Goal: Task Accomplishment & Management: Use online tool/utility

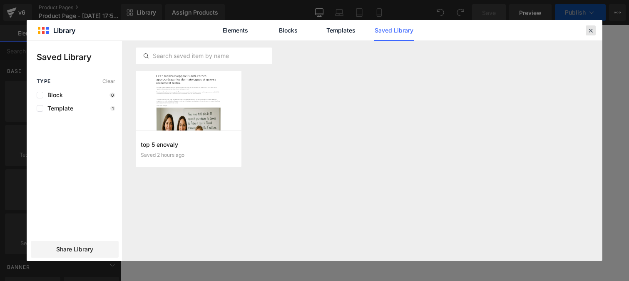
click at [592, 30] on icon at bounding box center [590, 30] width 7 height 7
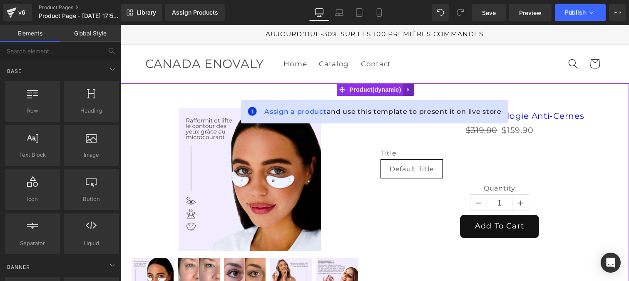
click at [408, 92] on icon at bounding box center [409, 90] width 6 height 6
click at [415, 92] on icon at bounding box center [414, 90] width 6 height 6
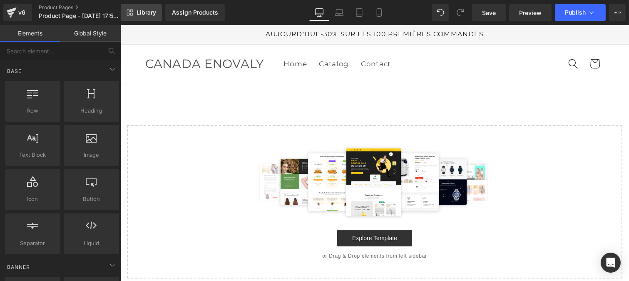
click at [144, 6] on link "Library" at bounding box center [141, 12] width 41 height 17
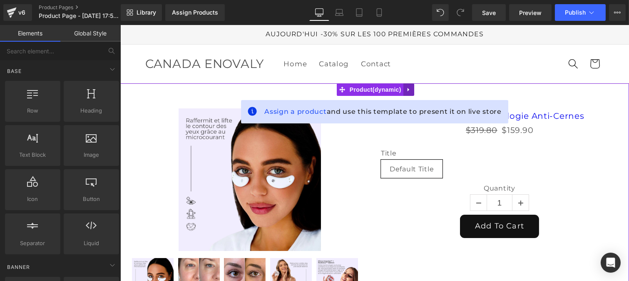
click at [410, 91] on icon at bounding box center [409, 90] width 6 height 6
click at [411, 88] on icon at bounding box center [414, 90] width 6 height 6
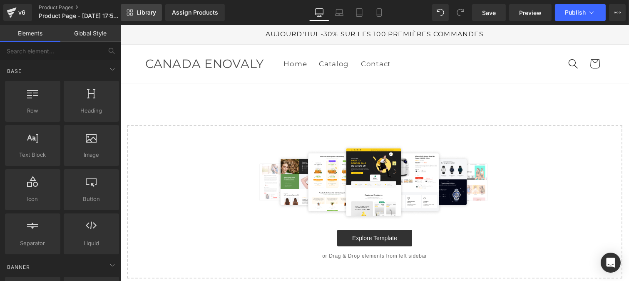
click at [143, 14] on span "Library" at bounding box center [147, 12] width 20 height 7
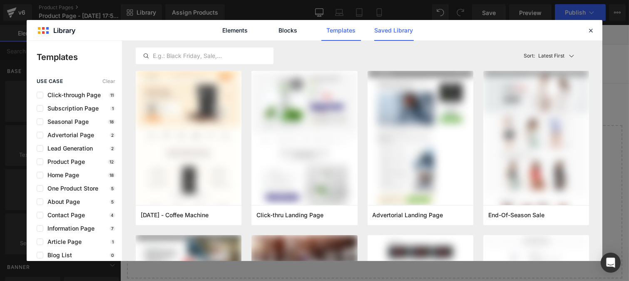
click at [380, 32] on link "Saved Library" at bounding box center [394, 30] width 40 height 21
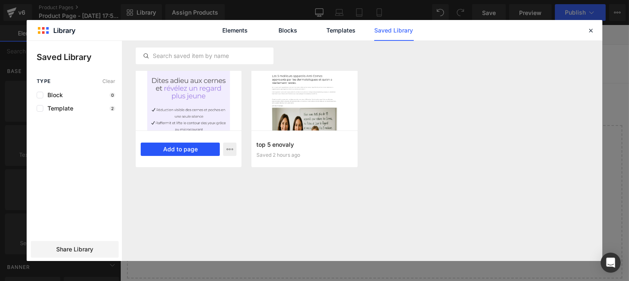
click at [178, 151] on button "Add to page" at bounding box center [180, 148] width 79 height 13
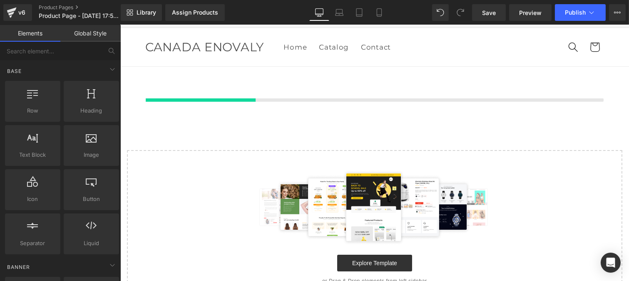
scroll to position [17, 0]
click at [87, 38] on link "Global Style" at bounding box center [90, 33] width 60 height 17
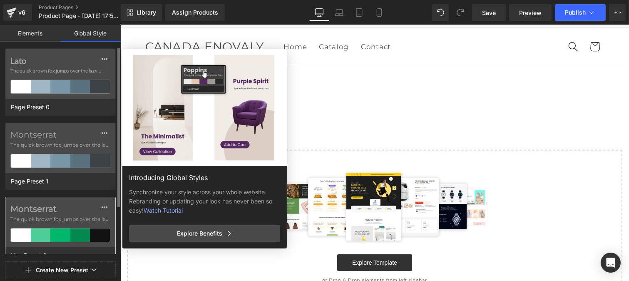
click at [72, 209] on label "Montserrat" at bounding box center [60, 209] width 100 height 10
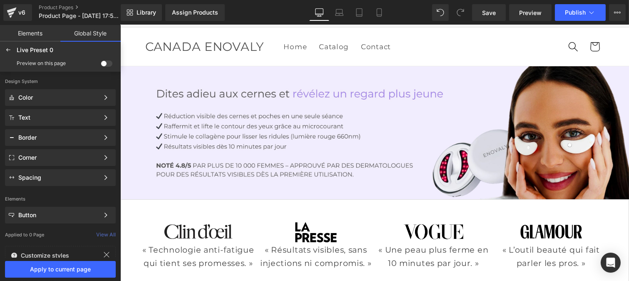
click at [110, 63] on span at bounding box center [107, 63] width 12 height 6
click at [101, 65] on input "checkbox" at bounding box center [101, 65] width 0 height 0
click at [72, 272] on span "Apply to current page" at bounding box center [60, 269] width 101 height 7
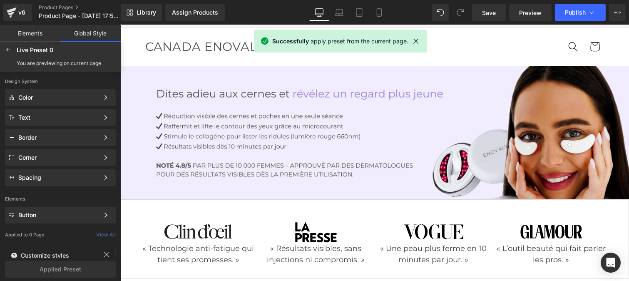
scroll to position [258, 0]
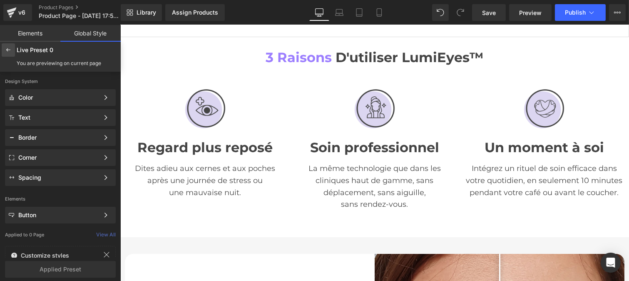
drag, startPoint x: 10, startPoint y: 52, endPoint x: 53, endPoint y: 52, distance: 42.5
click at [10, 52] on icon at bounding box center [8, 50] width 7 height 7
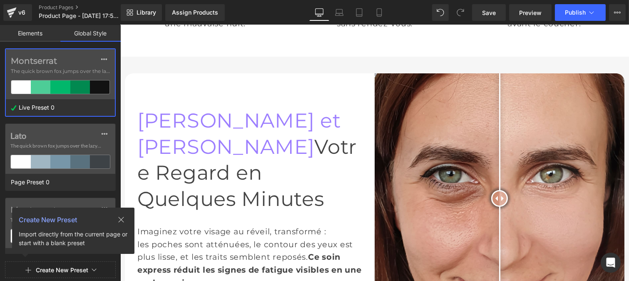
scroll to position [506, 0]
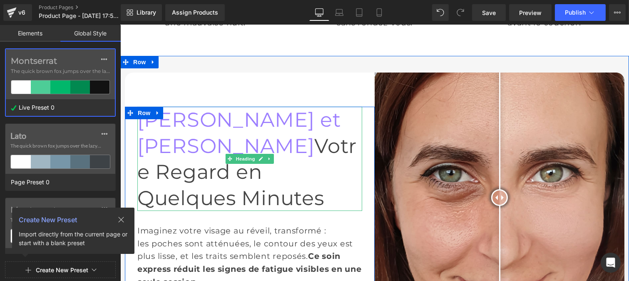
click at [193, 107] on h1 "[PERSON_NAME] et Réveillez Votre Regard en Quelques Minutes" at bounding box center [249, 159] width 225 height 104
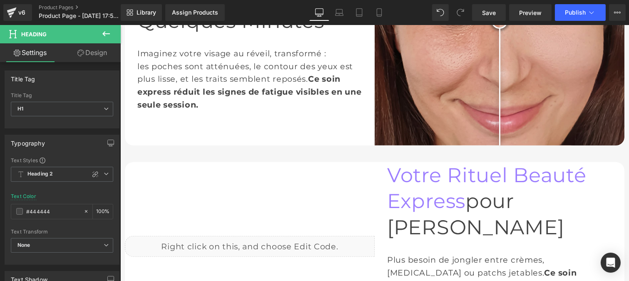
scroll to position [683, 0]
click at [106, 36] on icon at bounding box center [106, 34] width 10 height 10
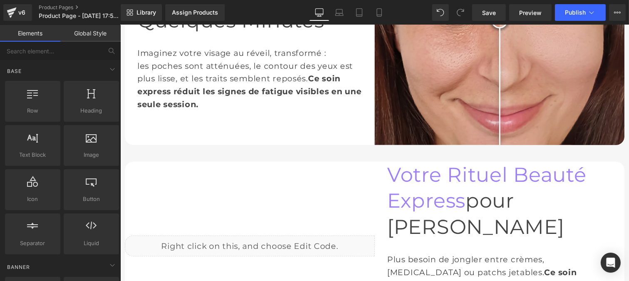
click at [89, 34] on link "Global Style" at bounding box center [90, 33] width 60 height 17
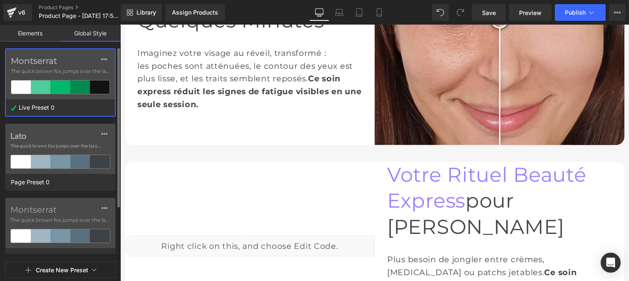
click at [52, 70] on span "The quick brown fox jumps over the lazy..." at bounding box center [60, 70] width 99 height 7
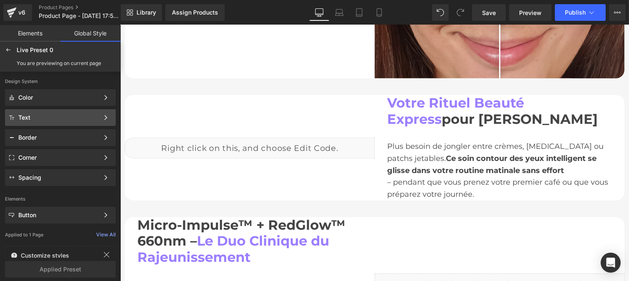
click at [37, 129] on div "Text Color Style Define a color palette and apply it to your pages 1 of 3 Next" at bounding box center [60, 137] width 111 height 17
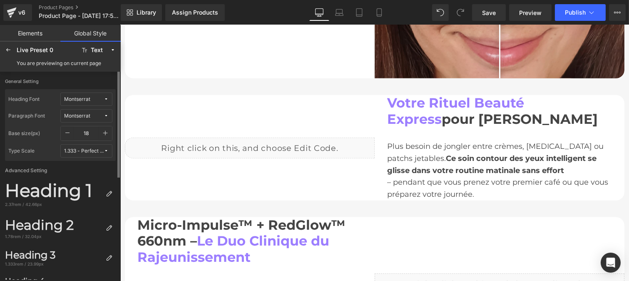
click at [102, 134] on icon "button" at bounding box center [105, 133] width 7 height 7
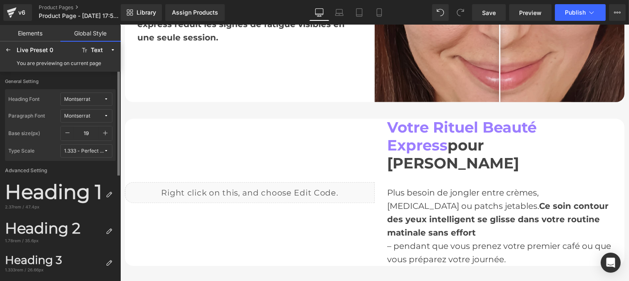
type input "20"
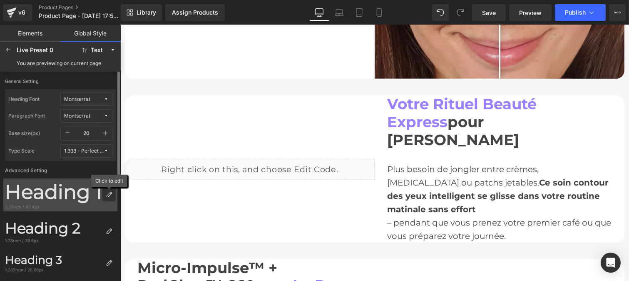
click at [112, 196] on icon at bounding box center [109, 194] width 7 height 7
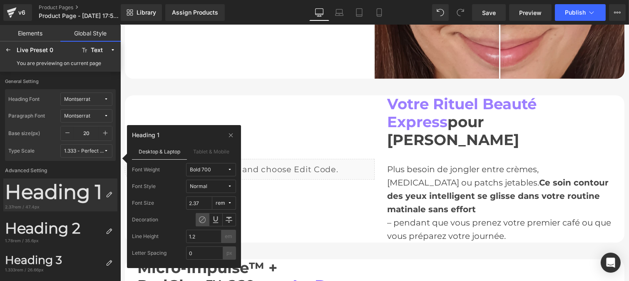
click at [226, 169] on span "Bold 700" at bounding box center [208, 170] width 37 height 6
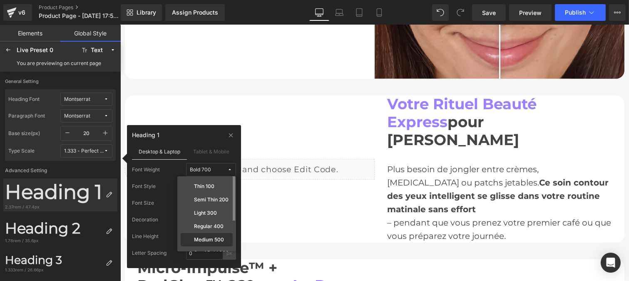
click at [213, 236] on div "Medium 500" at bounding box center [206, 239] width 49 height 7
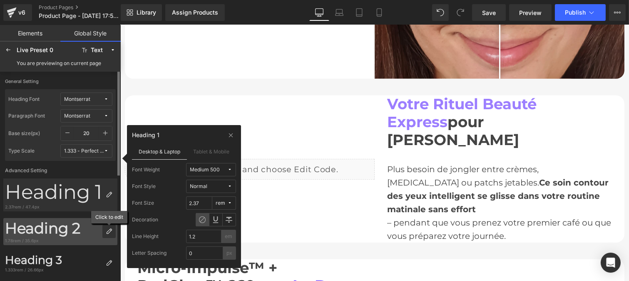
click at [107, 228] on icon at bounding box center [109, 231] width 7 height 7
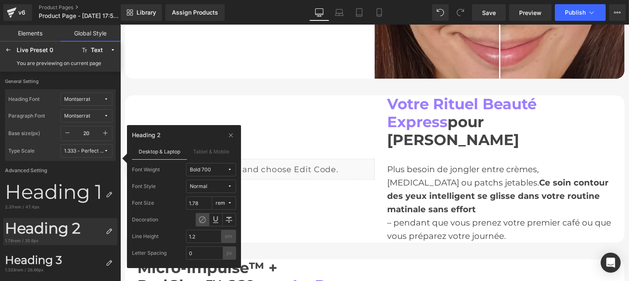
click at [222, 167] on span "Bold 700" at bounding box center [208, 170] width 37 height 6
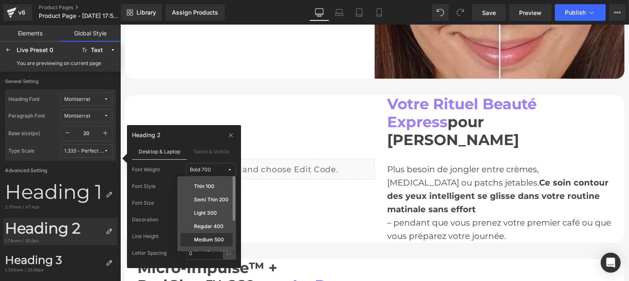
click at [215, 238] on label "Medium 500" at bounding box center [209, 240] width 30 height 6
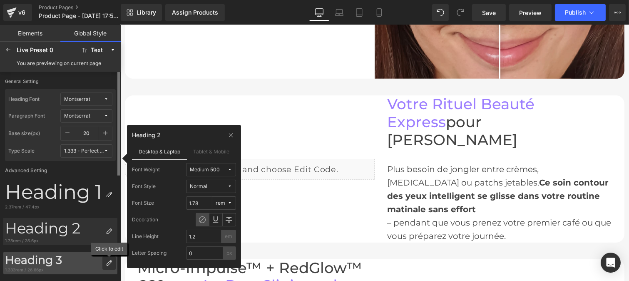
click at [107, 265] on icon at bounding box center [109, 262] width 7 height 7
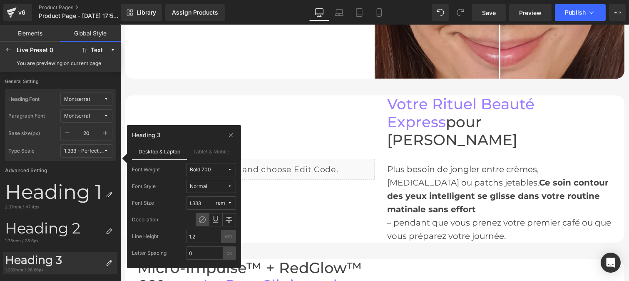
click at [222, 174] on button "Bold 700" at bounding box center [211, 169] width 50 height 13
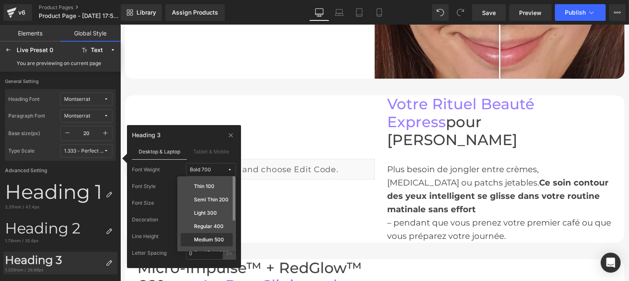
click at [215, 236] on div "Medium 500" at bounding box center [206, 239] width 49 height 7
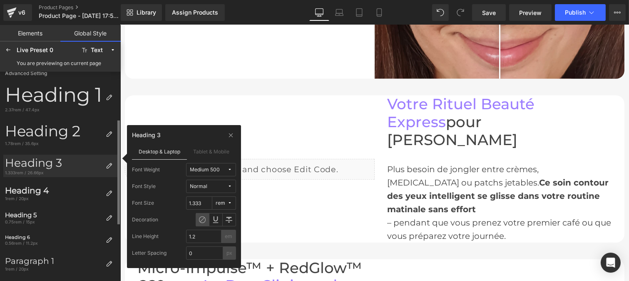
scroll to position [97, 0]
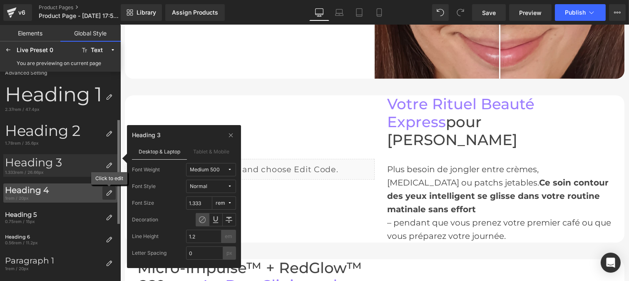
click at [106, 190] on icon at bounding box center [109, 192] width 7 height 7
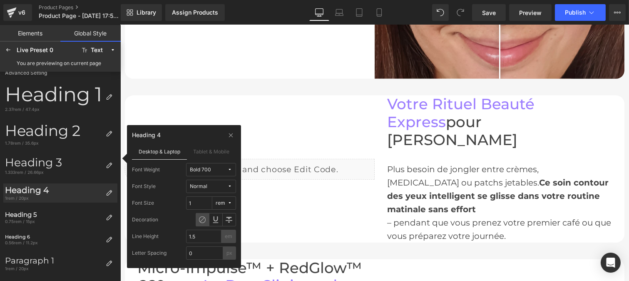
click at [226, 169] on span "Bold 700" at bounding box center [208, 170] width 37 height 6
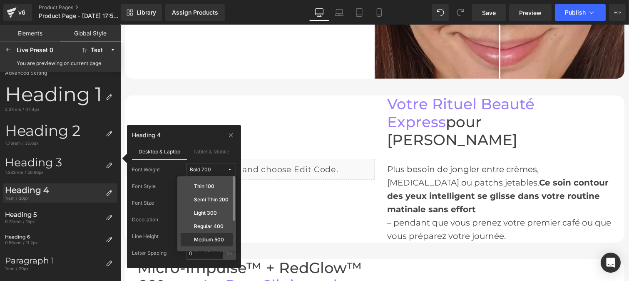
click at [217, 238] on label "Medium 500" at bounding box center [209, 240] width 30 height 6
click at [105, 218] on div at bounding box center [108, 217] width 13 height 13
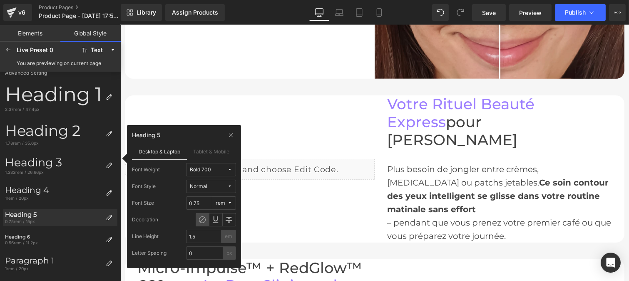
click at [217, 169] on span "Bold 700" at bounding box center [208, 170] width 37 height 6
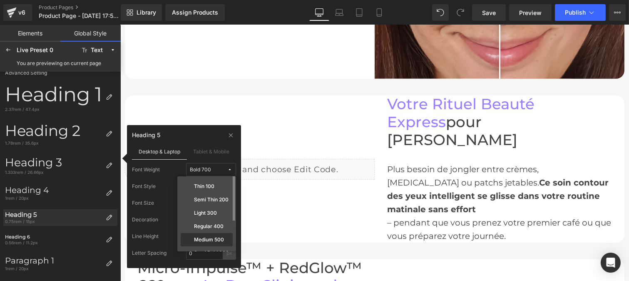
click at [214, 239] on label "Medium 500" at bounding box center [209, 240] width 30 height 6
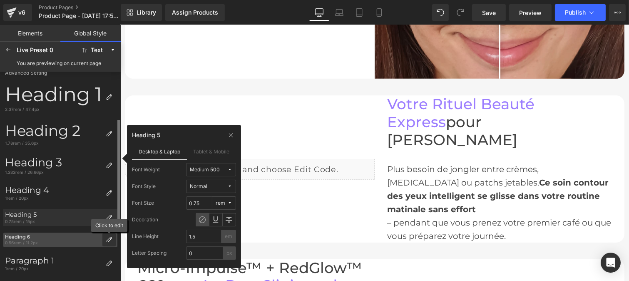
click at [106, 240] on icon at bounding box center [109, 239] width 7 height 7
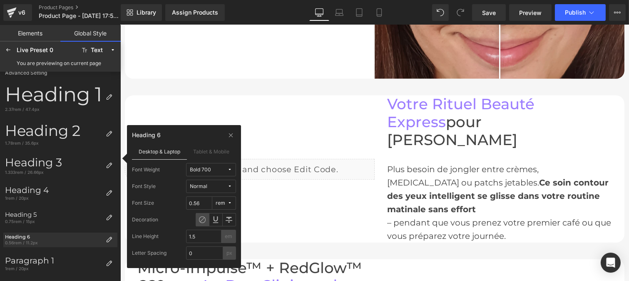
click at [222, 172] on span "Bold 700" at bounding box center [208, 170] width 37 height 6
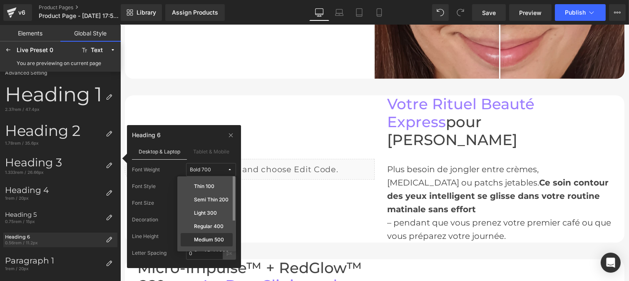
click at [211, 239] on label "Medium 500" at bounding box center [209, 240] width 30 height 6
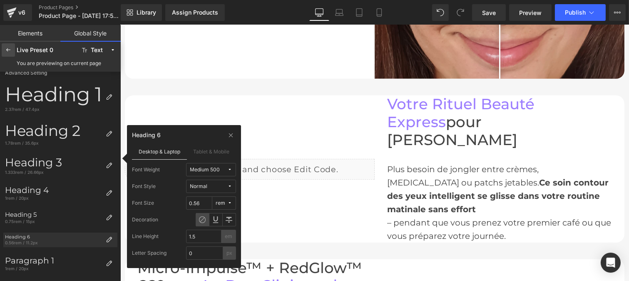
click at [7, 48] on icon at bounding box center [8, 50] width 7 height 7
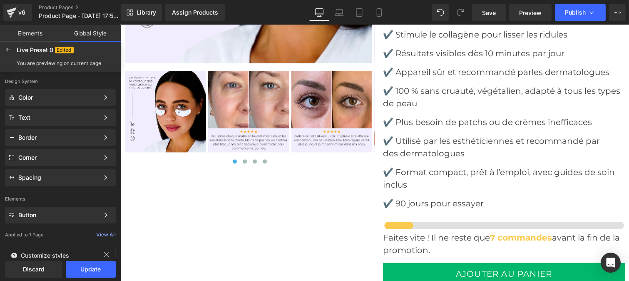
scroll to position [3213, 0]
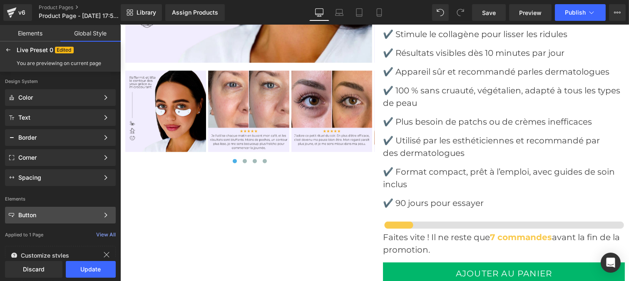
click at [44, 126] on div "Button Color Style Define a color palette and apply it to your pages 1 of 3 Next" at bounding box center [60, 117] width 111 height 17
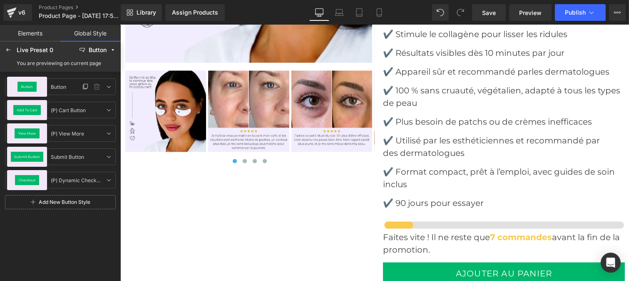
click at [22, 86] on span "Button" at bounding box center [27, 86] width 12 height 3
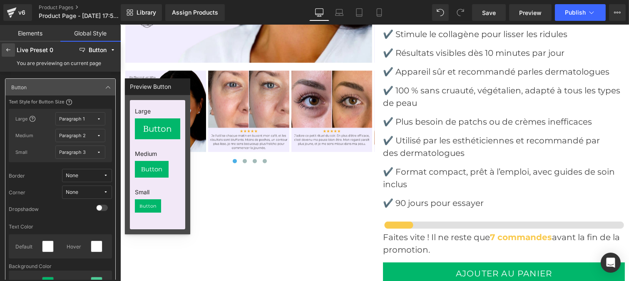
click at [3, 53] on div at bounding box center [8, 49] width 13 height 13
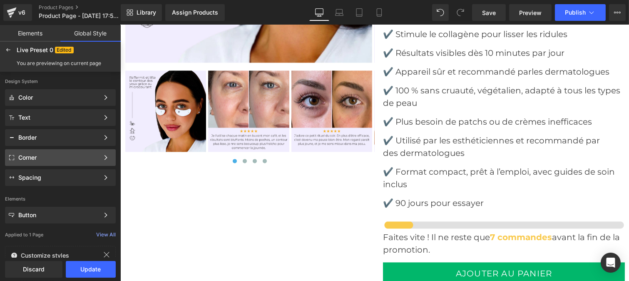
click at [35, 155] on div "Corner" at bounding box center [58, 157] width 81 height 7
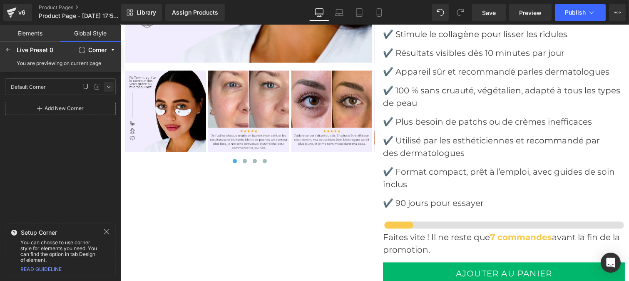
click at [106, 89] on icon at bounding box center [108, 86] width 7 height 7
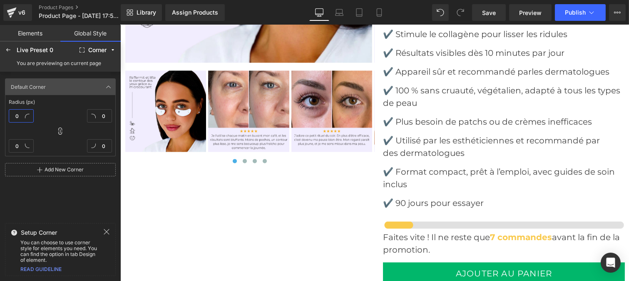
type textarea "0"
click at [23, 117] on input "0" at bounding box center [21, 115] width 25 height 13
type input "1"
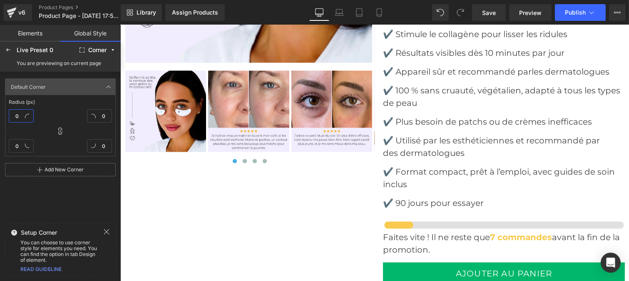
type input "1"
type input "10"
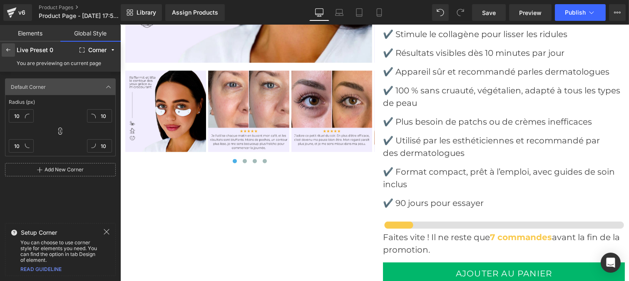
click at [9, 52] on icon at bounding box center [8, 50] width 7 height 7
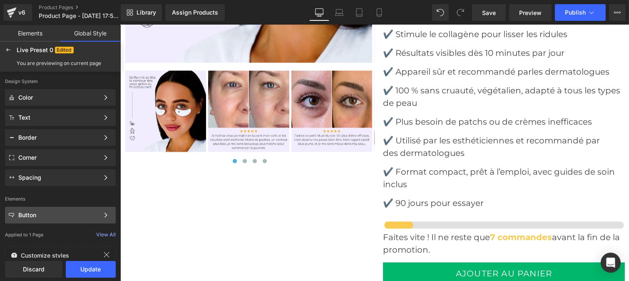
click at [39, 126] on div "Button Color Style Define a color palette and apply it to your pages 1 of 3 Next" at bounding box center [60, 117] width 111 height 17
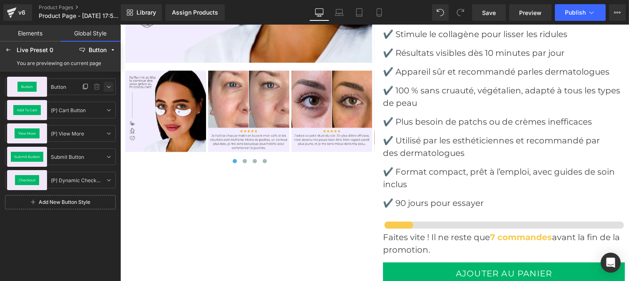
click at [109, 86] on icon at bounding box center [108, 86] width 7 height 7
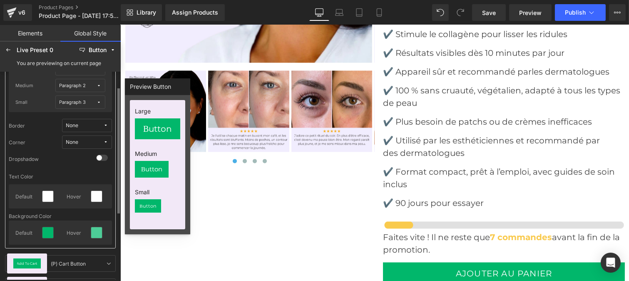
scroll to position [50, 0]
click at [98, 229] on icon at bounding box center [96, 232] width 7 height 7
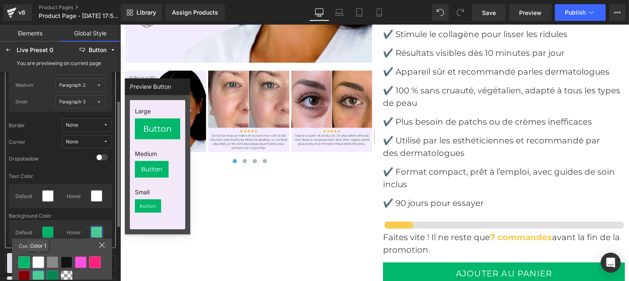
click at [35, 259] on div at bounding box center [38, 262] width 12 height 12
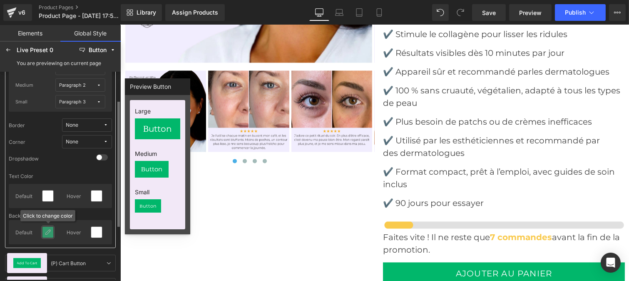
click at [47, 235] on div at bounding box center [47, 232] width 11 height 11
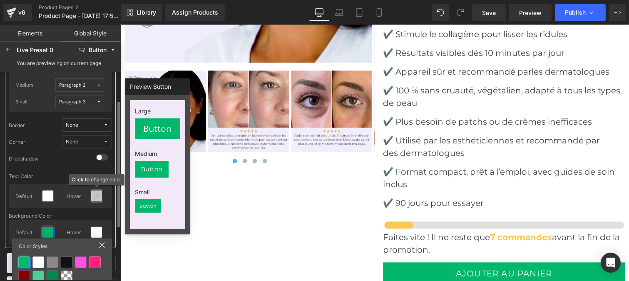
click at [94, 197] on icon at bounding box center [96, 195] width 7 height 7
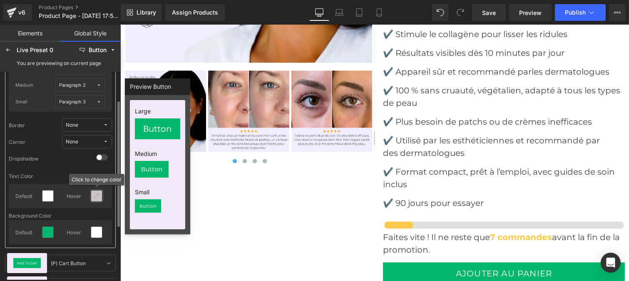
click at [94, 195] on icon at bounding box center [96, 195] width 7 height 7
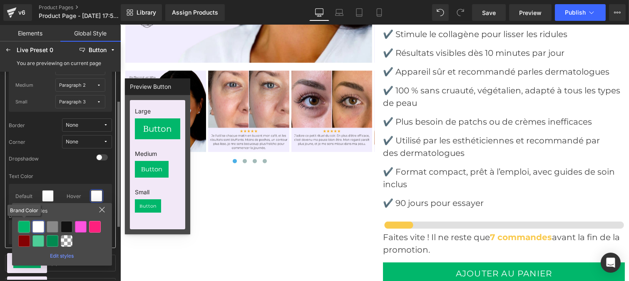
click at [24, 228] on div at bounding box center [24, 227] width 12 height 12
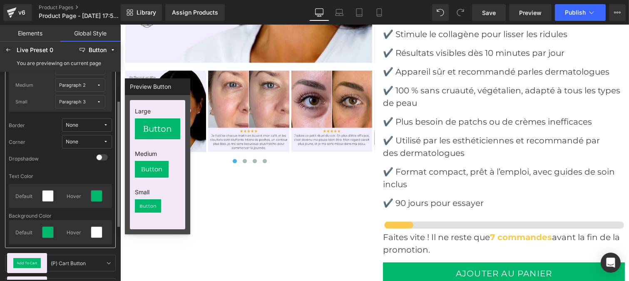
click at [104, 140] on icon at bounding box center [105, 141] width 5 height 5
click at [85, 172] on label "Default Corner" at bounding box center [79, 172] width 35 height 6
click at [10, 51] on icon at bounding box center [8, 50] width 7 height 7
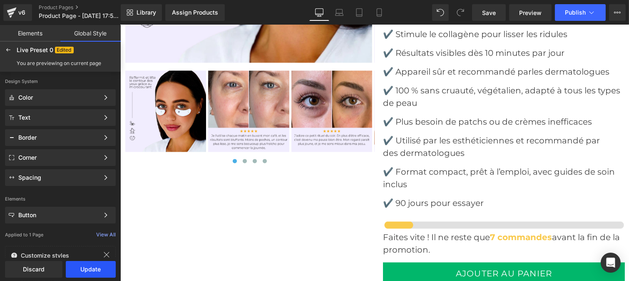
click at [94, 264] on button "Update" at bounding box center [91, 269] width 50 height 17
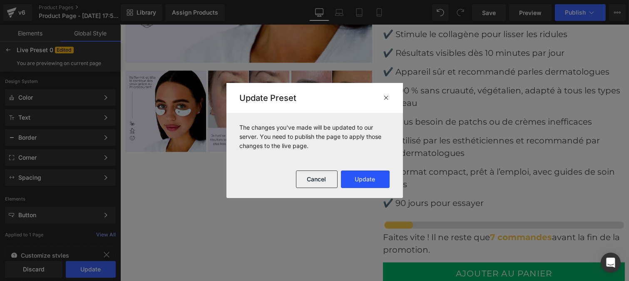
click at [374, 174] on button "Update" at bounding box center [365, 178] width 49 height 17
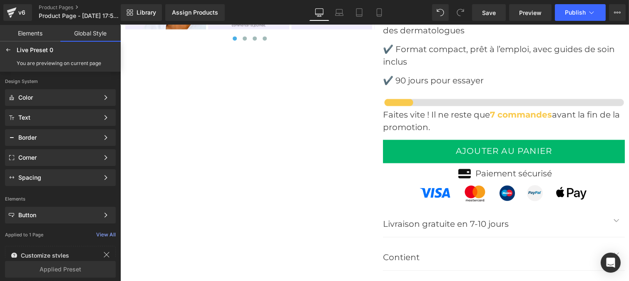
scroll to position [3330, 0]
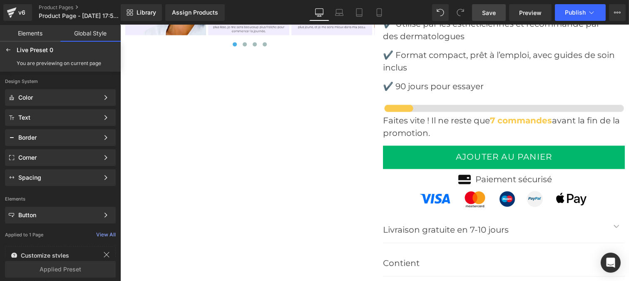
click at [491, 13] on span "Save" at bounding box center [489, 12] width 14 height 9
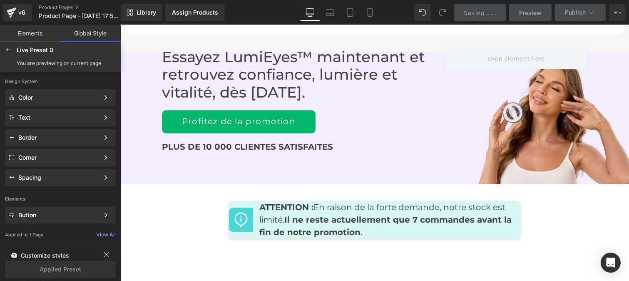
scroll to position [3945, 0]
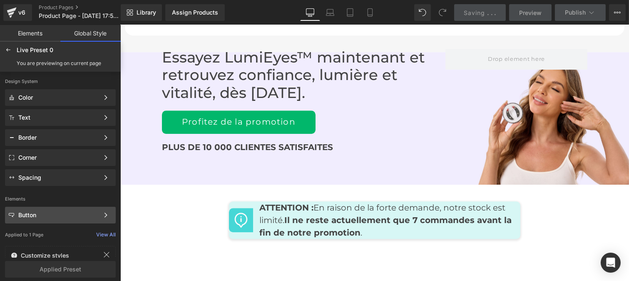
click at [41, 212] on div "Button" at bounding box center [58, 215] width 81 height 7
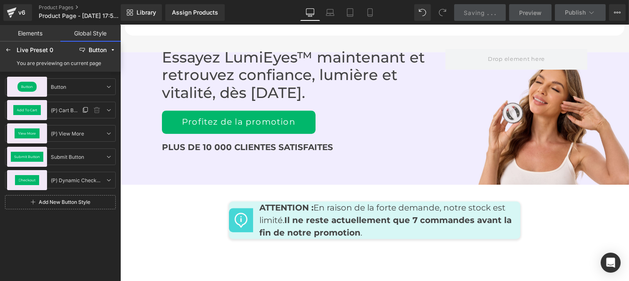
click at [32, 112] on div "Add To Cart" at bounding box center [26, 110] width 27 height 10
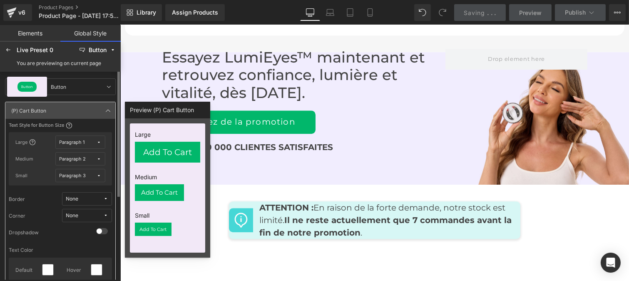
click at [103, 217] on icon at bounding box center [105, 215] width 5 height 5
click at [89, 244] on label "Default Corner" at bounding box center [79, 245] width 35 height 6
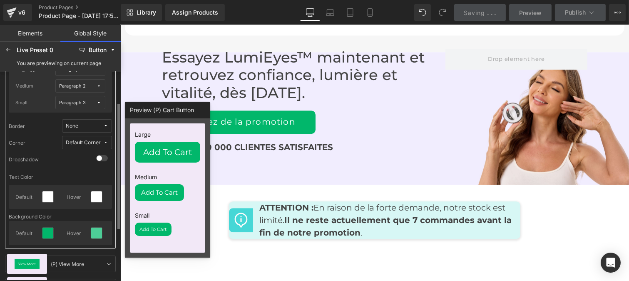
scroll to position [73, 0]
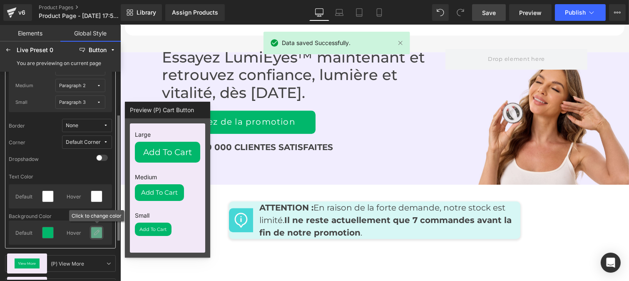
click at [96, 232] on icon at bounding box center [96, 232] width 7 height 7
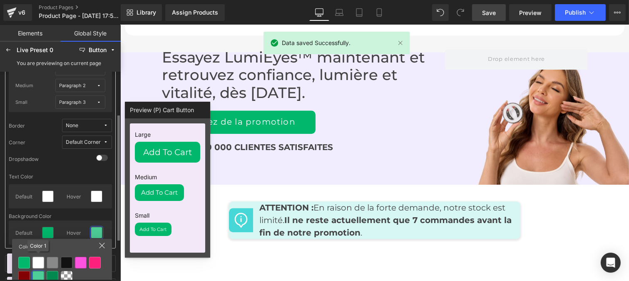
click at [38, 263] on div at bounding box center [38, 263] width 12 height 12
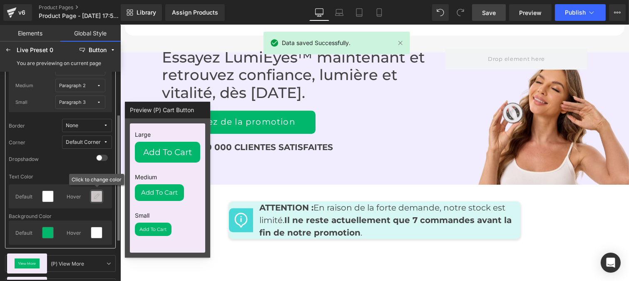
click at [97, 192] on div at bounding box center [96, 196] width 11 height 11
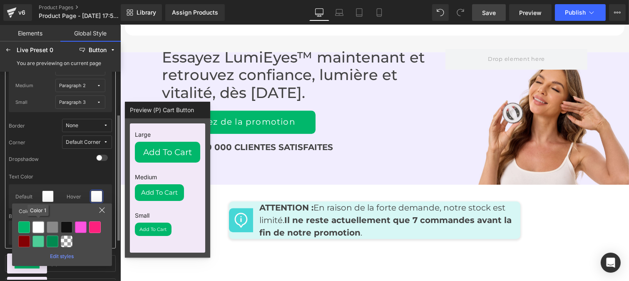
click at [32, 229] on div at bounding box center [38, 227] width 12 height 12
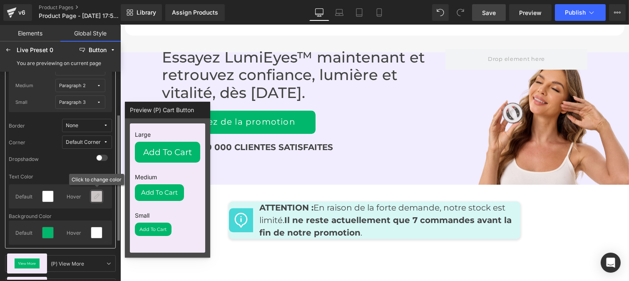
click at [94, 199] on div at bounding box center [96, 196] width 11 height 11
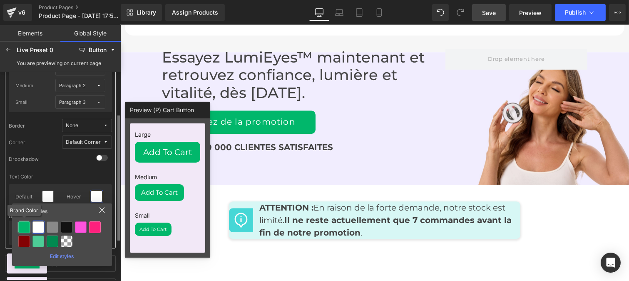
click at [26, 229] on div at bounding box center [24, 227] width 12 height 12
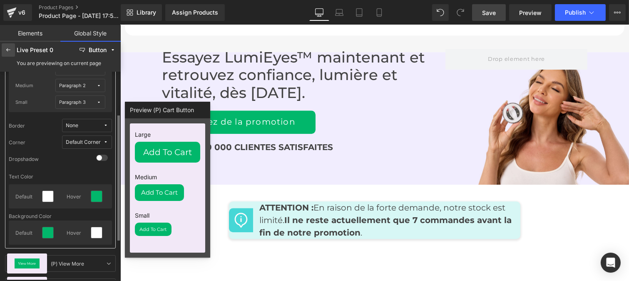
click at [8, 52] on icon at bounding box center [8, 50] width 7 height 7
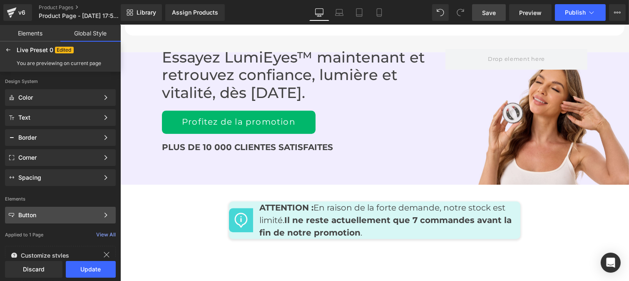
click at [38, 213] on div "Button" at bounding box center [58, 215] width 81 height 7
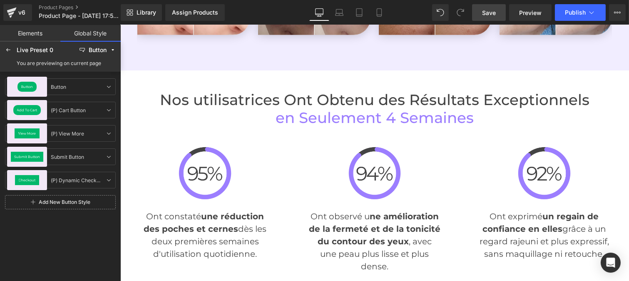
scroll to position [1943, 0]
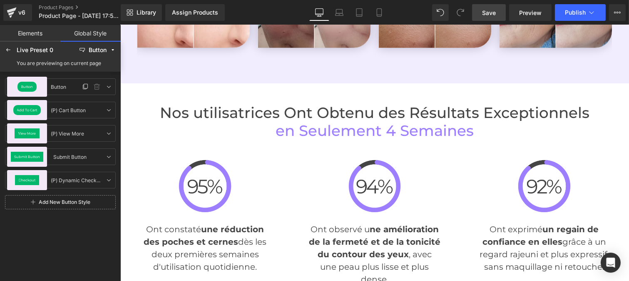
click at [25, 89] on div "Button" at bounding box center [26, 87] width 19 height 10
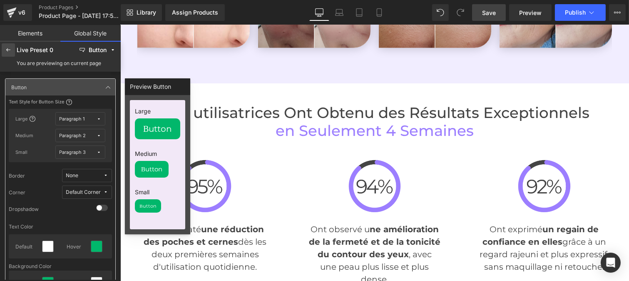
click at [5, 50] on icon at bounding box center [8, 50] width 7 height 7
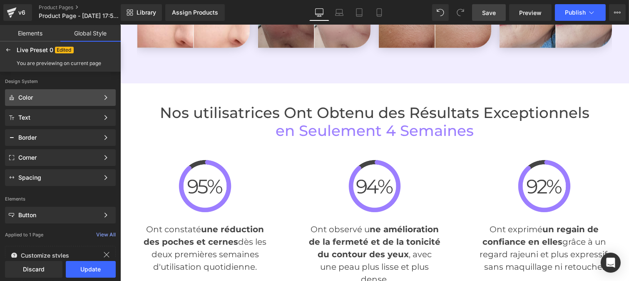
click at [32, 97] on div "Color" at bounding box center [58, 97] width 81 height 7
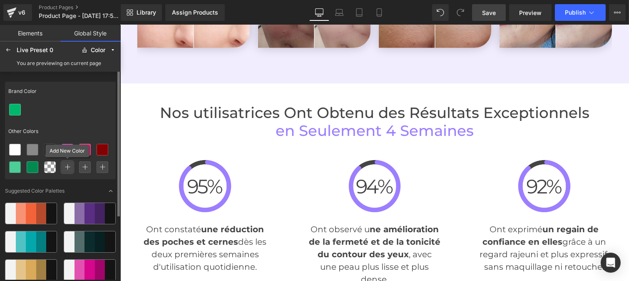
click at [67, 165] on icon at bounding box center [68, 167] width 6 height 6
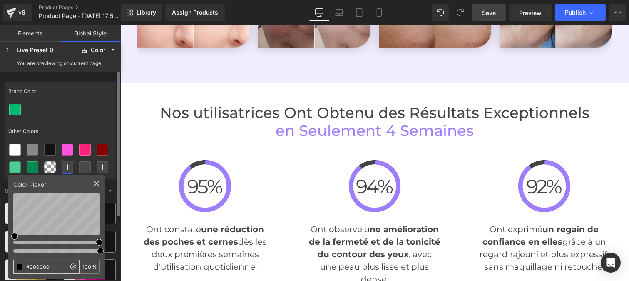
click at [59, 265] on input "#000000" at bounding box center [40, 266] width 52 height 13
type input "#9c7eff"
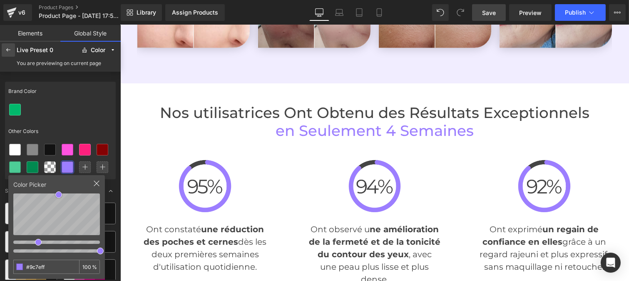
click at [10, 52] on icon at bounding box center [8, 50] width 7 height 7
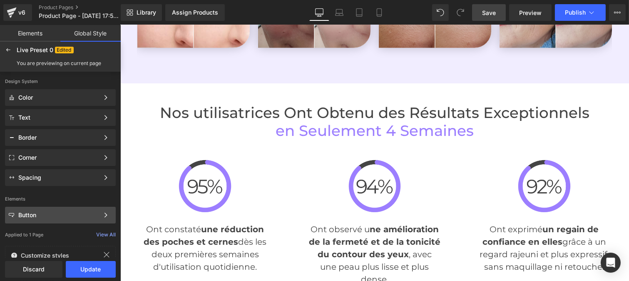
click at [34, 212] on div "Button" at bounding box center [58, 215] width 81 height 7
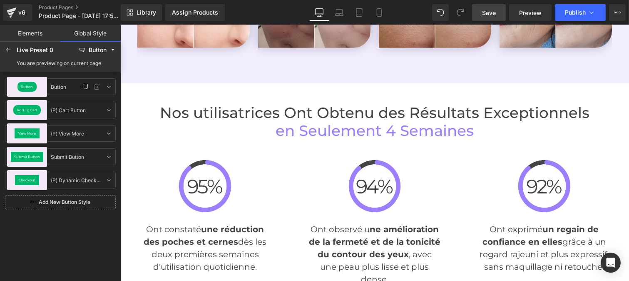
click at [31, 80] on div "Button" at bounding box center [27, 87] width 40 height 20
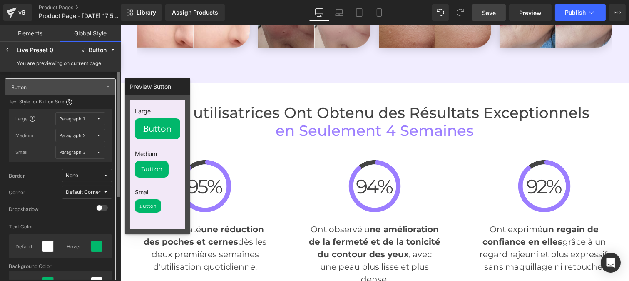
click at [95, 253] on div at bounding box center [98, 245] width 20 height 17
click at [95, 240] on div at bounding box center [97, 246] width 12 height 12
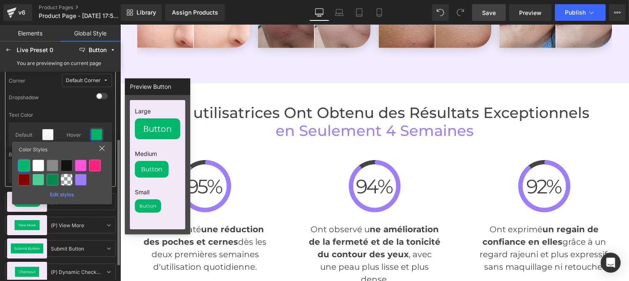
scroll to position [112, 0]
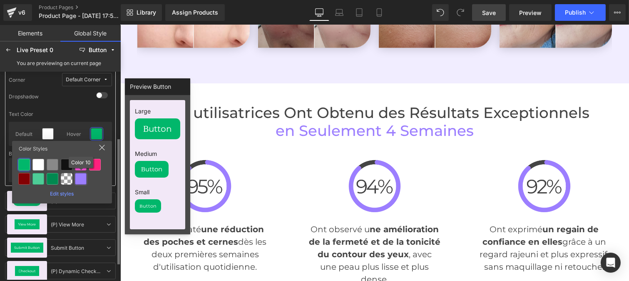
click at [82, 179] on div at bounding box center [81, 179] width 12 height 12
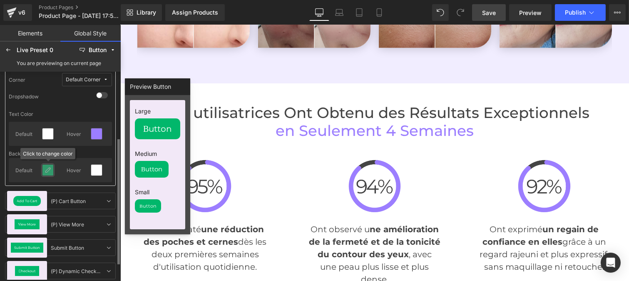
click at [50, 171] on icon at bounding box center [48, 170] width 7 height 7
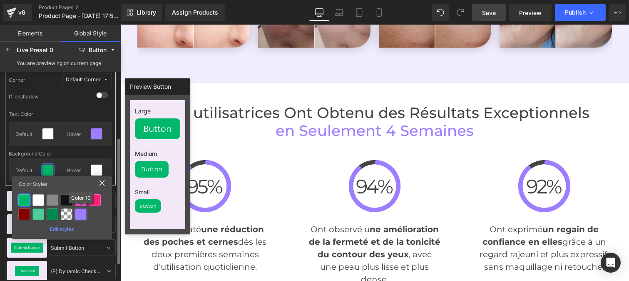
click at [83, 217] on div at bounding box center [81, 214] width 12 height 12
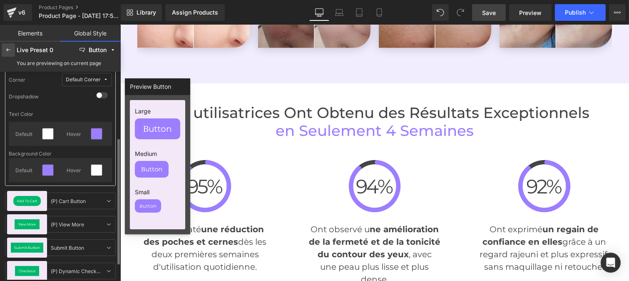
click at [12, 53] on div at bounding box center [8, 49] width 13 height 13
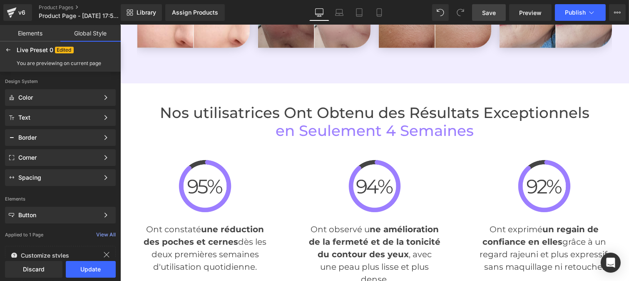
click at [96, 277] on div "Discard Update" at bounding box center [60, 268] width 121 height 23
click at [87, 263] on button "Update" at bounding box center [91, 269] width 50 height 17
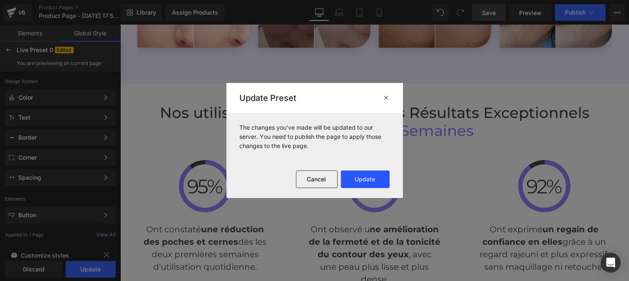
click at [383, 172] on button "Update" at bounding box center [365, 178] width 49 height 17
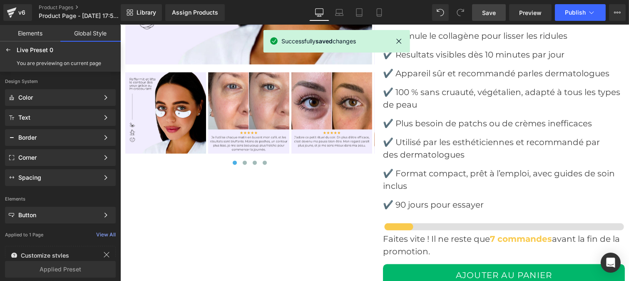
scroll to position [3211, 0]
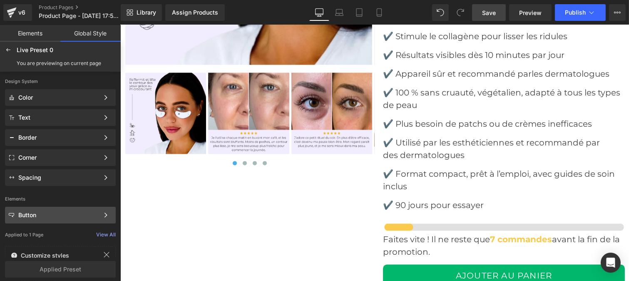
click at [40, 212] on div "Button" at bounding box center [58, 215] width 81 height 7
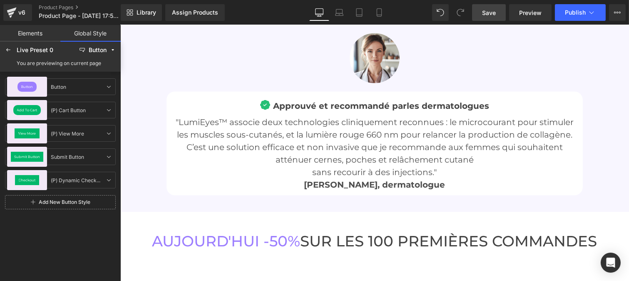
scroll to position [2731, 0]
click at [200, 13] on div "Assign Products" at bounding box center [195, 12] width 46 height 7
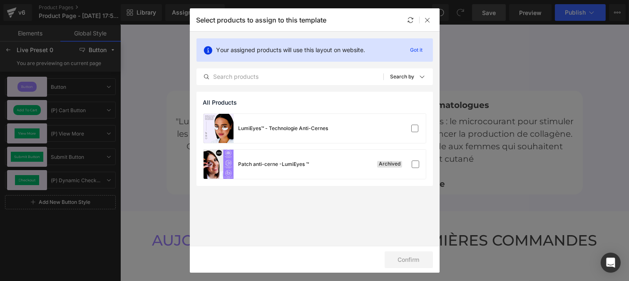
click at [341, 131] on div "LumiEyes™ - Technologie Anti-Cernes" at bounding box center [315, 128] width 222 height 29
click at [413, 264] on button "Confirm" at bounding box center [409, 259] width 48 height 17
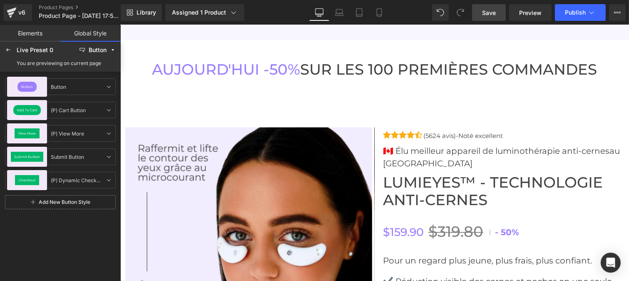
scroll to position [2903, 0]
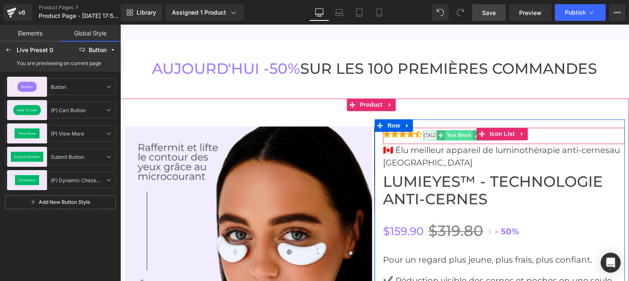
click at [459, 130] on span "Text Block" at bounding box center [458, 135] width 27 height 10
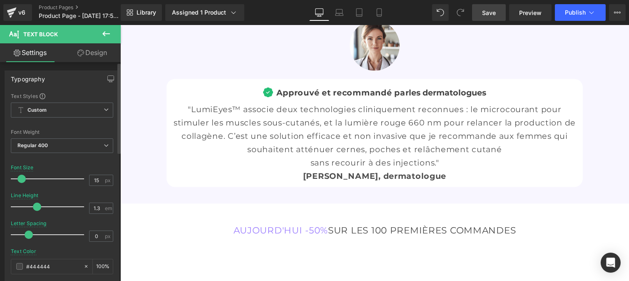
type input "1.2"
drag, startPoint x: 39, startPoint y: 208, endPoint x: 30, endPoint y: 208, distance: 8.7
click at [30, 208] on span at bounding box center [34, 206] width 8 height 8
click at [48, 109] on span "Custom" at bounding box center [62, 109] width 102 height 15
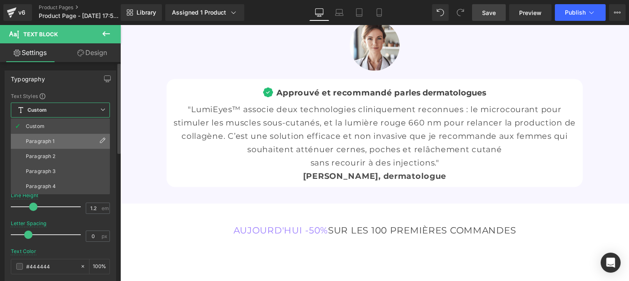
click at [49, 138] on li "Paragraph 1" at bounding box center [60, 141] width 99 height 15
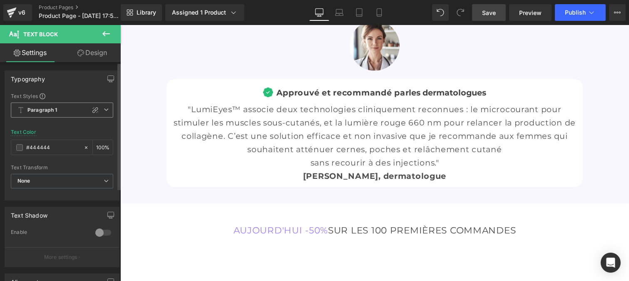
click at [34, 115] on span "Paragraph 1" at bounding box center [62, 109] width 102 height 15
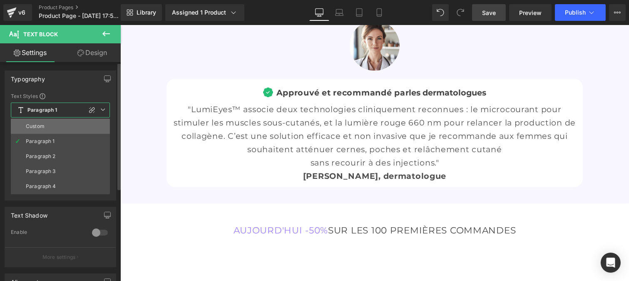
click at [38, 127] on div "Custom" at bounding box center [35, 126] width 19 height 6
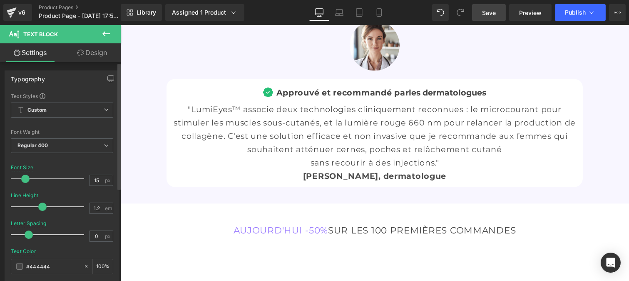
type input "20"
type input "0.9"
drag, startPoint x: 42, startPoint y: 208, endPoint x: 25, endPoint y: 209, distance: 17.1
click at [25, 209] on span at bounding box center [26, 206] width 8 height 8
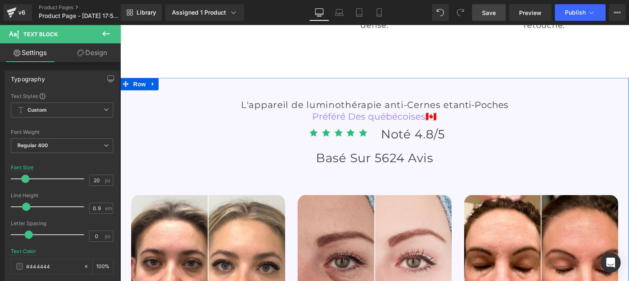
scroll to position [2505, 0]
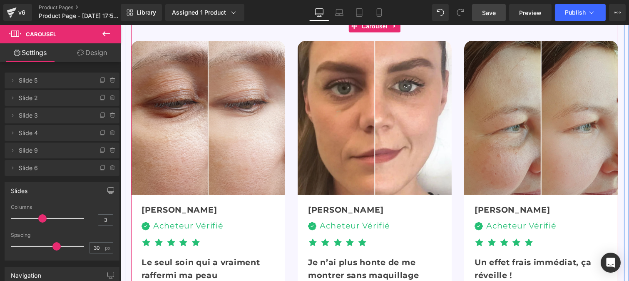
scroll to position [2439, 0]
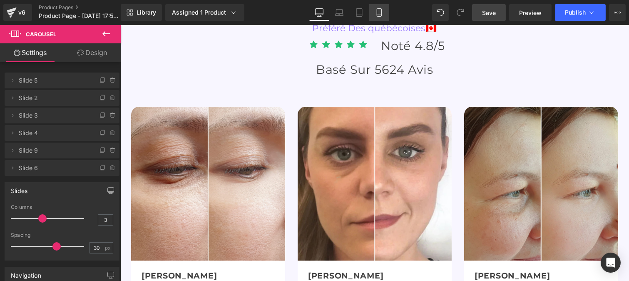
click at [378, 10] on icon at bounding box center [379, 12] width 8 height 8
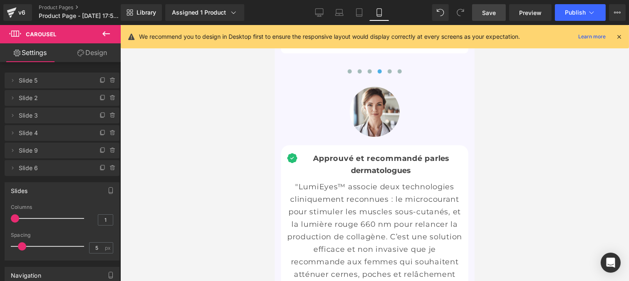
scroll to position [4053, 0]
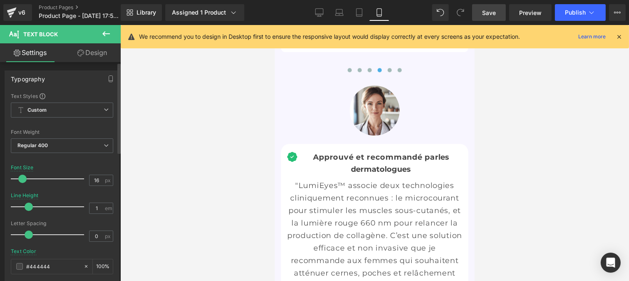
type input "0.9"
click at [26, 207] on span at bounding box center [26, 206] width 8 height 8
type input "16"
click at [22, 179] on span at bounding box center [22, 178] width 8 height 8
type input "0.9"
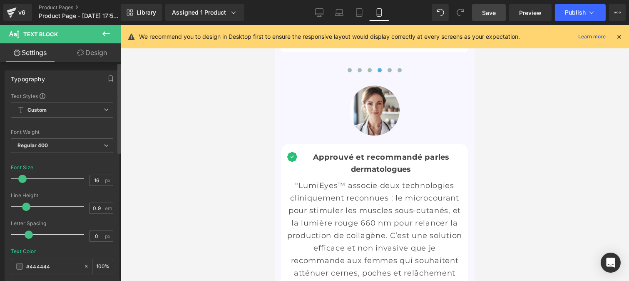
click at [26, 205] on span at bounding box center [26, 206] width 8 height 8
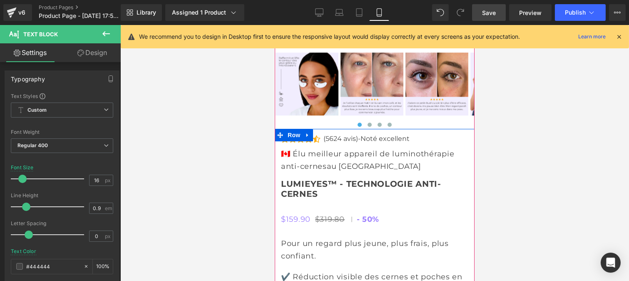
scroll to position [4617, 0]
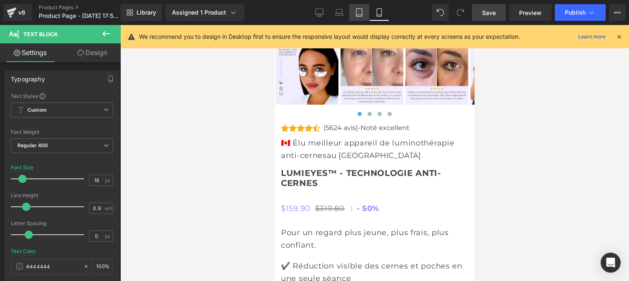
drag, startPoint x: 361, startPoint y: 13, endPoint x: 159, endPoint y: 44, distance: 205.1
click at [361, 13] on icon at bounding box center [359, 12] width 8 height 8
type input "100"
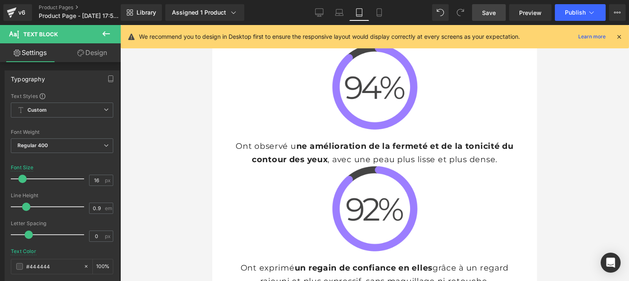
scroll to position [3662, 0]
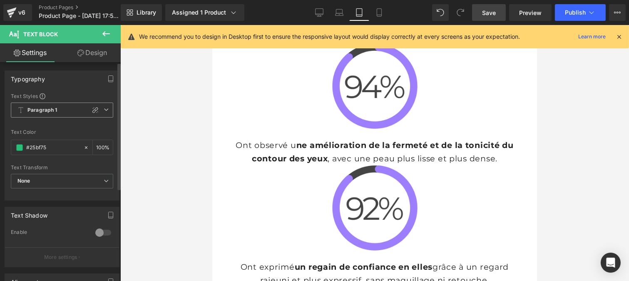
click at [42, 120] on div "Paragraph 1 Custom Paragraph 1 Paragraph 2 Paragraph 3 Paragraph 4" at bounding box center [62, 111] width 102 height 19
click at [40, 115] on span "Paragraph 1" at bounding box center [62, 109] width 102 height 15
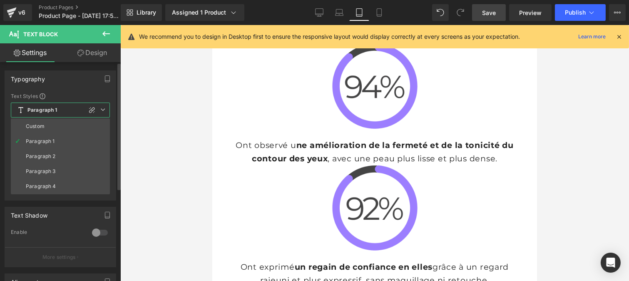
click at [41, 129] on div "Custom" at bounding box center [35, 126] width 19 height 6
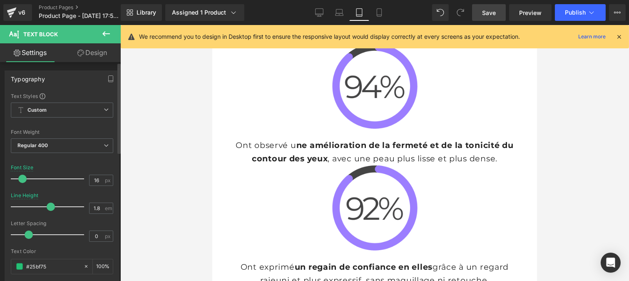
drag, startPoint x: 42, startPoint y: 207, endPoint x: 50, endPoint y: 207, distance: 8.3
click at [50, 207] on span at bounding box center [51, 206] width 8 height 8
type input "1.9"
click at [52, 207] on span at bounding box center [54, 206] width 8 height 8
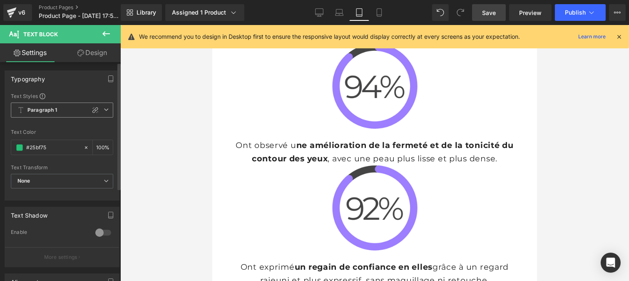
click at [43, 110] on b "Paragraph 1" at bounding box center [42, 110] width 30 height 7
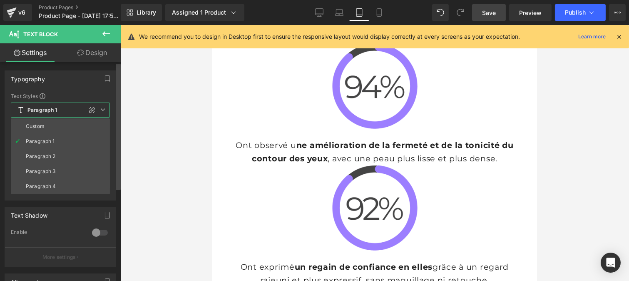
click at [42, 133] on li "Custom" at bounding box center [60, 126] width 99 height 15
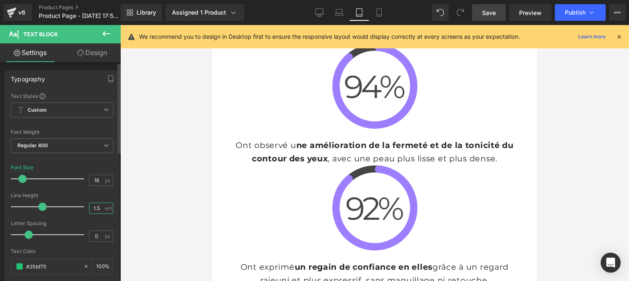
click at [99, 206] on input "1.5" at bounding box center [97, 208] width 15 height 10
type input "0"
type input "1"
type input "1.9"
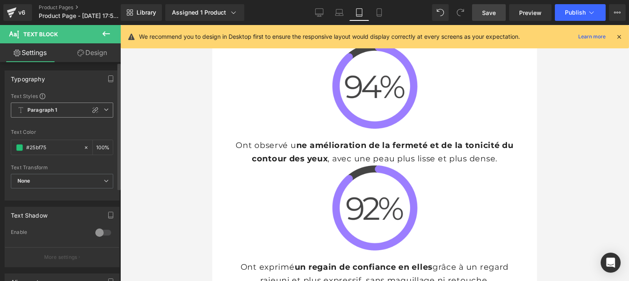
click at [47, 112] on b "Paragraph 1" at bounding box center [42, 110] width 30 height 7
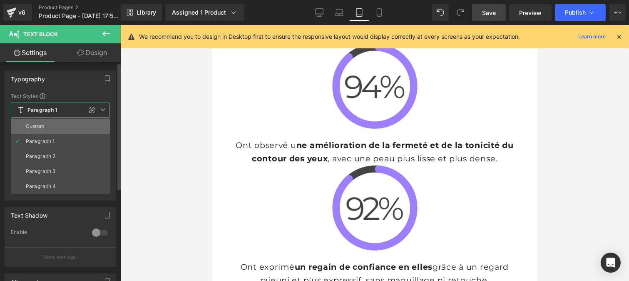
click at [48, 127] on li "Custom" at bounding box center [60, 126] width 99 height 15
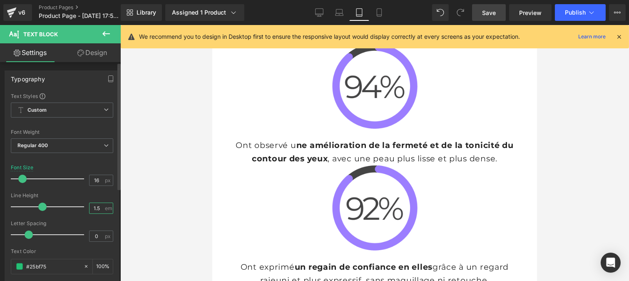
click at [98, 206] on input "1.5" at bounding box center [97, 208] width 15 height 10
type input "1.9"
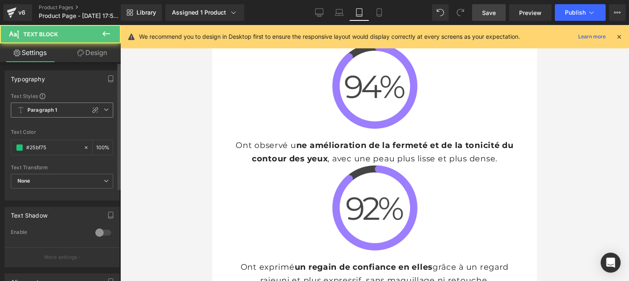
click at [52, 110] on b "Paragraph 1" at bounding box center [42, 110] width 30 height 7
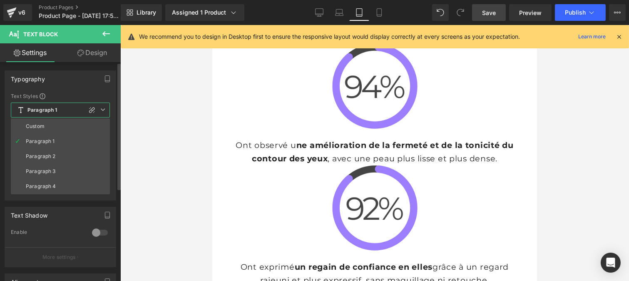
click at [51, 122] on li "Custom" at bounding box center [60, 126] width 99 height 15
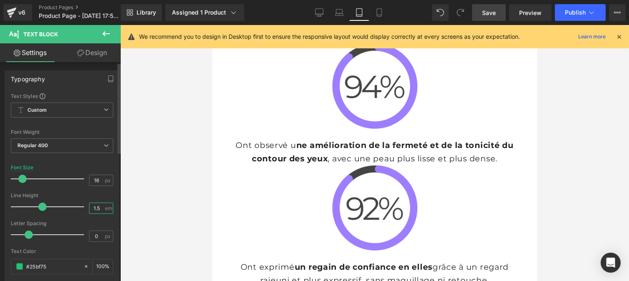
click at [100, 207] on input "1.5" at bounding box center [97, 208] width 15 height 10
type input "1.9"
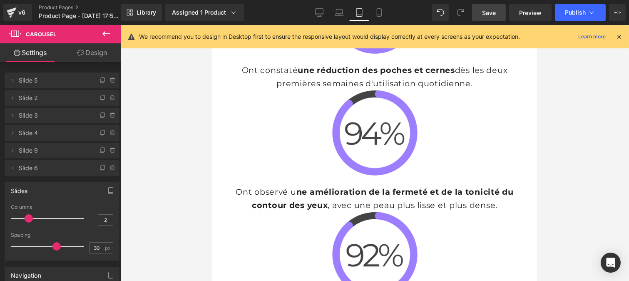
scroll to position [3615, 0]
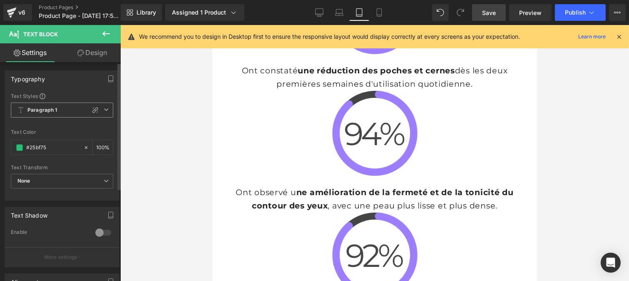
click at [56, 114] on span "Paragraph 1" at bounding box center [62, 109] width 102 height 15
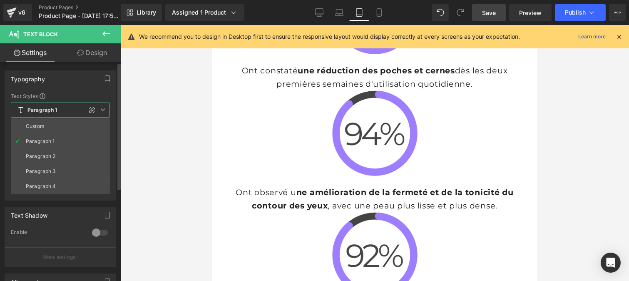
click at [48, 126] on li "Custom" at bounding box center [60, 126] width 99 height 15
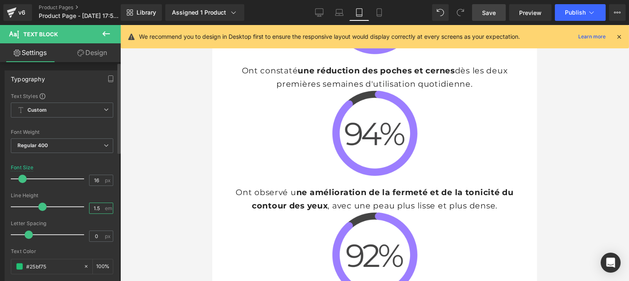
click at [98, 207] on input "1.5" at bounding box center [97, 208] width 15 height 10
type input "1.9"
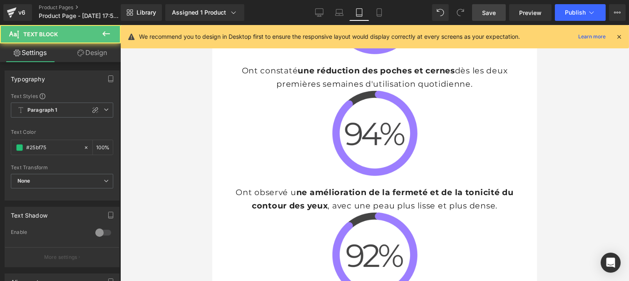
click at [60, 110] on span "Paragraph 1" at bounding box center [62, 109] width 102 height 15
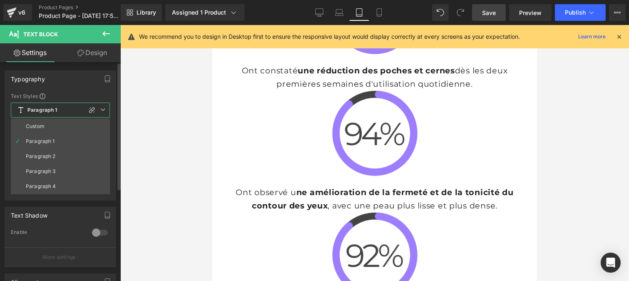
click at [60, 132] on li "Custom" at bounding box center [60, 126] width 99 height 15
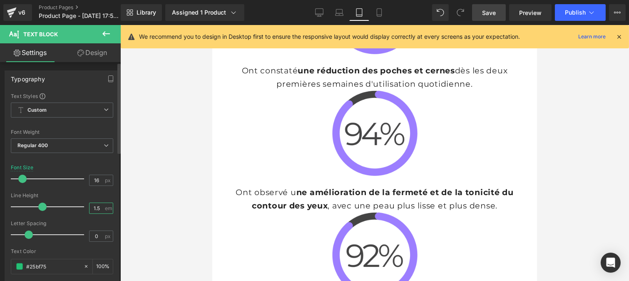
click at [100, 209] on input "1.5" at bounding box center [97, 208] width 15 height 10
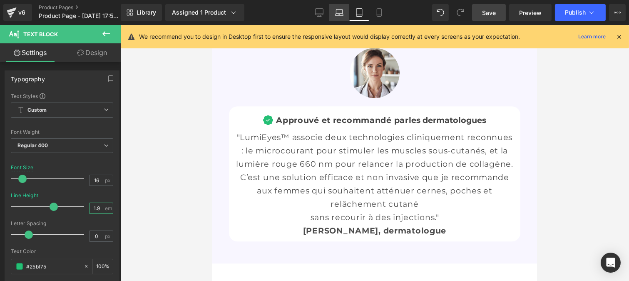
scroll to position [4652, 0]
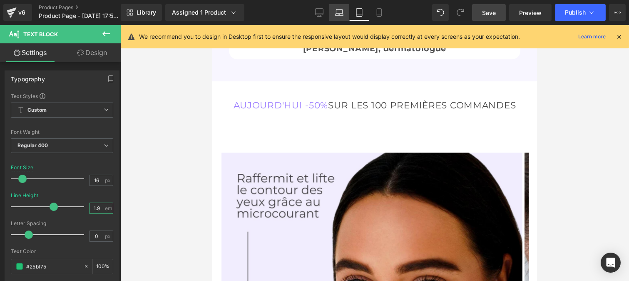
type input "1.9"
click at [339, 18] on link "Laptop" at bounding box center [339, 12] width 20 height 17
type input "20"
type input "1.5"
type input "100"
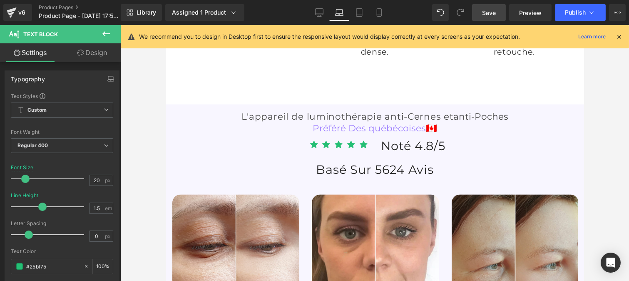
scroll to position [2824, 0]
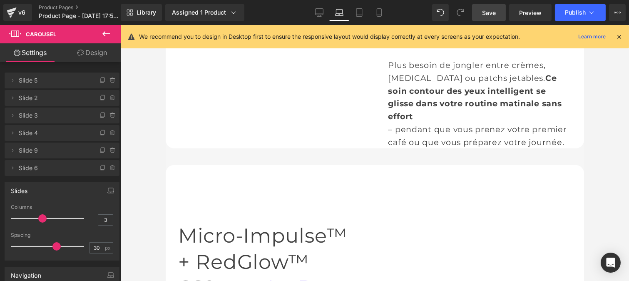
scroll to position [847, 0]
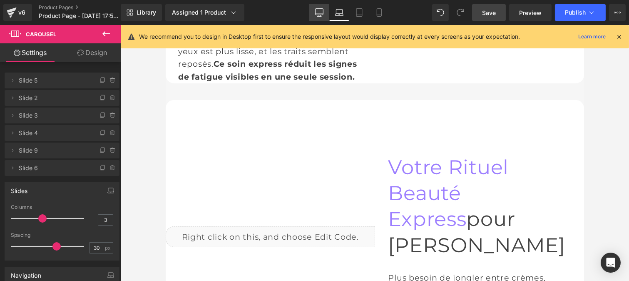
click at [321, 14] on icon at bounding box center [319, 12] width 8 height 8
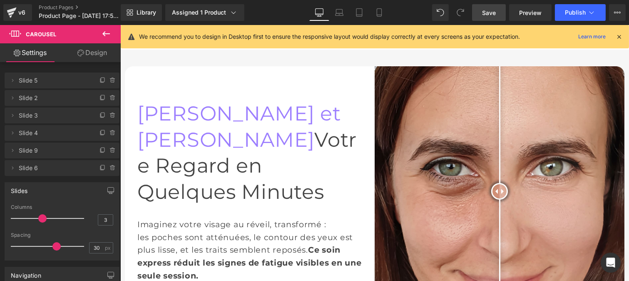
scroll to position [522, 0]
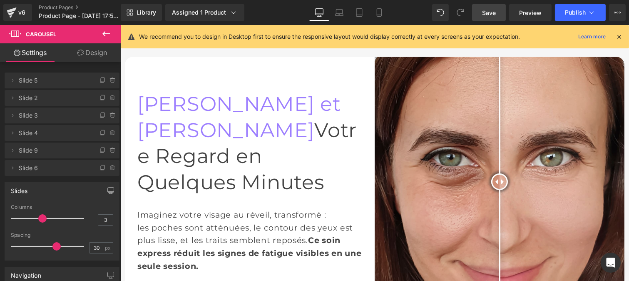
click at [488, 14] on span "Save" at bounding box center [489, 12] width 14 height 9
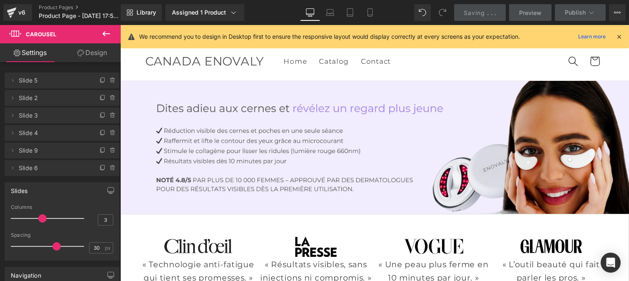
scroll to position [139, 0]
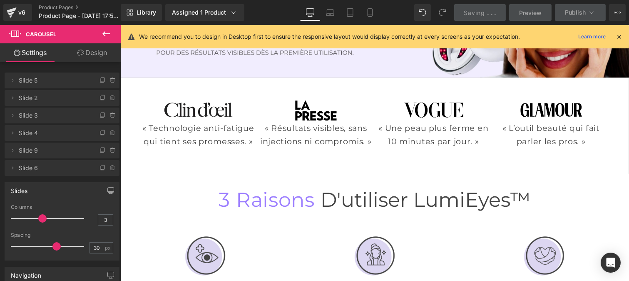
click at [177, 130] on div "« Technologie anti-fatigue qui tient ses promesses. » Text Block" at bounding box center [198, 134] width 114 height 27
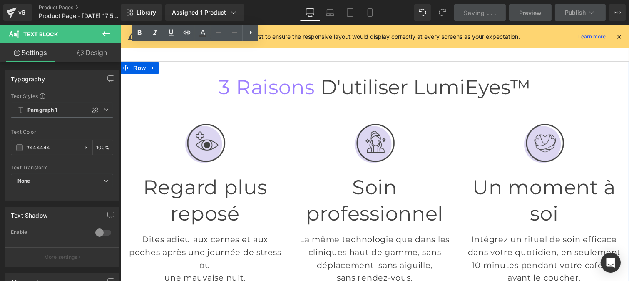
scroll to position [252, 0]
click at [210, 226] on div "Dites adieu aux cernes et aux poches après une journée de stress ou une mauvais…" at bounding box center [204, 255] width 157 height 58
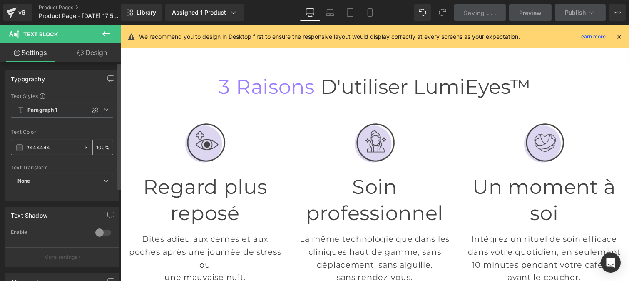
click at [57, 152] on input "#444444" at bounding box center [52, 147] width 53 height 9
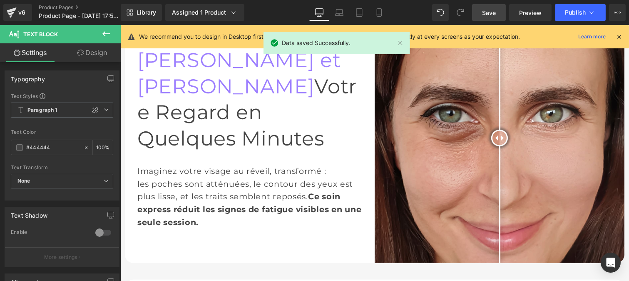
scroll to position [587, 0]
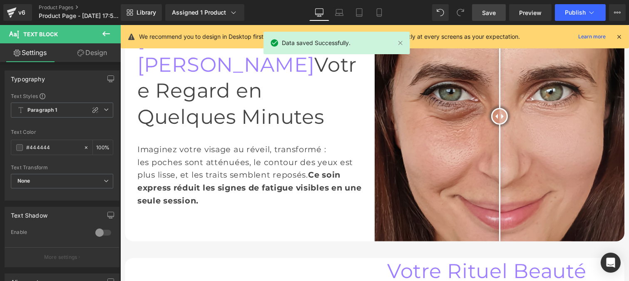
click at [209, 156] on div "les poches sont atténuées, le contour des yeux est plus lisse, et les traits se…" at bounding box center [249, 181] width 225 height 51
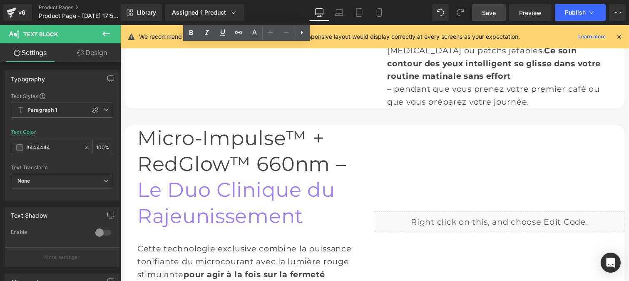
scroll to position [905, 0]
click at [242, 228] on div "Cette technologie exclusive combine la puissance tonifiante du microcourant ave…" at bounding box center [249, 273] width 225 height 90
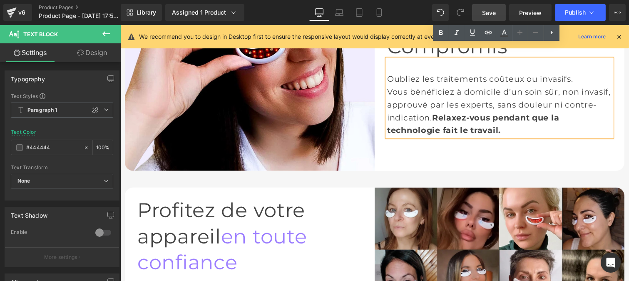
scroll to position [1320, 0]
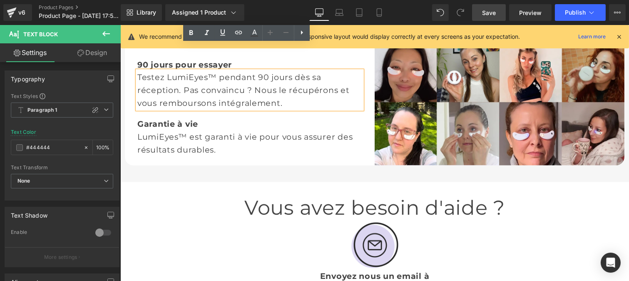
scroll to position [1592, 0]
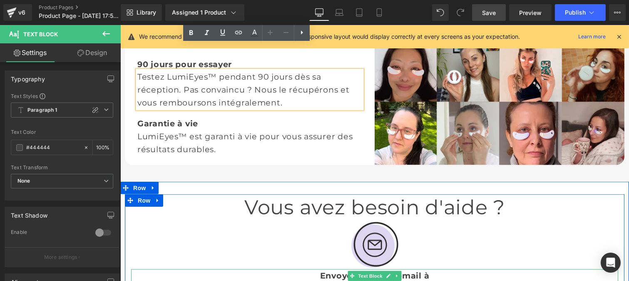
click at [329, 270] on b "Envoyez nous un email à" at bounding box center [375, 275] width 110 height 10
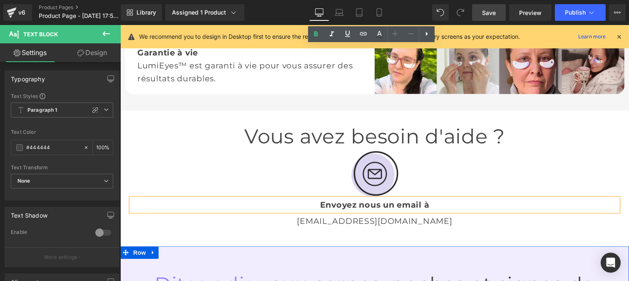
scroll to position [1663, 0]
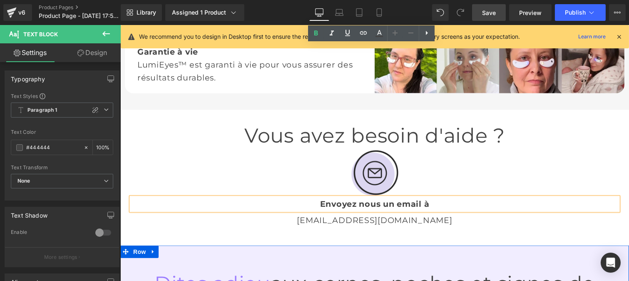
drag, startPoint x: 336, startPoint y: 142, endPoint x: 322, endPoint y: 160, distance: 22.8
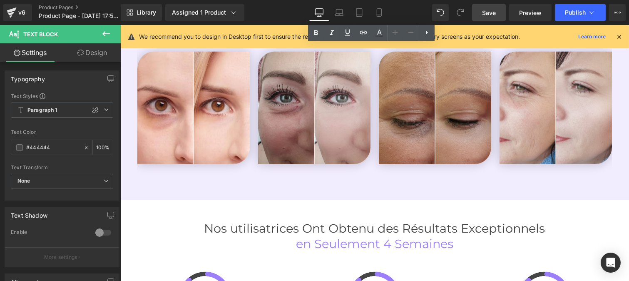
scroll to position [1983, 0]
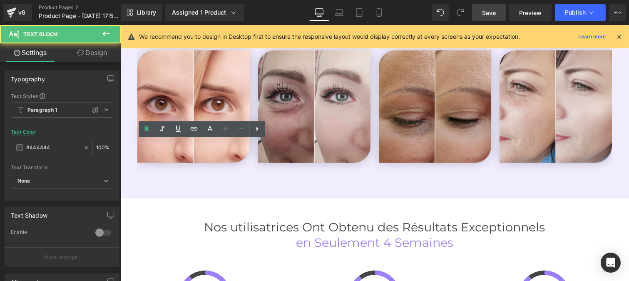
scroll to position [1905, 0]
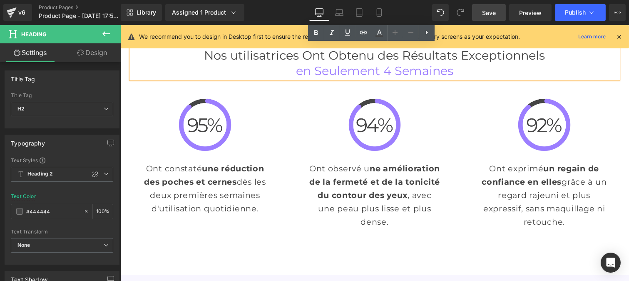
scroll to position [2147, 0]
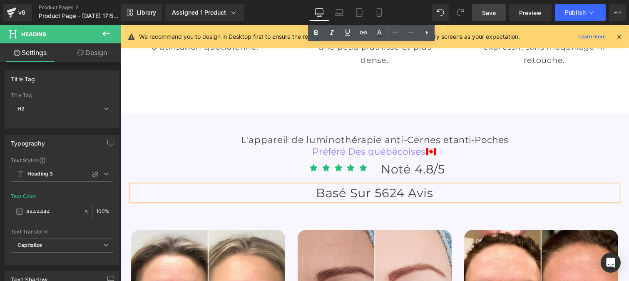
scroll to position [2441, 0]
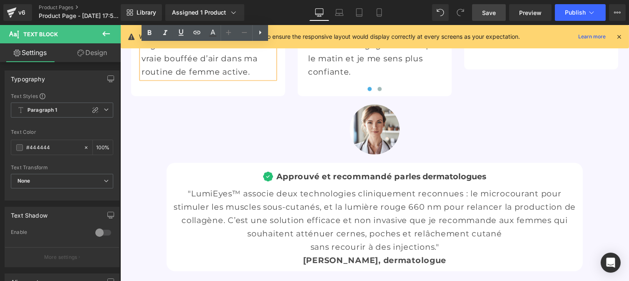
scroll to position [2819, 0]
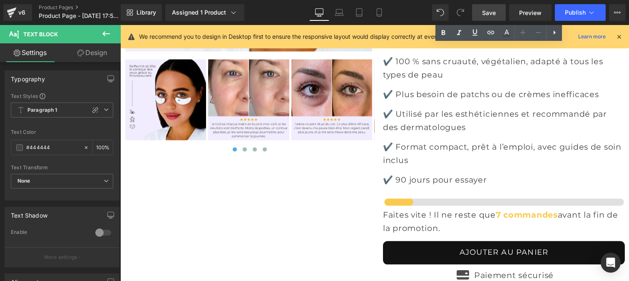
scroll to position [3383, 0]
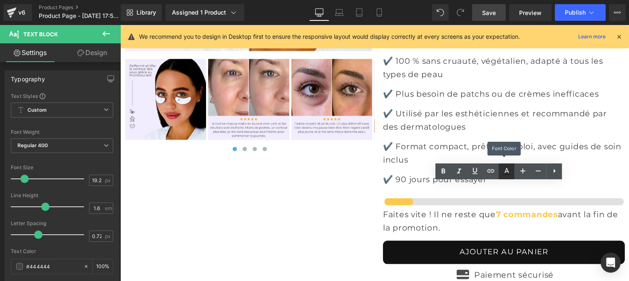
click at [507, 174] on icon at bounding box center [506, 174] width 7 height 1
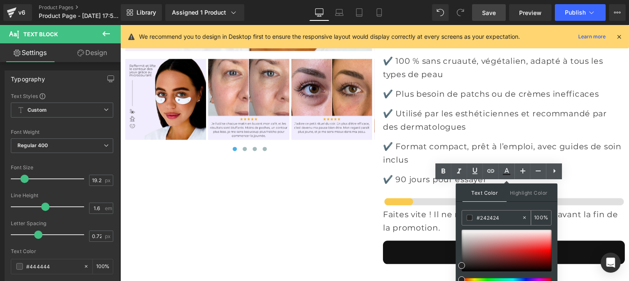
click at [504, 215] on input "#242424" at bounding box center [499, 217] width 45 height 9
paste input "44444"
click at [507, 174] on icon at bounding box center [506, 174] width 7 height 1
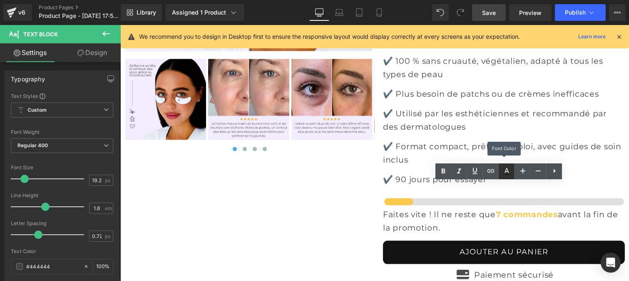
click at [511, 171] on icon at bounding box center [507, 171] width 10 height 10
type input "#242424"
type input "100"
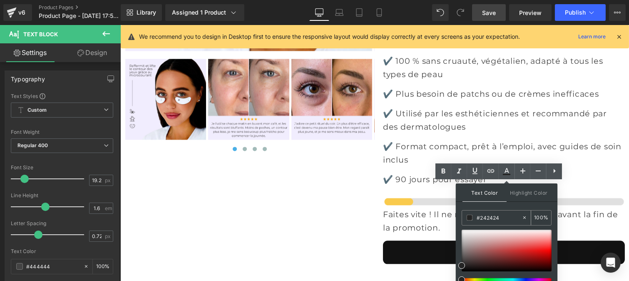
click at [504, 217] on input "#242424" at bounding box center [499, 217] width 45 height 9
paste input "44444"
click at [506, 176] on link at bounding box center [507, 171] width 16 height 16
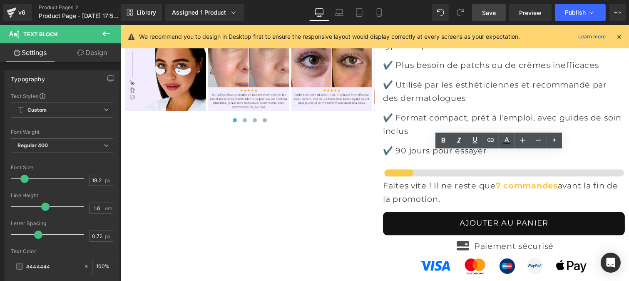
scroll to position [3415, 0]
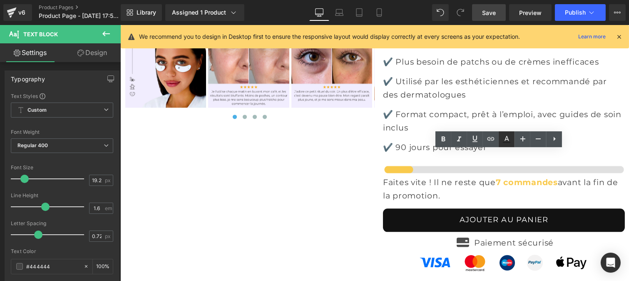
click at [505, 139] on icon at bounding box center [507, 139] width 10 height 10
type input "#242424"
type input "100"
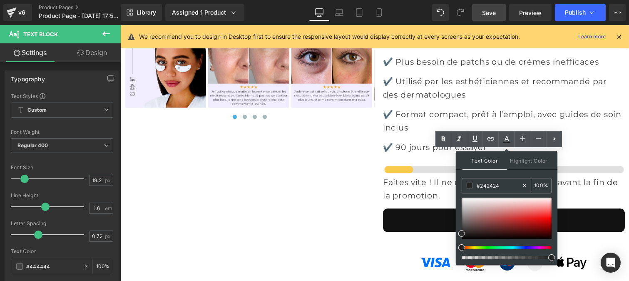
click at [498, 190] on div "#242424" at bounding box center [492, 185] width 60 height 15
click at [501, 181] on input "#242424" at bounding box center [499, 185] width 45 height 9
paste input "44444"
click at [506, 136] on icon at bounding box center [507, 139] width 10 height 10
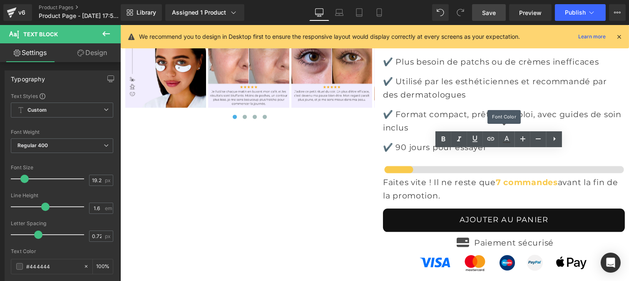
click at [506, 136] on icon at bounding box center [507, 139] width 10 height 10
type input "#242424"
type input "100"
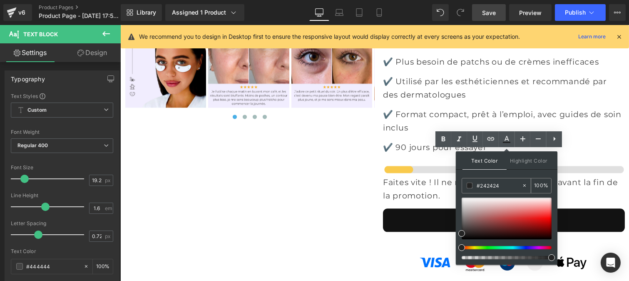
click at [504, 182] on input "#242424" at bounding box center [499, 185] width 45 height 9
paste input "44444"
click at [508, 135] on icon at bounding box center [507, 139] width 10 height 10
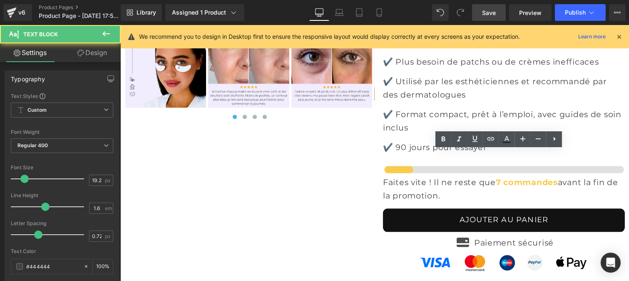
drag, startPoint x: 439, startPoint y: 159, endPoint x: 389, endPoint y: 160, distance: 49.2
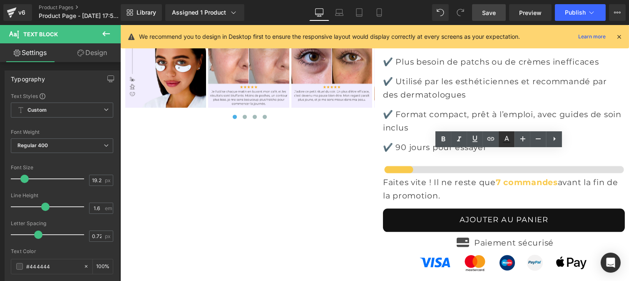
click at [506, 138] on icon at bounding box center [507, 138] width 5 height 5
type input "#242424"
type input "100"
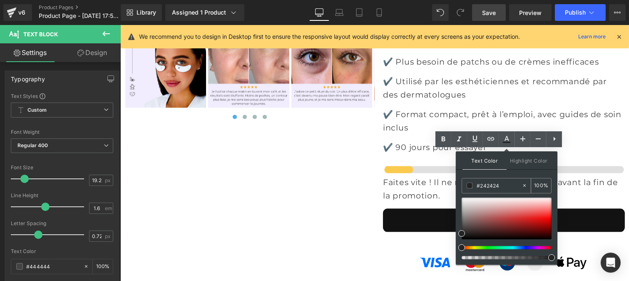
click at [502, 184] on input "#242424" at bounding box center [499, 185] width 45 height 9
type input "#242424"
click at [507, 140] on icon at bounding box center [507, 139] width 10 height 10
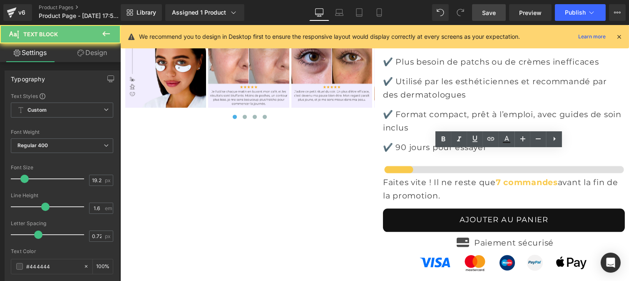
drag, startPoint x: 440, startPoint y: 171, endPoint x: 381, endPoint y: 168, distance: 59.2
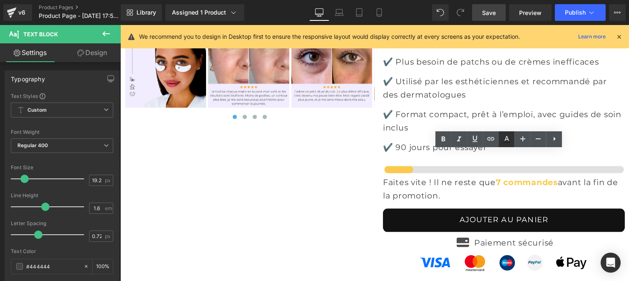
click at [506, 137] on icon at bounding box center [507, 138] width 5 height 5
type input "#242424"
type input "100"
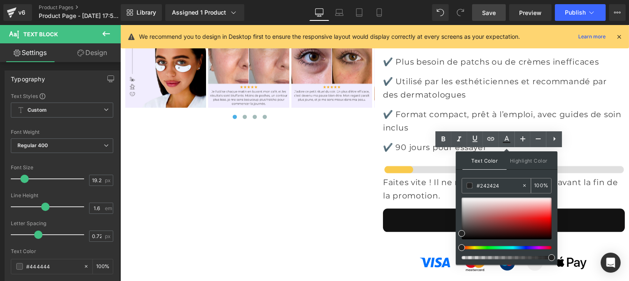
click at [501, 185] on input "#242424" at bounding box center [499, 185] width 45 height 9
click at [508, 141] on icon at bounding box center [507, 139] width 10 height 10
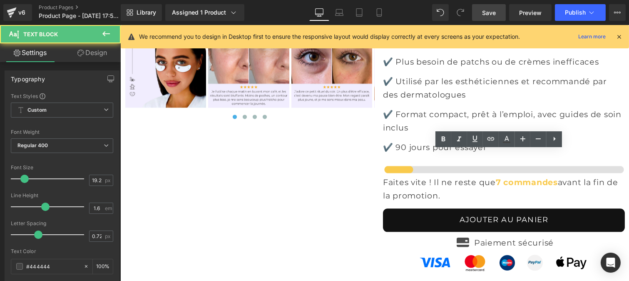
drag, startPoint x: 491, startPoint y: 187, endPoint x: 392, endPoint y: 182, distance: 99.2
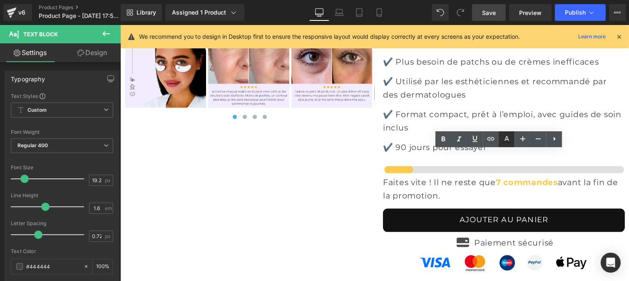
click at [505, 139] on icon at bounding box center [507, 139] width 10 height 10
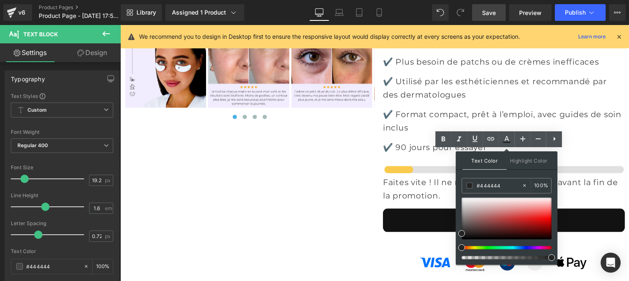
type input "#242424"
type input "100"
drag, startPoint x: 505, startPoint y: 187, endPoint x: 393, endPoint y: 141, distance: 121.3
click at [505, 187] on input "#242424" at bounding box center [499, 185] width 45 height 9
paste input "44444"
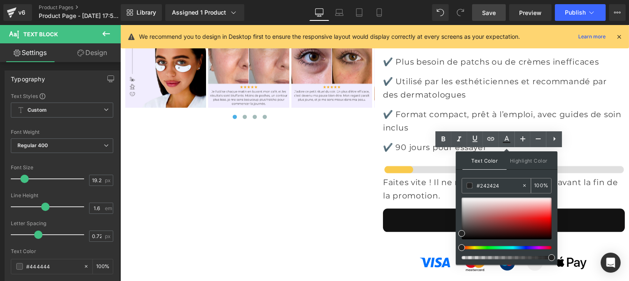
type input "#444444"
click at [506, 138] on icon at bounding box center [507, 139] width 10 height 10
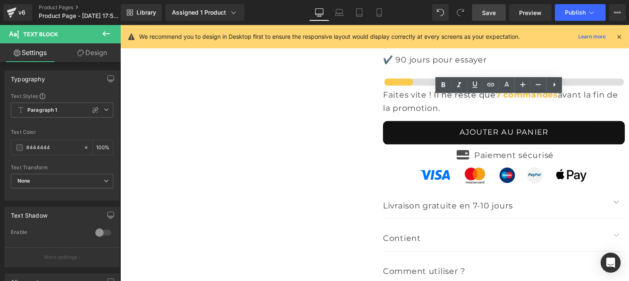
scroll to position [3503, 0]
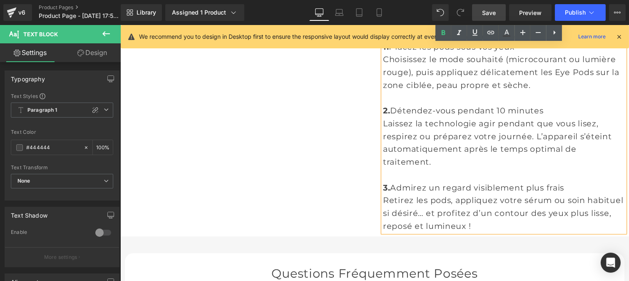
scroll to position [3753, 0]
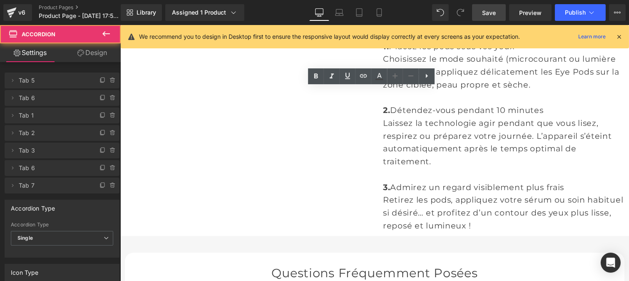
scroll to position [3834, 0]
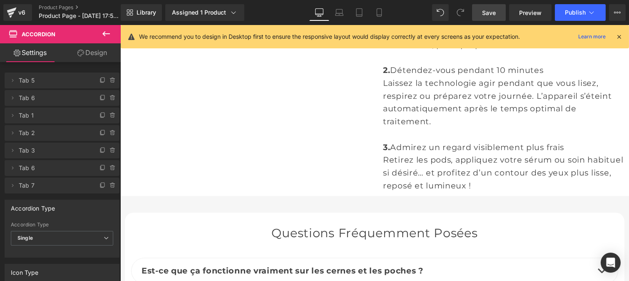
scroll to position [3788, 0]
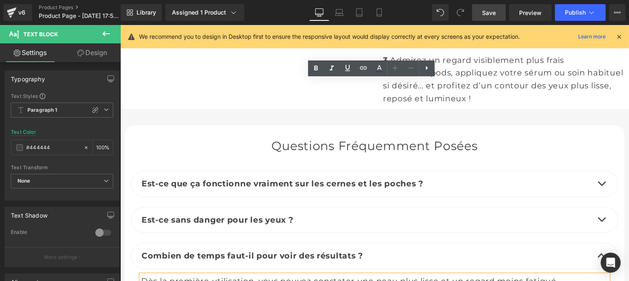
scroll to position [3881, 0]
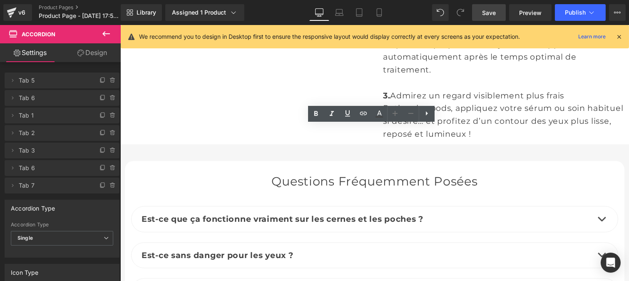
scroll to position [3834, 0]
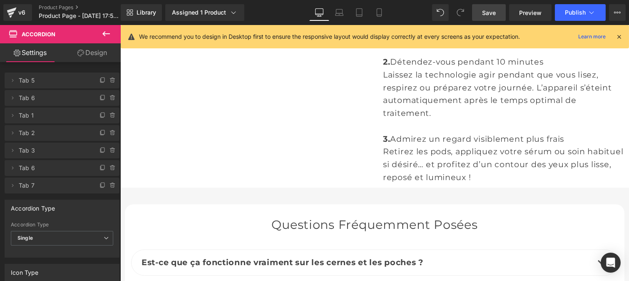
scroll to position [3817, 0]
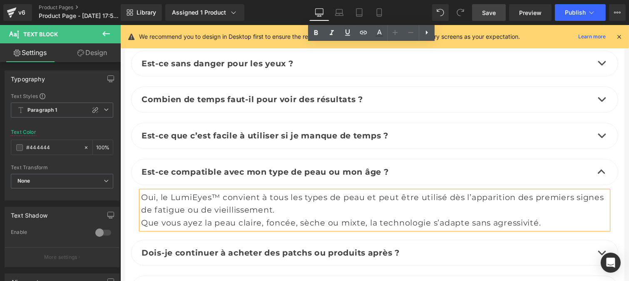
scroll to position [4037, 0]
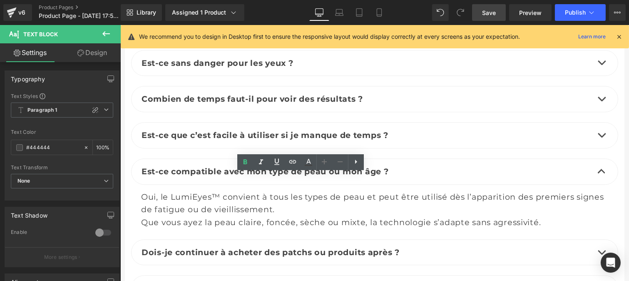
scroll to position [4234, 0]
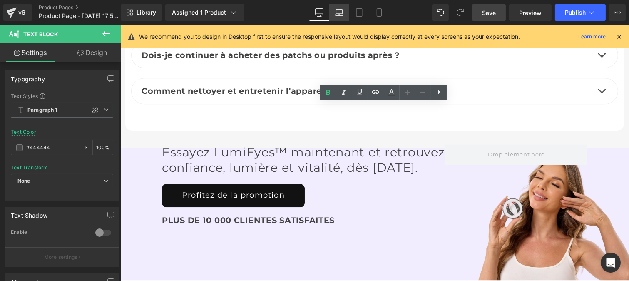
click at [340, 13] on icon at bounding box center [339, 14] width 8 height 2
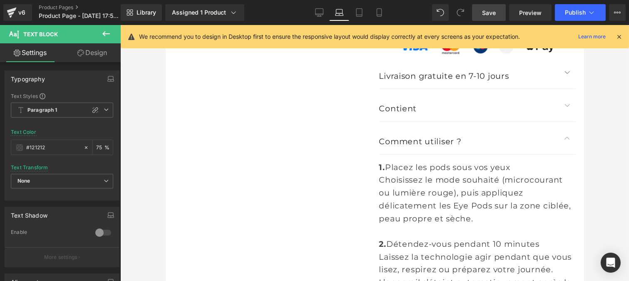
type input "#121212"
type input "75"
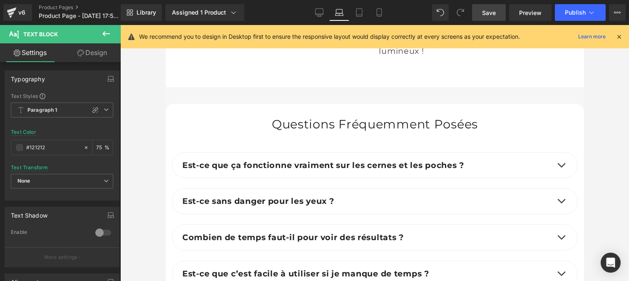
scroll to position [4600, 0]
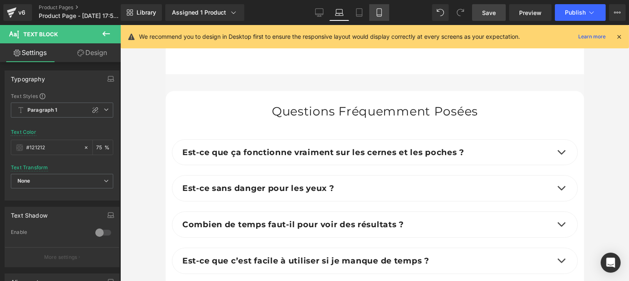
click at [377, 13] on icon at bounding box center [379, 12] width 8 height 8
type input "#050c10"
type input "100"
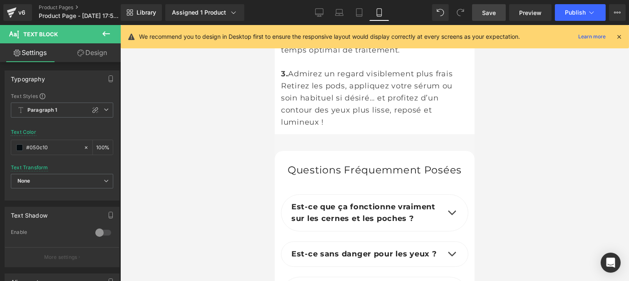
scroll to position [5447, 0]
drag, startPoint x: 371, startPoint y: 12, endPoint x: 619, endPoint y: 5, distance: 247.9
click at [619, 5] on html "Text Block You are previewing how the Live Preset 0 will restyle your page. You…" at bounding box center [314, 140] width 629 height 281
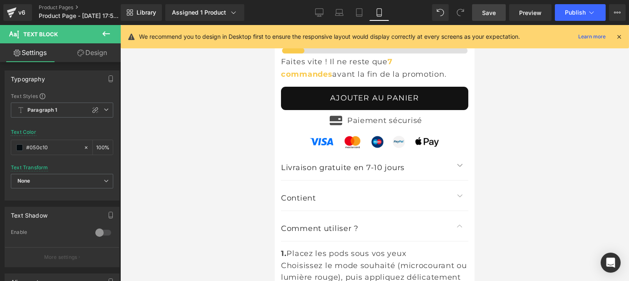
scroll to position [5212, 0]
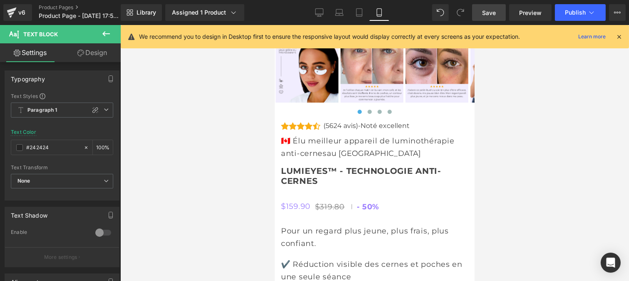
scroll to position [4615, 0]
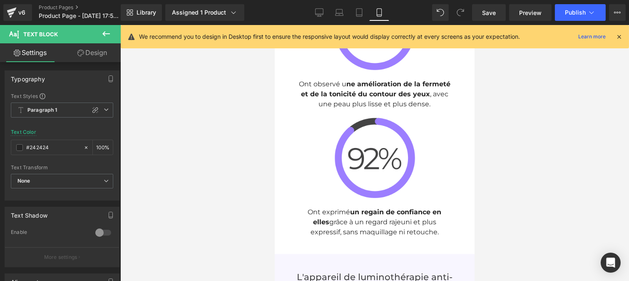
scroll to position [3014, 0]
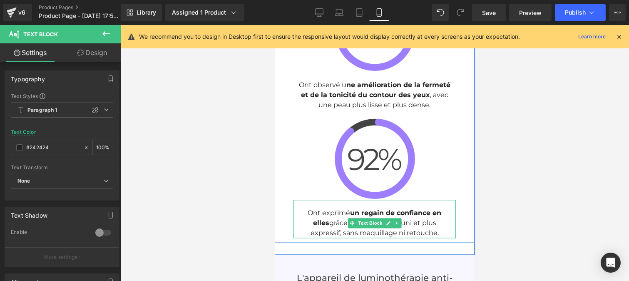
click at [331, 208] on p "Ont exprimé un regain de confiance en elles grâce à un regard rajeuni et plus e…" at bounding box center [374, 223] width 154 height 30
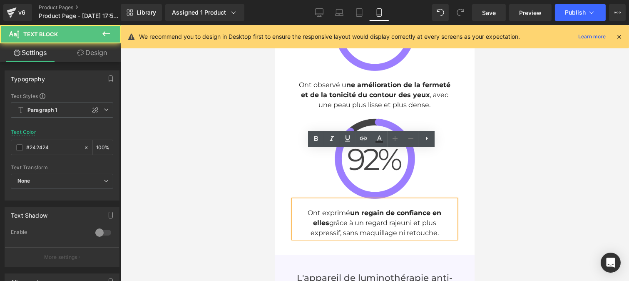
click at [331, 208] on p "Ont exprimé un regain de confiance en elles grâce à un regard rajeuni et plus e…" at bounding box center [374, 223] width 154 height 30
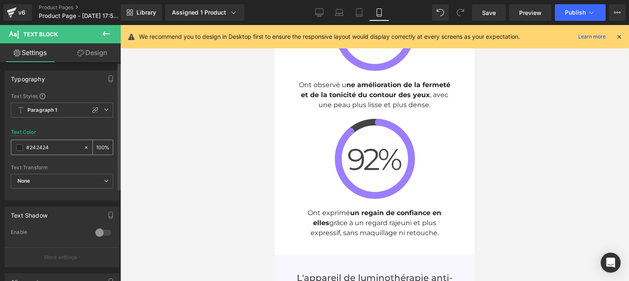
click at [55, 149] on input "#242424" at bounding box center [52, 147] width 53 height 9
type input "#444444"
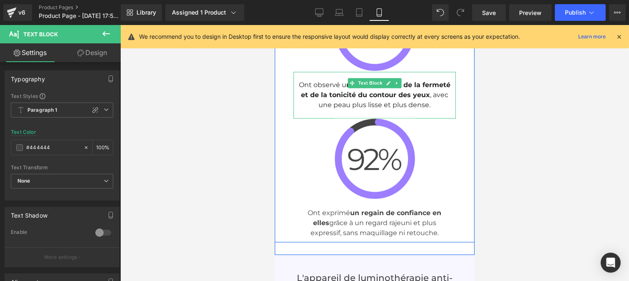
click at [334, 80] on p "Ont observé u ne amélioration de la fermeté et de la tonicité du contour des ye…" at bounding box center [374, 95] width 154 height 30
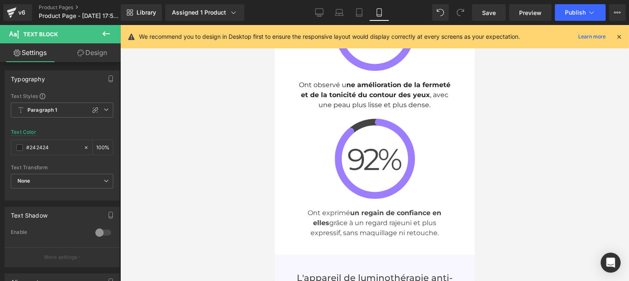
type input "#444444"
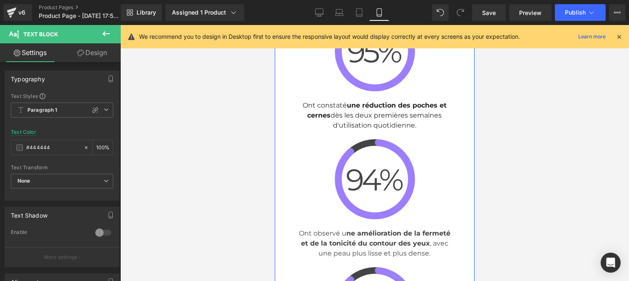
scroll to position [2866, 0]
click at [327, 101] on p "Ont constaté une réduction des poches et cernes dès les deux premières semaines…" at bounding box center [374, 116] width 154 height 30
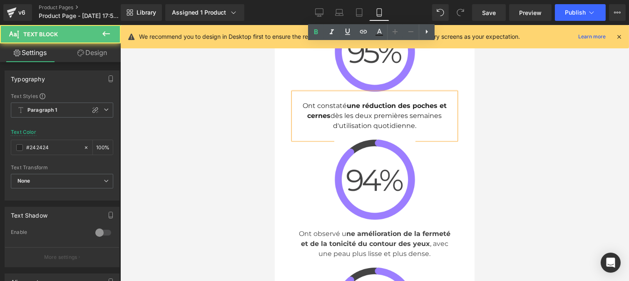
click at [55, 147] on input "#242424" at bounding box center [52, 147] width 53 height 9
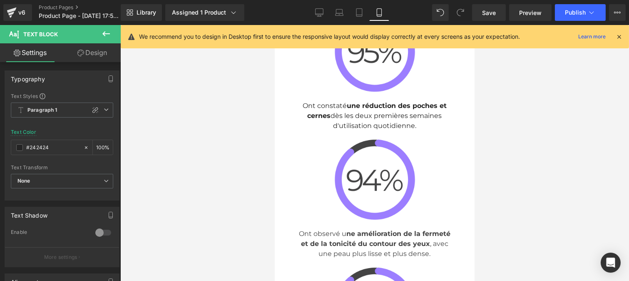
type input "#444444"
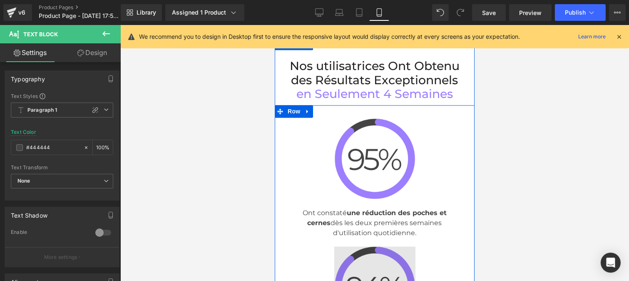
scroll to position [2731, 0]
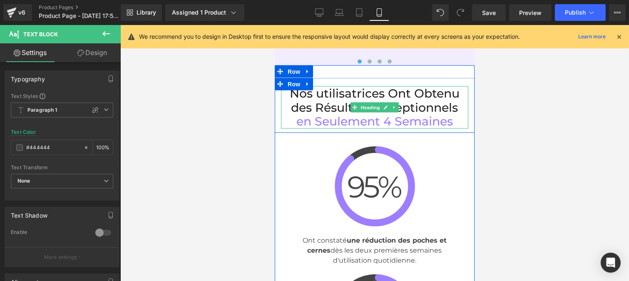
click at [334, 86] on span "Nos utilisatrices Ont Obtenu des Résultats Exceptionnels" at bounding box center [374, 100] width 170 height 28
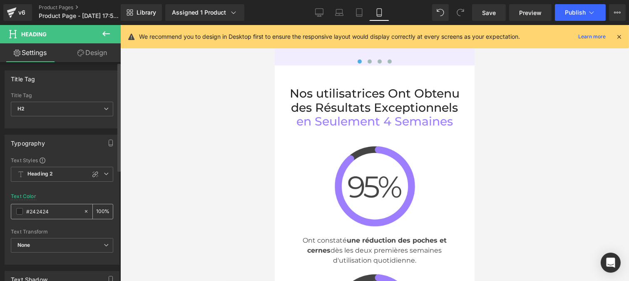
click at [52, 210] on input "#242424" at bounding box center [52, 211] width 53 height 9
type input "#444444"
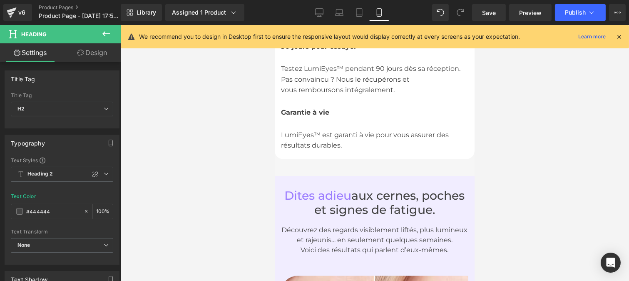
scroll to position [2308, 0]
click at [347, 245] on p "Voici des résultats qui parlent d’eux-mêmes." at bounding box center [374, 250] width 187 height 10
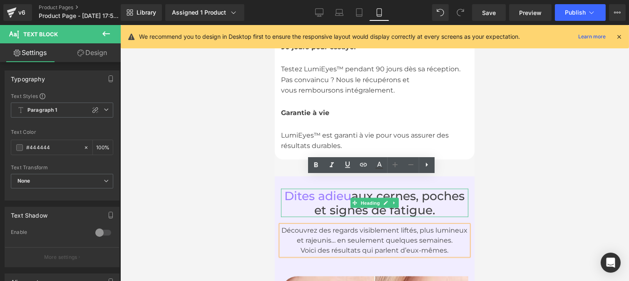
click at [407, 189] on h1 "Dites adieu aux cernes, poches et signes de fatigue." at bounding box center [374, 203] width 187 height 28
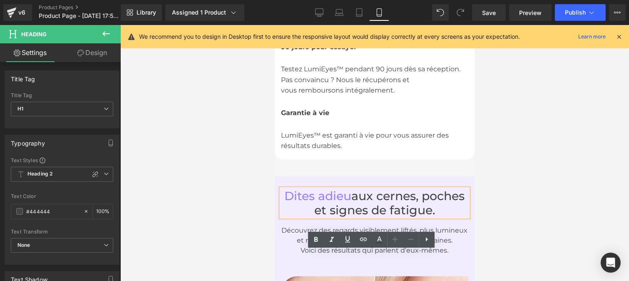
scroll to position [2196, 0]
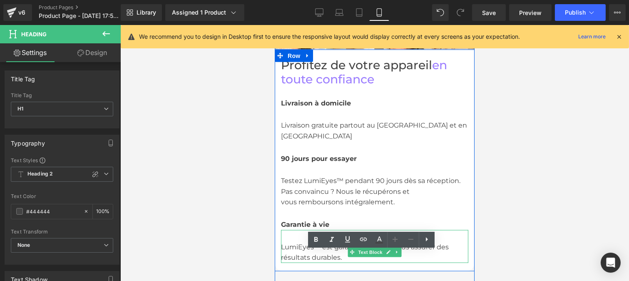
click at [304, 230] on div "LumiEyes™ est garanti à vie pour vous assurer des résultats durables." at bounding box center [374, 246] width 187 height 33
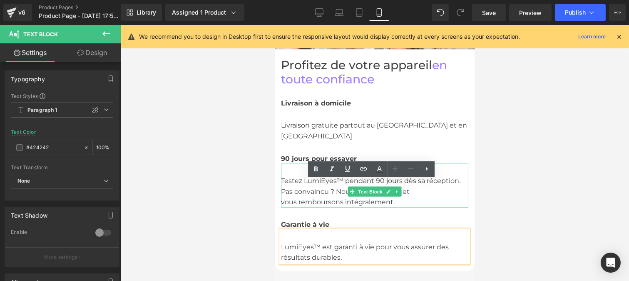
click at [302, 164] on div "Testez LumiEyes™ pendant 90 jours dès sa réception. Pas convaincu ? Nous le réc…" at bounding box center [374, 186] width 187 height 44
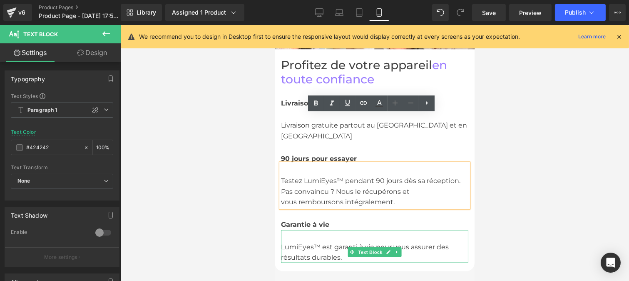
click at [298, 230] on div "LumiEyes™ est garanti à vie pour vous assurer des résultats durables." at bounding box center [374, 246] width 187 height 33
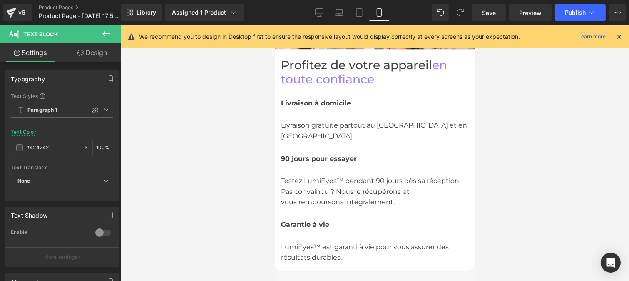
type input "#444444"
click at [309, 164] on div "Testez LumiEyes™ pendant 90 jours dès sa réception. Pas convaincu ? Nous le réc…" at bounding box center [374, 186] width 187 height 44
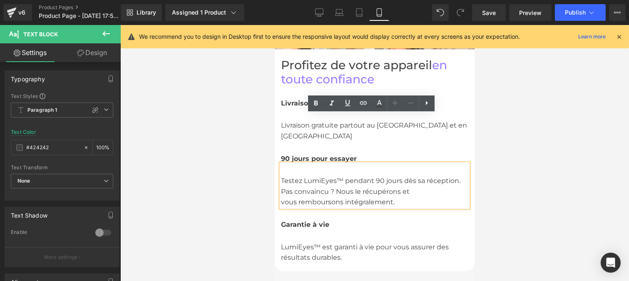
click at [56, 149] on input "#424242" at bounding box center [52, 147] width 53 height 9
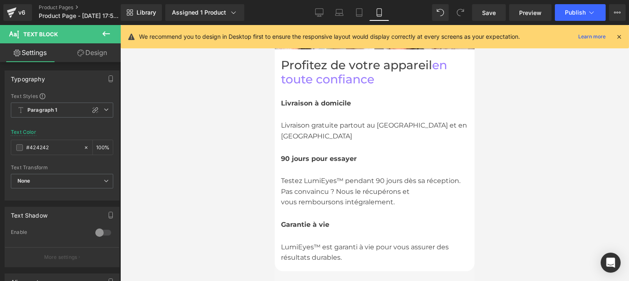
type input "#444444"
click at [299, 108] on div "Livraison gratuite partout au [GEOGRAPHIC_DATA] et en [GEOGRAPHIC_DATA]" at bounding box center [374, 124] width 187 height 33
click at [53, 149] on input "#424242" at bounding box center [52, 147] width 53 height 9
type input "#444444"
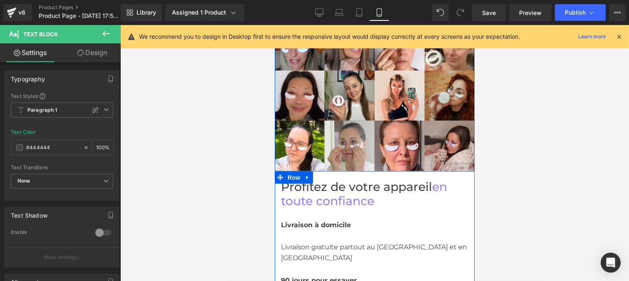
scroll to position [2074, 0]
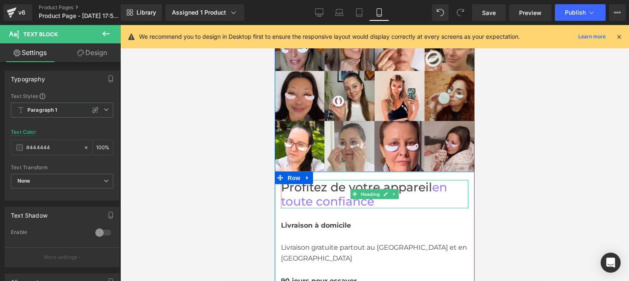
click at [353, 180] on span "Profitez de votre appareil" at bounding box center [356, 187] width 151 height 14
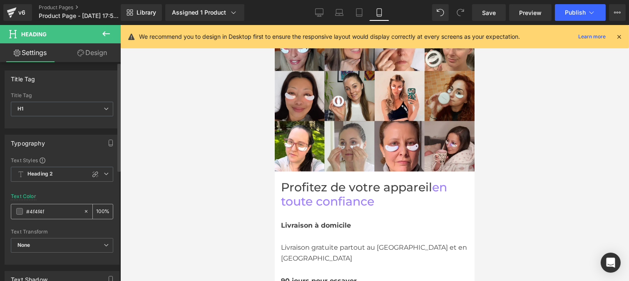
click at [52, 212] on input "#4f4f4f" at bounding box center [52, 211] width 53 height 9
type input "#444444"
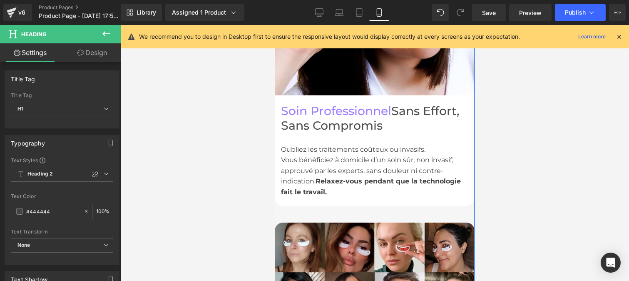
scroll to position [1820, 0]
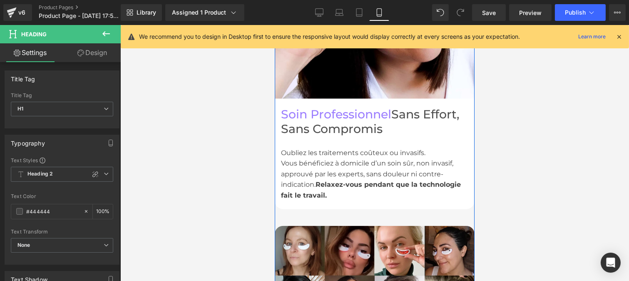
click at [318, 158] on div "Vous bénéficiez à domicile d’un soin sûr, non invasif, approuvé par les experts…" at bounding box center [374, 179] width 187 height 42
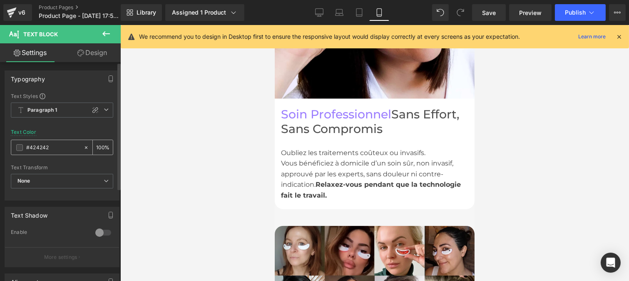
click at [50, 147] on input "#424242" at bounding box center [52, 147] width 53 height 9
type input "#444444"
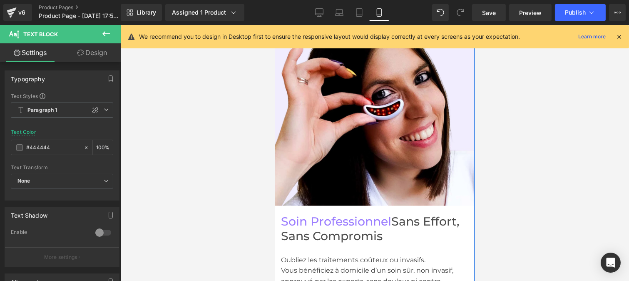
scroll to position [1712, 0]
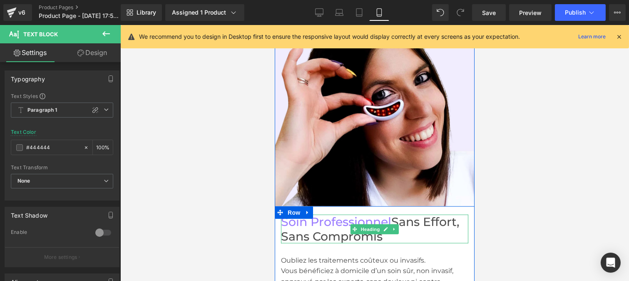
click at [339, 214] on h1 "Soin Professionnel Sans Effort, Sans Compromis" at bounding box center [374, 228] width 187 height 28
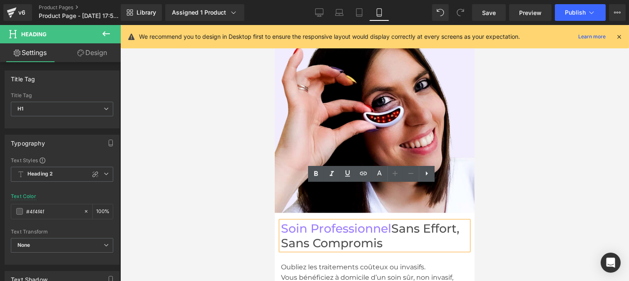
scroll to position [1704, 0]
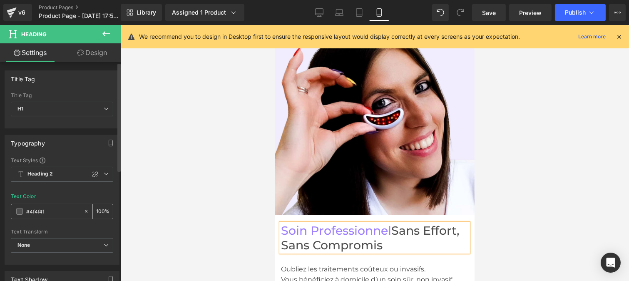
click at [55, 214] on input "#4f4f4f" at bounding box center [52, 211] width 53 height 9
paste input "44444"
type input "#444444"
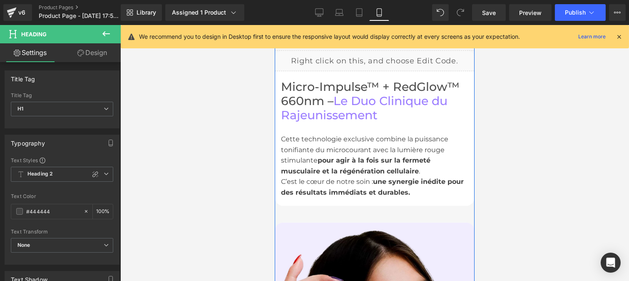
scroll to position [1489, 0]
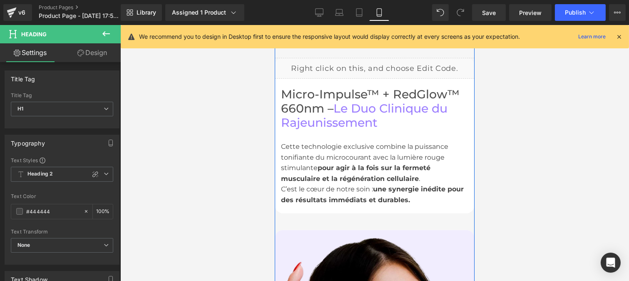
click at [322, 184] on div "C’est le cœur de notre soin : une synergie inédite pour des résultats immédiats…" at bounding box center [374, 194] width 187 height 21
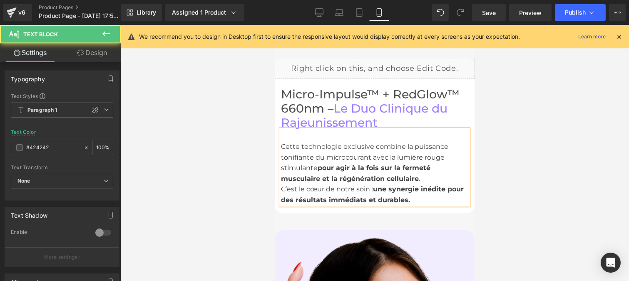
click at [55, 143] on input "#424242" at bounding box center [52, 147] width 53 height 9
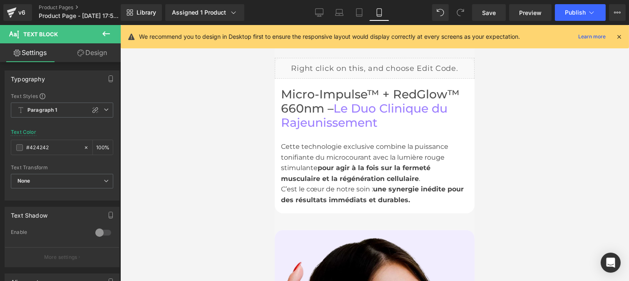
type input "#444444"
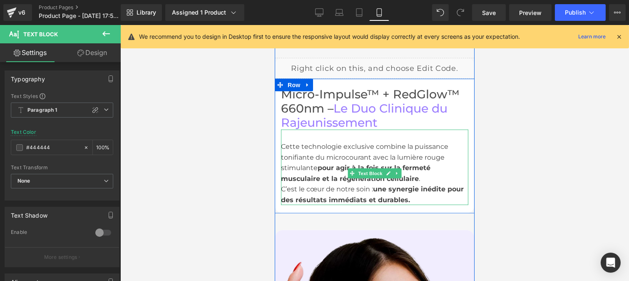
scroll to position [1409, 0]
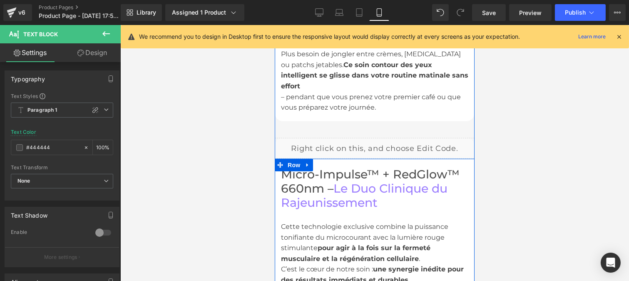
click at [338, 167] on h1 "Micro-Impulse™ + RedGlow™ 660nm – Le Duo Clinique du Rajeunissement" at bounding box center [374, 188] width 187 height 42
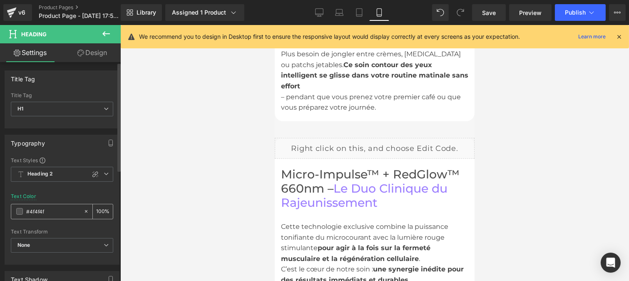
click at [50, 215] on input "#4f4f4f" at bounding box center [52, 211] width 53 height 9
type input "#444444"
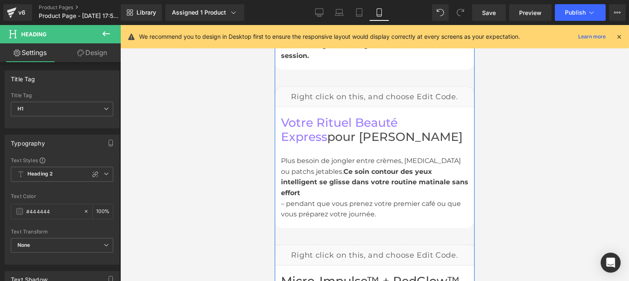
scroll to position [1302, 0]
click at [318, 168] on span "Ce soin contour des yeux intelligent se glisse dans votre routine matinale sans…" at bounding box center [374, 182] width 187 height 29
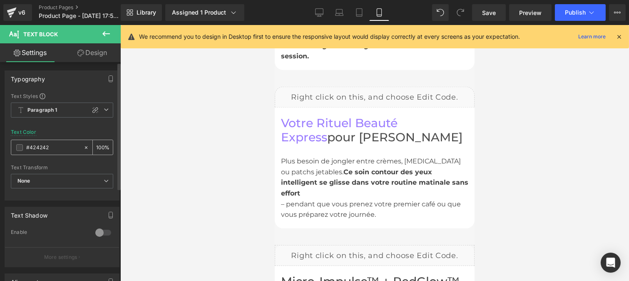
click at [50, 148] on input "#424242" at bounding box center [52, 147] width 53 height 9
type input "#444444"
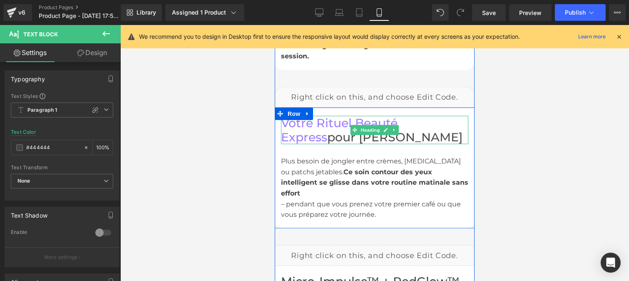
click at [317, 116] on h1 "Votre Rituel Beauté Express pour Matin Stressé" at bounding box center [374, 130] width 187 height 28
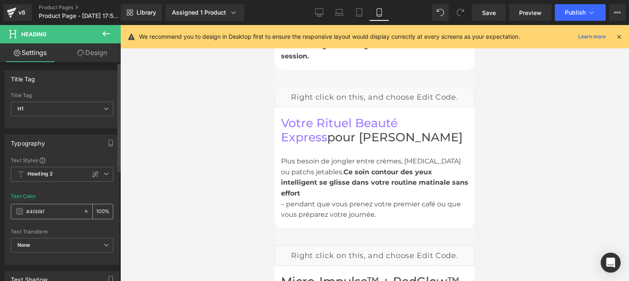
click at [50, 212] on input "#4f4f4f" at bounding box center [52, 211] width 53 height 9
type input "#444444"
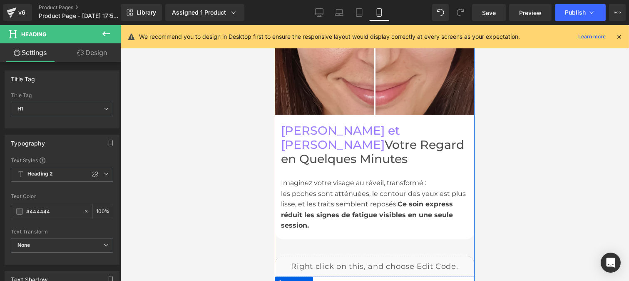
scroll to position [1131, 0]
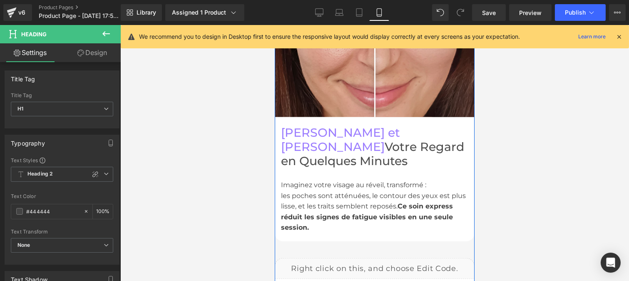
click at [311, 190] on div "les poches sont atténuées, le contour des yeux est plus lisse, et les traits se…" at bounding box center [374, 211] width 187 height 42
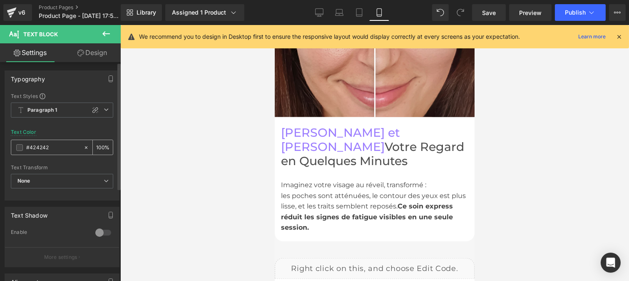
click at [52, 142] on div "#424242" at bounding box center [47, 147] width 72 height 15
click at [45, 152] on input "#424242" at bounding box center [52, 147] width 53 height 9
paste input "44444"
type input "#444444"
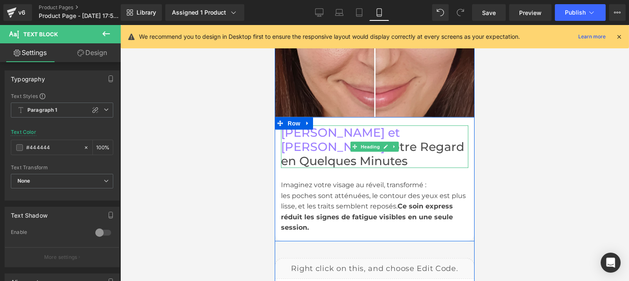
click at [329, 125] on h1 "[PERSON_NAME] et Réveillez Votre Regard en Quelques Minutes" at bounding box center [374, 146] width 187 height 42
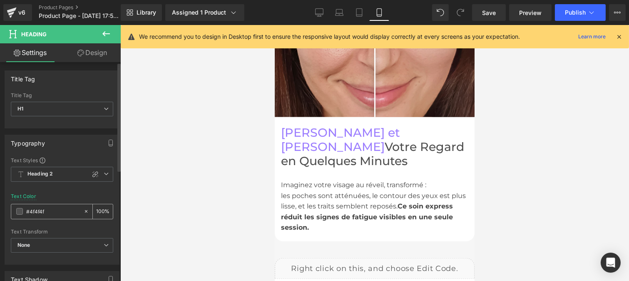
click at [49, 214] on input "#4f4f4f" at bounding box center [52, 211] width 53 height 9
type input "#444444"
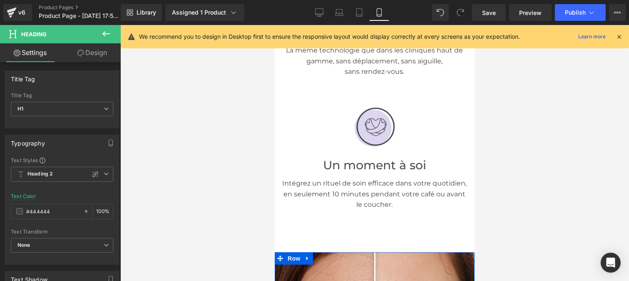
scroll to position [794, 0]
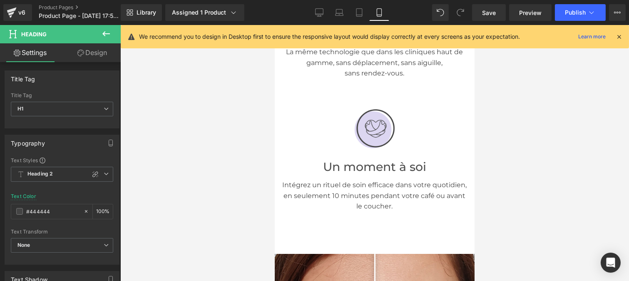
click at [325, 179] on p "Intégrez un rituel de soin efficace dans votre quotidien, en seulement 10 minut…" at bounding box center [374, 195] width 187 height 32
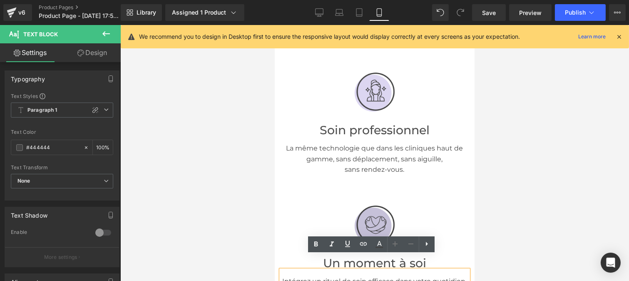
scroll to position [697, 0]
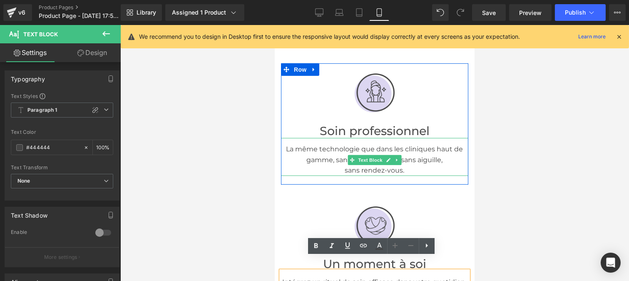
click at [353, 165] on p "sans rendez-vous." at bounding box center [374, 170] width 187 height 11
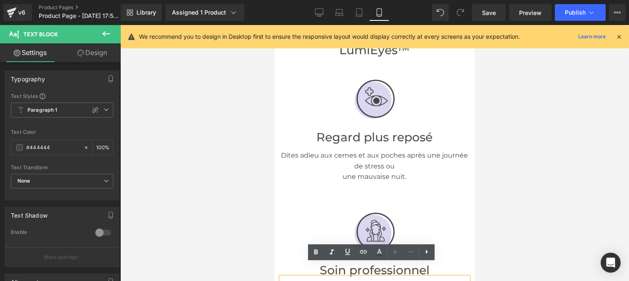
scroll to position [557, 0]
click at [340, 151] on p "Dites adieu aux cernes et aux poches après une journée de stress ou" at bounding box center [374, 161] width 187 height 21
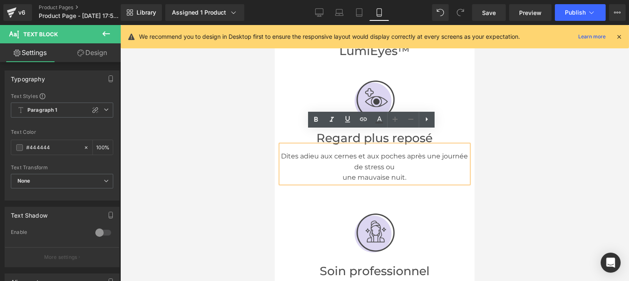
click at [339, 172] on p "une mauvaise nuit." at bounding box center [374, 177] width 187 height 11
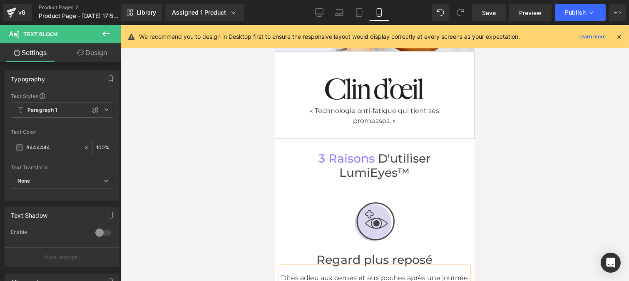
scroll to position [434, 0]
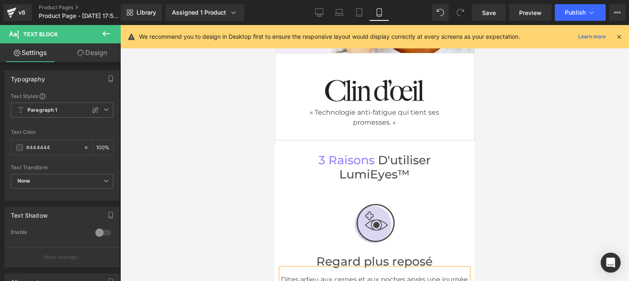
click at [376, 158] on span "d'utiliser LumiEyes™" at bounding box center [385, 167] width 92 height 28
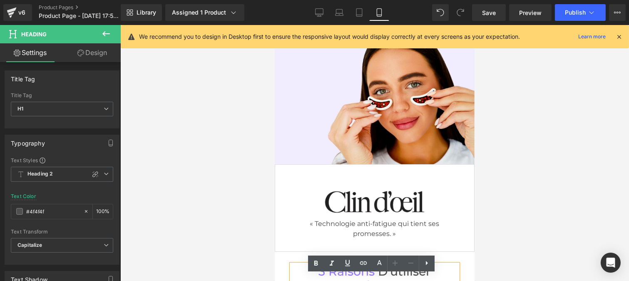
scroll to position [244, 0]
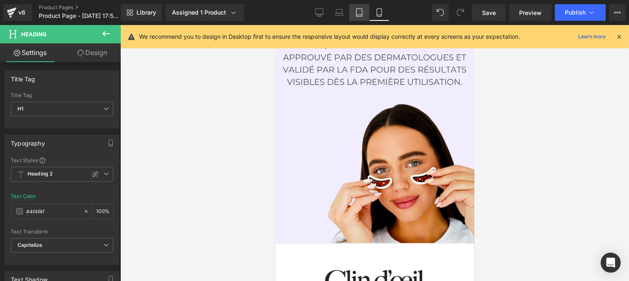
click at [359, 10] on icon at bounding box center [359, 12] width 8 height 8
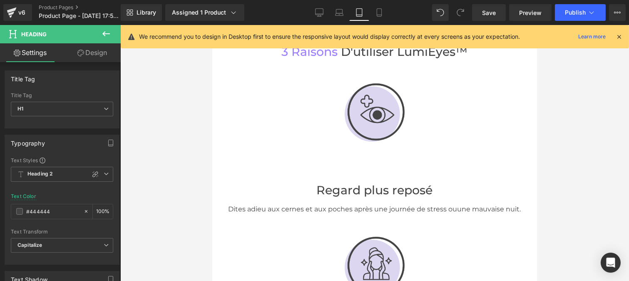
type input "#444444"
type input "100"
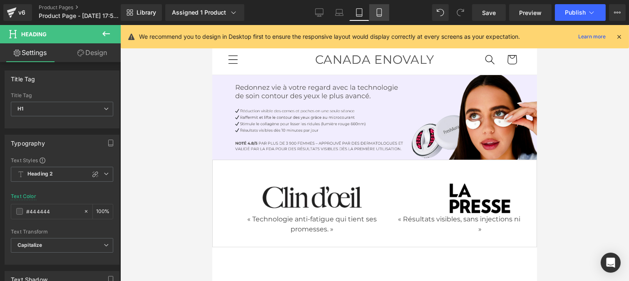
click at [381, 16] on icon at bounding box center [379, 12] width 8 height 8
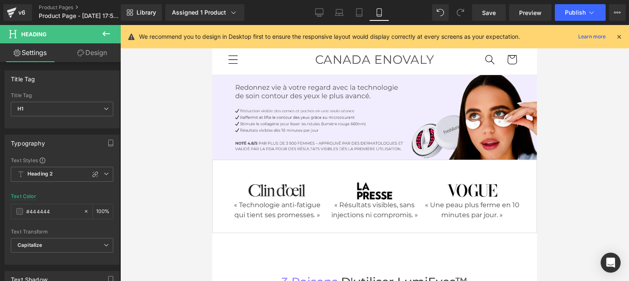
type input "#4f4f4f"
type input "100"
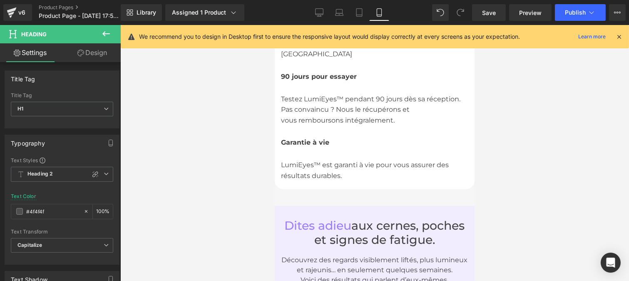
scroll to position [2267, 0]
click at [363, 228] on span "Heading" at bounding box center [370, 233] width 22 height 10
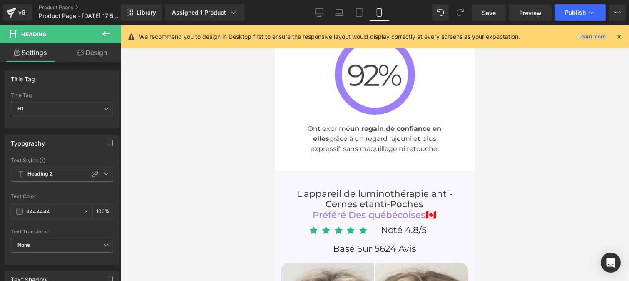
scroll to position [3088, 0]
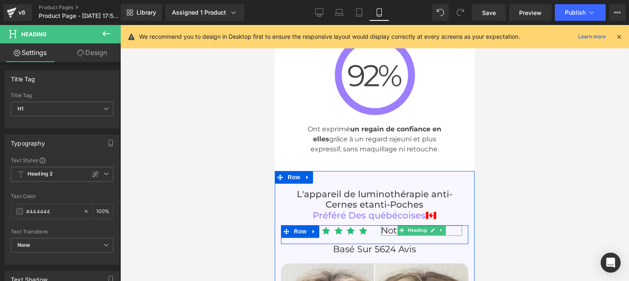
click at [384, 224] on span "Noté 4.8/5" at bounding box center [404, 229] width 46 height 11
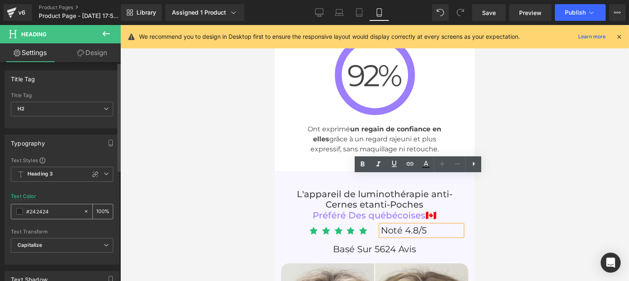
click at [50, 216] on input "#242424" at bounding box center [52, 211] width 53 height 9
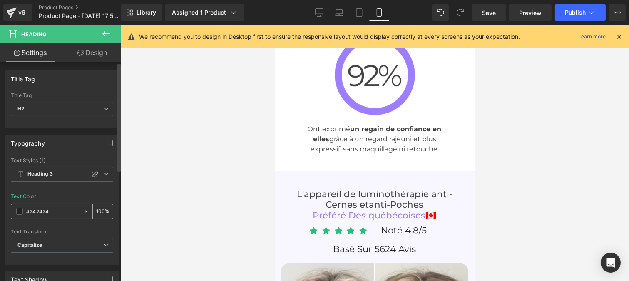
click at [50, 212] on input "#242424" at bounding box center [52, 211] width 53 height 9
paste input "44444"
type input "#444444"
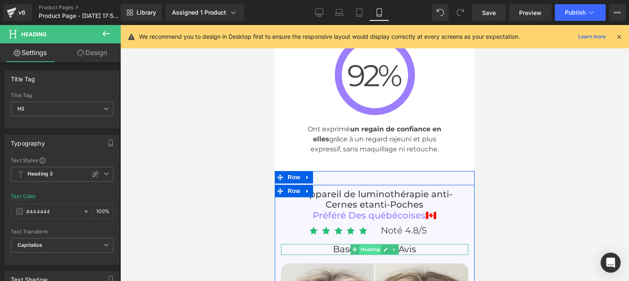
click at [364, 244] on span "Heading" at bounding box center [370, 249] width 22 height 10
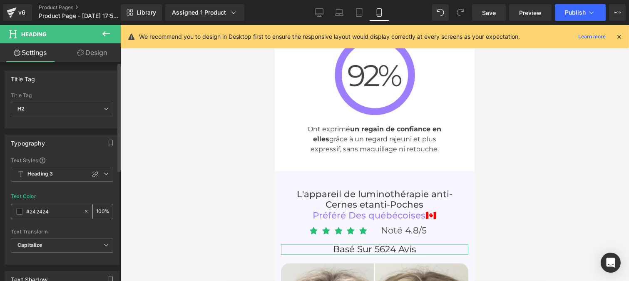
click at [50, 214] on input "#242424" at bounding box center [52, 211] width 53 height 9
paste input "44444"
type input "#444444"
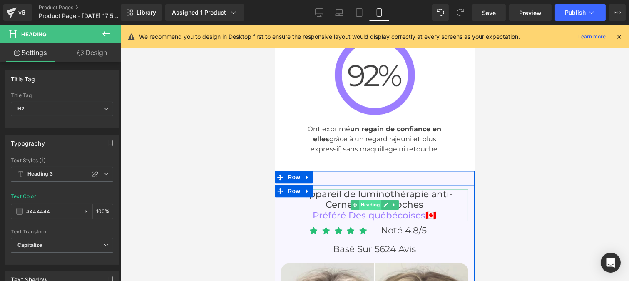
click at [359, 199] on span "Heading" at bounding box center [370, 204] width 22 height 10
click at [330, 189] on h3 "L'appareil de luminothérapie anti-Cernes et anti-Poches" at bounding box center [374, 199] width 171 height 21
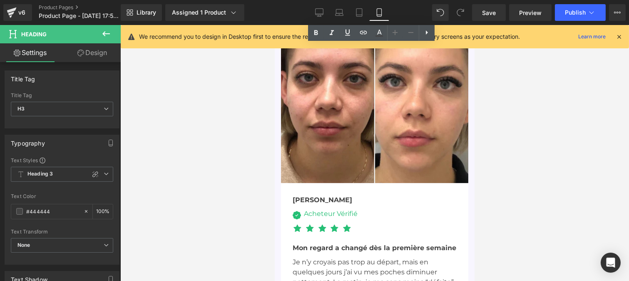
scroll to position [3355, 0]
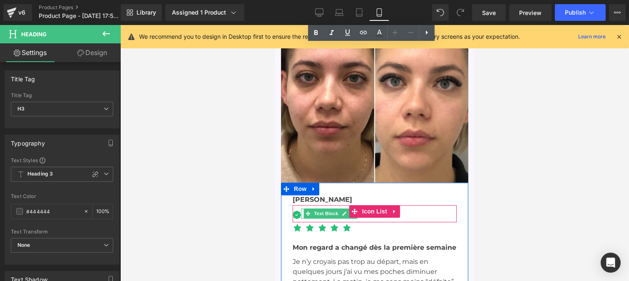
click at [317, 208] on span "Text Block" at bounding box center [325, 213] width 27 height 10
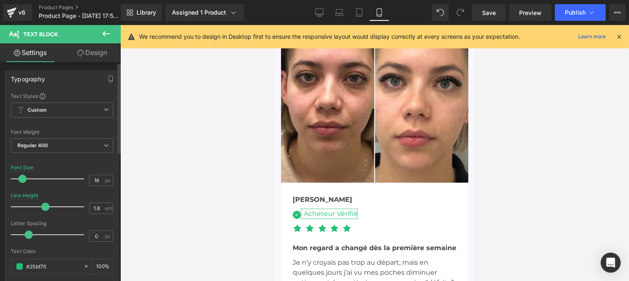
click at [44, 212] on div at bounding box center [49, 206] width 69 height 17
type input "1.7"
click at [46, 209] on span at bounding box center [48, 206] width 8 height 8
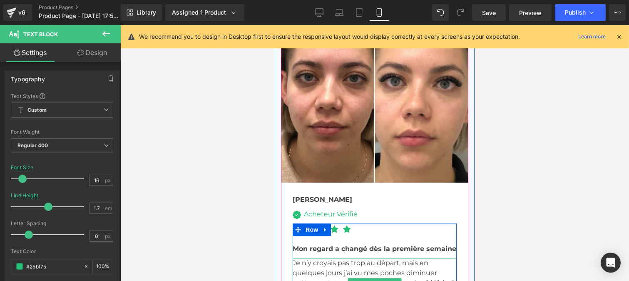
scroll to position [3397, 0]
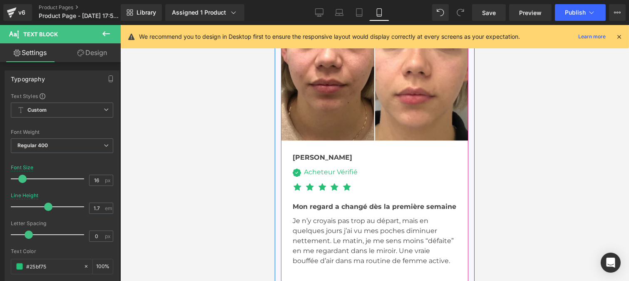
click at [354, 280] on button at bounding box center [359, 284] width 10 height 8
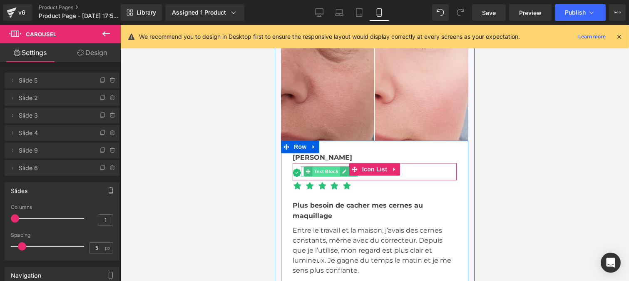
click at [318, 166] on span "Text Block" at bounding box center [325, 171] width 27 height 10
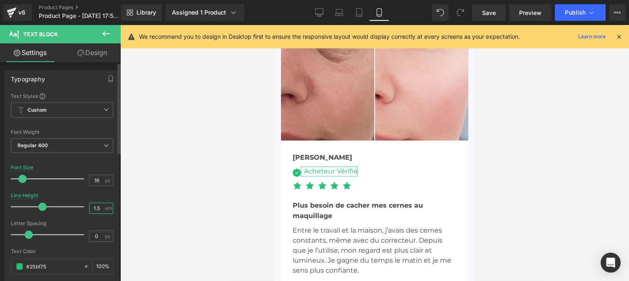
click at [99, 209] on input "1.5" at bounding box center [97, 208] width 15 height 10
type input "1.7"
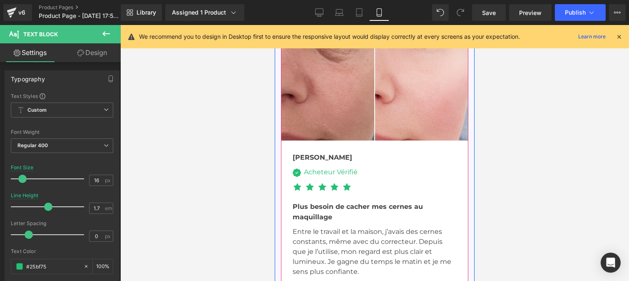
click at [365, 280] on button at bounding box center [369, 285] width 10 height 8
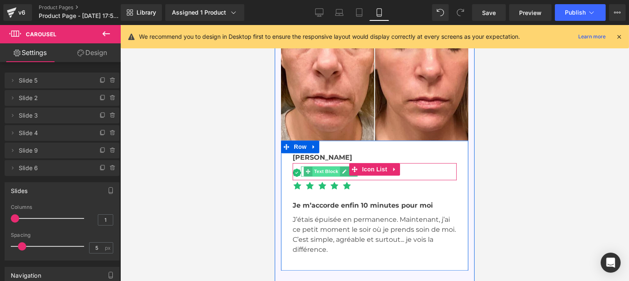
click at [317, 166] on span "Text Block" at bounding box center [325, 171] width 27 height 10
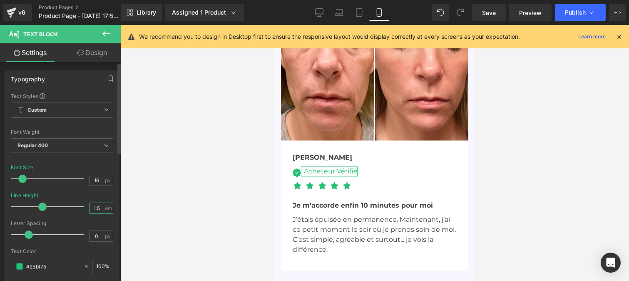
click at [97, 207] on input "1.5" at bounding box center [97, 208] width 15 height 10
type input "1.7"
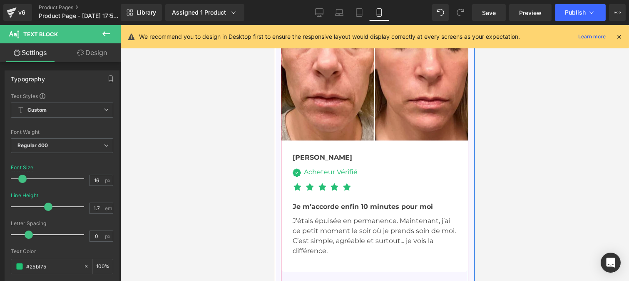
click at [377, 280] on span at bounding box center [379, 285] width 4 height 4
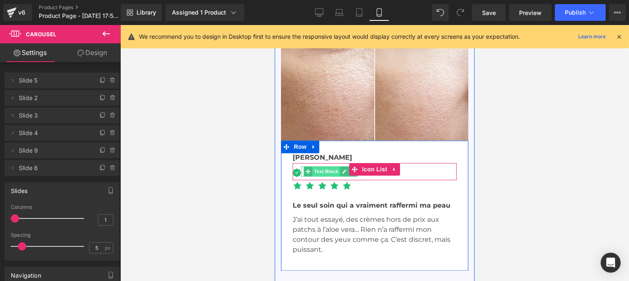
click at [327, 166] on span "Text Block" at bounding box center [325, 171] width 27 height 10
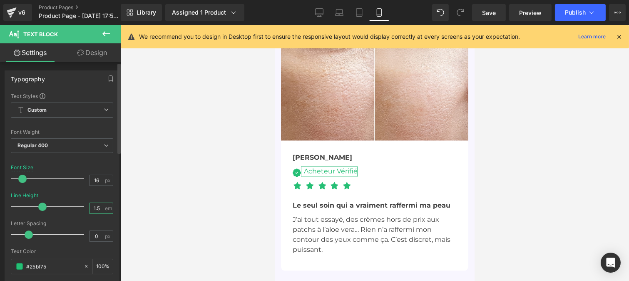
click at [99, 210] on input "1.5" at bounding box center [97, 208] width 15 height 10
type input "1.7"
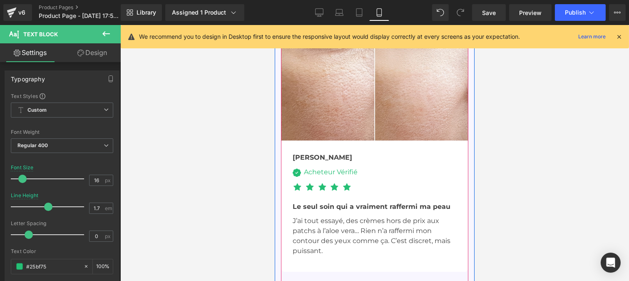
click at [387, 280] on span at bounding box center [389, 285] width 4 height 4
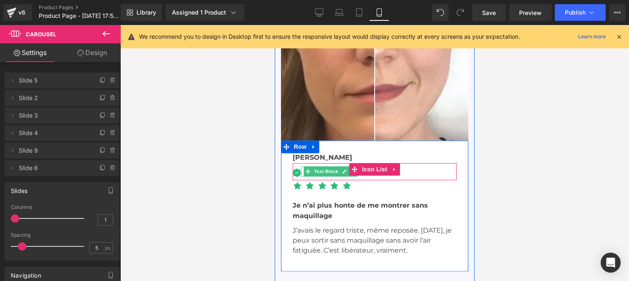
click at [324, 166] on span "Text Block" at bounding box center [325, 171] width 27 height 10
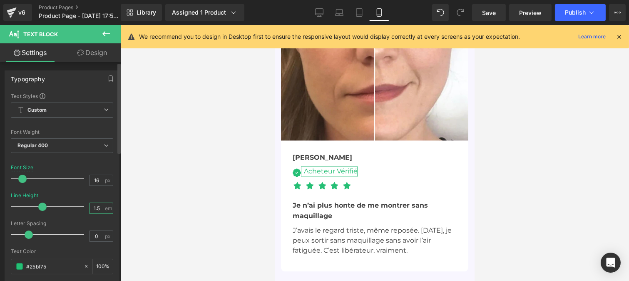
click at [100, 206] on input "1.5" at bounding box center [97, 208] width 15 height 10
type input "1.7"
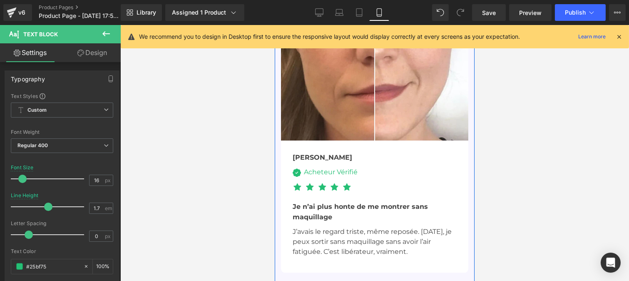
click at [398, 280] on button at bounding box center [399, 285] width 10 height 8
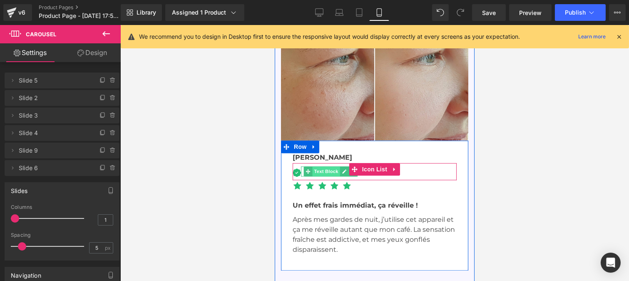
click at [324, 166] on span "Text Block" at bounding box center [325, 171] width 27 height 10
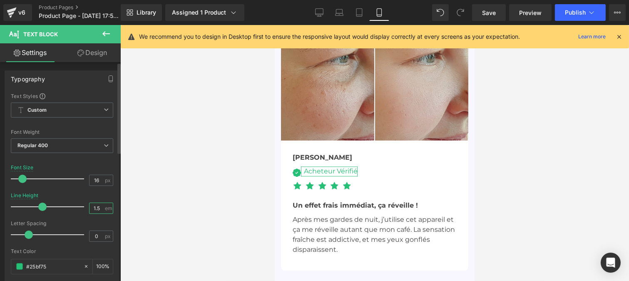
click at [100, 212] on input "1.5" at bounding box center [97, 208] width 15 height 10
type input "1.7"
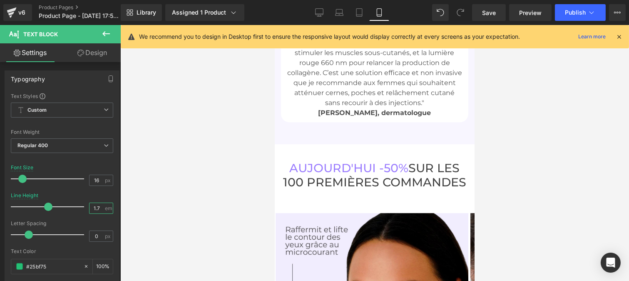
scroll to position [3761, 0]
click at [410, 161] on h3 "[DATE] -50% SUR LES 100 PREMIÈRES COMMANDES" at bounding box center [374, 175] width 183 height 28
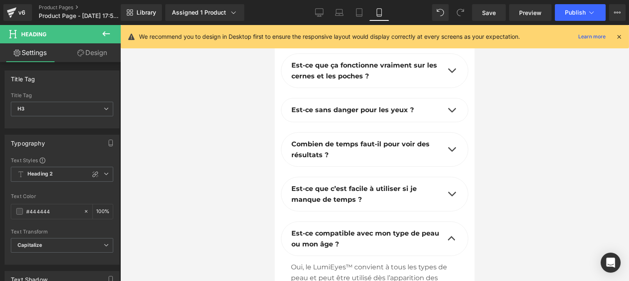
scroll to position [4979, 0]
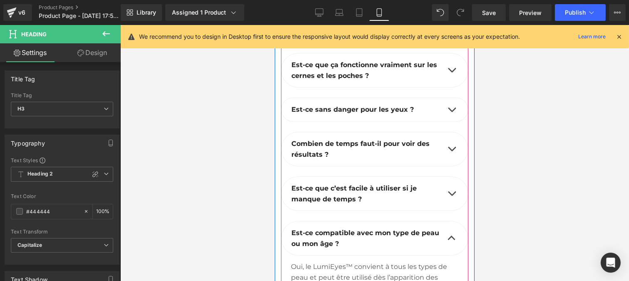
click at [446, 132] on button "button" at bounding box center [451, 149] width 17 height 34
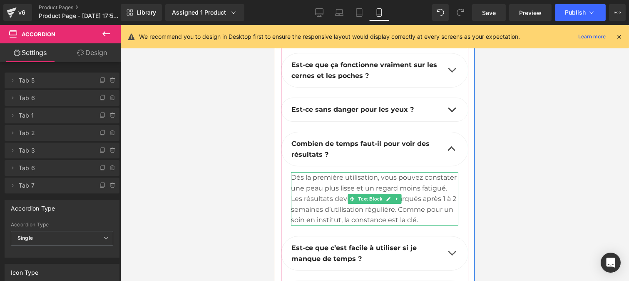
click at [364, 172] on div "Dès la première utilisation, vous pouvez constater une peau plus lisse et un re…" at bounding box center [374, 198] width 167 height 53
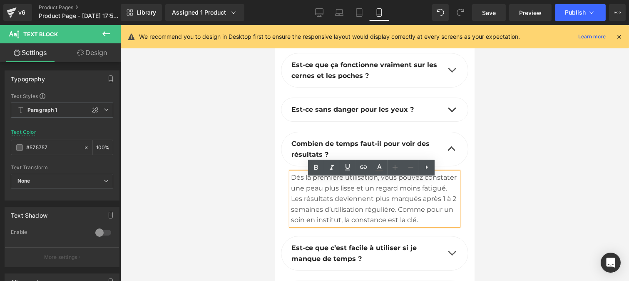
scroll to position [4917, 0]
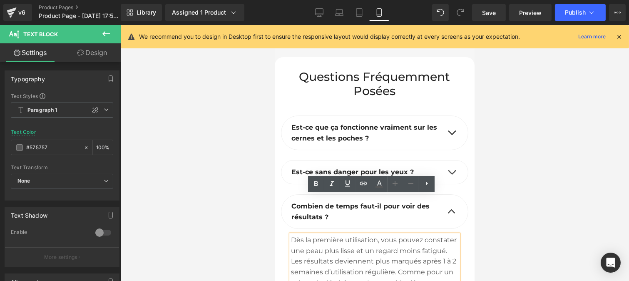
click at [315, 123] on b "Est-ce que ça fonctionne vraiment sur les cernes et les poches ?" at bounding box center [364, 132] width 146 height 19
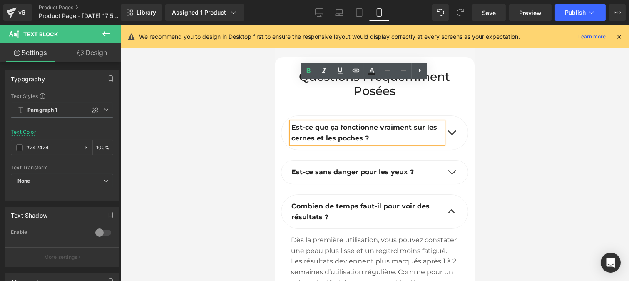
click at [51, 147] on input "#242424" at bounding box center [52, 147] width 53 height 9
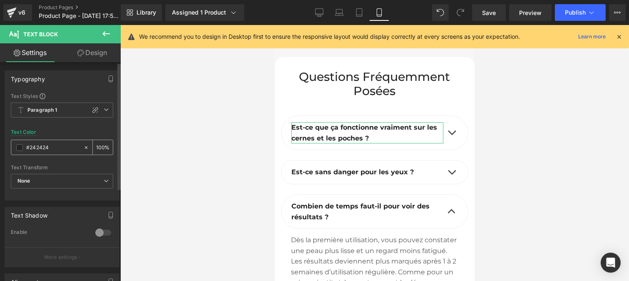
type input "#444444"
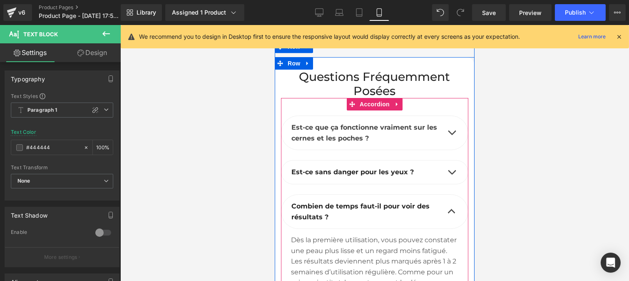
click at [451, 135] on span "button" at bounding box center [451, 135] width 0 height 0
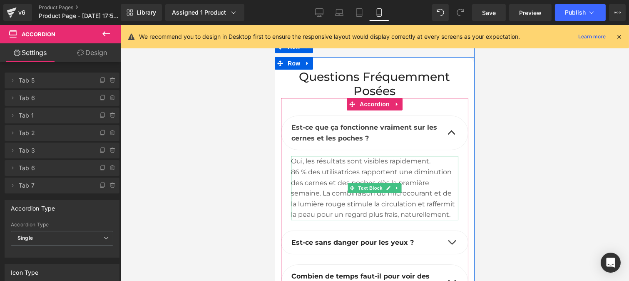
click at [332, 167] on div "86 % des utilisatrices rapportent une diminution des cernes et des poches dès l…" at bounding box center [374, 193] width 167 height 53
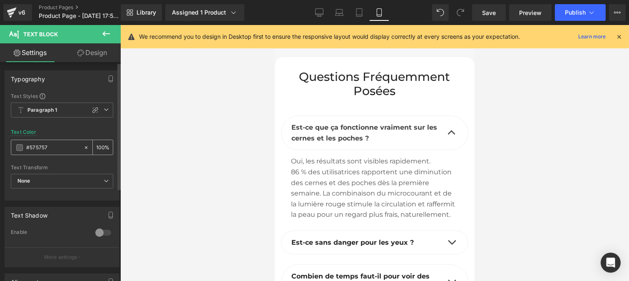
click at [51, 149] on input "#575757" at bounding box center [52, 147] width 53 height 9
type input "#444444"
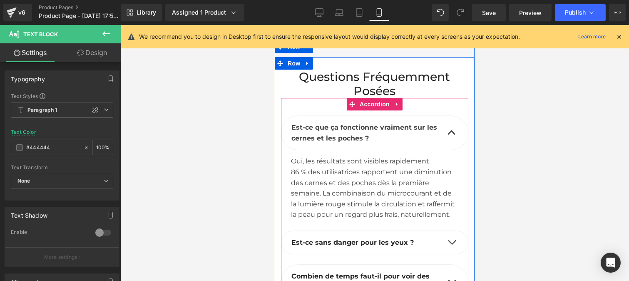
click at [446, 231] on button "button" at bounding box center [451, 242] width 17 height 23
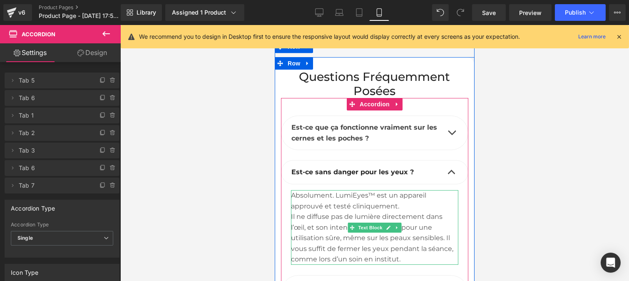
click at [337, 211] on div "Il ne diffuse pas de lumière directement dans l’œil, et son intensité est calib…" at bounding box center [374, 237] width 167 height 53
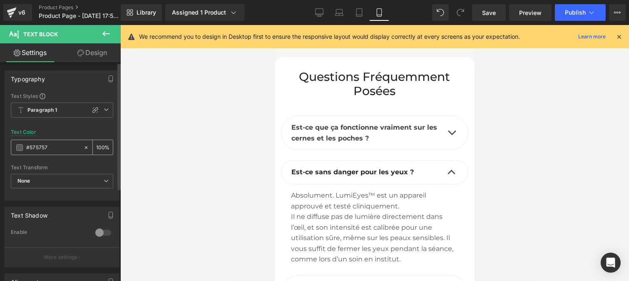
click at [49, 149] on input "#575757" at bounding box center [52, 147] width 53 height 9
type input "#444444"
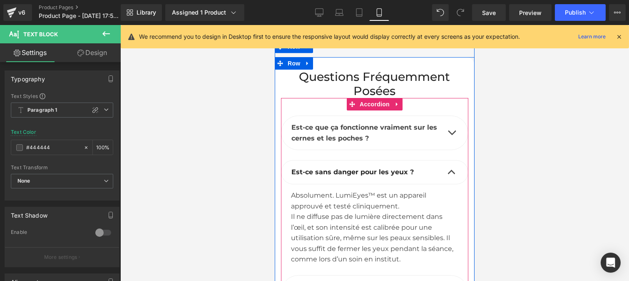
click at [314, 168] on b "Est-ce sans danger pour les yeux ?" at bounding box center [352, 172] width 122 height 8
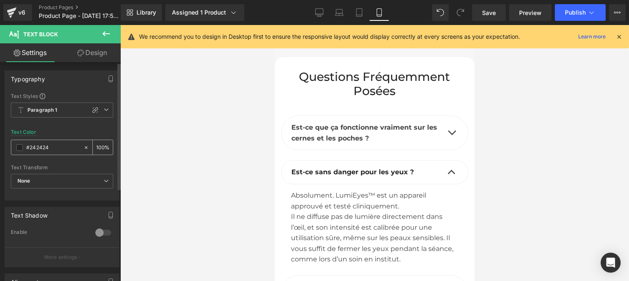
click at [50, 147] on input "#242424" at bounding box center [52, 147] width 53 height 9
type input "#444444"
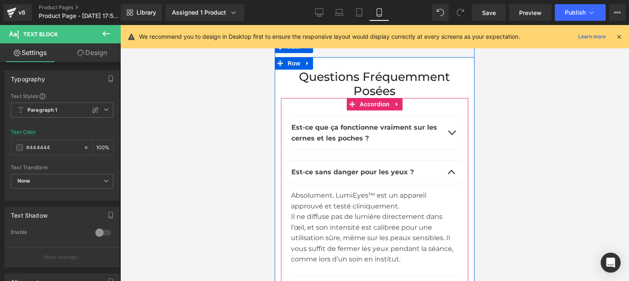
click at [396, 280] on div at bounding box center [367, 283] width 152 height 2
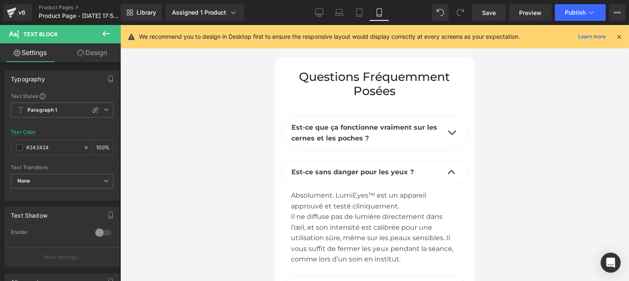
click at [52, 149] on input "#242424" at bounding box center [52, 147] width 53 height 9
type input "#444444"
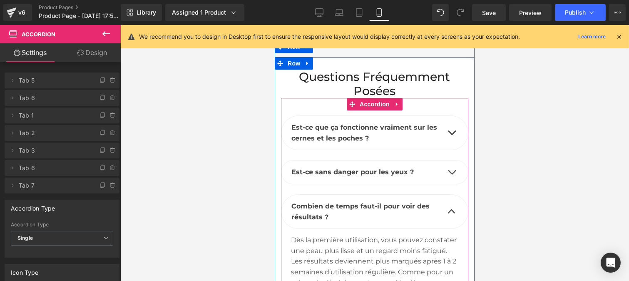
scroll to position [5010, 0]
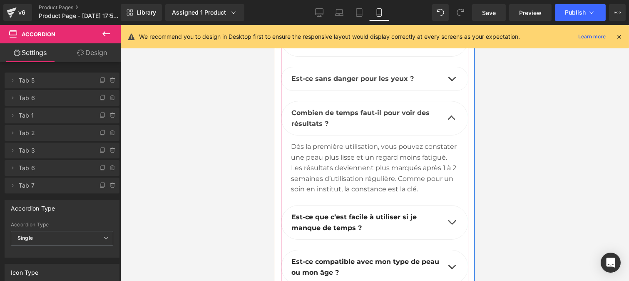
click at [352, 162] on div "Les résultats deviennent plus marqués après 1 à 2 semaines d’utilisation réguli…" at bounding box center [374, 178] width 167 height 32
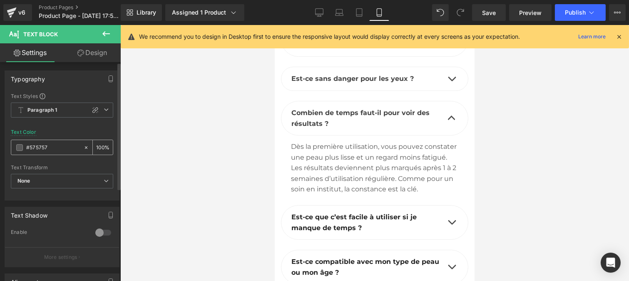
click at [55, 146] on input "#575757" at bounding box center [52, 147] width 53 height 9
type input "#444444"
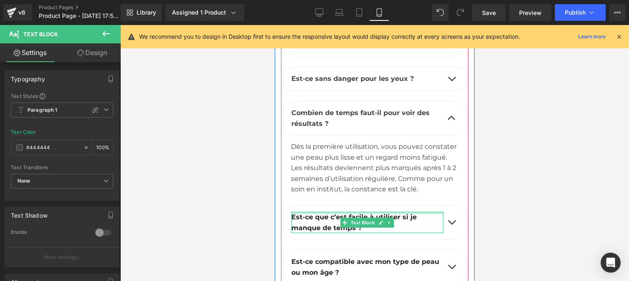
click at [339, 212] on div at bounding box center [367, 213] width 152 height 2
click at [316, 213] on b "Est-ce que c’est facile à utiliser si je manque de temps ?" at bounding box center [353, 222] width 125 height 19
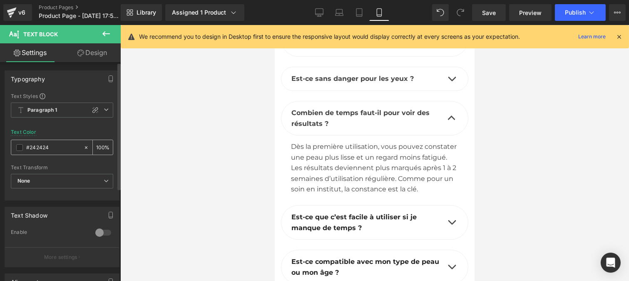
click at [51, 150] on input "#242424" at bounding box center [52, 147] width 53 height 9
paste input "44444"
type input "#444444"
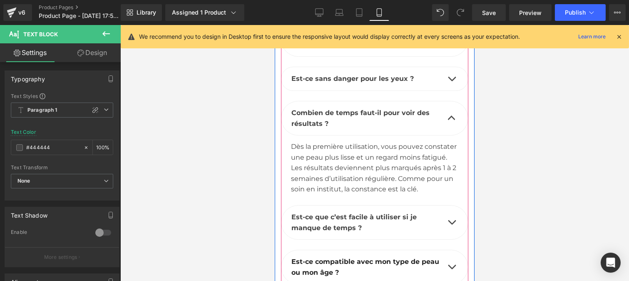
click at [447, 205] on button "button" at bounding box center [451, 222] width 17 height 34
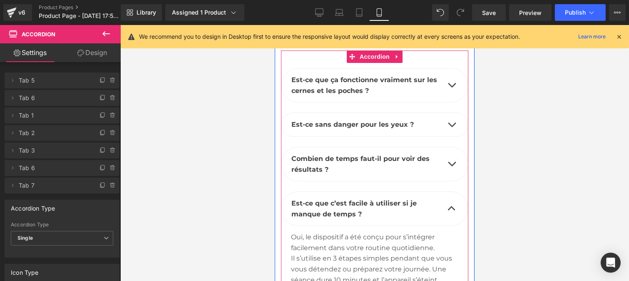
scroll to position [4950, 0]
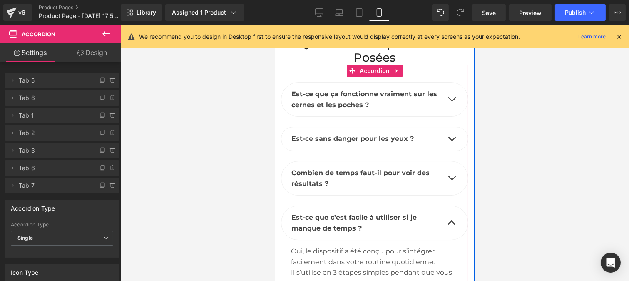
click at [331, 246] on div "Oui, le dispositif a été conçu pour s’intégrer facilement dans votre routine qu…" at bounding box center [374, 256] width 167 height 21
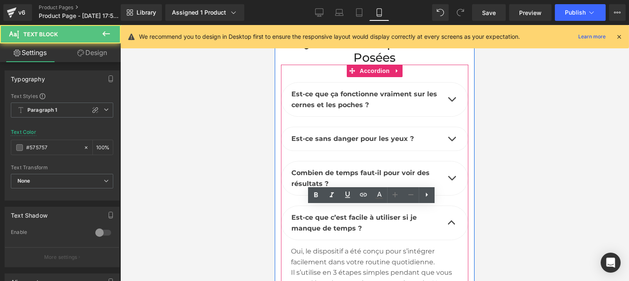
click at [48, 149] on input "#575757" at bounding box center [52, 147] width 53 height 9
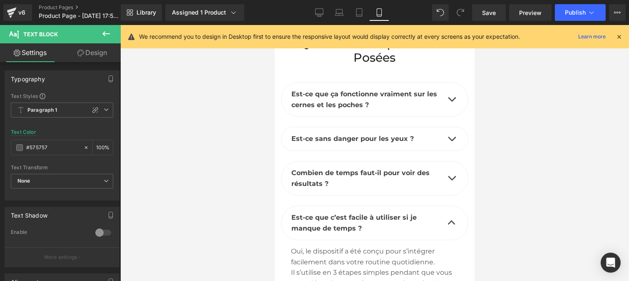
paste input "444444"
type input "#444444"
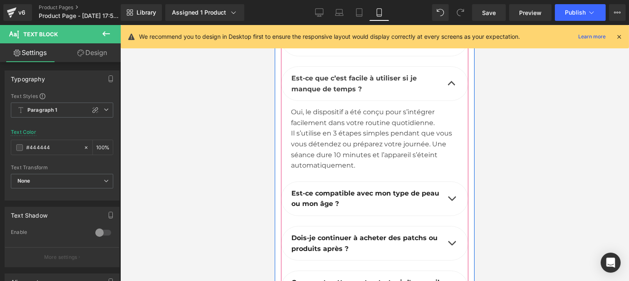
scroll to position [5094, 0]
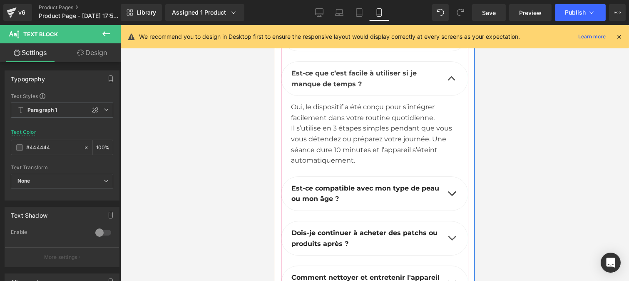
click at [391, 184] on b "Est-ce compatible avec mon type de peau ou mon âge ?" at bounding box center [365, 193] width 148 height 19
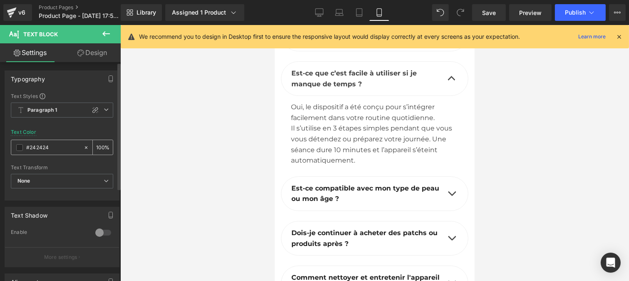
click at [52, 146] on input "#242424" at bounding box center [52, 147] width 53 height 9
type input "#444444"
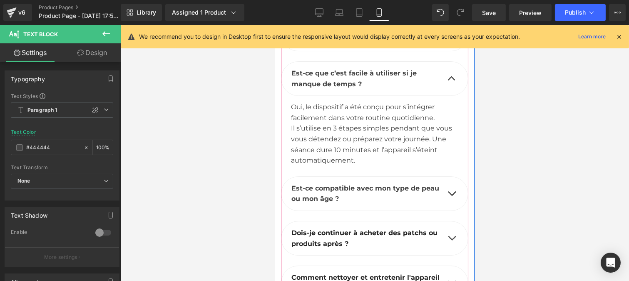
click at [447, 177] on button "button" at bounding box center [451, 194] width 17 height 34
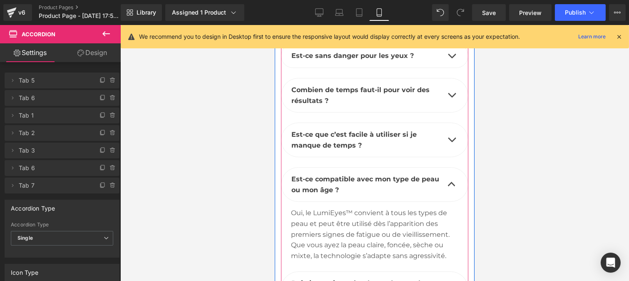
scroll to position [5024, 0]
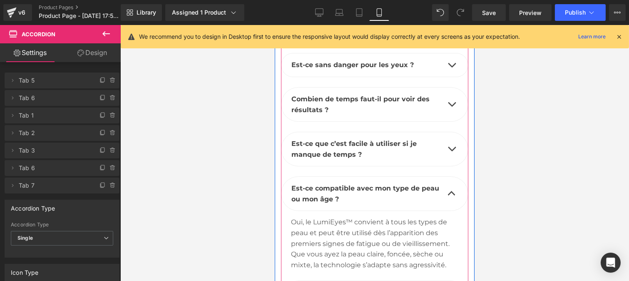
click at [331, 217] on div "Oui, le LumiEyes™ convient à tous les types de peau et peut être utilisé dès l’…" at bounding box center [374, 233] width 167 height 32
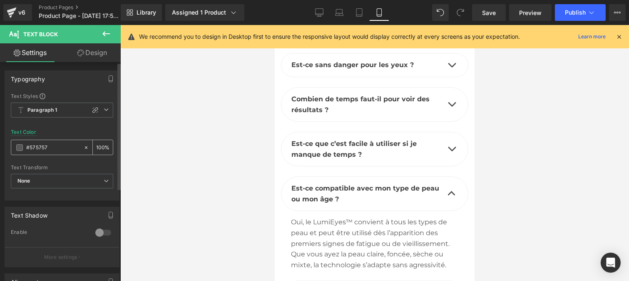
click at [49, 144] on input "#575757" at bounding box center [52, 147] width 53 height 9
type input "#444444"
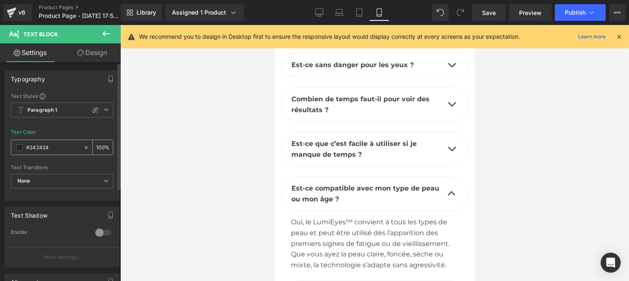
click at [52, 147] on input "#242424" at bounding box center [52, 147] width 53 height 9
type input "#444444"
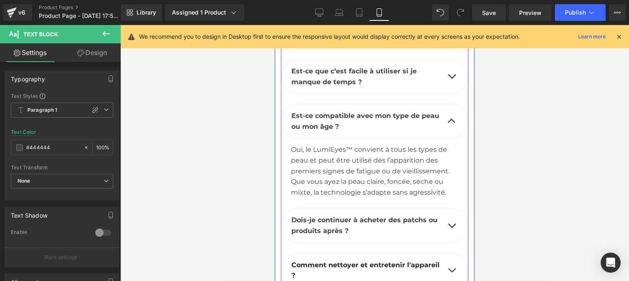
scroll to position [5097, 0]
click at [451, 227] on span "button" at bounding box center [451, 227] width 0 height 0
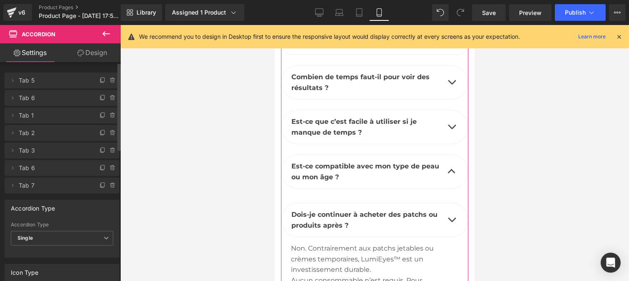
scroll to position [5037, 0]
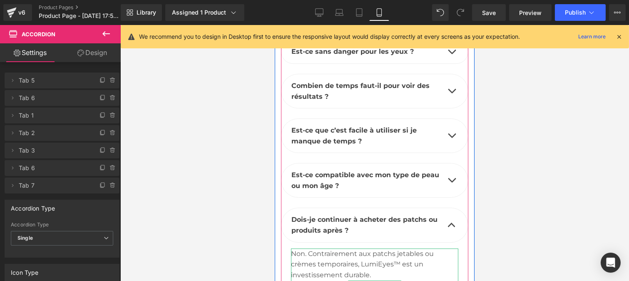
click at [339, 248] on div "Non. Contrairement aux patchs jetables ou crèmes temporaires, LumiEyes™ est un …" at bounding box center [374, 285] width 167 height 75
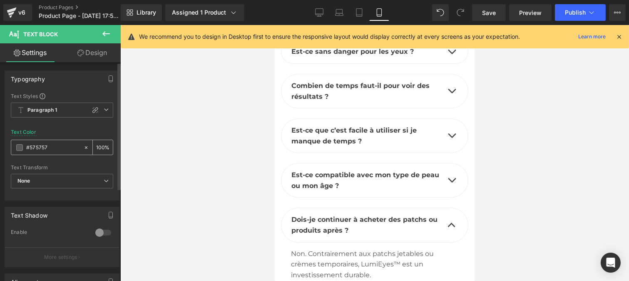
click at [52, 149] on input "#575757" at bounding box center [52, 147] width 53 height 9
type input "#444444"
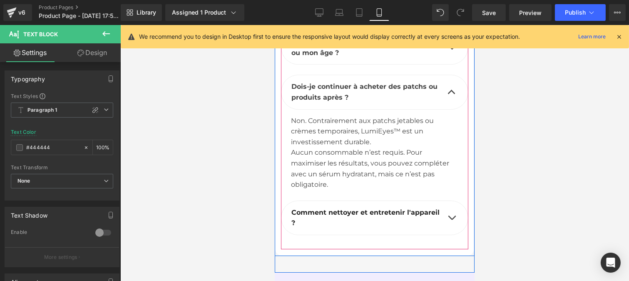
scroll to position [5177, 0]
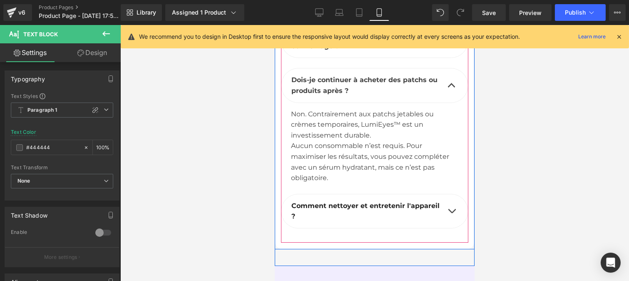
click at [394, 202] on b "Comment nettoyer et entretenir l'appareil ?" at bounding box center [365, 211] width 148 height 19
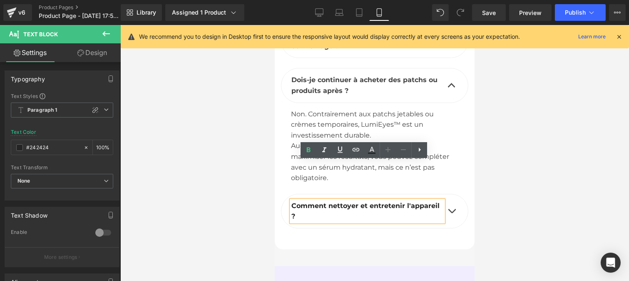
click at [51, 146] on input "#242424" at bounding box center [52, 147] width 53 height 9
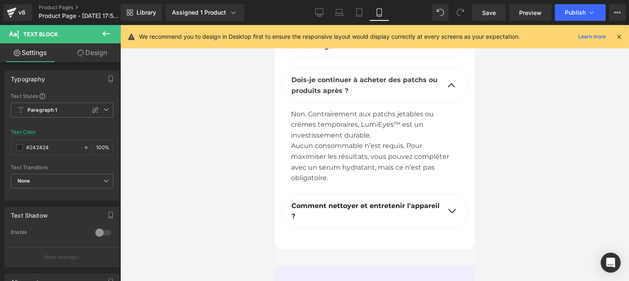
type input "#444444"
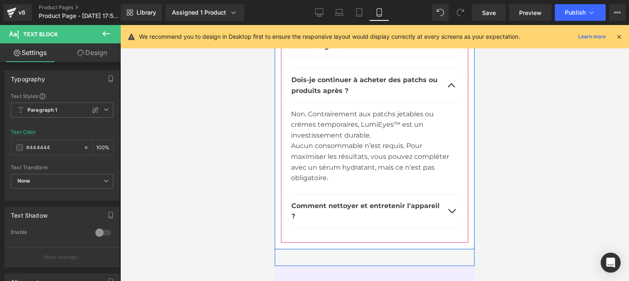
click at [447, 194] on button "button" at bounding box center [451, 211] width 17 height 34
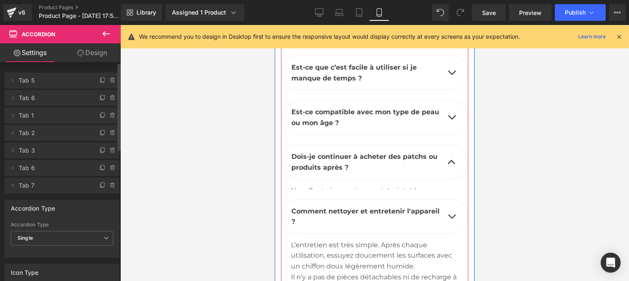
scroll to position [5095, 0]
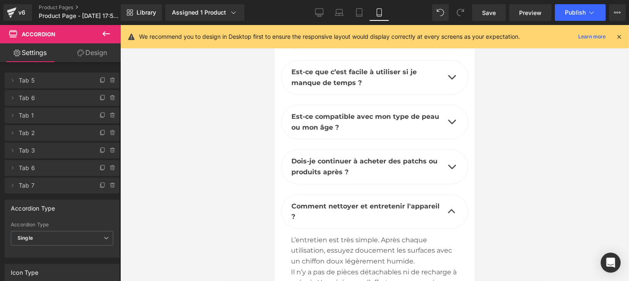
click at [329, 267] on div "Il n’y a pas de pièces détachables ni de recharge à prévoir. Un minimum d’effor…" at bounding box center [374, 283] width 167 height 32
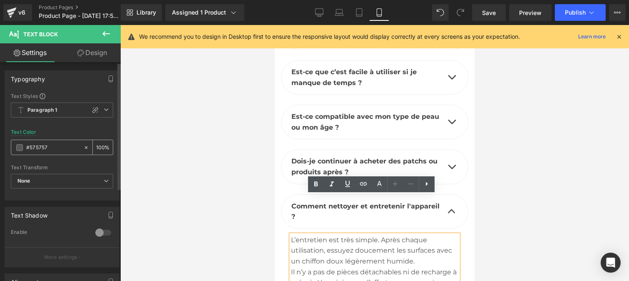
click at [51, 150] on input "#575757" at bounding box center [52, 147] width 53 height 9
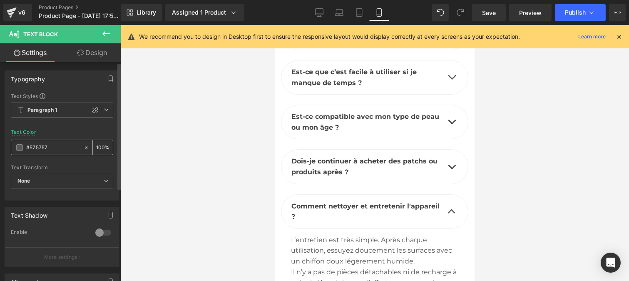
paste input "444444"
type input "#444444"
click at [517, 202] on div at bounding box center [374, 153] width 509 height 256
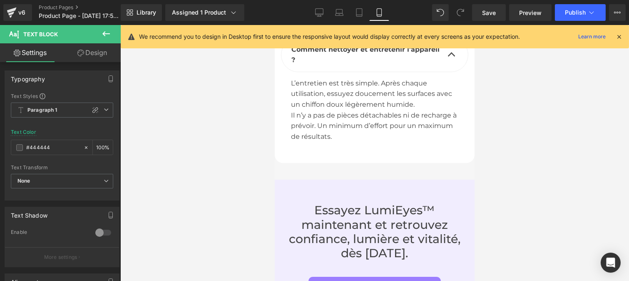
scroll to position [5253, 0]
click at [352, 202] on div "Essayez LumiEyes™ maintenant et retrouvez confiance, lumière et vitalité, dès […" at bounding box center [374, 230] width 175 height 57
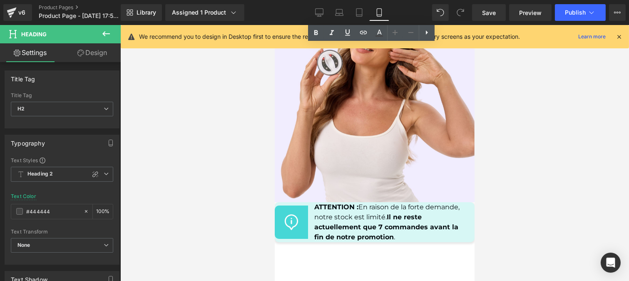
scroll to position [5630, 0]
click at [343, 212] on strong "Il ne reste actuellement que 7 commandes avant la fin de notre promotion" at bounding box center [386, 226] width 144 height 28
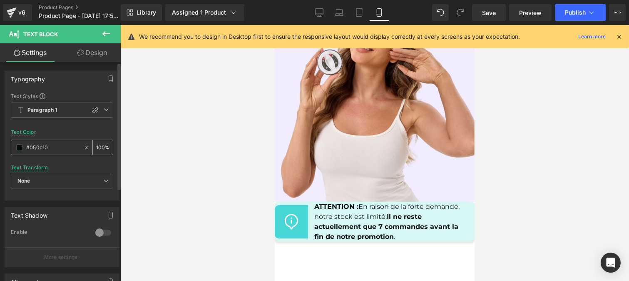
click at [55, 148] on input "#050c10" at bounding box center [52, 147] width 53 height 9
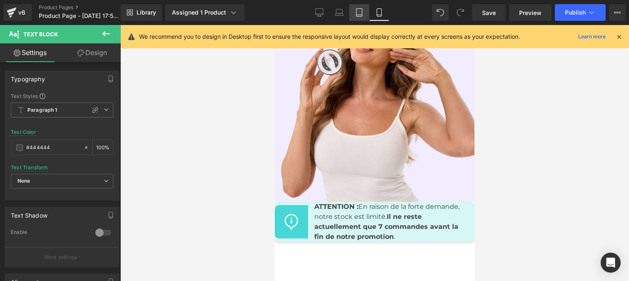
click at [355, 15] on icon at bounding box center [359, 12] width 8 height 8
type input "#121212"
type input "75"
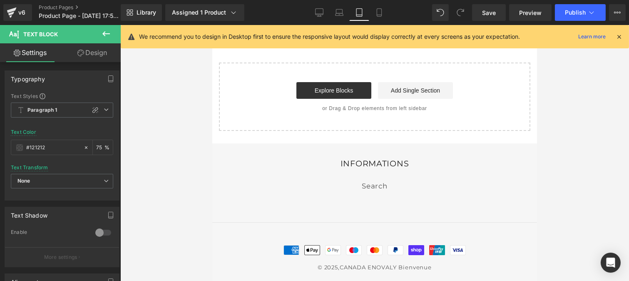
scroll to position [5521, 0]
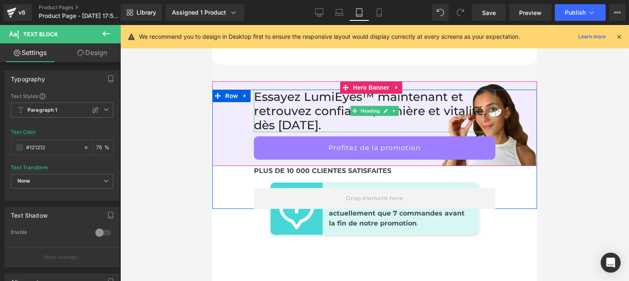
click at [293, 102] on h2 "Essayez LumiEyes™ maintenant et retrouvez confiance, lumière et vitalité, dès […" at bounding box center [375, 111] width 242 height 42
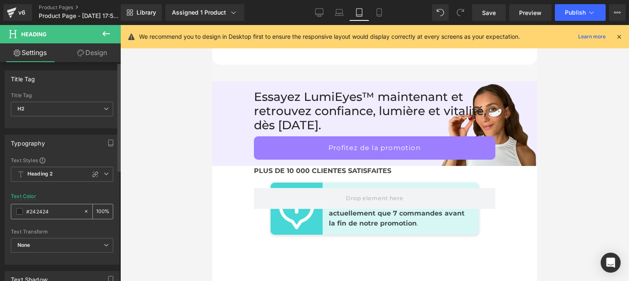
click at [53, 214] on input "#242424" at bounding box center [52, 211] width 53 height 9
type input "#444444"
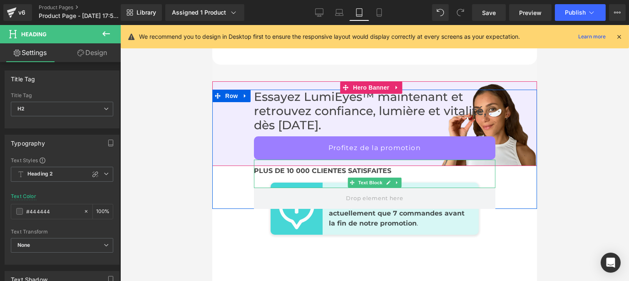
click at [289, 168] on b "PLUS DE 10 000 CLIENTES SATISFAITES" at bounding box center [322, 171] width 137 height 8
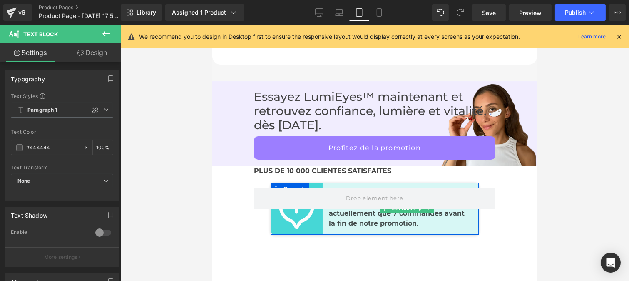
click at [334, 222] on strong "Il ne reste actuellement que 7 commandes avant la fin de notre promotion" at bounding box center [400, 213] width 143 height 28
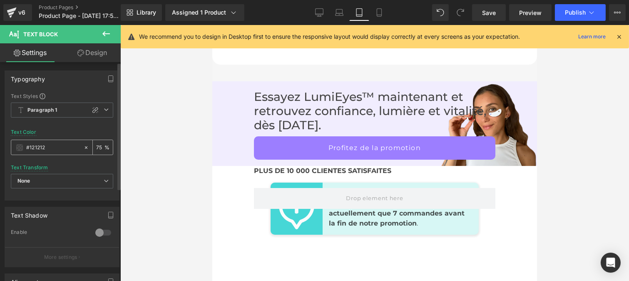
click at [50, 150] on input "#121212" at bounding box center [52, 147] width 53 height 9
type input "#444444"
type input "100"
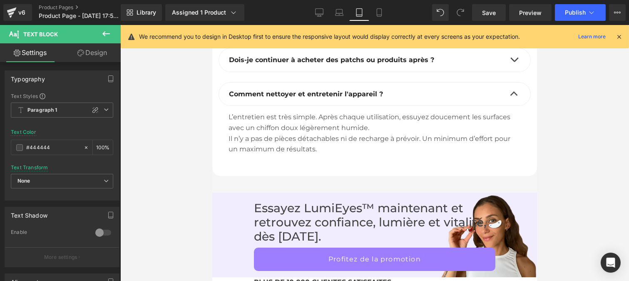
scroll to position [5323, 0]
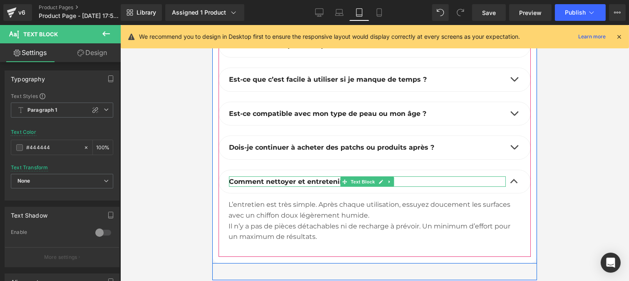
click at [273, 178] on b "Comment nettoyer et entretenir l'appareil ?" at bounding box center [306, 181] width 154 height 8
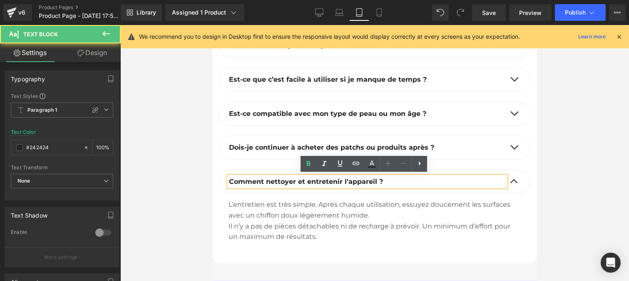
click at [274, 182] on b "Comment nettoyer et entretenir l'appareil ?" at bounding box center [306, 181] width 154 height 8
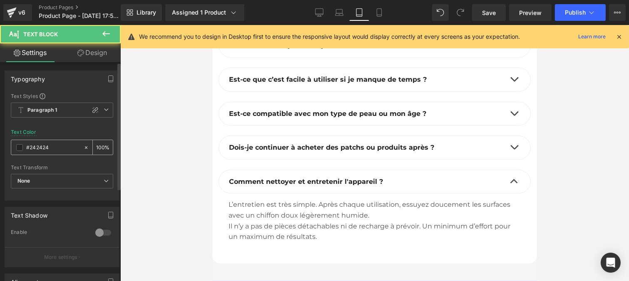
click at [57, 150] on input "#242424" at bounding box center [52, 147] width 53 height 9
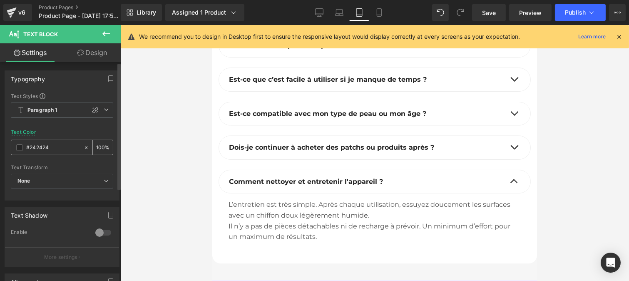
type input "#444444"
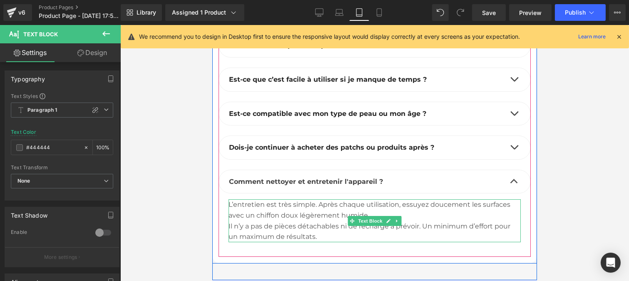
click at [258, 212] on div "L’entretien est très simple. Après chaque utilisation, essuyez doucement les su…" at bounding box center [374, 220] width 292 height 42
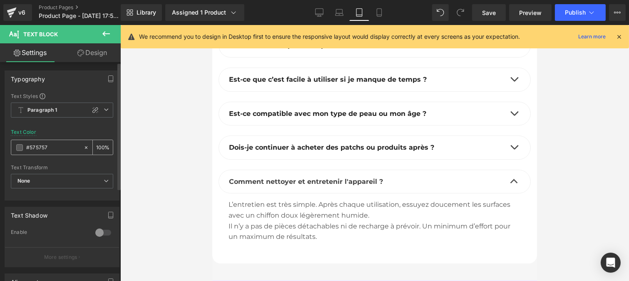
click at [55, 147] on input "#575757" at bounding box center [52, 147] width 53 height 9
type input "#444444"
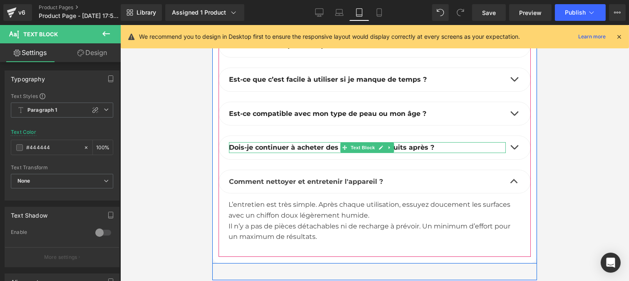
click at [255, 142] on div at bounding box center [367, 143] width 277 height 2
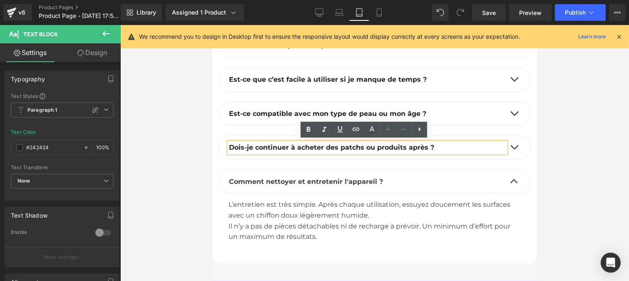
click at [244, 144] on b "Dois-je continuer à acheter des patchs ou produits après ?" at bounding box center [331, 147] width 205 height 8
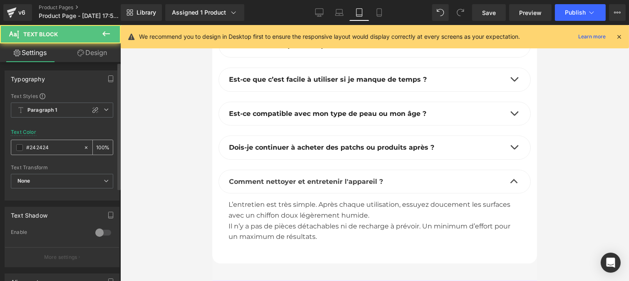
click at [57, 149] on input "#242424" at bounding box center [52, 147] width 53 height 9
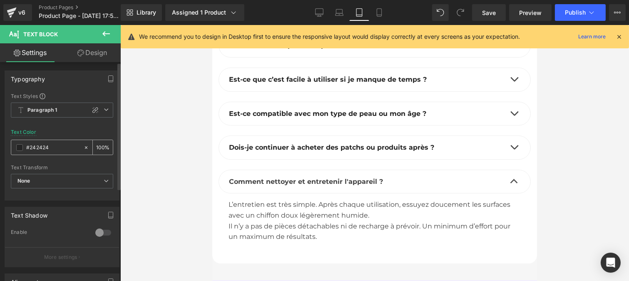
type input "#444444"
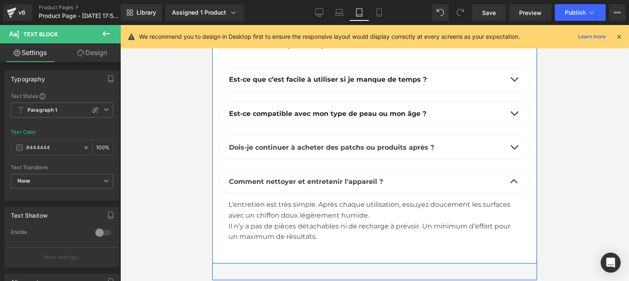
click at [510, 145] on button "button" at bounding box center [514, 147] width 17 height 23
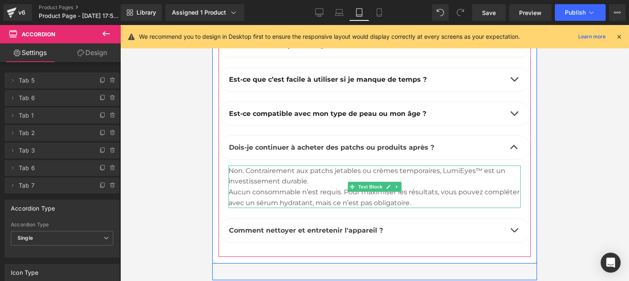
click at [277, 175] on div "Non. Contrairement aux patchs jetables ou crèmes temporaires, LumiEyes™ est un …" at bounding box center [374, 186] width 292 height 42
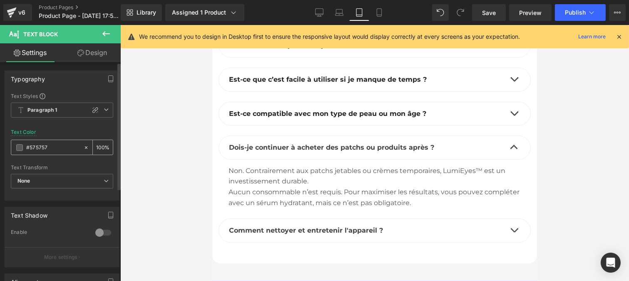
click at [51, 147] on input "#575757" at bounding box center [52, 147] width 53 height 9
type input "#444444"
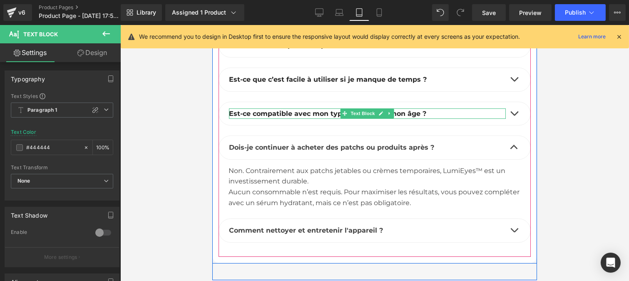
click at [301, 111] on b "Est-ce compatible avec mon type de peau ou mon âge ?" at bounding box center [327, 114] width 197 height 8
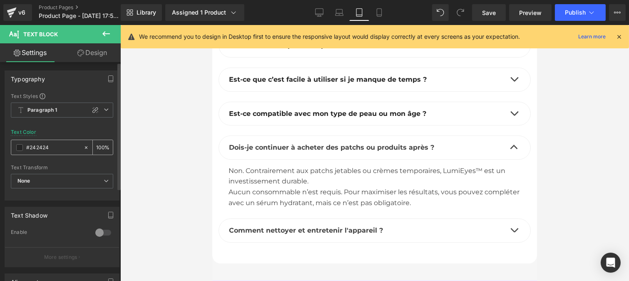
click at [52, 148] on input "#242424" at bounding box center [52, 147] width 53 height 9
type input "#444444"
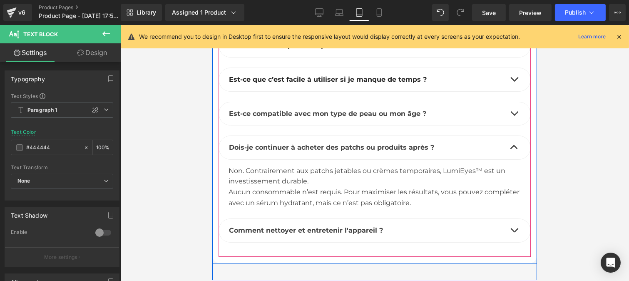
click at [514, 115] on span "button" at bounding box center [514, 115] width 0 height 0
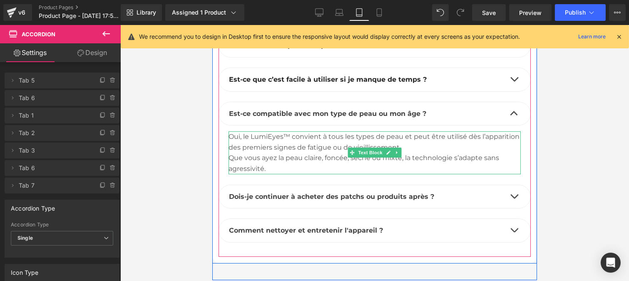
click at [255, 145] on div "Oui, le LumiEyes™ convient à tous les types de peau et peut être utilisé dès l’…" at bounding box center [374, 141] width 292 height 21
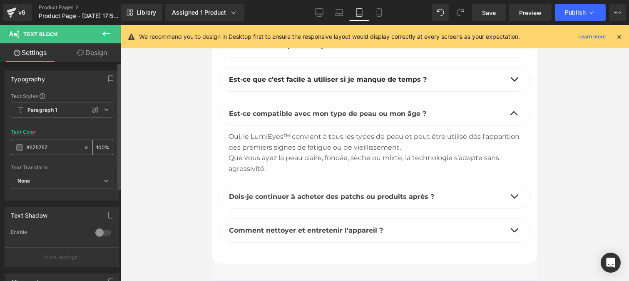
click at [52, 149] on input "#575757" at bounding box center [52, 147] width 53 height 9
type input "#444444"
click at [313, 75] on b "Est-ce que c’est facile à utiliser si je manque de temps ?" at bounding box center [328, 79] width 198 height 8
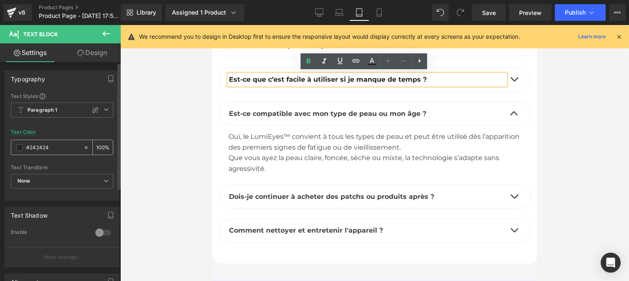
click at [55, 145] on input "#242424" at bounding box center [52, 147] width 53 height 9
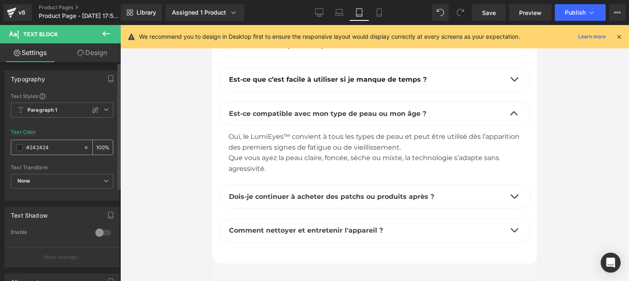
type input "#444444"
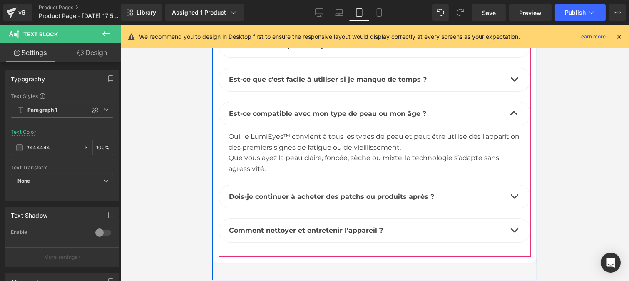
click at [514, 81] on span "button" at bounding box center [514, 81] width 0 height 0
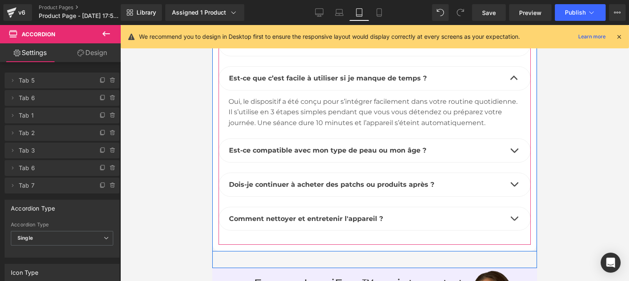
scroll to position [5324, 0]
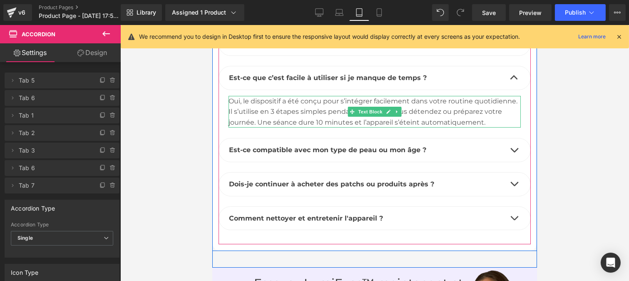
click at [267, 116] on div "Il s’utilise en 3 étapes simples pendant que vous vous détendez ou préparez vot…" at bounding box center [374, 116] width 292 height 21
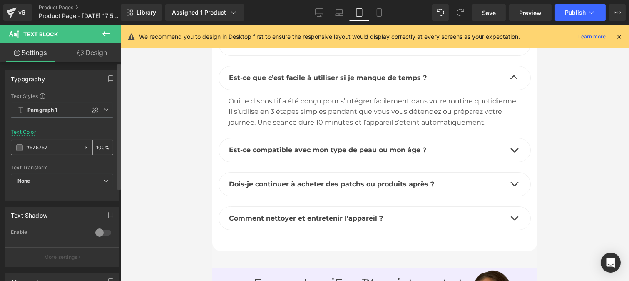
click at [50, 144] on input "#575757" at bounding box center [52, 147] width 53 height 9
type input "#444444"
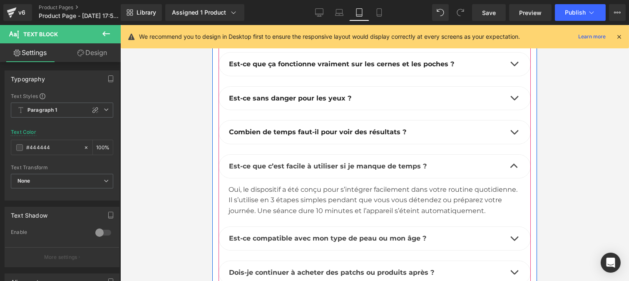
scroll to position [5235, 0]
click at [294, 129] on b "Combien de temps faut-il pour voir des résultats ?" at bounding box center [317, 133] width 177 height 8
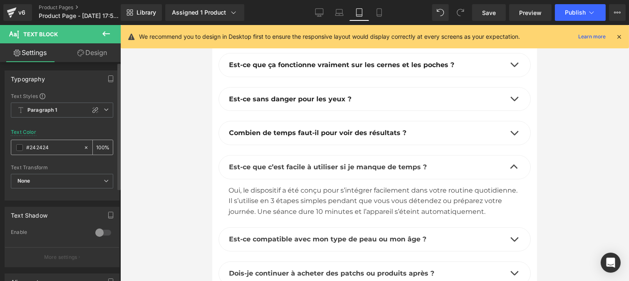
click at [50, 147] on input "#242424" at bounding box center [52, 147] width 53 height 9
type input "#444444"
click at [514, 135] on span "button" at bounding box center [514, 135] width 0 height 0
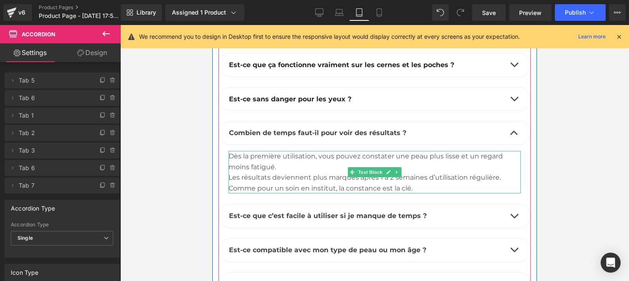
click at [289, 165] on div "Dès la première utilisation, vous pouvez constater une peau plus lisse et un re…" at bounding box center [374, 172] width 292 height 42
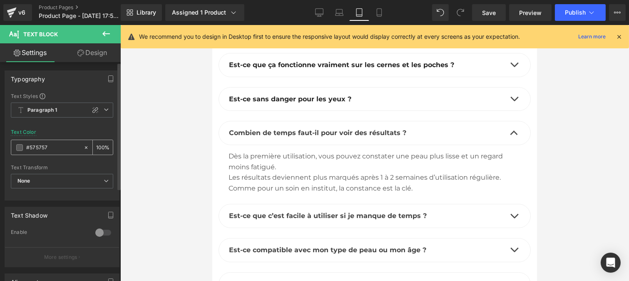
click at [61, 146] on input "#575757" at bounding box center [52, 147] width 53 height 9
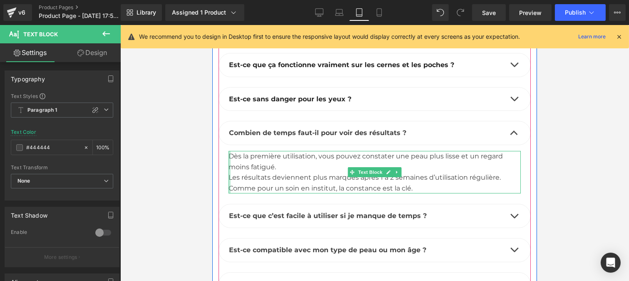
click at [228, 174] on div at bounding box center [229, 172] width 2 height 42
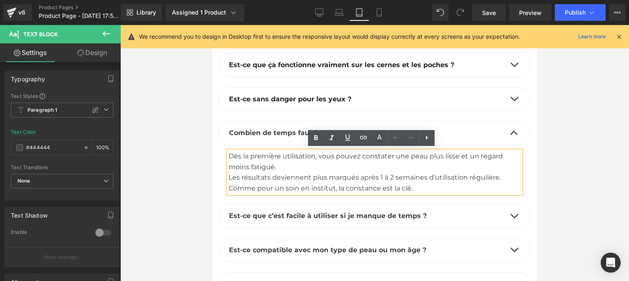
type input "#444444"
click at [228, 175] on div "Les résultats deviennent plus marqués après 1 à 2 semaines d’utilisation réguli…" at bounding box center [374, 182] width 292 height 21
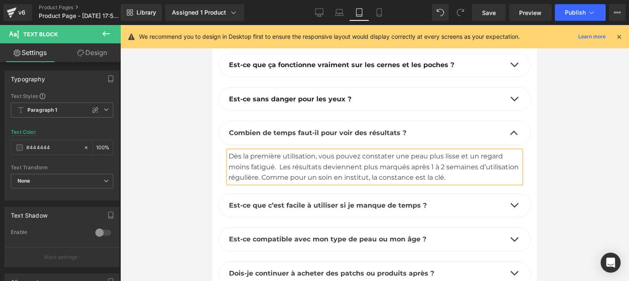
click at [275, 167] on div "Dès la première utilisation, vous pouvez constater une peau plus lisse et un re…" at bounding box center [374, 167] width 292 height 32
click at [303, 91] on div "Est-ce sans danger pour les yeux ? Text Block" at bounding box center [374, 99] width 312 height 24
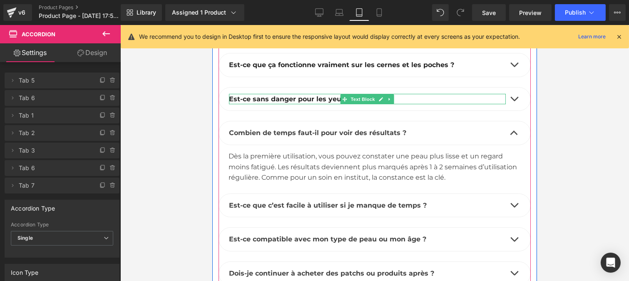
click at [273, 97] on b "Est-ce sans danger pour les yeux ?" at bounding box center [290, 99] width 122 height 8
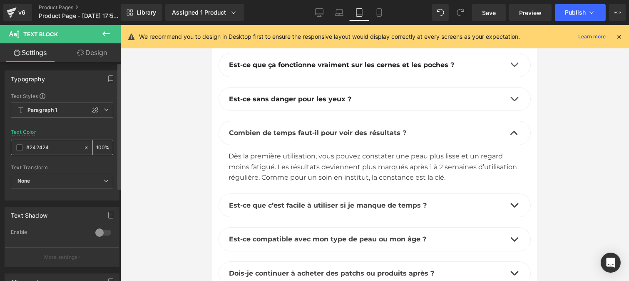
click at [49, 143] on input "#242424" at bounding box center [52, 147] width 53 height 9
paste input "44444"
type input "#444444"
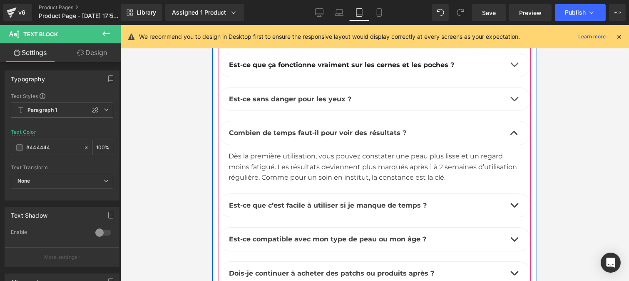
click at [510, 97] on button "button" at bounding box center [514, 98] width 17 height 23
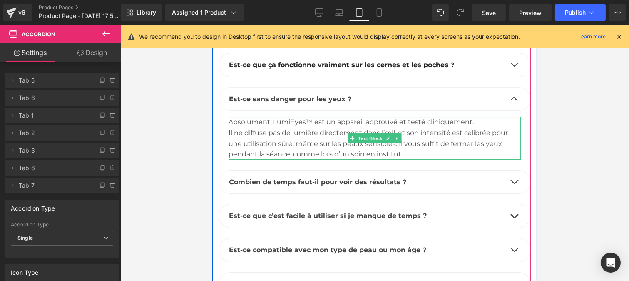
click at [266, 139] on div "Il ne diffuse pas de lumière directement dans l’œil, et son intensité est calib…" at bounding box center [374, 143] width 292 height 32
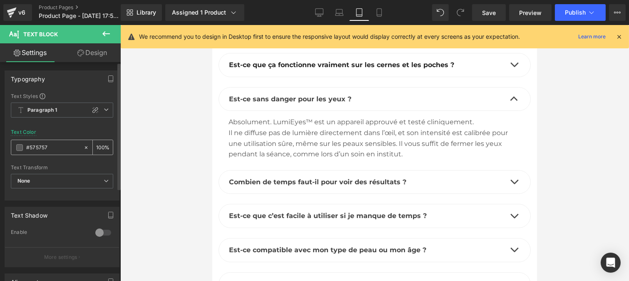
click at [54, 148] on input "#575757" at bounding box center [52, 147] width 53 height 9
type input "#444444"
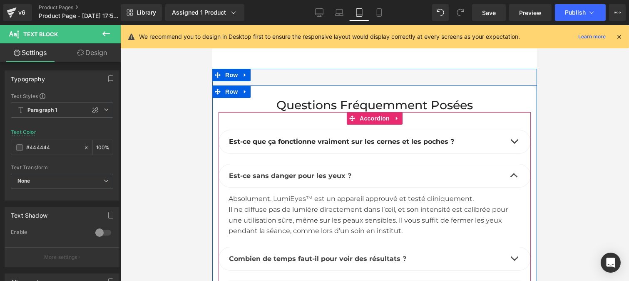
scroll to position [5158, 0]
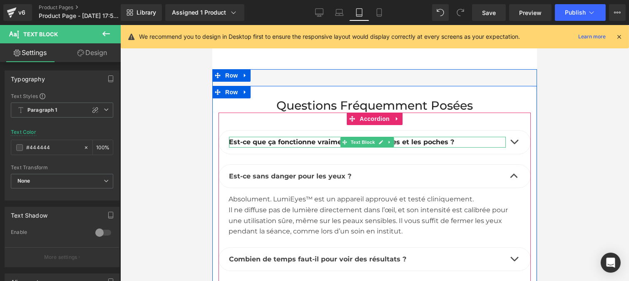
click at [314, 140] on b "Est-ce que ça fonctionne vraiment sur les cernes et les poches ?" at bounding box center [341, 142] width 225 height 8
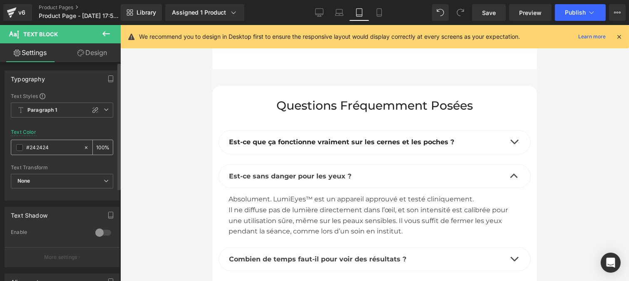
click at [55, 148] on input "#242424" at bounding box center [52, 147] width 53 height 9
type input "#444444"
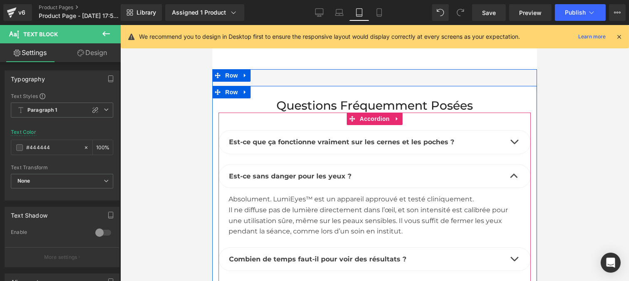
click at [510, 139] on button "button" at bounding box center [514, 141] width 17 height 23
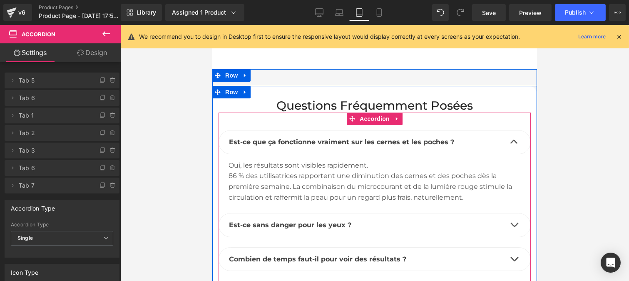
click at [312, 184] on div "86 % des utilisatrices rapportent une diminution des cernes et des poches dès l…" at bounding box center [374, 186] width 292 height 32
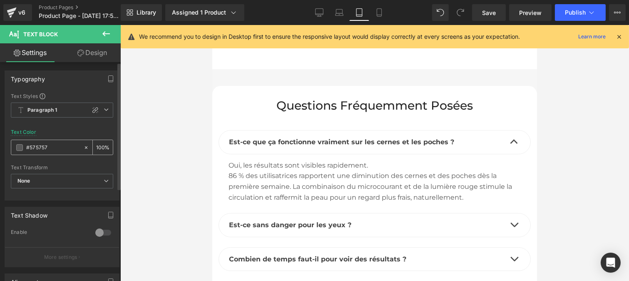
click at [51, 146] on input "#575757" at bounding box center [52, 147] width 53 height 9
type input "#444444"
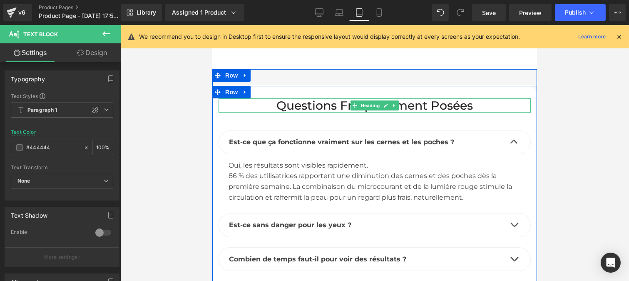
click at [317, 103] on h2 "Questions fréquemment posées" at bounding box center [374, 105] width 312 height 14
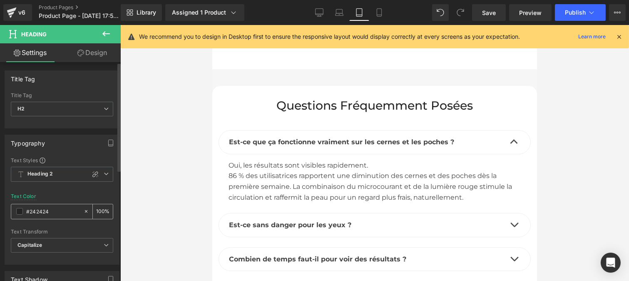
click at [57, 214] on input "#242424" at bounding box center [52, 211] width 53 height 9
paste input "44444"
click at [380, 17] on link "Mobile" at bounding box center [379, 12] width 20 height 17
type input "#242424"
type input "100"
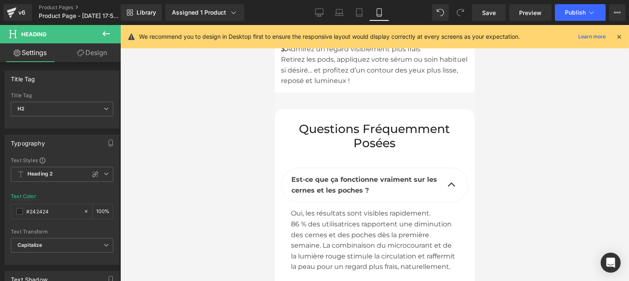
scroll to position [4850, 0]
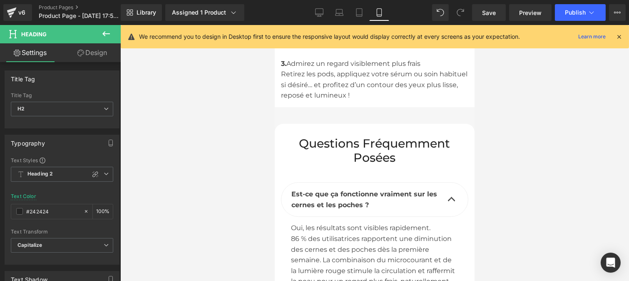
click at [355, 136] on div "Questions fréquemment posées Heading" at bounding box center [374, 150] width 187 height 28
click at [54, 217] on div "#242424" at bounding box center [47, 211] width 72 height 15
click at [51, 213] on input "#242424" at bounding box center [52, 211] width 53 height 9
paste input "44444"
type input "#444444"
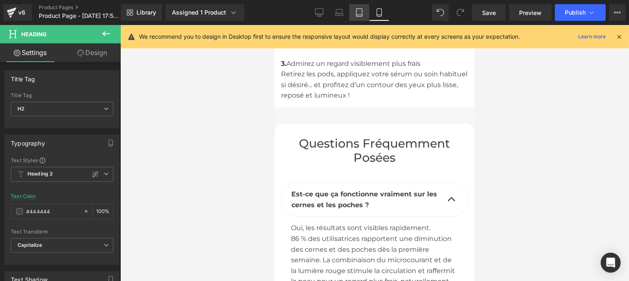
click at [353, 11] on link "Tablet" at bounding box center [359, 12] width 20 height 17
type input "100"
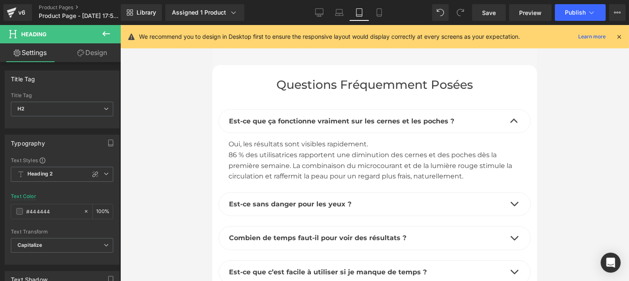
scroll to position [4995, 0]
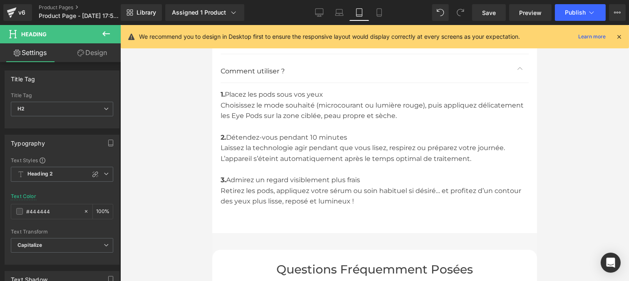
click at [279, 152] on div "Laissez la technologie agir pendant que vous lisez, respirez ou préparez votre …" at bounding box center [374, 152] width 308 height 21
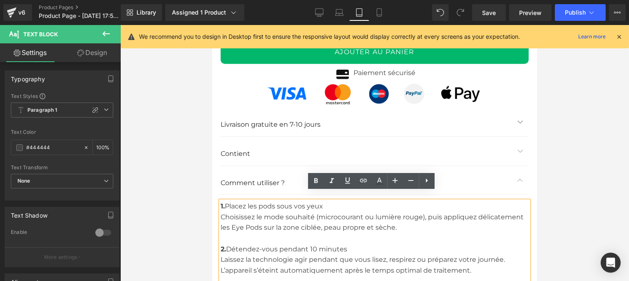
scroll to position [4882, 0]
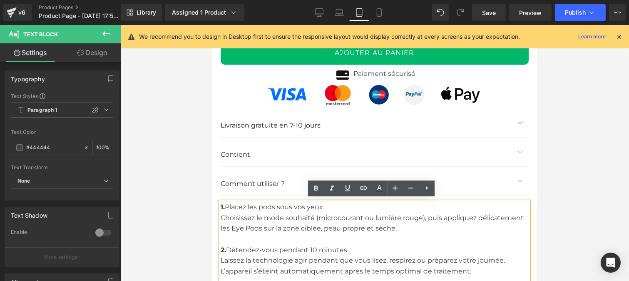
click at [248, 124] on p "Livraison gratuite en 7-10 jours" at bounding box center [366, 125] width 292 height 11
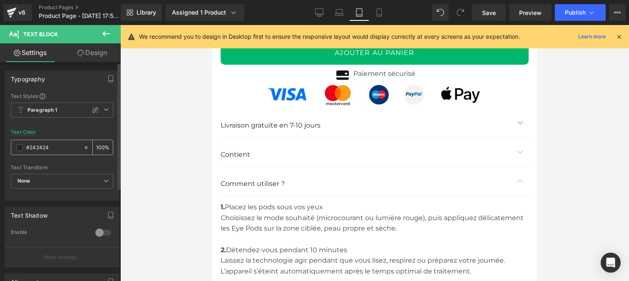
click at [60, 149] on input "#242424" at bounding box center [52, 147] width 53 height 9
type input "#444444"
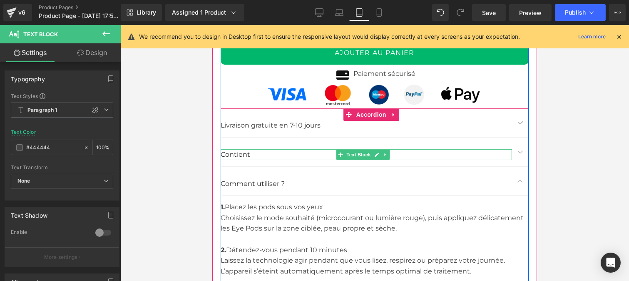
click at [242, 155] on p "Contient" at bounding box center [366, 154] width 292 height 11
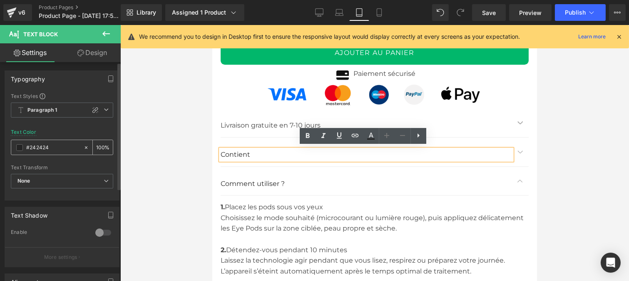
click at [65, 144] on input "#242424" at bounding box center [52, 147] width 53 height 9
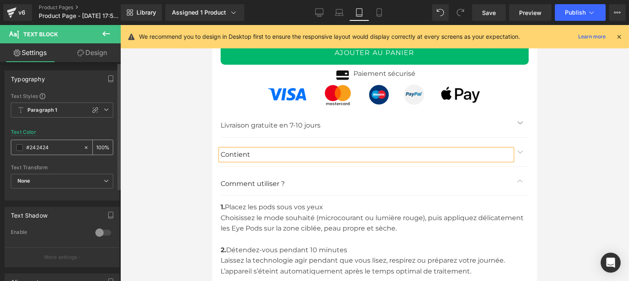
click at [53, 147] on input "#242424" at bounding box center [52, 147] width 53 height 9
type input "#444444"
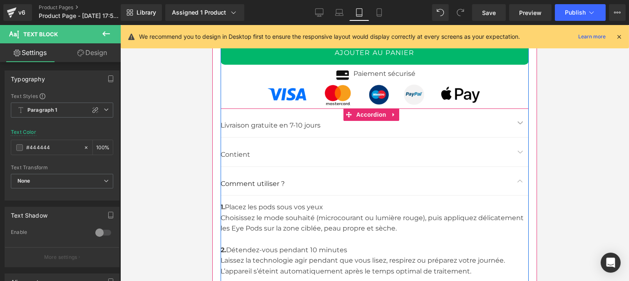
click at [514, 119] on button "button" at bounding box center [520, 122] width 17 height 29
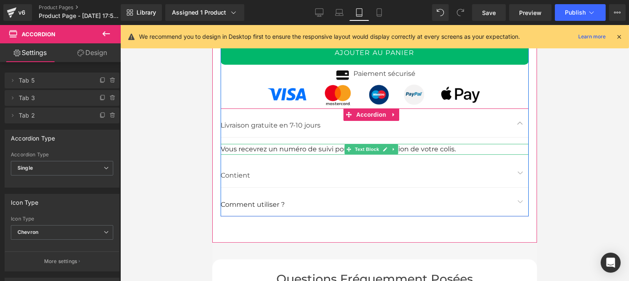
click at [252, 149] on font "Vous recevrez un numéro de suivi pour suivre l'évolution de votre colis." at bounding box center [337, 149] width 235 height 8
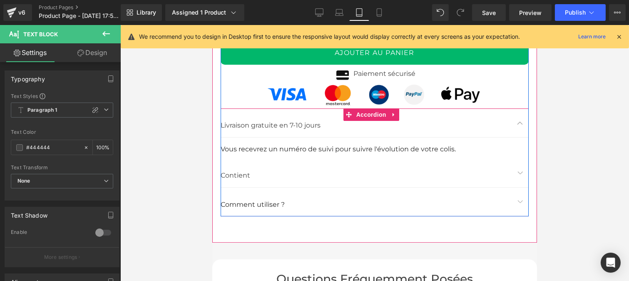
click at [520, 174] on span "button" at bounding box center [520, 174] width 0 height 0
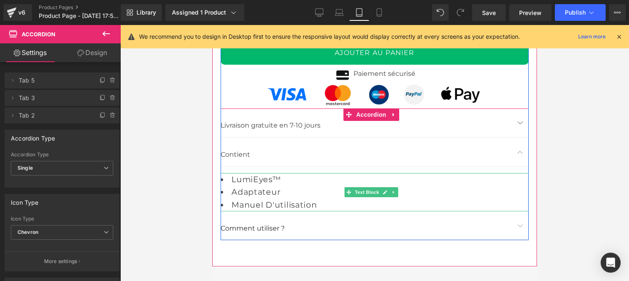
click at [247, 185] on li "Adaptateur" at bounding box center [374, 191] width 308 height 13
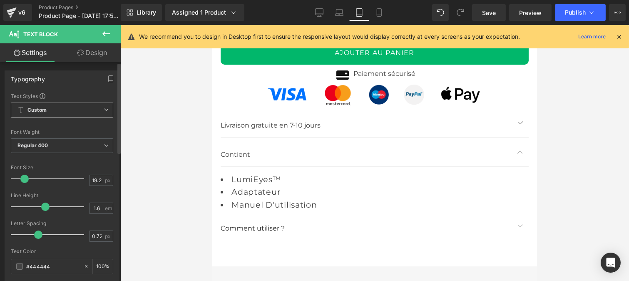
click at [68, 110] on span "Custom" at bounding box center [62, 109] width 102 height 15
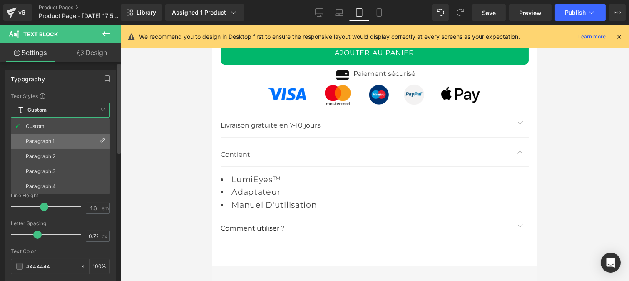
click at [47, 136] on li "Paragraph 1" at bounding box center [60, 141] width 99 height 15
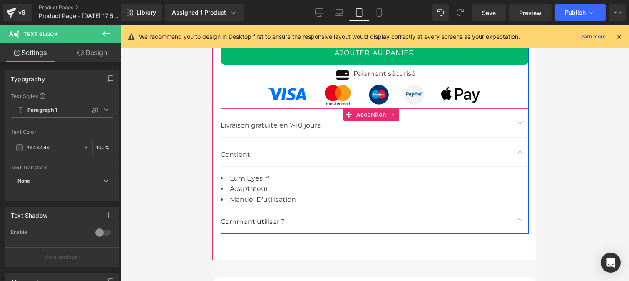
click at [512, 216] on button "button" at bounding box center [520, 218] width 17 height 29
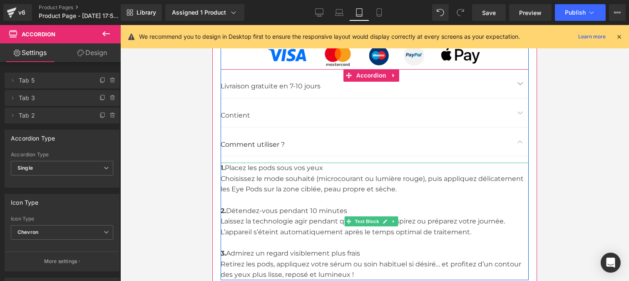
scroll to position [4924, 0]
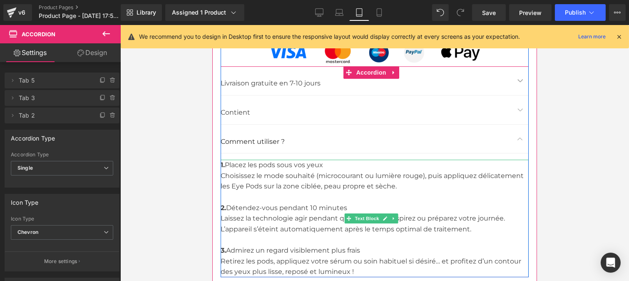
click at [259, 179] on div "Choisissez le mode souhaité (microcourant ou lumière rouge), puis appliquez dél…" at bounding box center [374, 180] width 308 height 21
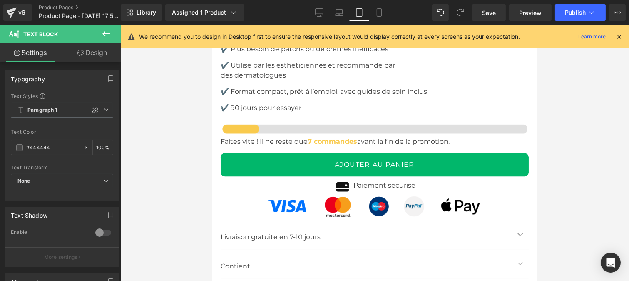
scroll to position [4770, 0]
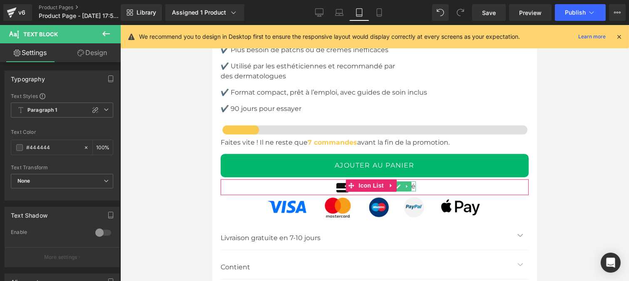
click at [407, 184] on link at bounding box center [406, 186] width 9 height 10
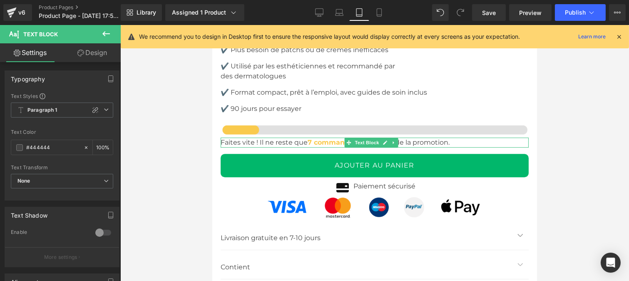
click at [279, 139] on p "Faites vite ! Il ne reste que 7 commandes avant la fin de la promotion." at bounding box center [374, 142] width 308 height 10
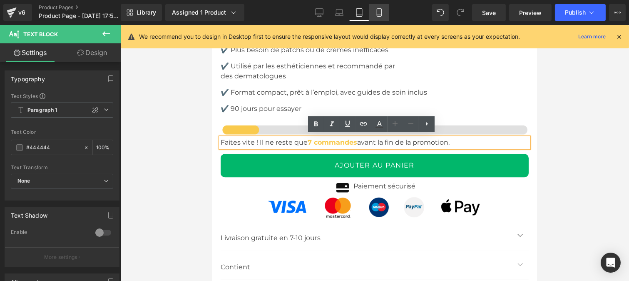
click at [375, 13] on icon at bounding box center [379, 12] width 8 height 8
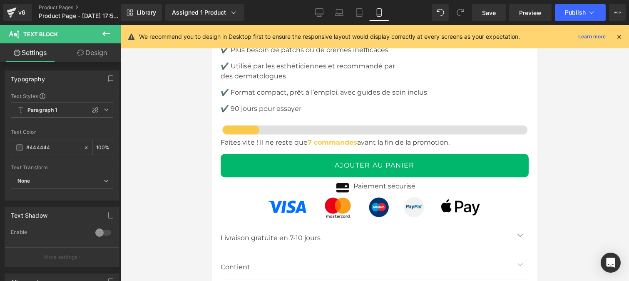
type input "100"
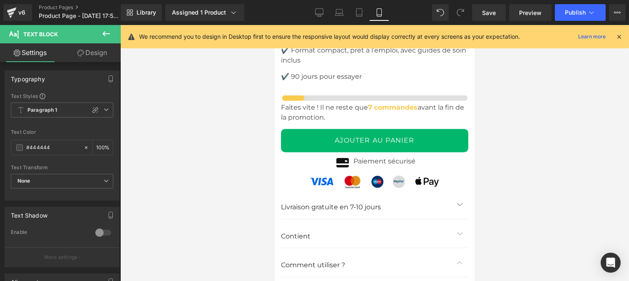
scroll to position [4508, 0]
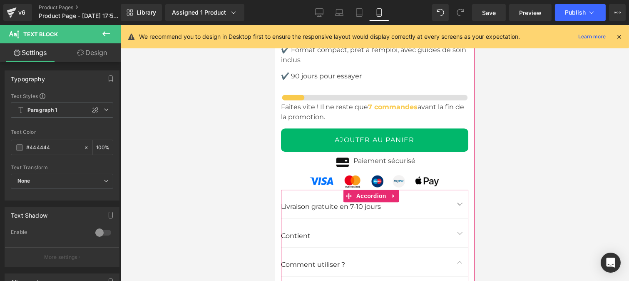
click at [460, 235] on span "button" at bounding box center [460, 235] width 0 height 0
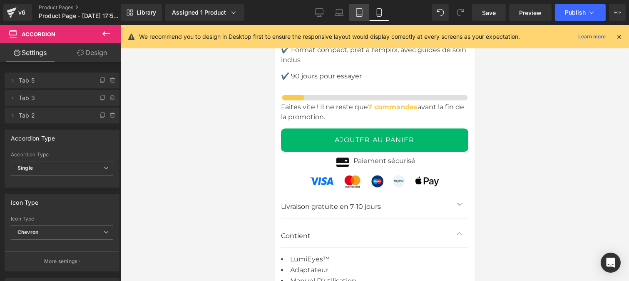
drag, startPoint x: 356, startPoint y: 10, endPoint x: 137, endPoint y: 144, distance: 257.0
click at [356, 10] on icon at bounding box center [359, 13] width 6 height 8
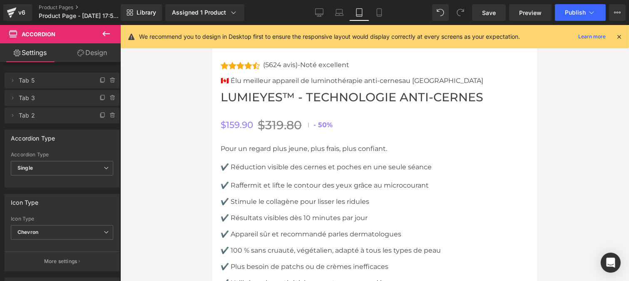
scroll to position [4549, 0]
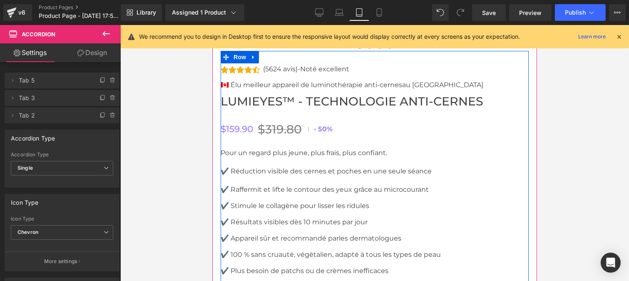
click at [292, 149] on p "Pour un regard plus jeune, plus frais, plus confiant." at bounding box center [374, 153] width 308 height 10
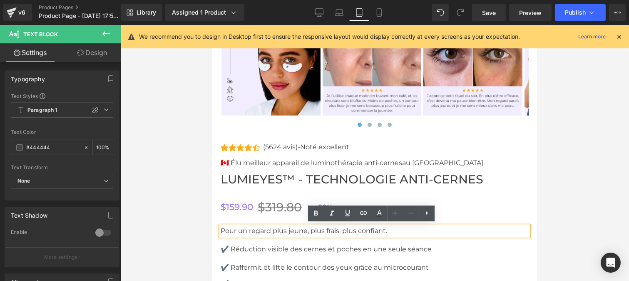
scroll to position [4471, 0]
click at [289, 145] on div "(5624 avis)-Noté excellent Text Block" at bounding box center [305, 148] width 88 height 6
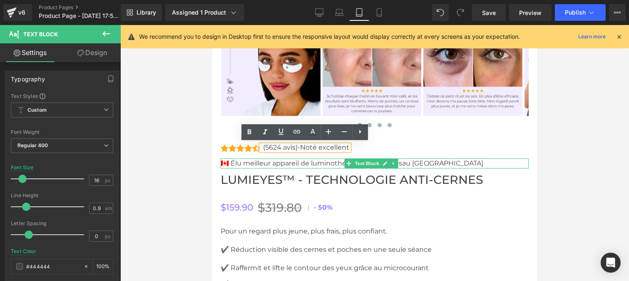
click at [277, 162] on p "🇨🇦 Élu meilleur appareil de luminothérapie anti-cernes au [GEOGRAPHIC_DATA]" at bounding box center [374, 163] width 308 height 10
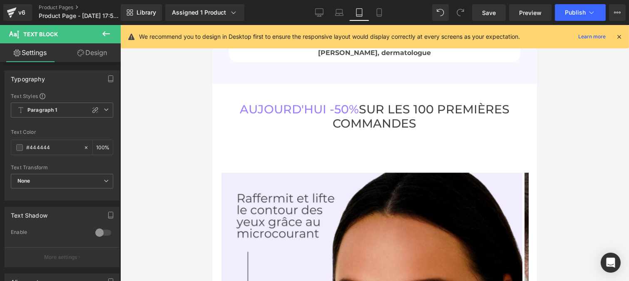
scroll to position [3974, 0]
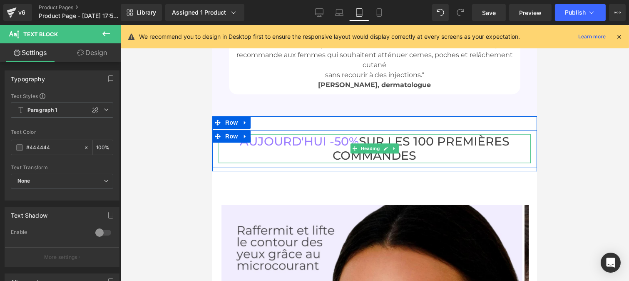
click at [377, 141] on h3 "[DATE] -50% SUR LES 100 PREMIÈRES COMMANDES" at bounding box center [374, 148] width 312 height 28
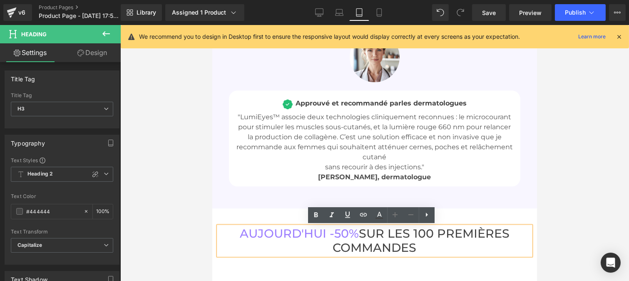
scroll to position [3882, 0]
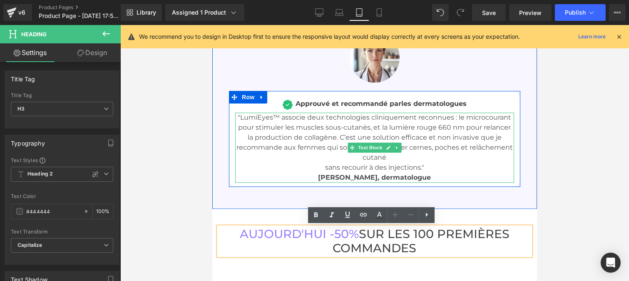
click at [322, 167] on p "sans recourir à des injections ."" at bounding box center [374, 167] width 279 height 10
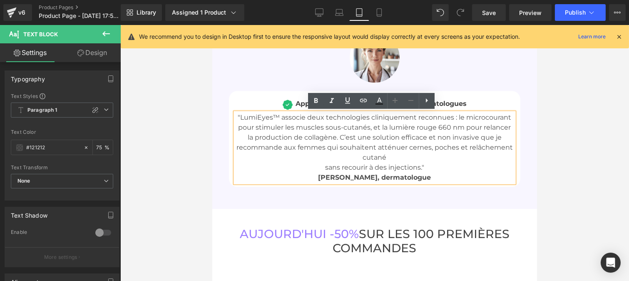
click at [322, 167] on p "sans recourir à des injections ."" at bounding box center [374, 167] width 279 height 10
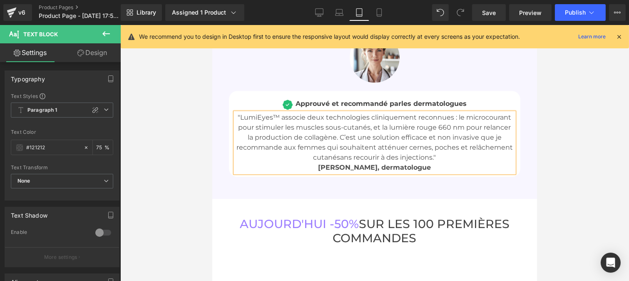
click at [329, 134] on p ""LumiEyes™ associe deux technologies cliniquement reconnues : le microcourant p…" at bounding box center [374, 137] width 279 height 50
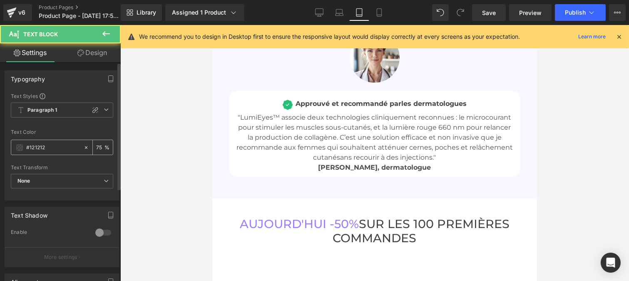
click at [47, 150] on input "#121212" at bounding box center [52, 147] width 53 height 9
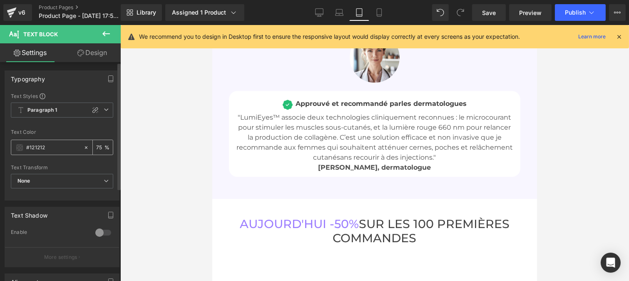
type input "#444444"
type input "100"
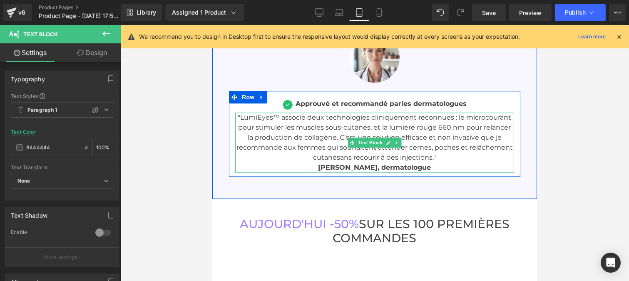
type input "#444444"
click at [333, 144] on p ""LumiEyes™ associe deux technologies cliniquement reconnues : le microcourant p…" at bounding box center [374, 137] width 279 height 50
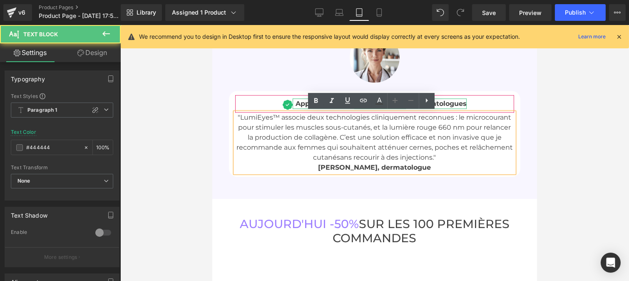
click at [297, 102] on span "Approuvé et recommandé par" at bounding box center [348, 104] width 106 height 8
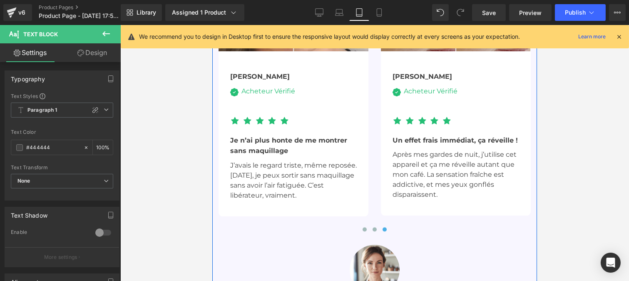
scroll to position [3669, 0]
click at [257, 169] on p "J’avais le regard triste, même reposée. [DATE], je peux sortir sans maquillage …" at bounding box center [293, 181] width 127 height 40
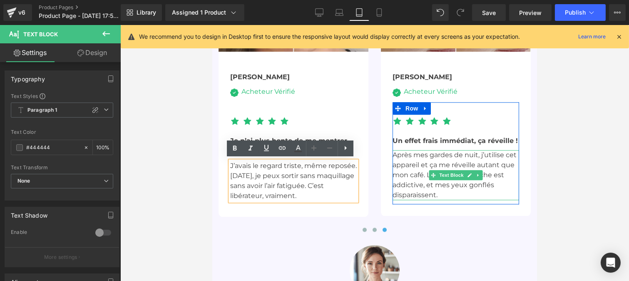
click at [407, 184] on p "Après mes gardes de nuit, j’utilise cet appareil et ça me réveille autant que m…" at bounding box center [455, 175] width 127 height 50
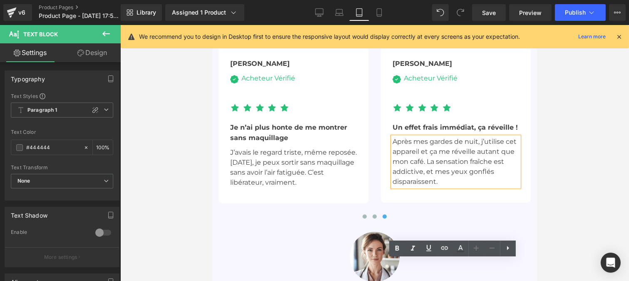
scroll to position [3684, 0]
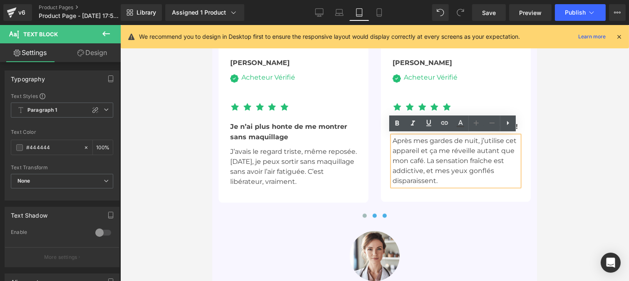
click at [369, 214] on button at bounding box center [374, 215] width 10 height 8
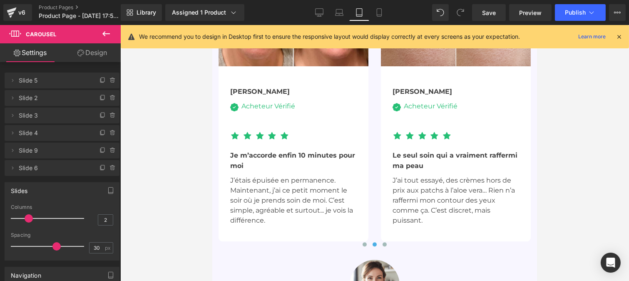
scroll to position [3655, 0]
click at [380, 246] on button at bounding box center [384, 243] width 10 height 8
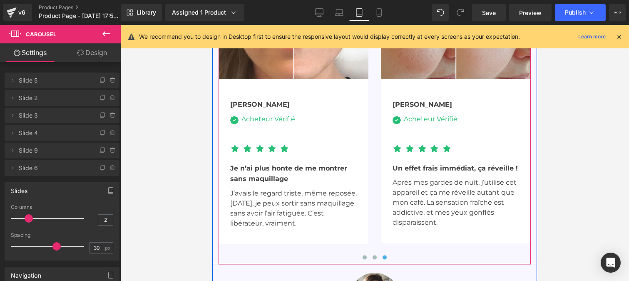
scroll to position [3642, 0]
click at [359, 253] on button at bounding box center [364, 256] width 10 height 8
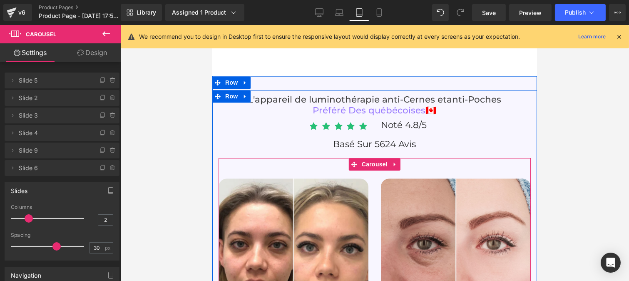
scroll to position [3377, 0]
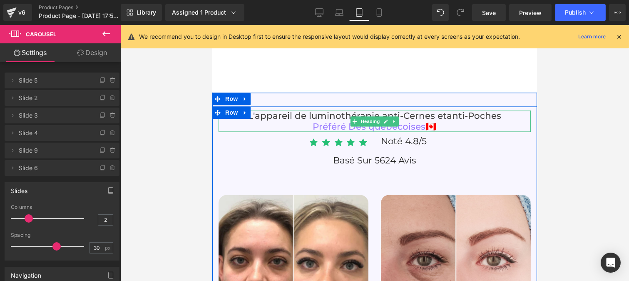
click at [282, 116] on h3 "L'appareil de luminothérapie anti-Cernes et anti-Poches" at bounding box center [374, 115] width 312 height 11
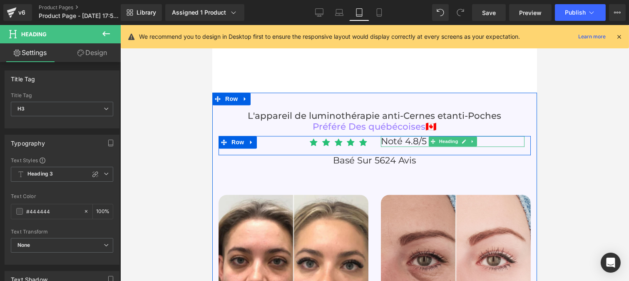
click at [394, 142] on span "Noté 4.8/5" at bounding box center [404, 140] width 46 height 11
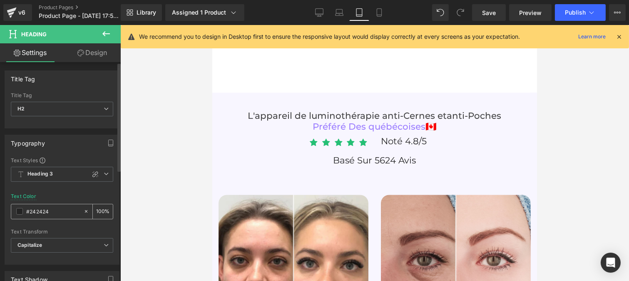
click at [53, 211] on input "#242424" at bounding box center [52, 211] width 53 height 9
type input "#444444"
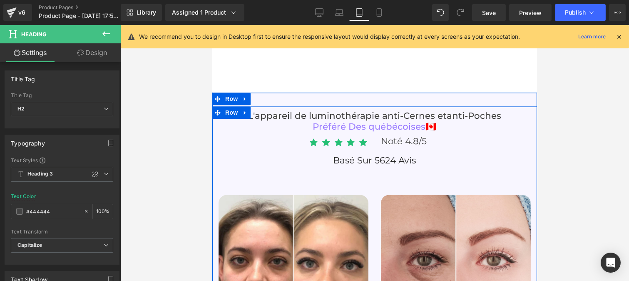
click at [354, 156] on span at bounding box center [354, 160] width 9 height 10
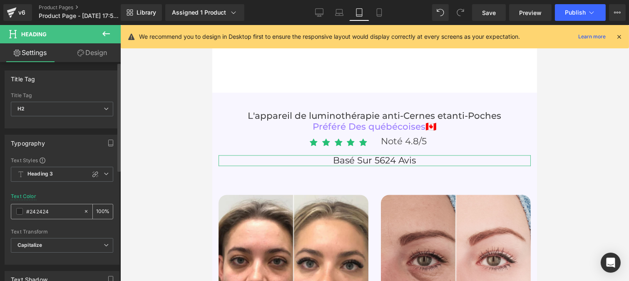
click at [50, 214] on input "#242424" at bounding box center [52, 211] width 53 height 9
paste input "44444"
type input "#444444"
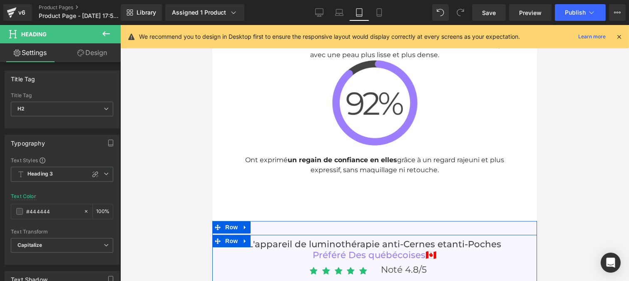
scroll to position [3248, 0]
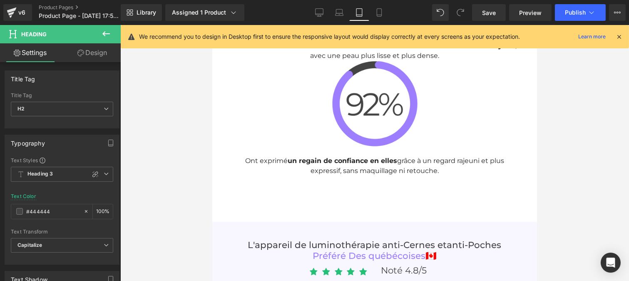
click at [338, 161] on span "un regain de confiance en elles" at bounding box center [342, 161] width 110 height 8
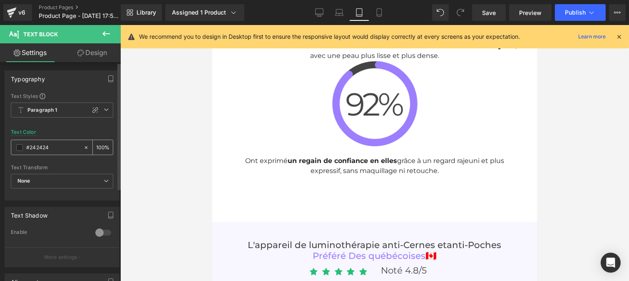
click at [49, 149] on input "#242424" at bounding box center [52, 147] width 53 height 9
type input "#444444"
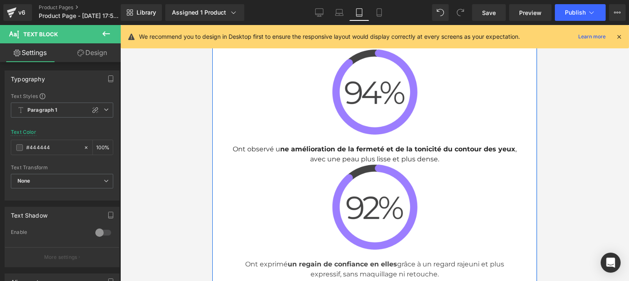
scroll to position [3143, 0]
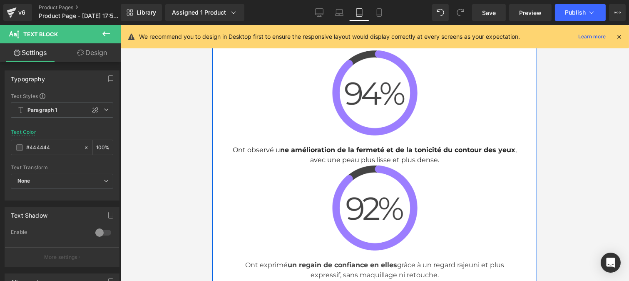
click at [343, 157] on p "Ont observé u ne amélioration de la fermeté et de la tonicité du contour des ye…" at bounding box center [374, 155] width 287 height 20
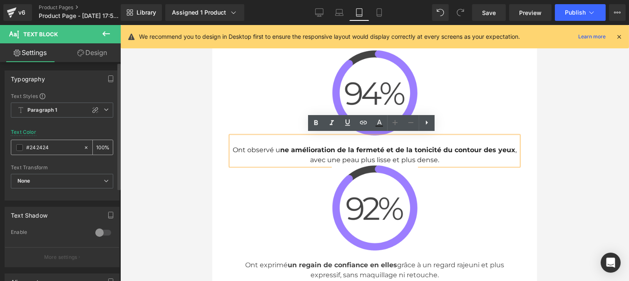
click at [51, 153] on div "#242424" at bounding box center [47, 147] width 72 height 15
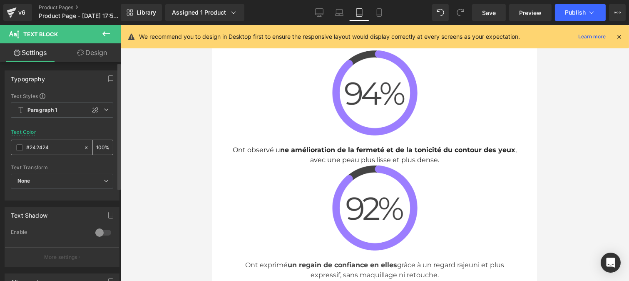
click at [49, 147] on input "#242424" at bounding box center [52, 147] width 53 height 9
paste input "44444"
type input "#444444"
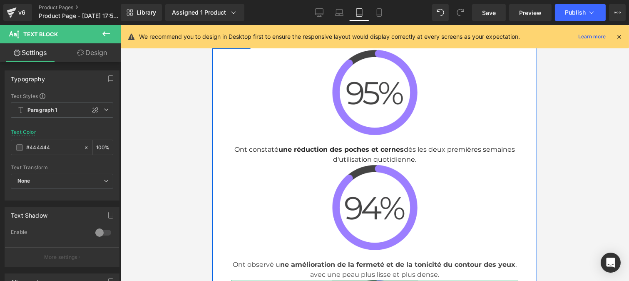
scroll to position [3023, 0]
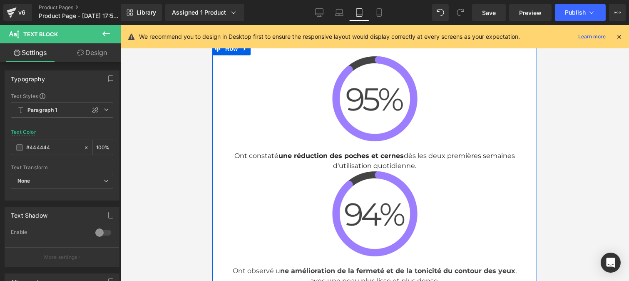
click at [328, 155] on span "une réduction des poches et cernes" at bounding box center [340, 156] width 125 height 8
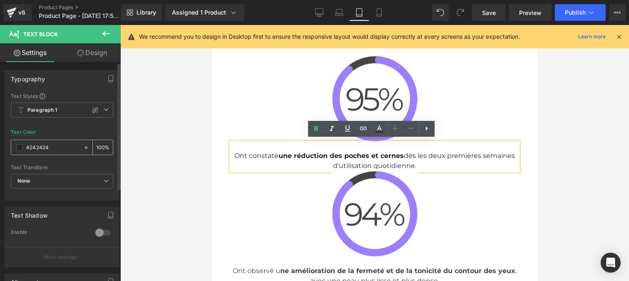
click at [53, 149] on input "#242424" at bounding box center [52, 147] width 53 height 9
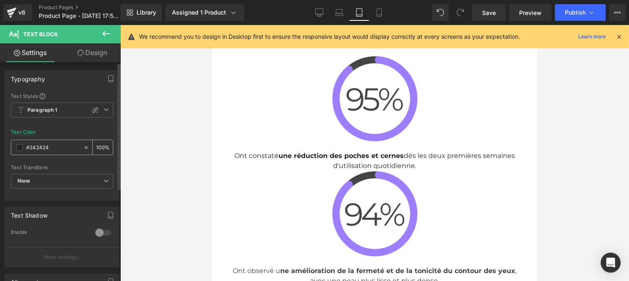
type input "#444444"
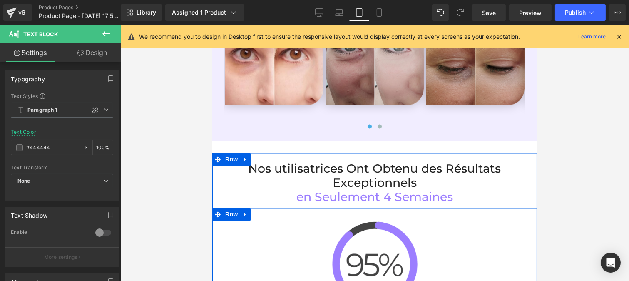
scroll to position [2854, 0]
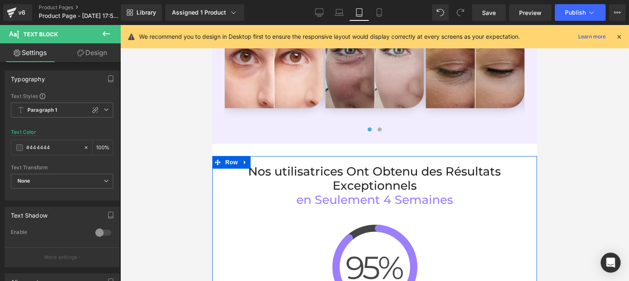
click at [346, 169] on span "Nos utilisatrices Ont Obtenu des Résultats Exceptionnels" at bounding box center [374, 179] width 253 height 28
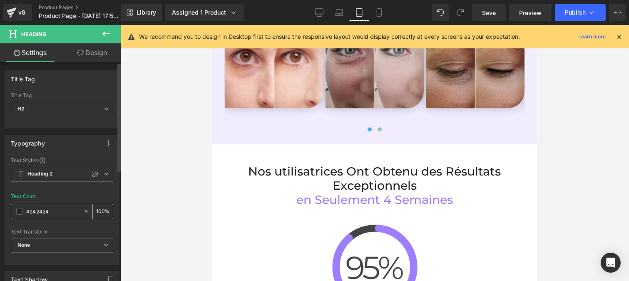
click at [49, 211] on input "#242424" at bounding box center [52, 211] width 53 height 9
type input "#444444"
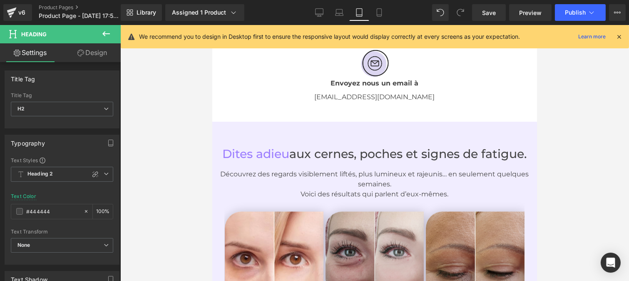
scroll to position [2651, 0]
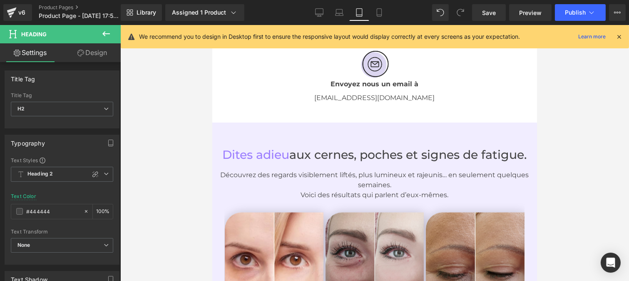
click at [338, 171] on p "Découvrez des regards visiblement liftés, plus lumineux et rajeunis… en seuleme…" at bounding box center [374, 180] width 312 height 20
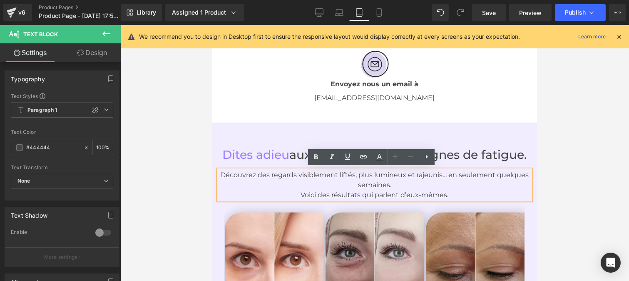
click at [297, 191] on p "Voici des résultats qui parlent d’eux-mêmes." at bounding box center [374, 195] width 312 height 10
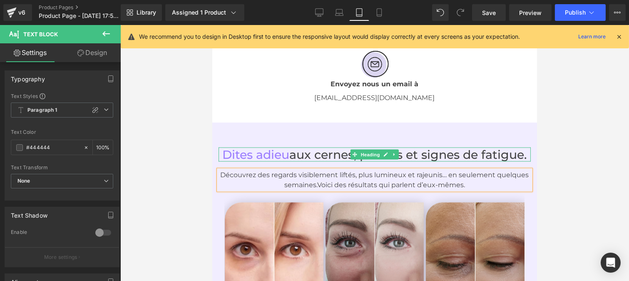
click at [309, 155] on h1 "Dites adieu aux cernes, poches et signes de fatigue." at bounding box center [374, 154] width 312 height 14
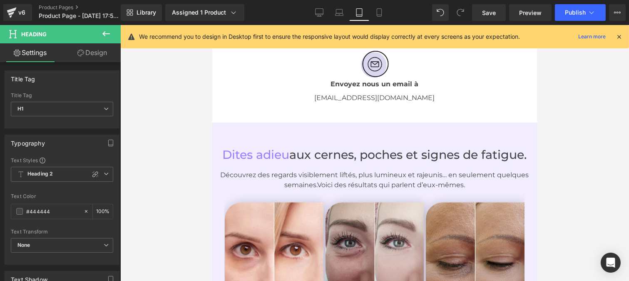
scroll to position [2577, 0]
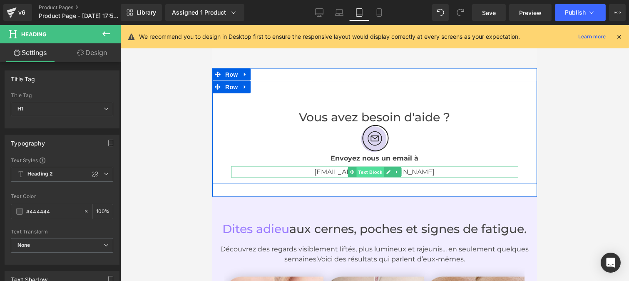
click at [378, 168] on span "Text Block" at bounding box center [369, 172] width 27 height 10
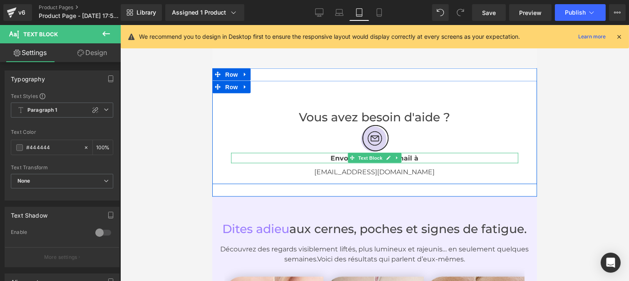
click at [341, 156] on b "Envoyez nous un email à" at bounding box center [375, 158] width 88 height 8
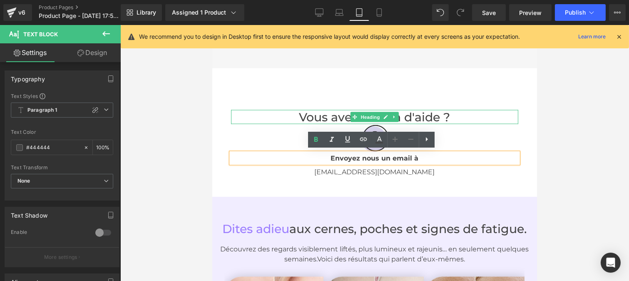
click at [322, 117] on h1 "Vous avez besoin d'aide ?" at bounding box center [374, 117] width 287 height 14
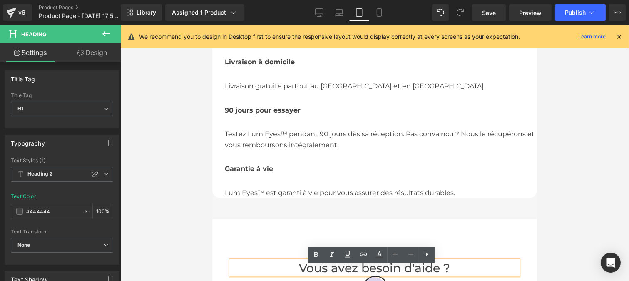
scroll to position [2419, 0]
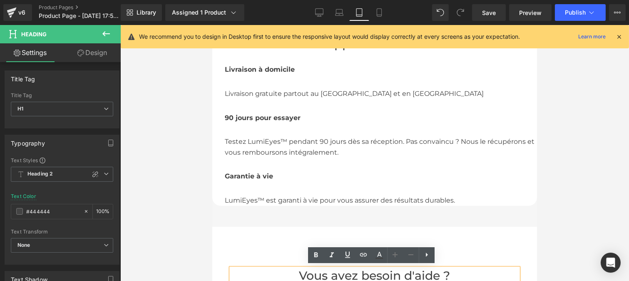
click at [275, 144] on div "Testez LumiEyes™ pendant 90 jours dès sa réception. Pas convaincu ? Nous le réc…" at bounding box center [380, 140] width 312 height 35
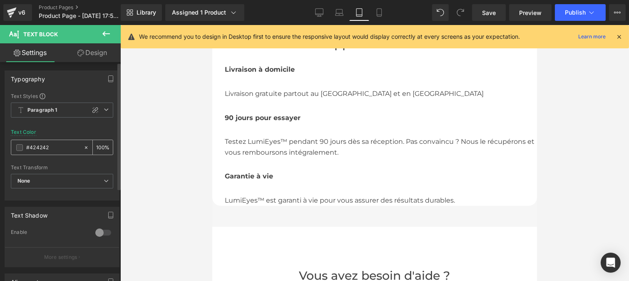
click at [51, 152] on div "#424242" at bounding box center [47, 147] width 72 height 15
click at [51, 148] on input "#424242" at bounding box center [52, 147] width 53 height 9
paste input "44444"
type input "#444444"
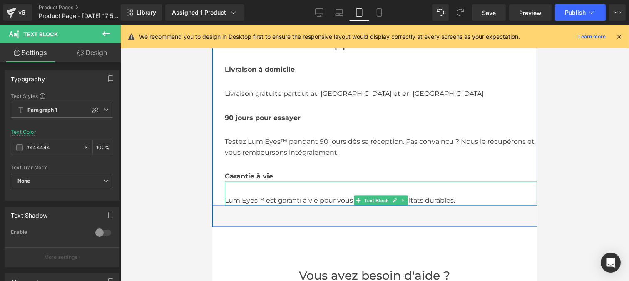
click at [263, 197] on div "LumiEyes™ est garanti à vie pour vous assurer des résultats durables." at bounding box center [380, 194] width 312 height 24
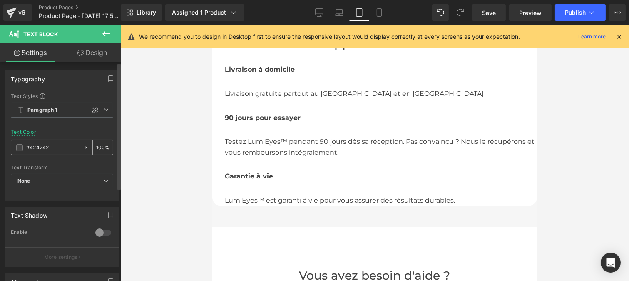
click at [51, 148] on input "#424242" at bounding box center [52, 147] width 53 height 9
type input "#444444"
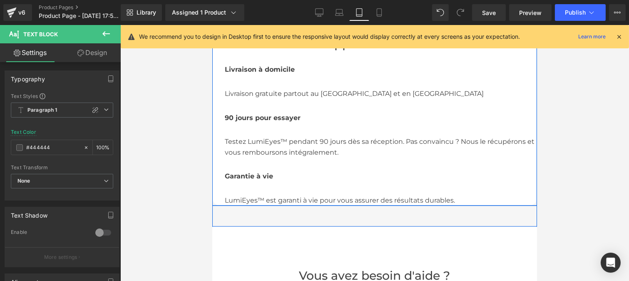
click at [253, 92] on div "Livraison gratuite partout au [GEOGRAPHIC_DATA] et en [GEOGRAPHIC_DATA]" at bounding box center [380, 87] width 312 height 24
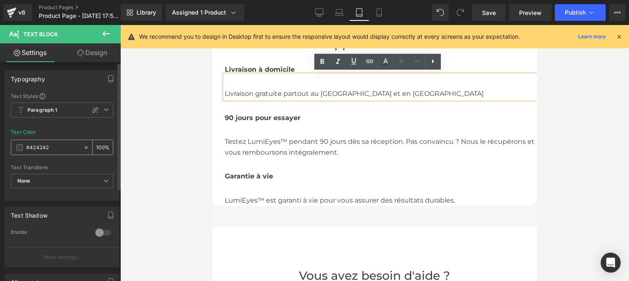
click at [56, 145] on input "#424242" at bounding box center [52, 147] width 53 height 9
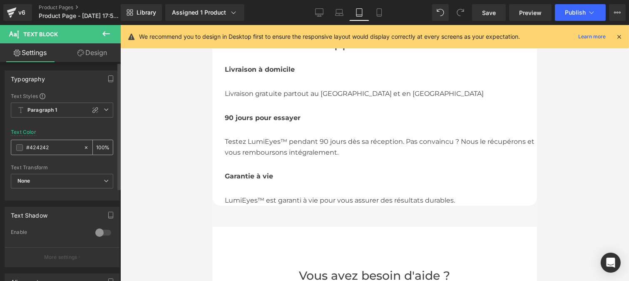
type input "#444444"
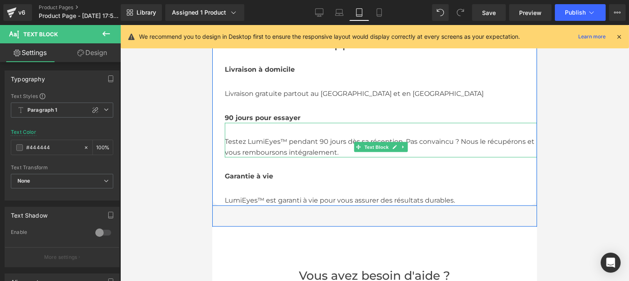
scroll to position [2354, 0]
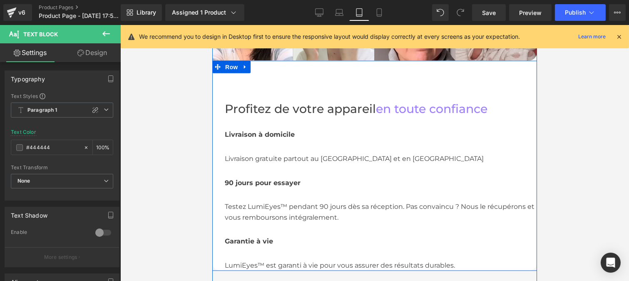
click at [268, 133] on strong "Livraison à domicile" at bounding box center [259, 134] width 70 height 8
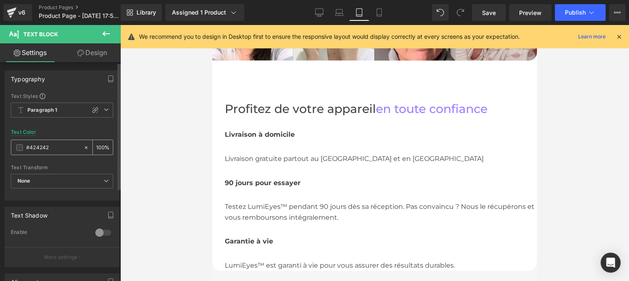
click at [60, 149] on input "#424242" at bounding box center [52, 147] width 53 height 9
type input "#444444"
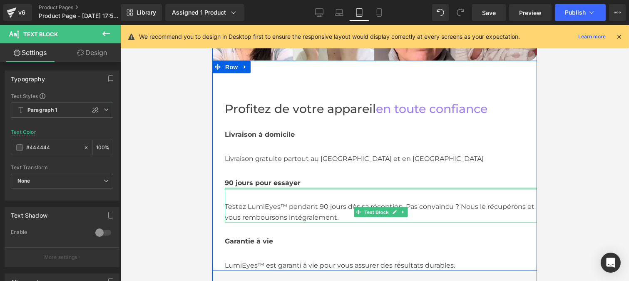
click at [247, 181] on span "90 jours pour essayer" at bounding box center [262, 183] width 76 height 8
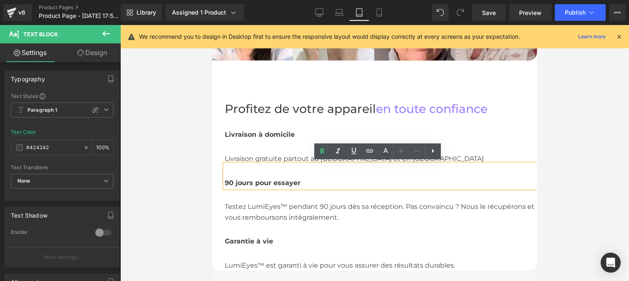
click at [49, 146] on input "#424242" at bounding box center [52, 147] width 53 height 9
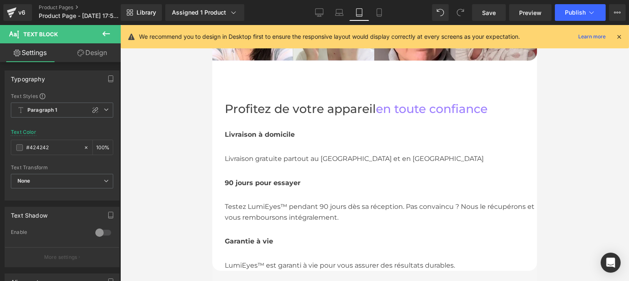
type input "#444444"
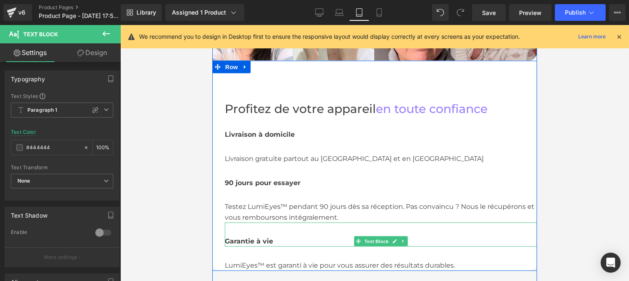
click at [236, 239] on span "Garantie à vie" at bounding box center [248, 241] width 48 height 8
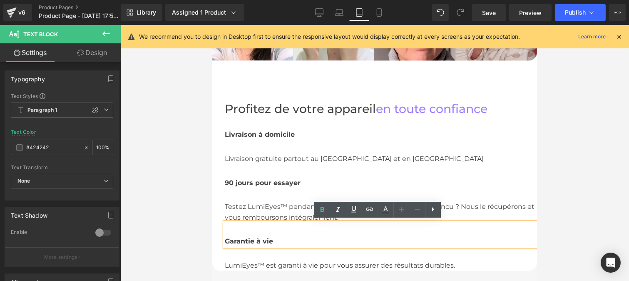
click at [52, 149] on input "#424242" at bounding box center [52, 147] width 53 height 9
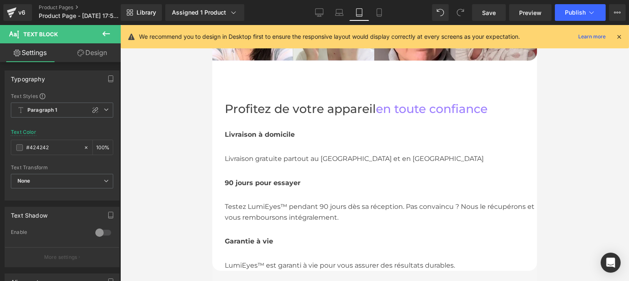
type input "#444444"
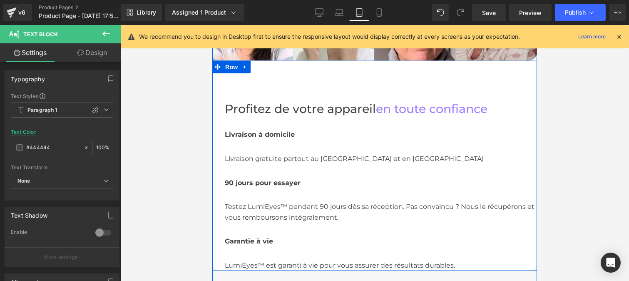
click at [292, 107] on span "Profitez de votre appareil" at bounding box center [299, 109] width 151 height 14
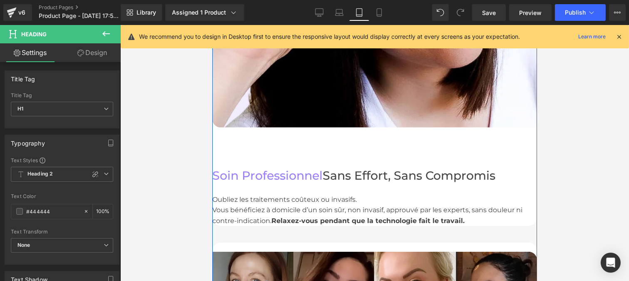
scroll to position [1838, 0]
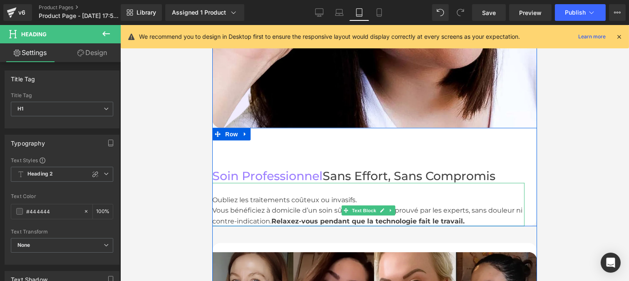
click at [214, 209] on div "Vous bénéficiez à domicile d’un soin sûr, non invasif, approuvé par les experts…" at bounding box center [368, 215] width 312 height 21
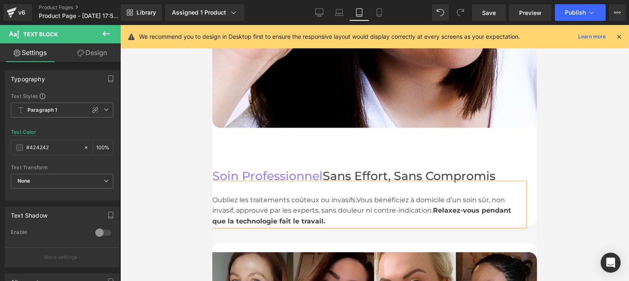
click at [271, 207] on span "Vous bénéficiez à domicile d’un soin sûr, non invasif, approuvé par les experts…" at bounding box center [358, 205] width 293 height 19
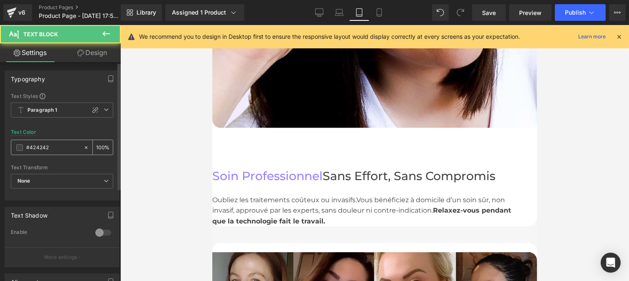
click at [52, 142] on div "#424242" at bounding box center [47, 147] width 72 height 15
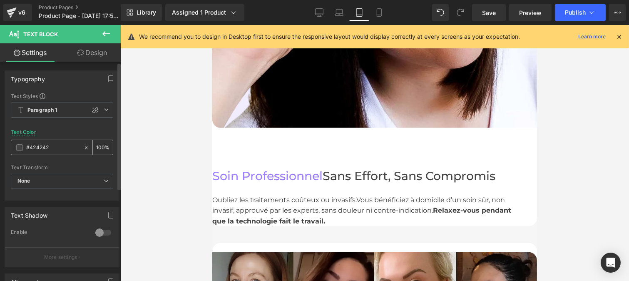
click at [51, 148] on input "#424242" at bounding box center [52, 147] width 53 height 9
paste input "#444444"
type input "#424242#444444"
type input "0"
paste input "text"
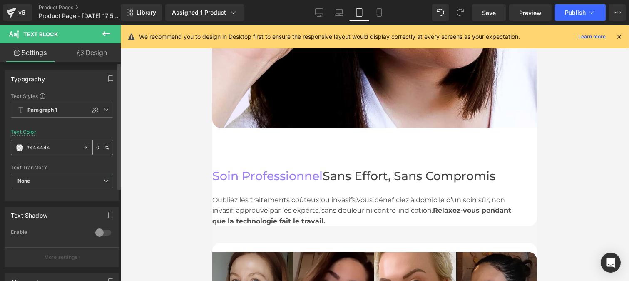
paste input "#444444"
type input "#444444#444444"
type input "0"
paste input "#444444"
type input "#444444"
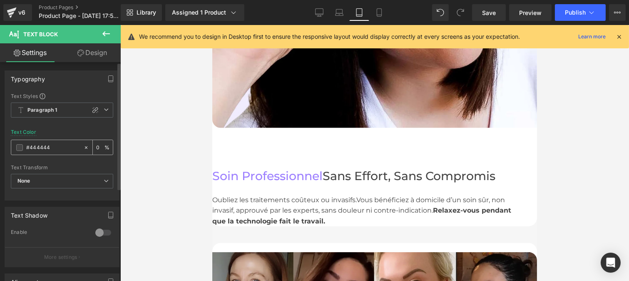
type input "100"
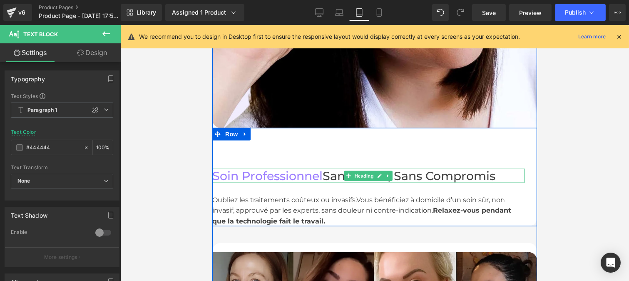
click at [335, 172] on h1 "Soin Professionnel Sans Effort, Sans Compromis" at bounding box center [368, 176] width 312 height 14
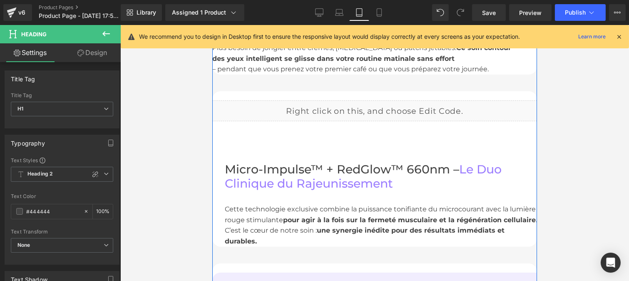
scroll to position [1368, 0]
click at [302, 219] on strong "pour agir à la fois sur la fermeté musculaire et la régénération cellulaire" at bounding box center [409, 220] width 253 height 8
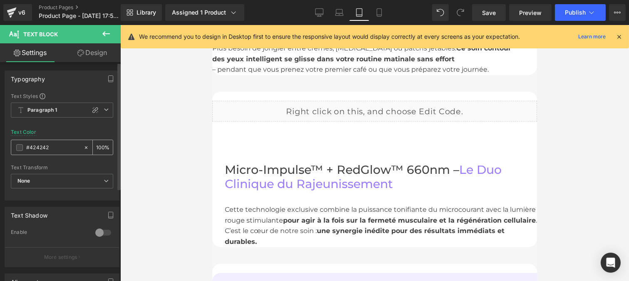
click at [52, 148] on input "#424242" at bounding box center [52, 147] width 53 height 9
type input "#444444"
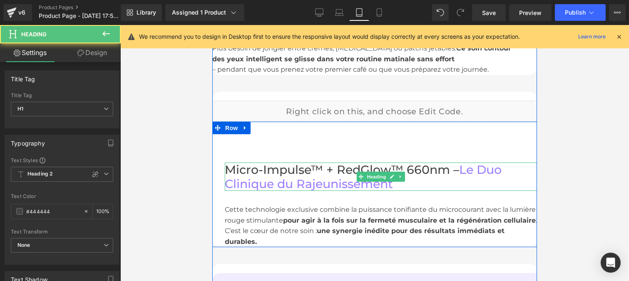
drag, startPoint x: 278, startPoint y: 171, endPoint x: 260, endPoint y: 178, distance: 19.4
click at [278, 171] on h1 "Micro-Impulse™ + RedGlow™ 660nm – Le Duo Clinique du Rajeunissement" at bounding box center [380, 176] width 312 height 28
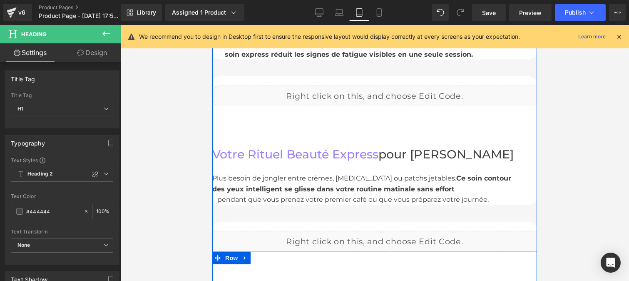
scroll to position [1238, 0]
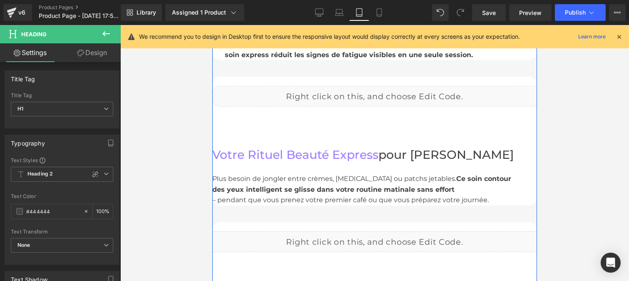
click at [265, 189] on span "Ce soin contour des yeux intelligent se glisse dans votre routine matinale sans…" at bounding box center [361, 183] width 299 height 19
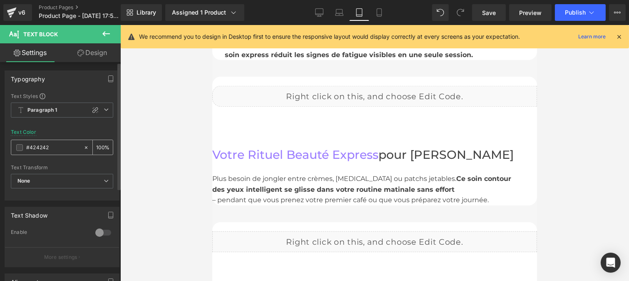
click at [57, 144] on input "#424242" at bounding box center [52, 147] width 53 height 9
type input "#444444"
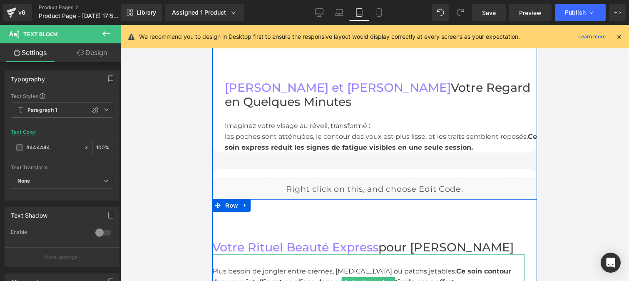
scroll to position [1144, 0]
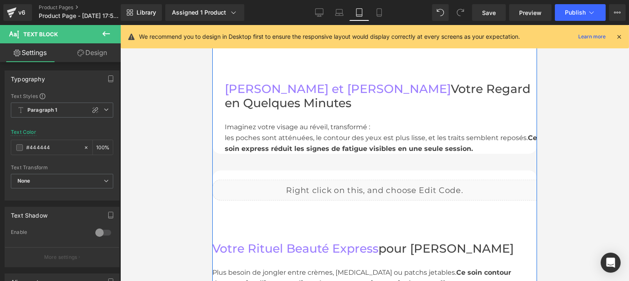
click at [394, 248] on h1 "Votre Rituel Beauté Express pour Matin Stressé" at bounding box center [368, 248] width 312 height 14
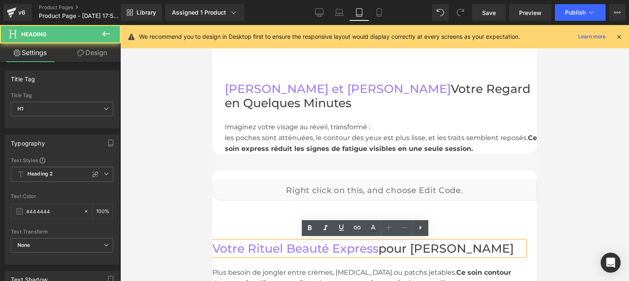
click at [284, 135] on div "les poches sont atténuées, le contour des yeux est plus lisse, et les traits se…" at bounding box center [380, 142] width 312 height 21
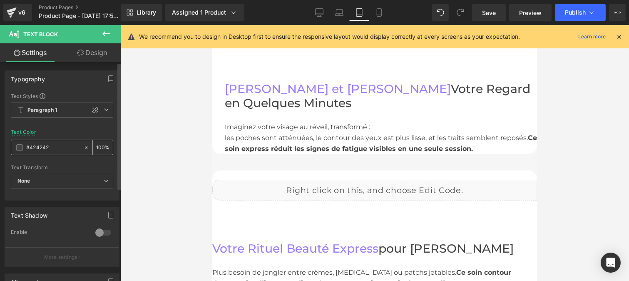
click at [52, 144] on input "#424242" at bounding box center [52, 147] width 53 height 9
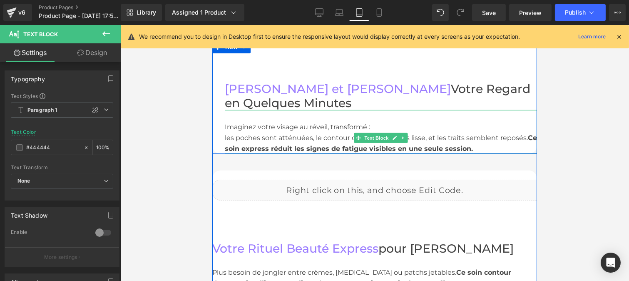
type input "#444444"
click at [224, 137] on div "les poches sont atténuées, le contour des yeux est plus lisse, et les traits se…" at bounding box center [380, 142] width 312 height 21
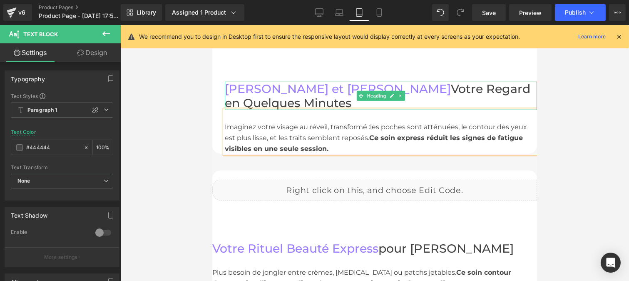
click at [341, 90] on h1 "[PERSON_NAME] et Réveillez Votre Regard en Quelques Minutes" at bounding box center [380, 96] width 312 height 28
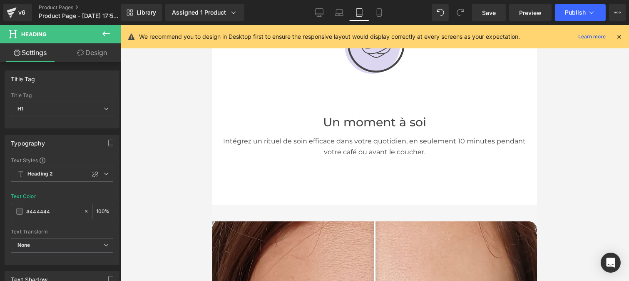
scroll to position [638, 0]
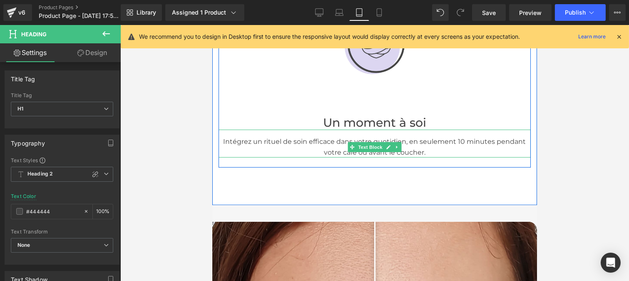
click at [309, 139] on p "Intégrez un rituel de soin efficace dans votre quotidien, en seulement 10 minut…" at bounding box center [374, 146] width 312 height 21
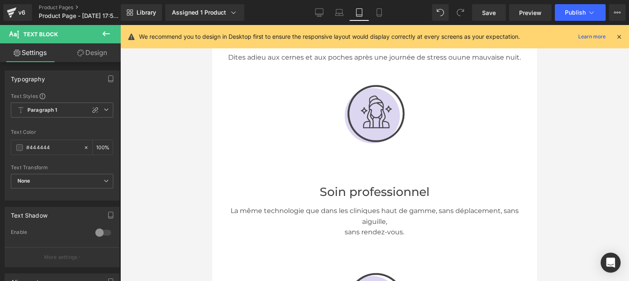
scroll to position [381, 0]
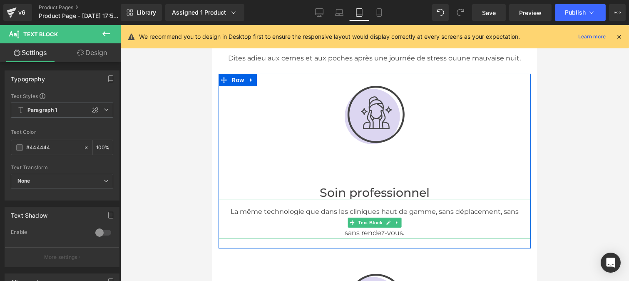
click at [339, 230] on p "sans rendez-vous." at bounding box center [374, 232] width 312 height 11
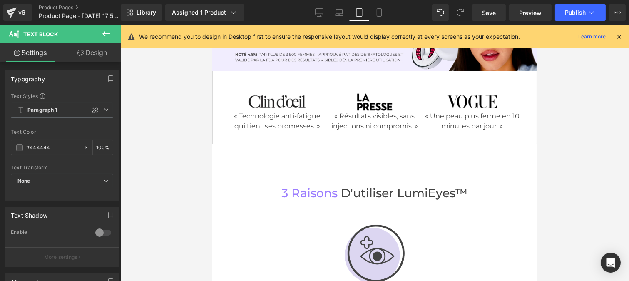
scroll to position [88, 0]
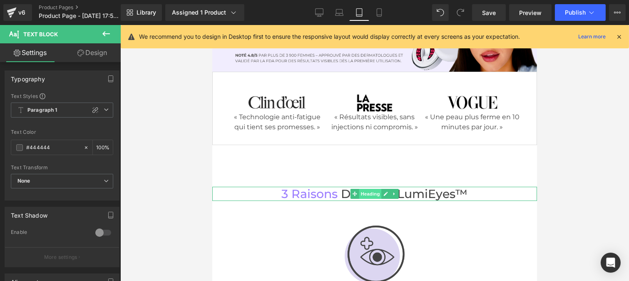
click at [364, 192] on span "Heading" at bounding box center [370, 194] width 22 height 10
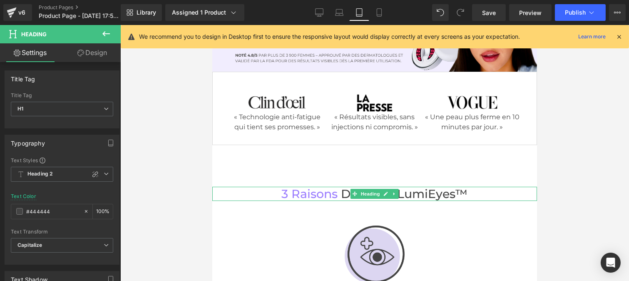
click at [426, 192] on span "d'utiliser LumiEyes™" at bounding box center [404, 194] width 127 height 14
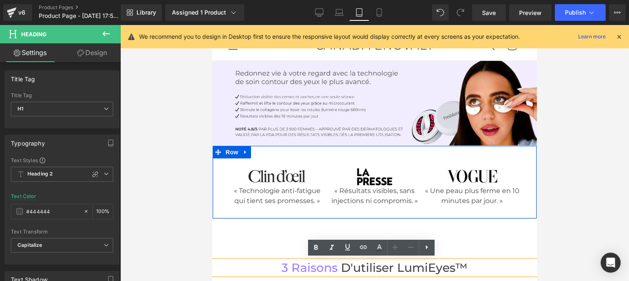
scroll to position [0, 0]
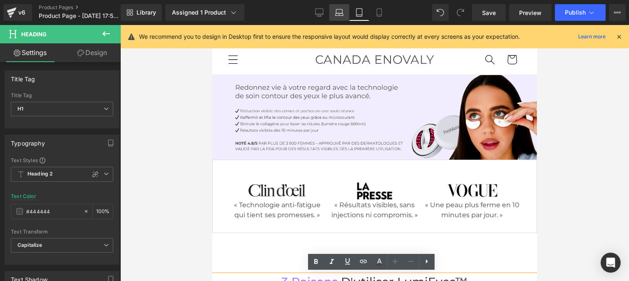
click at [337, 15] on icon at bounding box center [339, 14] width 8 height 2
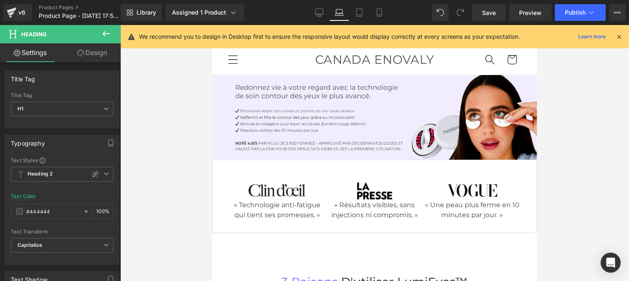
type input "100"
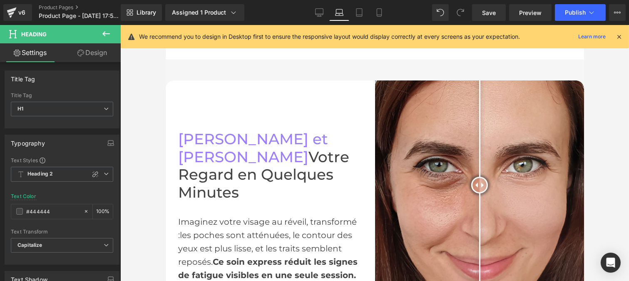
scroll to position [513, 0]
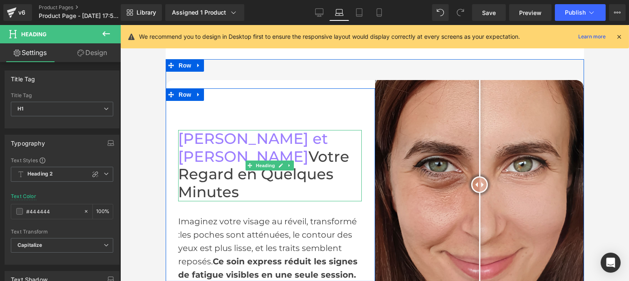
click at [207, 162] on h1 "[PERSON_NAME] et Réveillez Votre Regard en Quelques Minutes" at bounding box center [270, 165] width 184 height 71
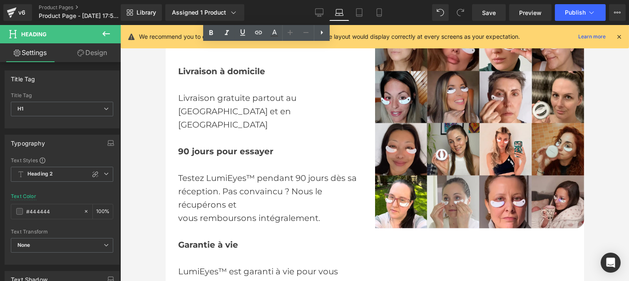
scroll to position [1613, 0]
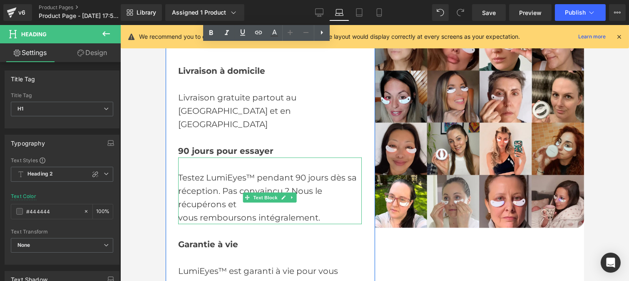
click at [197, 157] on div "Testez LumiEyes™ pendant 90 jours dès sa réception. Pas convaincu ? Nous le réc…" at bounding box center [270, 190] width 184 height 67
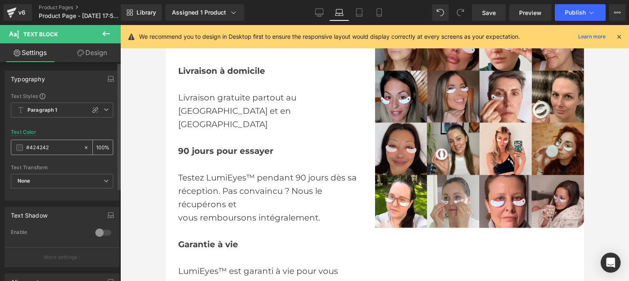
click at [54, 146] on input "#424242" at bounding box center [52, 147] width 53 height 9
type input "#444444"
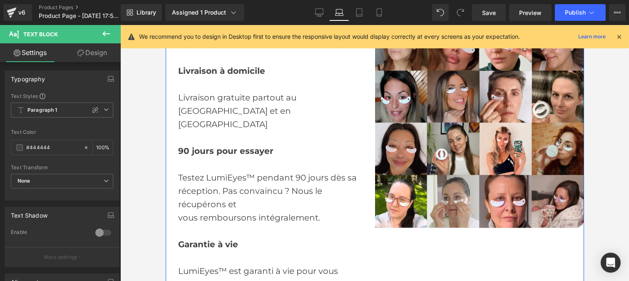
click at [194, 251] on div "LumiEyes™ est garanti à vie pour vous assurer des résultats durables." at bounding box center [270, 271] width 184 height 40
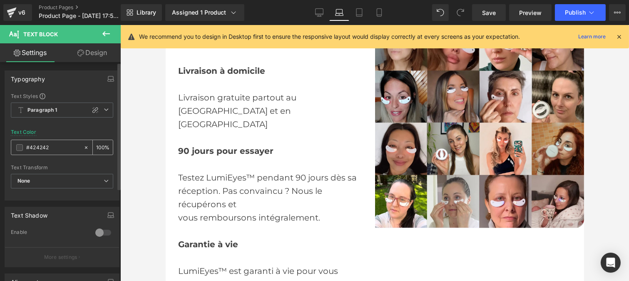
click at [50, 149] on input "#424242" at bounding box center [52, 147] width 53 height 9
type input "#444444"
click at [197, 92] on div "Livraison gratuite partout au [GEOGRAPHIC_DATA] et en [GEOGRAPHIC_DATA]" at bounding box center [270, 103] width 184 height 53
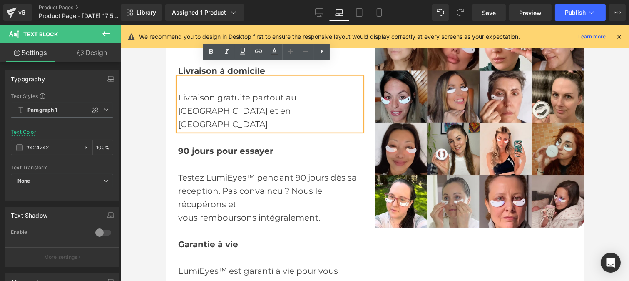
click at [53, 149] on input "#424242" at bounding box center [52, 147] width 53 height 9
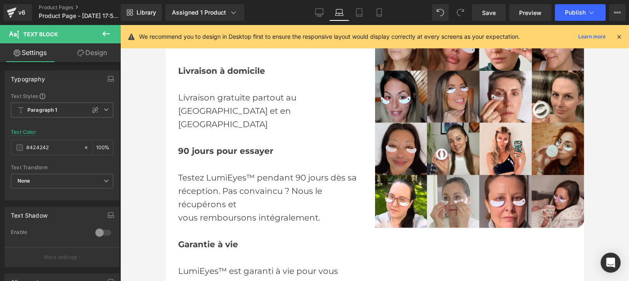
type input "#444444"
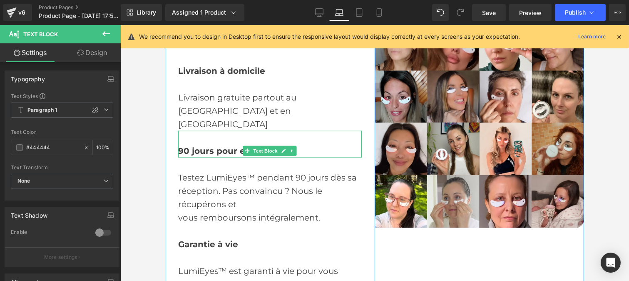
click at [185, 146] on span "90 jours pour essayer" at bounding box center [225, 151] width 95 height 10
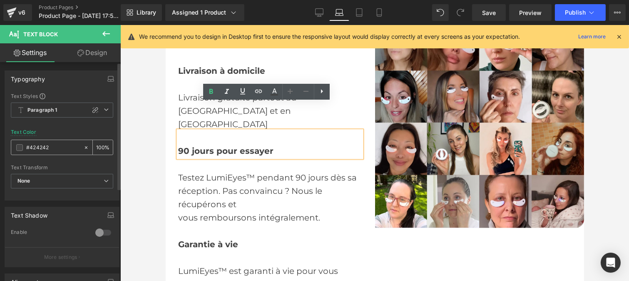
click at [52, 147] on input "#424242" at bounding box center [52, 147] width 53 height 9
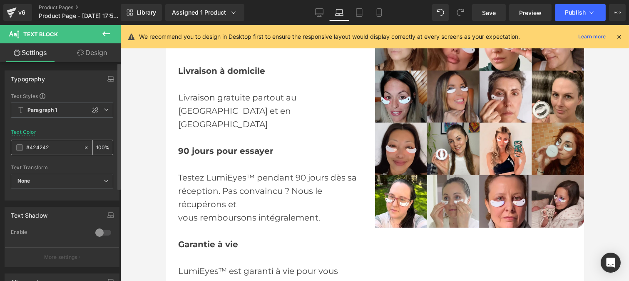
type input "#444444"
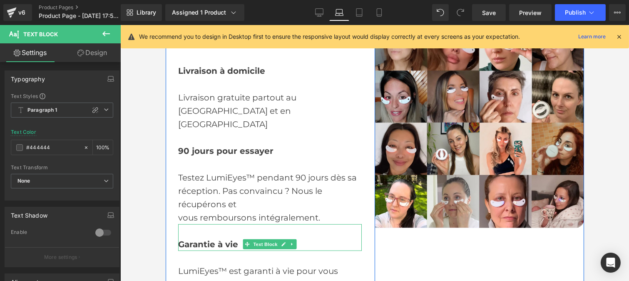
click at [191, 239] on span "Garantie à vie" at bounding box center [208, 244] width 60 height 10
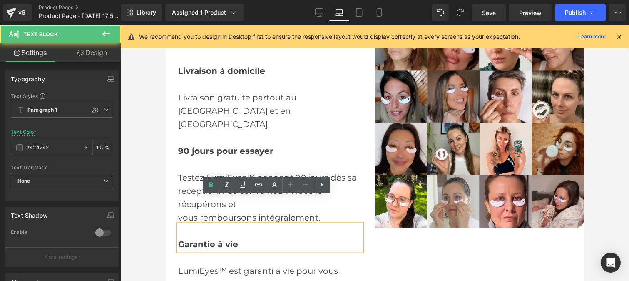
click at [51, 146] on input "#424242" at bounding box center [52, 147] width 53 height 9
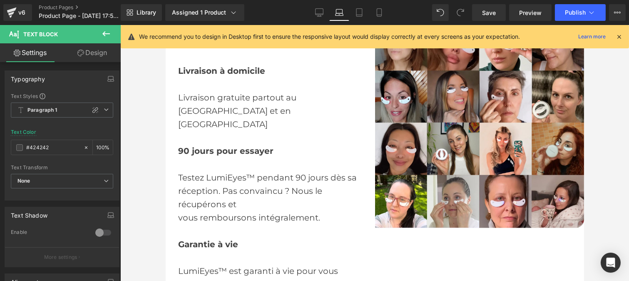
type input "#444444"
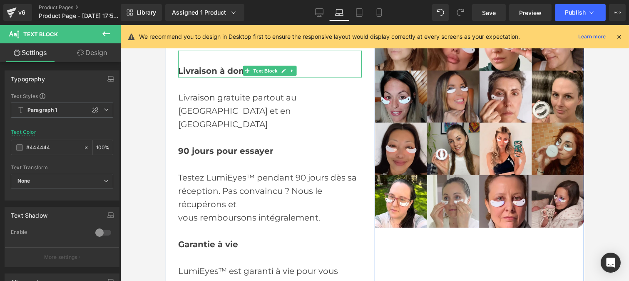
click at [202, 66] on strong "Livraison à domicile" at bounding box center [221, 71] width 87 height 10
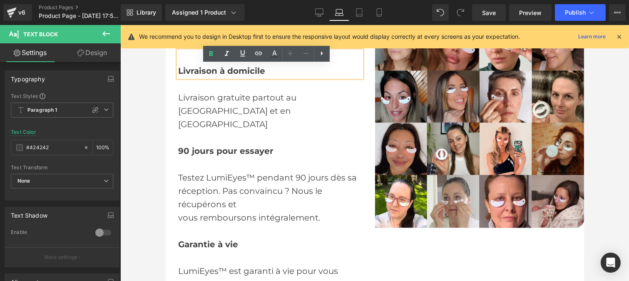
click at [52, 148] on input "#424242" at bounding box center [52, 147] width 53 height 9
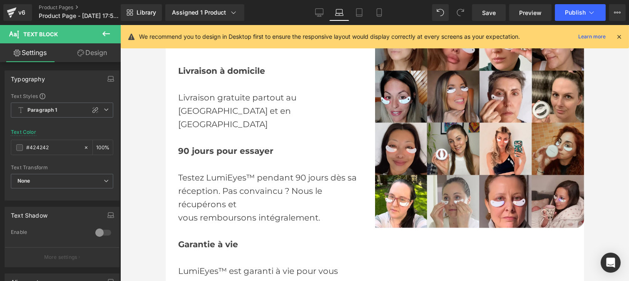
type input "#444444"
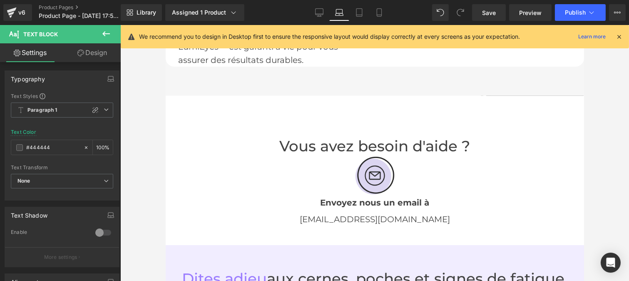
scroll to position [1837, 0]
click at [354, 195] on div "Envoyez nous un email à Text Block" at bounding box center [375, 201] width 406 height 13
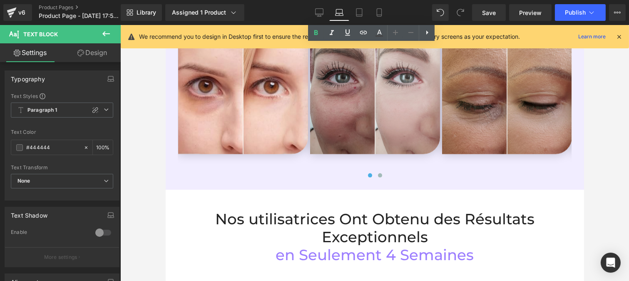
scroll to position [2148, 0]
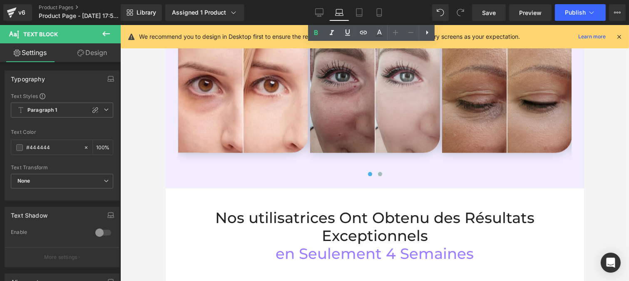
click at [337, 209] on span "Nos utilisatrices Ont Obtenu des Résultats Exceptionnels" at bounding box center [374, 227] width 319 height 36
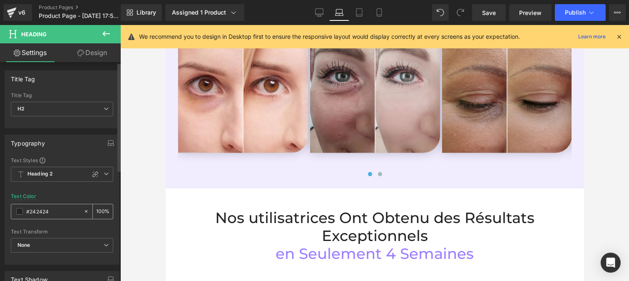
click at [56, 211] on input "#242424" at bounding box center [52, 211] width 53 height 9
type input "#444444"
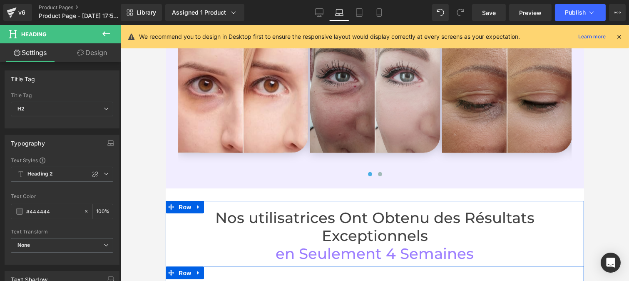
scroll to position [2255, 0]
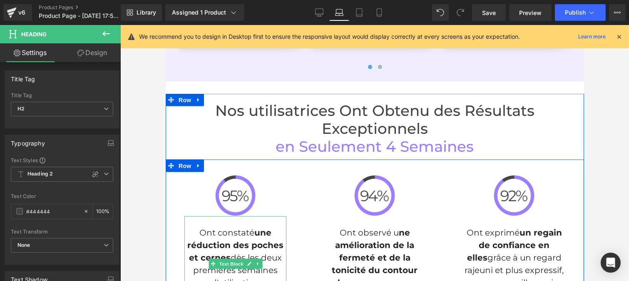
click at [239, 226] on p "Ont constaté une réduction des poches et cernes dès les deux premières semaines…" at bounding box center [235, 263] width 102 height 75
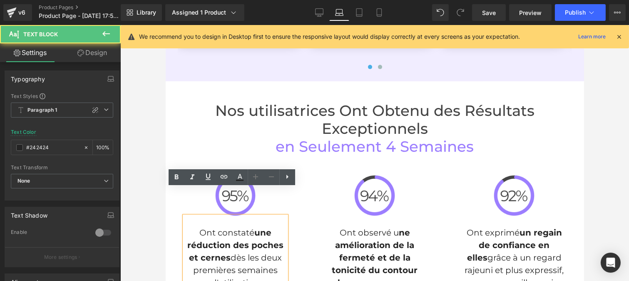
click at [55, 212] on div "Text Shadow" at bounding box center [62, 215] width 114 height 16
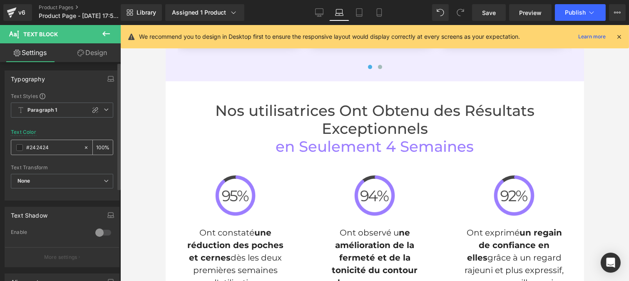
click at [56, 152] on div "#242424" at bounding box center [47, 147] width 72 height 15
click at [53, 150] on input "#242424" at bounding box center [52, 147] width 53 height 9
paste input "44444"
type input "#444444"
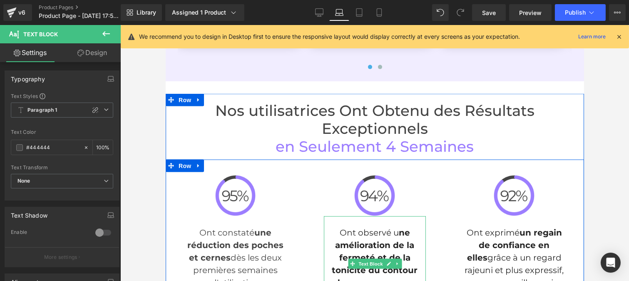
click at [350, 227] on span "ne amélioration de la fermeté et de la tonicité du contour des yeux" at bounding box center [374, 257] width 86 height 60
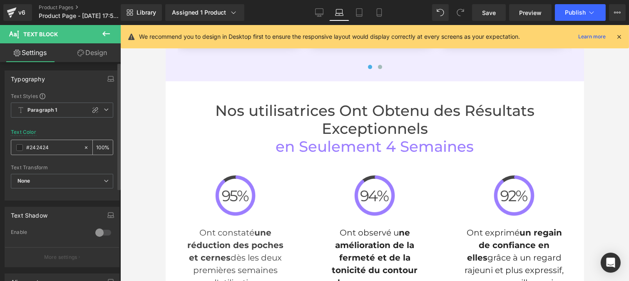
click at [57, 148] on input "#242424" at bounding box center [52, 147] width 53 height 9
type input "#444444"
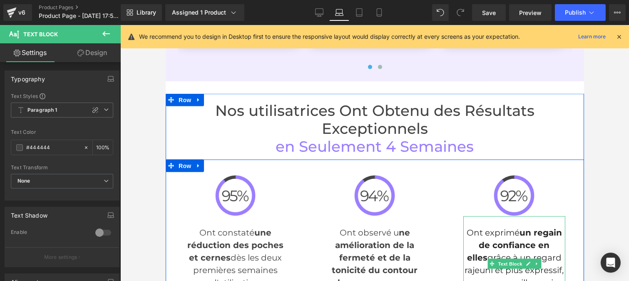
click at [488, 227] on span "un regain de confiance en elles" at bounding box center [514, 244] width 95 height 35
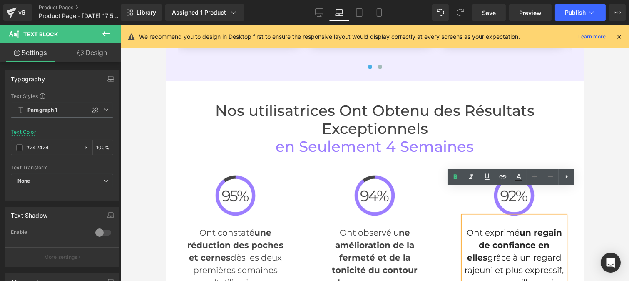
click at [50, 147] on input "#242424" at bounding box center [52, 147] width 53 height 9
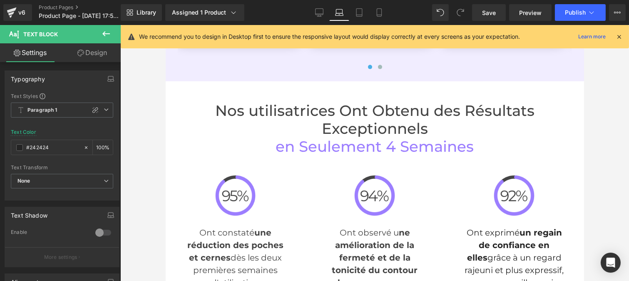
type input "#444444"
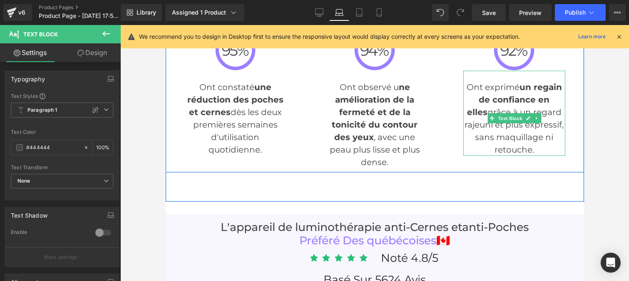
scroll to position [2400, 0]
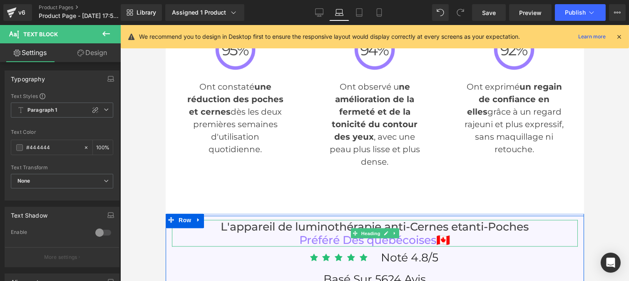
click at [397, 220] on h3 "L'appareil de luminothérapie anti-Cernes et anti-Poches" at bounding box center [375, 226] width 406 height 13
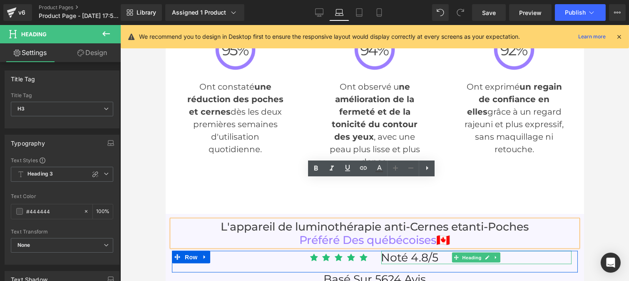
click at [399, 250] on span "Noté 4.8/5" at bounding box center [409, 257] width 57 height 14
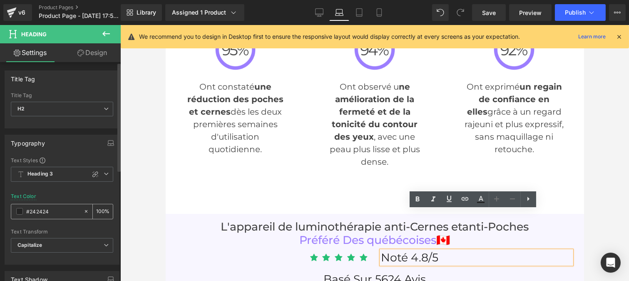
click at [57, 209] on input "#242424" at bounding box center [52, 211] width 53 height 9
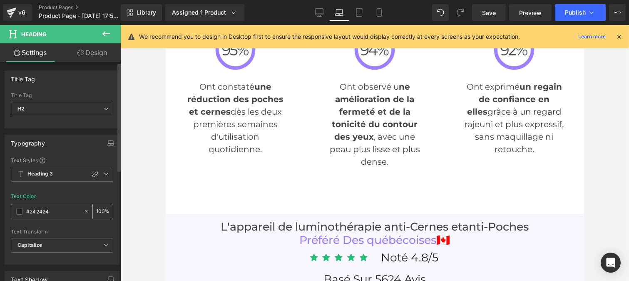
type input "#444444"
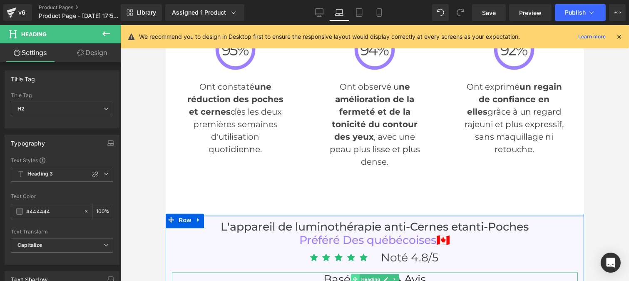
click at [351, 274] on span at bounding box center [355, 279] width 9 height 10
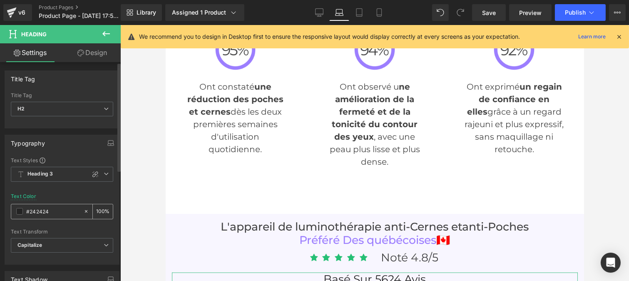
click at [53, 212] on input "#242424" at bounding box center [52, 211] width 53 height 9
paste input "44444"
type input "#444444"
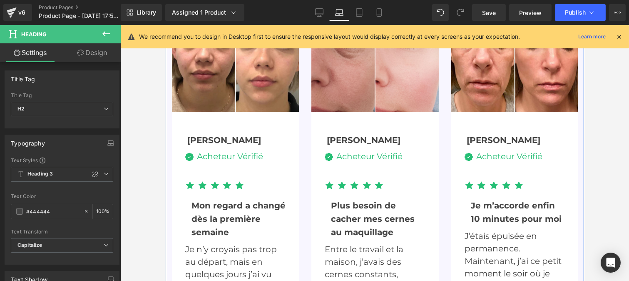
scroll to position [2720, 0]
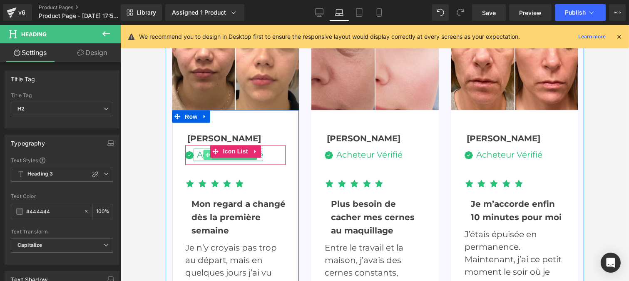
click at [205, 152] on icon at bounding box center [207, 154] width 5 height 5
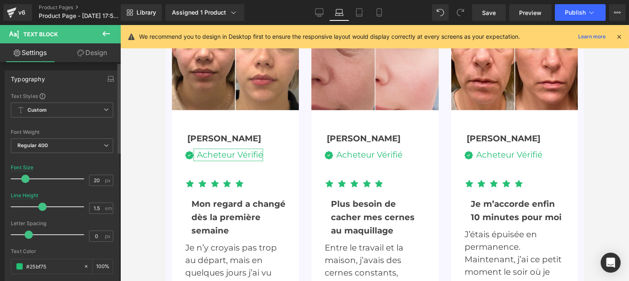
type input "1.6"
click at [41, 207] on span at bounding box center [45, 206] width 8 height 8
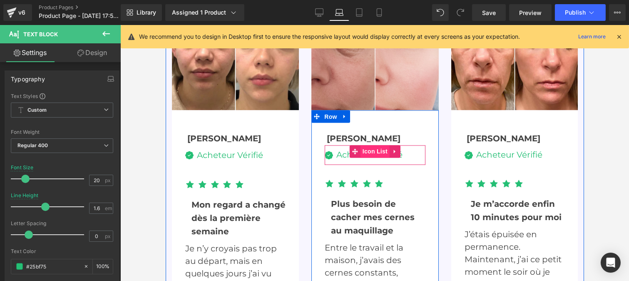
click at [361, 145] on span "Icon List" at bounding box center [374, 151] width 29 height 12
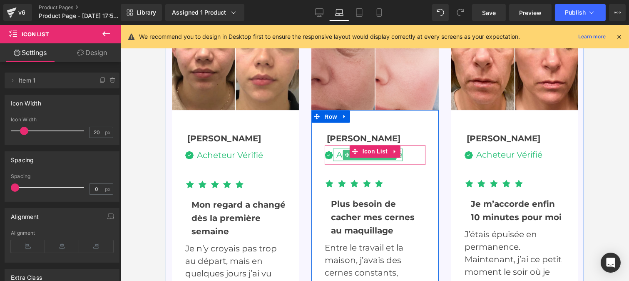
click at [336, 149] on div "Acheteur Vérifié" at bounding box center [368, 155] width 70 height 12
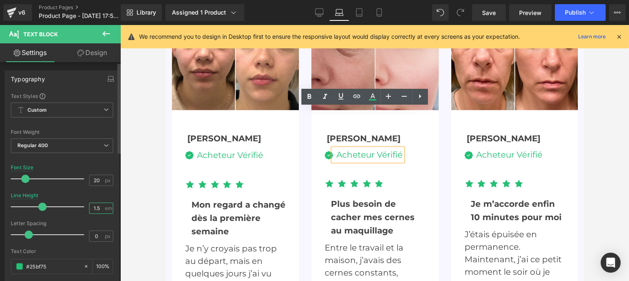
click at [98, 209] on input "1.5" at bounding box center [97, 208] width 15 height 10
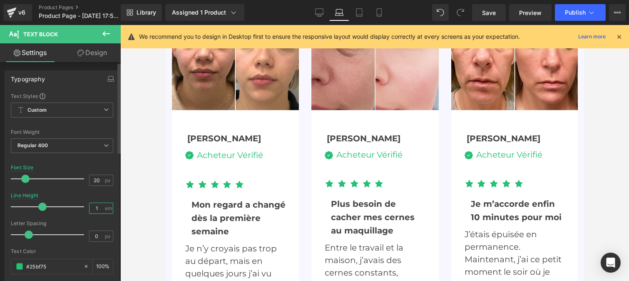
type input "1.6"
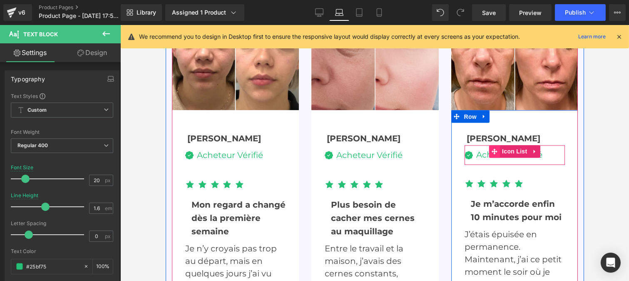
click at [489, 145] on span at bounding box center [494, 151] width 11 height 12
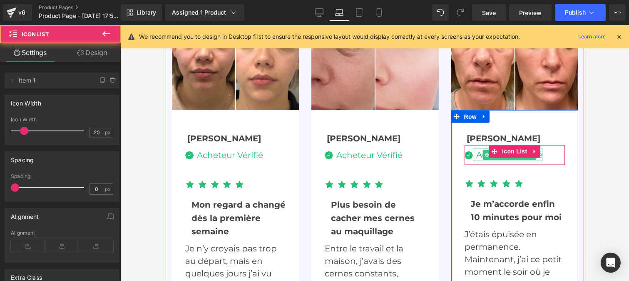
click at [482, 150] on span at bounding box center [486, 155] width 9 height 10
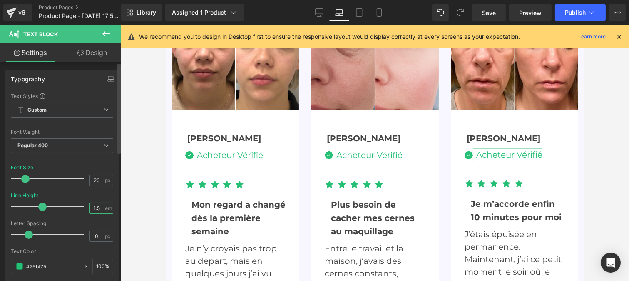
click at [99, 207] on input "1.5" at bounding box center [97, 208] width 15 height 10
type input "1.6"
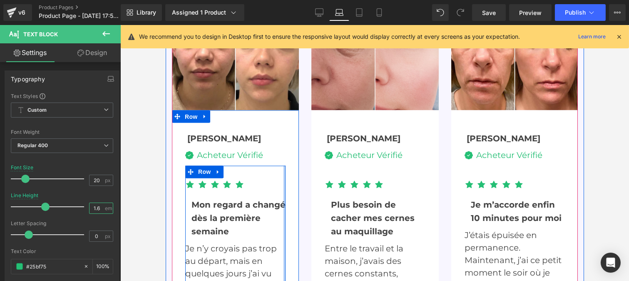
scroll to position [2834, 0]
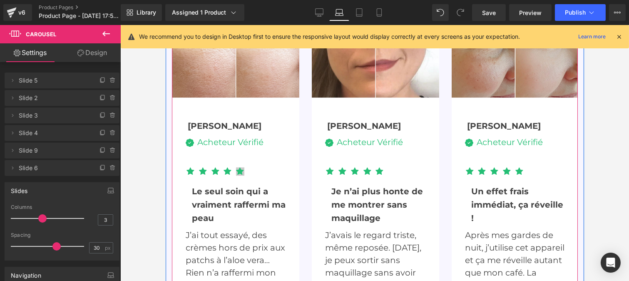
scroll to position [2732, 0]
click at [213, 133] on div "Image Acheteur Vérifié Text Block Icon List" at bounding box center [235, 143] width 100 height 20
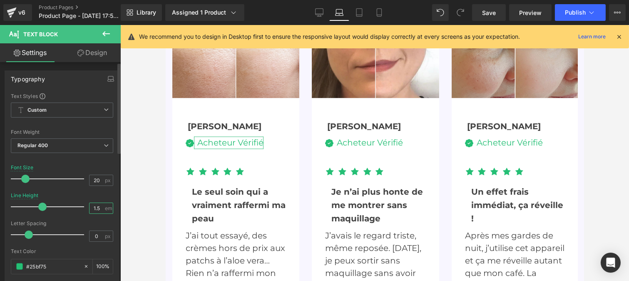
click at [99, 205] on input "1.5" at bounding box center [97, 208] width 15 height 10
type input "1.6"
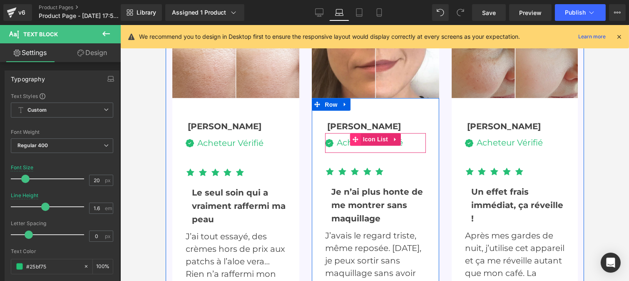
click at [352, 137] on icon at bounding box center [355, 140] width 6 height 6
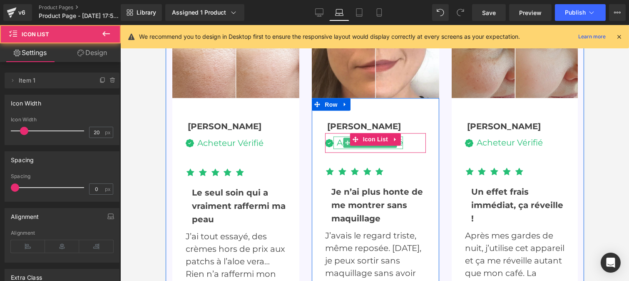
click at [337, 137] on div "Acheteur Vérifié" at bounding box center [368, 143] width 70 height 12
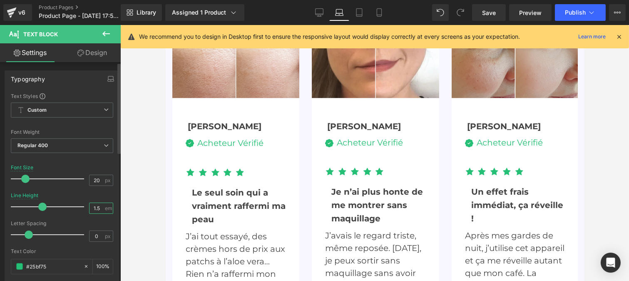
click at [97, 207] on input "1.5" at bounding box center [97, 208] width 15 height 10
type input "1.6"
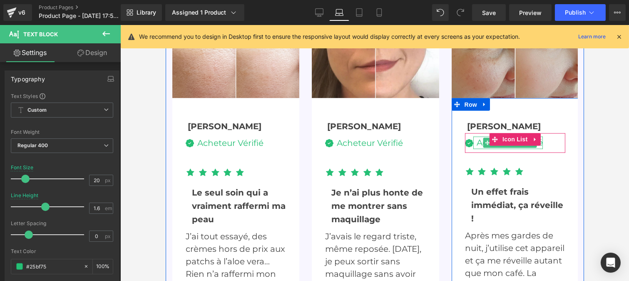
click at [485, 140] on icon at bounding box center [487, 142] width 5 height 5
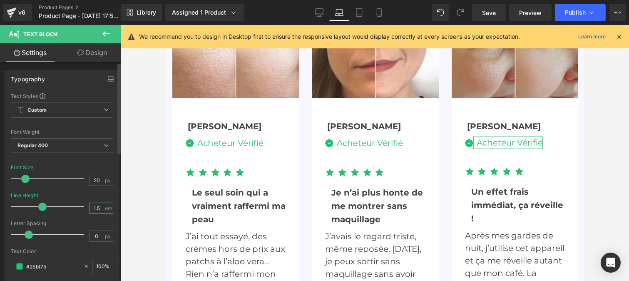
click at [101, 208] on input "1.5" at bounding box center [97, 208] width 15 height 10
type input "1.6"
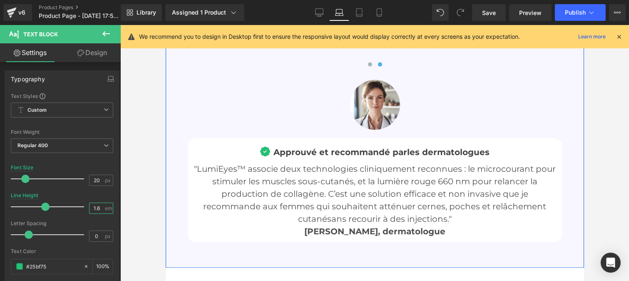
scroll to position [3059, 0]
click at [297, 162] on p ""LumiEyes™ associe deux technologies cliniquement reconnues : le microcourant p…" at bounding box center [375, 193] width 362 height 62
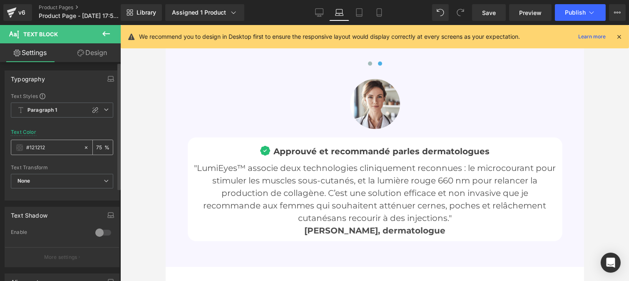
click at [52, 150] on input "#121212" at bounding box center [52, 147] width 53 height 9
type input "#444444"
type input "100"
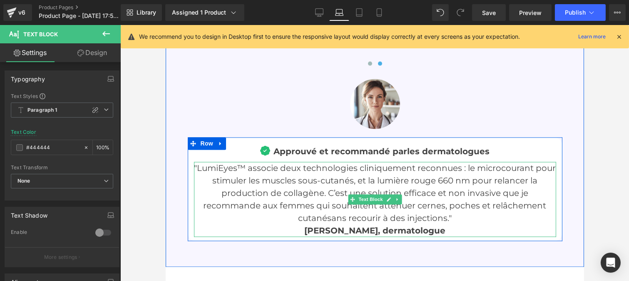
type input "#444444"
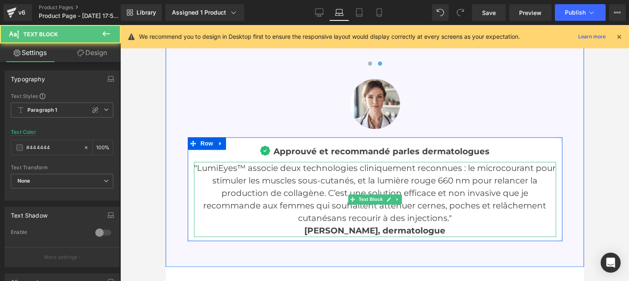
click at [336, 162] on p ""LumiEyes™ associe deux technologies cliniquement reconnues : le microcourant p…" at bounding box center [375, 193] width 362 height 62
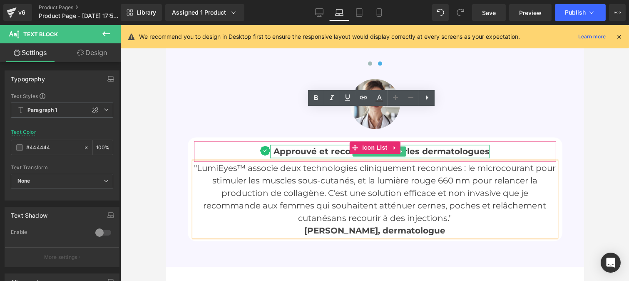
click at [291, 146] on span "Approuvé et recommandé par" at bounding box center [340, 151] width 134 height 10
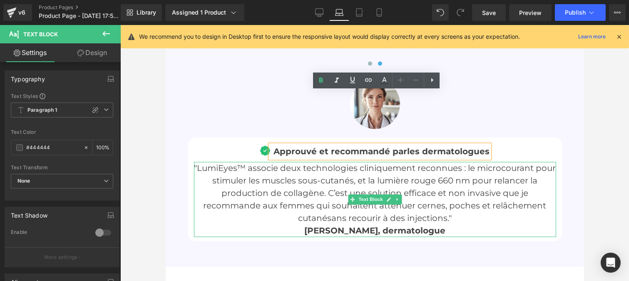
click at [336, 225] on span "[PERSON_NAME], dermatologue" at bounding box center [374, 230] width 141 height 10
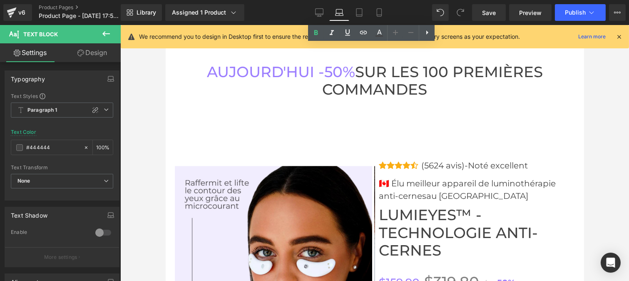
scroll to position [3285, 0]
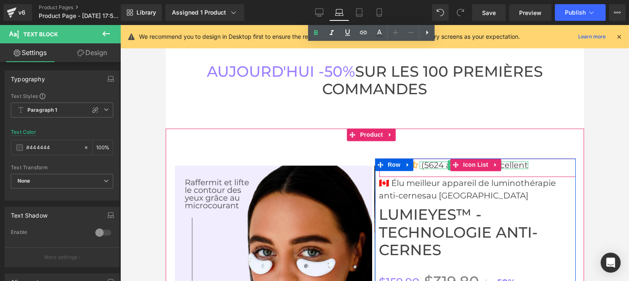
click at [436, 161] on p "(5624 avis)-Noté excellent" at bounding box center [474, 164] width 107 height 7
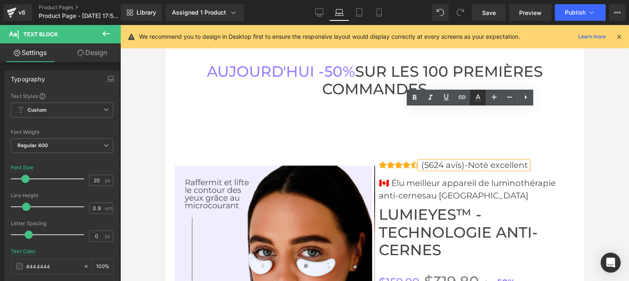
click at [476, 98] on icon at bounding box center [478, 96] width 5 height 5
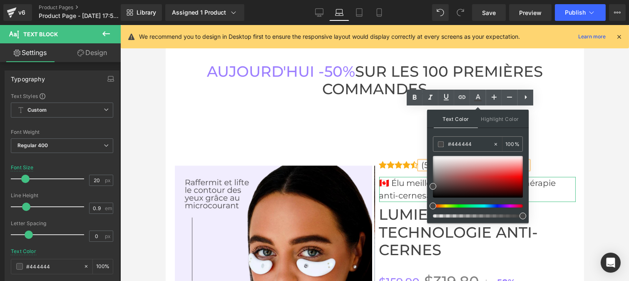
click at [404, 177] on p "🇨🇦 Élu meilleur appareil de luminothérapie anti-cernes au [GEOGRAPHIC_DATA]" at bounding box center [477, 189] width 197 height 25
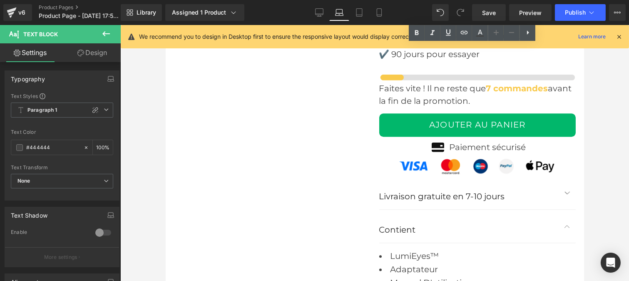
scroll to position [3848, 0]
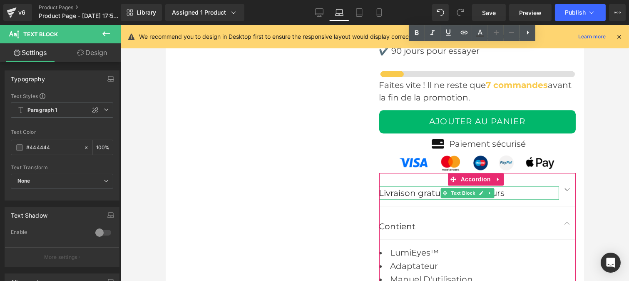
click at [414, 186] on p "Livraison gratuite en 7-10 jours" at bounding box center [469, 192] width 180 height 13
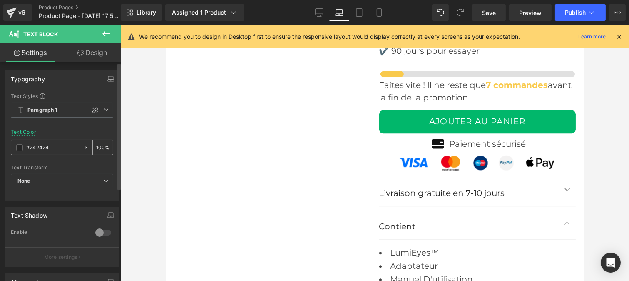
click at [47, 143] on input "#242424" at bounding box center [52, 147] width 53 height 9
type input "#444444"
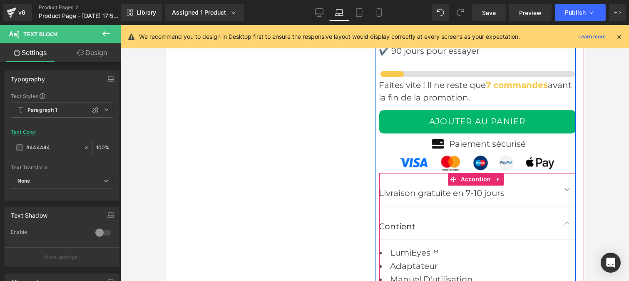
click at [559, 173] on button "button" at bounding box center [567, 189] width 17 height 33
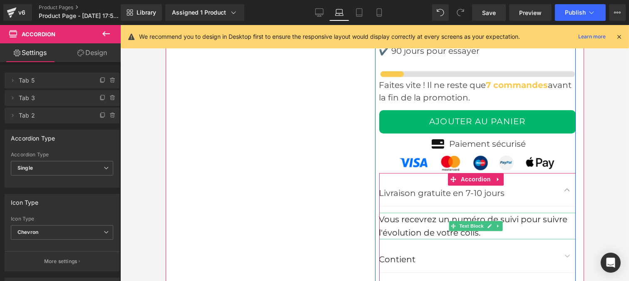
click at [412, 212] on div "Vous recevrez un numéro de suivi pour suivre l'évolution de votre colis." at bounding box center [477, 225] width 197 height 27
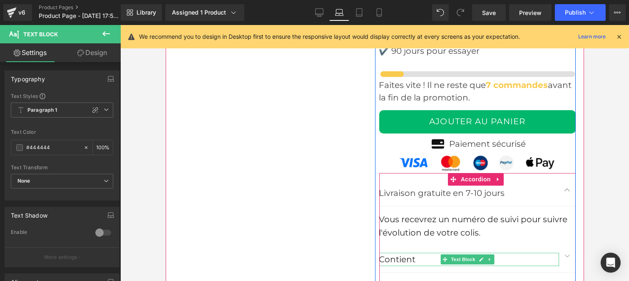
click at [395, 252] on p "Contient" at bounding box center [469, 258] width 180 height 13
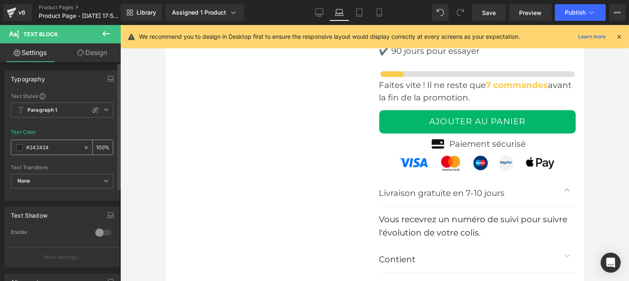
click at [53, 146] on input "#242424" at bounding box center [52, 147] width 53 height 9
type input "#444444"
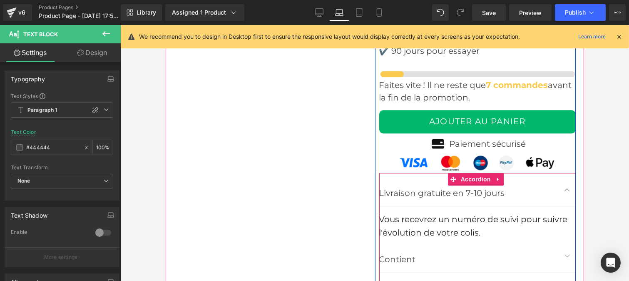
click at [561, 239] on button "button" at bounding box center [567, 255] width 17 height 33
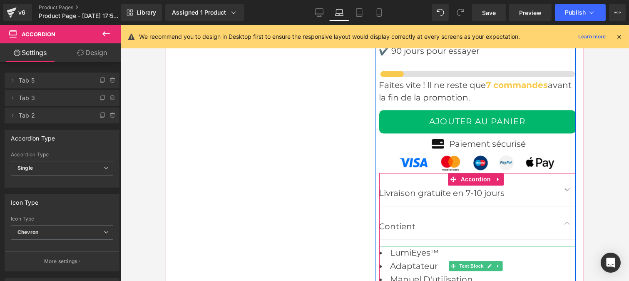
click at [397, 259] on li "Adaptateur" at bounding box center [477, 265] width 197 height 13
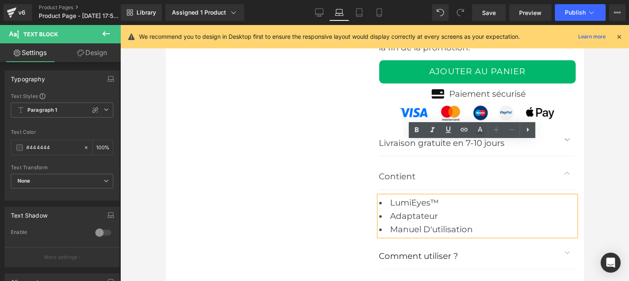
scroll to position [3901, 0]
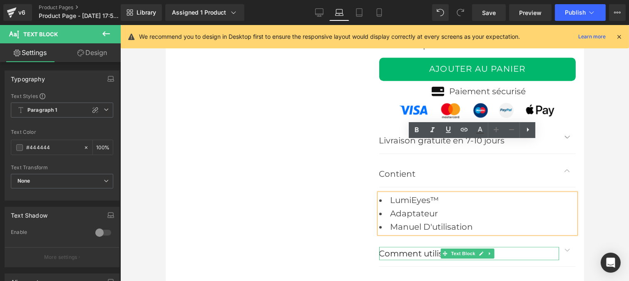
click at [393, 247] on p "Comment utiliser ?" at bounding box center [469, 253] width 180 height 13
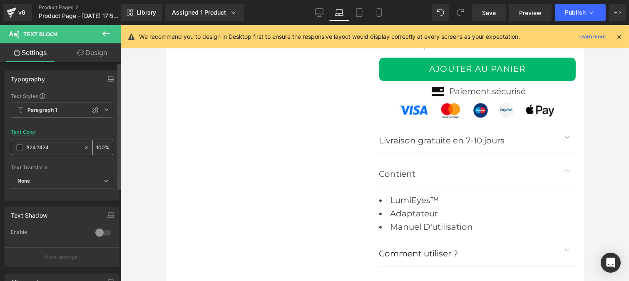
click at [50, 148] on input "#242424" at bounding box center [52, 147] width 53 height 9
paste input "44444"
type input "#444444"
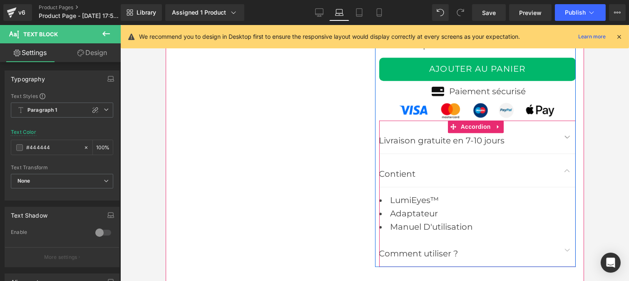
click at [567, 252] on span "button" at bounding box center [567, 252] width 0 height 0
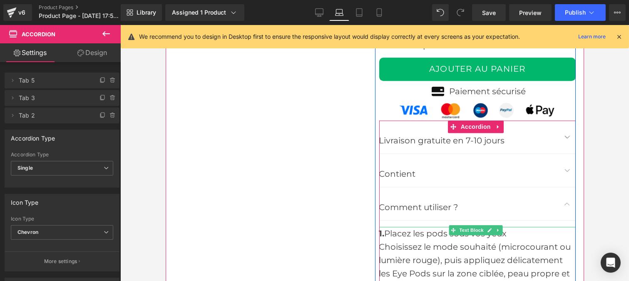
click at [433, 240] on div "Choisissez le mode souhaité (microcourant ou lumière rouge), puis appliquez dél…" at bounding box center [477, 266] width 197 height 53
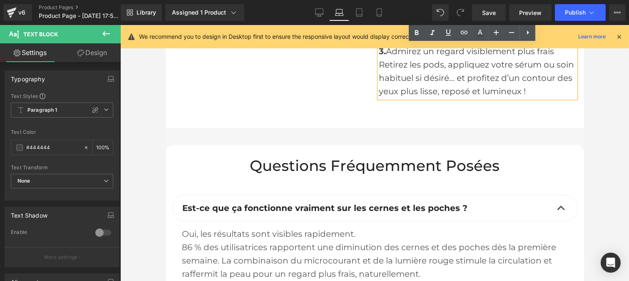
scroll to position [4246, 0]
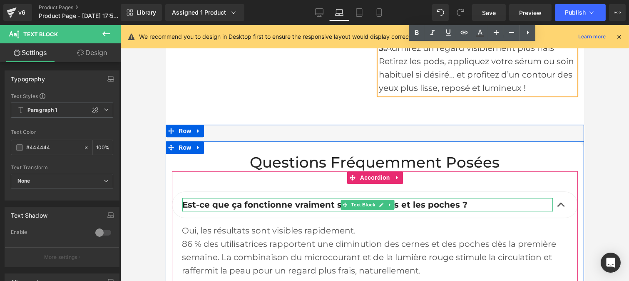
click at [328, 199] on b "Est-ce que ça fonctionne vraiment sur les cernes et les poches ?" at bounding box center [324, 204] width 285 height 10
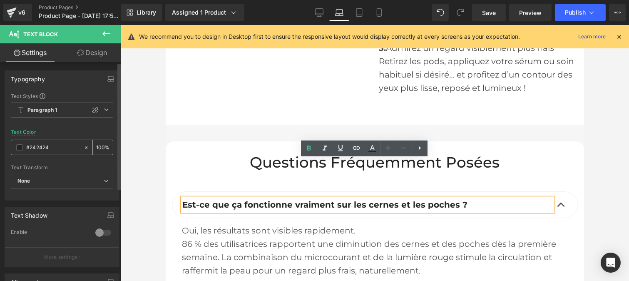
click at [52, 147] on input "#242424" at bounding box center [52, 147] width 53 height 9
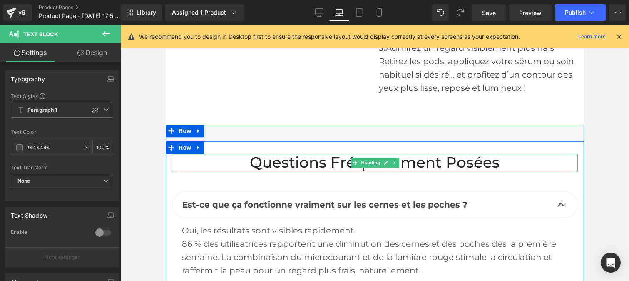
type input "#444444"
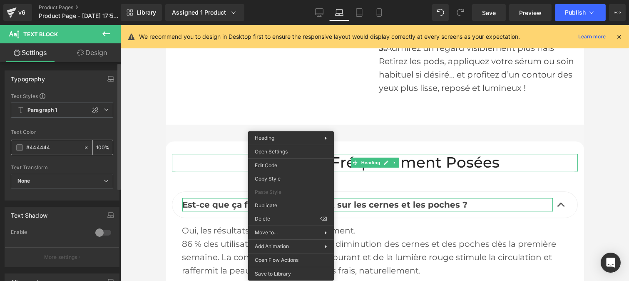
click at [56, 148] on input "#444444" at bounding box center [52, 147] width 53 height 9
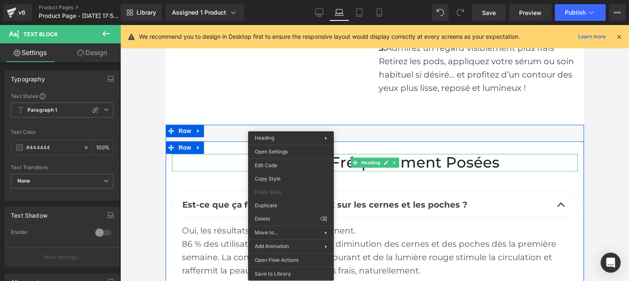
click at [283, 154] on h2 "Questions fréquemment posées" at bounding box center [375, 163] width 406 height 18
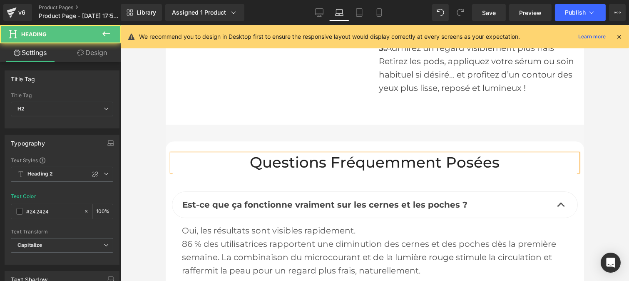
click at [49, 214] on input "#242424" at bounding box center [52, 211] width 53 height 9
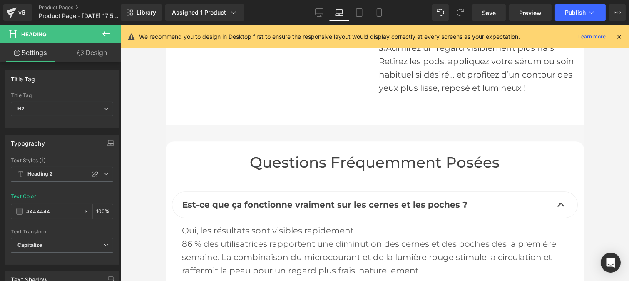
click at [231, 237] on div "86 % des utilisatrices rapportent une diminution des cernes et des poches dès l…" at bounding box center [375, 257] width 386 height 40
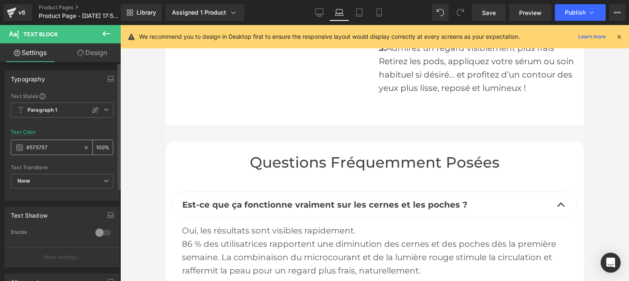
click at [48, 152] on div "#575757" at bounding box center [47, 147] width 72 height 15
click at [48, 147] on input "#575757" at bounding box center [52, 147] width 53 height 9
paste input "444444"
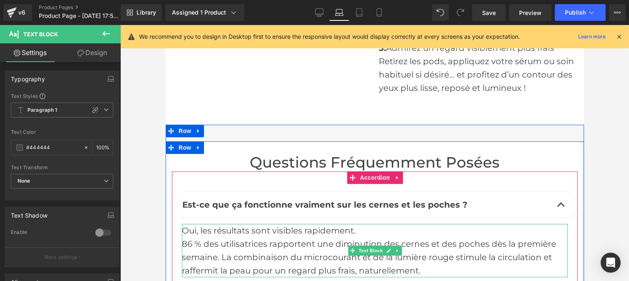
type input "#444444"
click at [303, 237] on div "86 % des utilisatrices rapportent une diminution des cernes et des poches dès l…" at bounding box center [375, 257] width 386 height 40
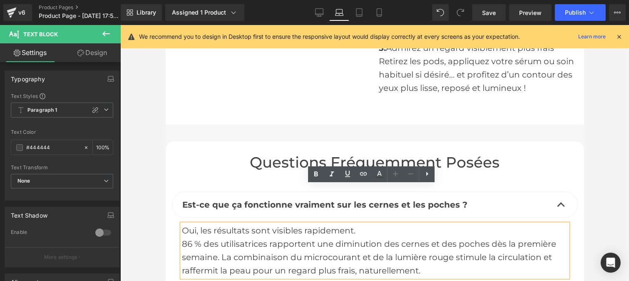
click at [182, 237] on div "86 % des utilisatrices rapportent une diminution des cernes et des poches dès l…" at bounding box center [375, 257] width 386 height 40
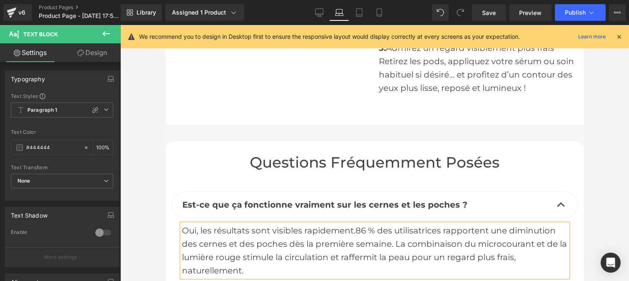
scroll to position [4332, 0]
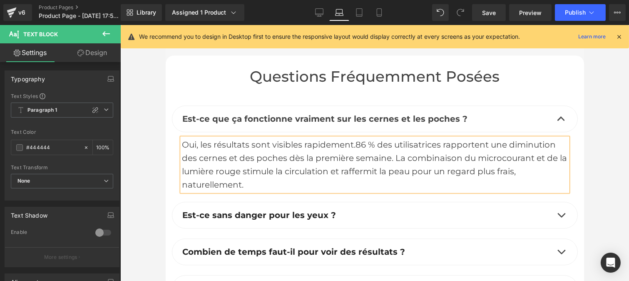
click at [274, 208] on div "Est-ce sans danger pour les yeux ? Text Block" at bounding box center [367, 214] width 371 height 13
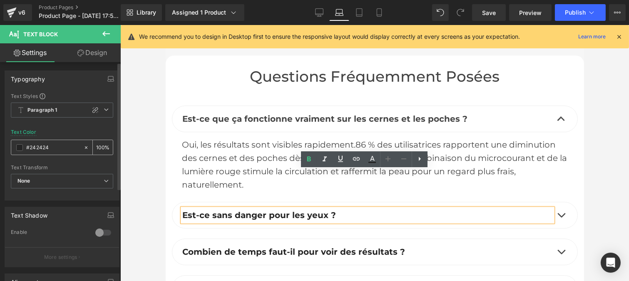
click at [55, 146] on input "#242424" at bounding box center [52, 147] width 53 height 9
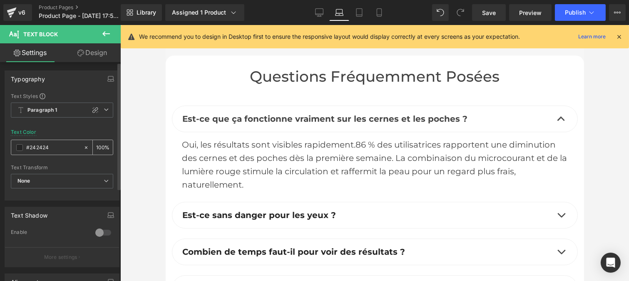
type input "#444444"
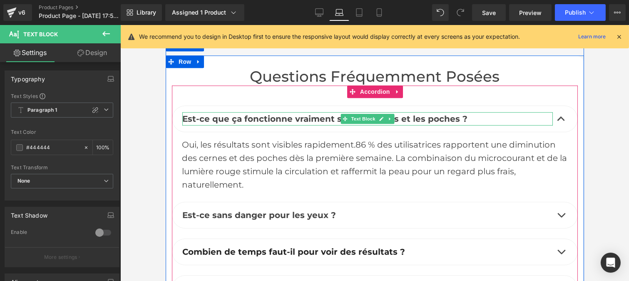
click at [238, 114] on b "Est-ce que ça fonctionne vraiment sur les cernes et les poches ?" at bounding box center [324, 119] width 285 height 10
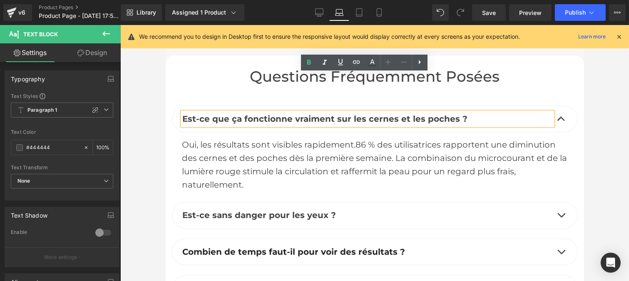
click at [561, 217] on span "button" at bounding box center [561, 217] width 0 height 0
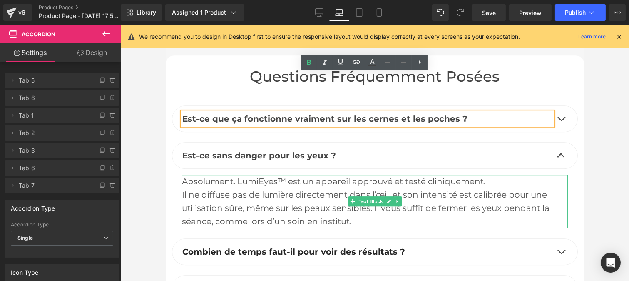
click at [247, 188] on div "Il ne diffuse pas de lumière directement dans l’œil, et son intensité est calib…" at bounding box center [375, 208] width 386 height 40
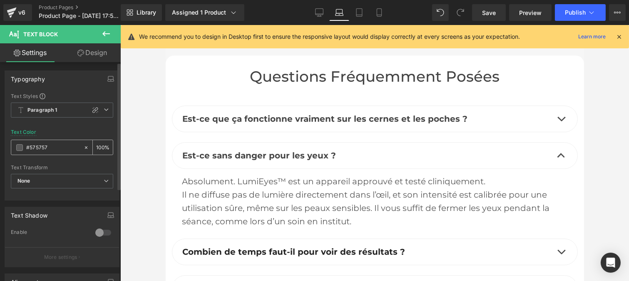
click at [50, 146] on input "#575757" at bounding box center [52, 147] width 53 height 9
type input "#444444"
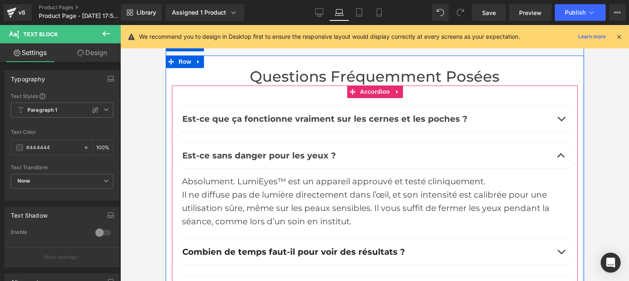
click at [224, 245] on div "Combien de temps faut-il pour voir des résultats ? Text Block" at bounding box center [367, 251] width 371 height 13
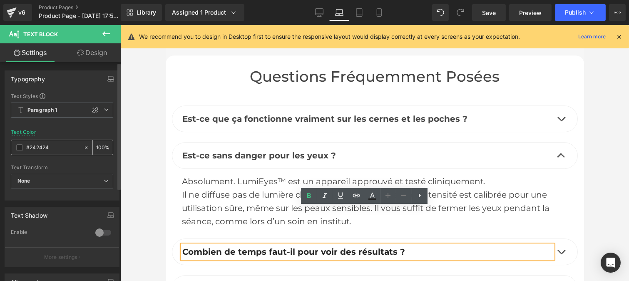
click at [54, 148] on input "#242424" at bounding box center [52, 147] width 53 height 9
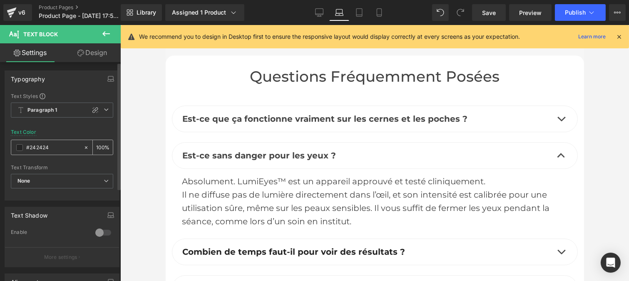
type input "#444444"
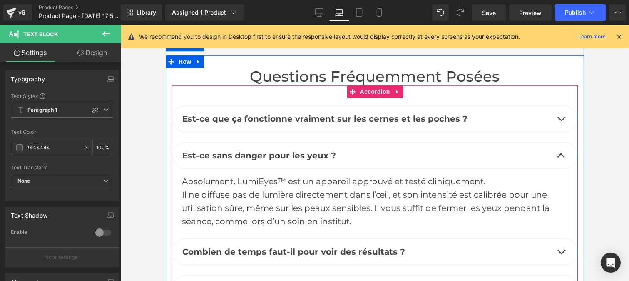
click at [561, 254] on span "button" at bounding box center [561, 254] width 0 height 0
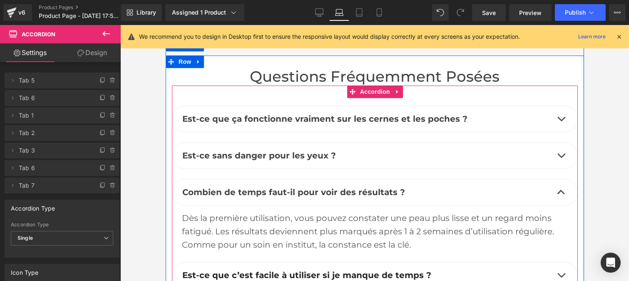
click at [227, 226] on span "es résultats deviennent plus marqués après 1 à 2 semaines d’utilisation réguliè…" at bounding box center [368, 237] width 372 height 23
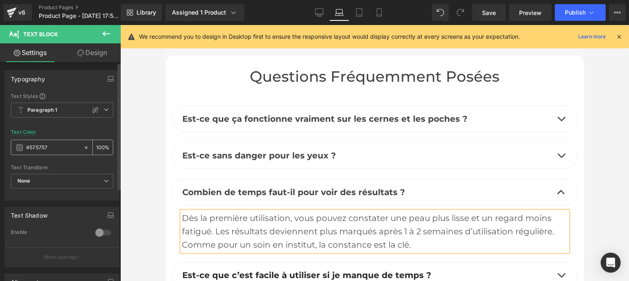
drag, startPoint x: 50, startPoint y: 148, endPoint x: 59, endPoint y: 147, distance: 8.9
click at [42, 153] on div "#575757" at bounding box center [47, 147] width 72 height 15
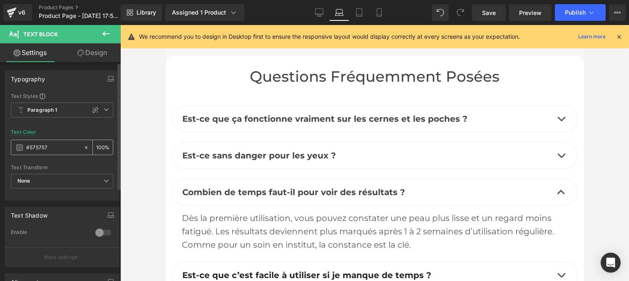
click at [59, 147] on input "#575757" at bounding box center [52, 147] width 53 height 9
paste input "444444"
type input "#444444"
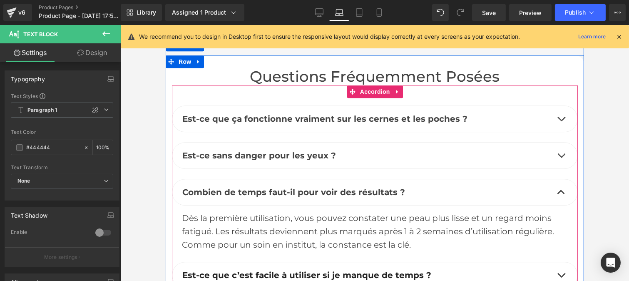
click at [165, 25] on div at bounding box center [165, 25] width 0 height 0
click at [246, 270] on b "Est-ce que c’est facile à utiliser si je manque de temps ?" at bounding box center [306, 275] width 249 height 10
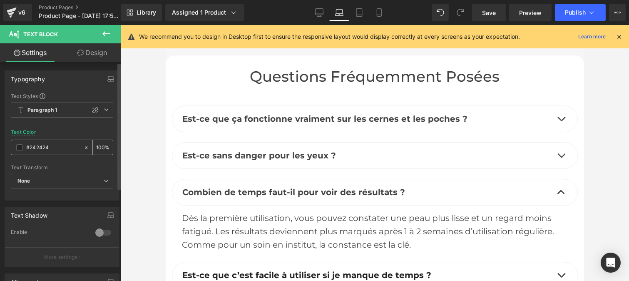
click at [56, 146] on input "#242424" at bounding box center [52, 147] width 53 height 9
type input "#444444"
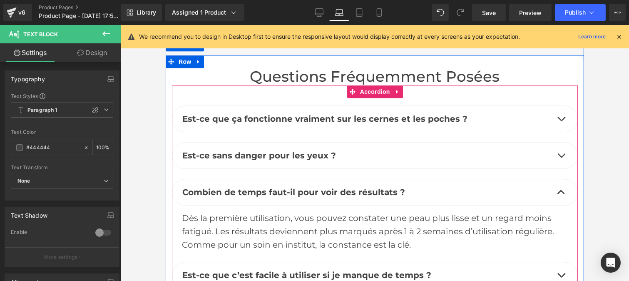
click at [557, 262] on button "button" at bounding box center [561, 275] width 17 height 26
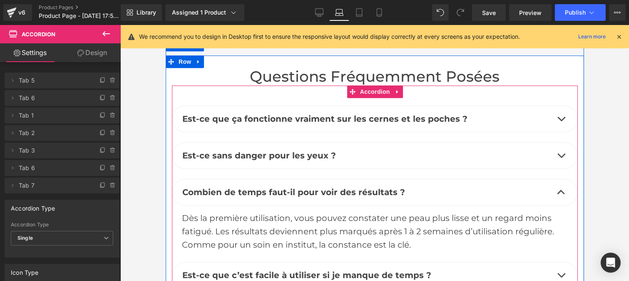
scroll to position [4404, 0]
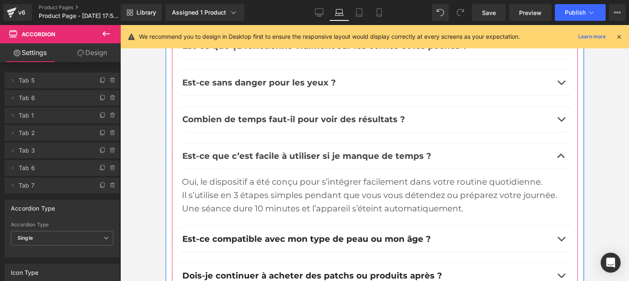
click at [267, 188] on div "Il s’utilise en 3 étapes simples pendant que vous vous détendez ou préparez vot…" at bounding box center [375, 201] width 386 height 27
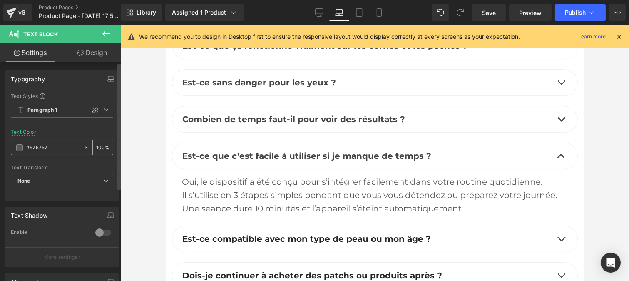
click at [55, 151] on input "#575757" at bounding box center [52, 147] width 53 height 9
type input "#444444"
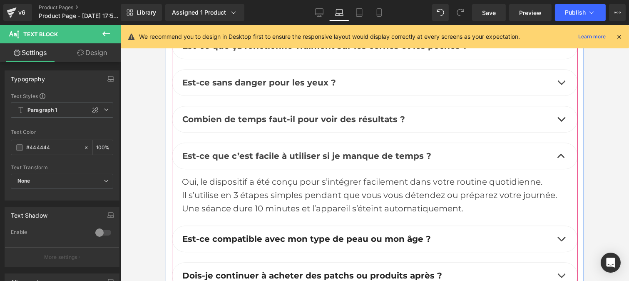
click at [272, 234] on b "Est-ce compatible avec mon type de peau ou mon âge ?" at bounding box center [306, 239] width 249 height 10
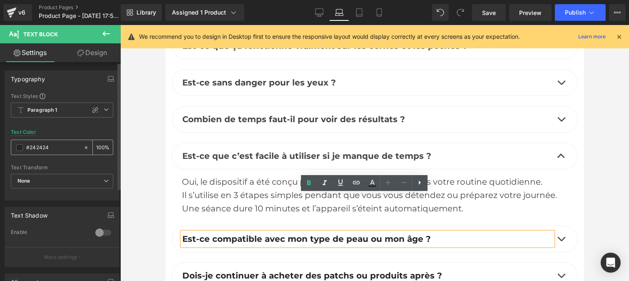
click at [52, 145] on input "#242424" at bounding box center [52, 147] width 53 height 9
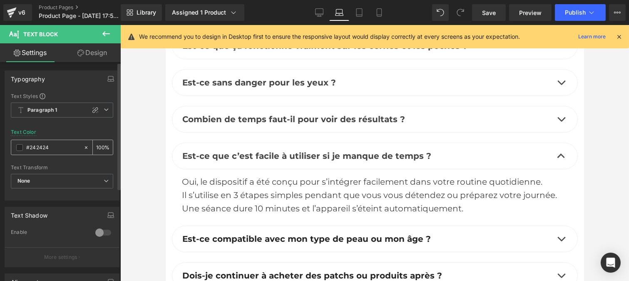
type input "#444444"
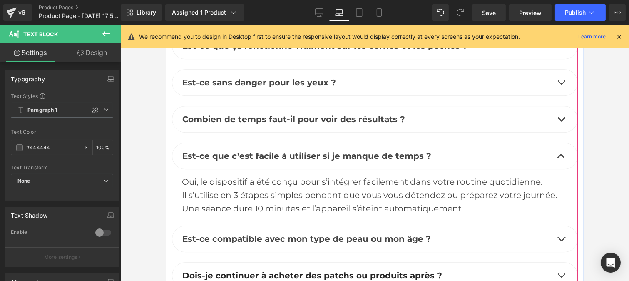
click at [554, 226] on button "button" at bounding box center [561, 239] width 17 height 26
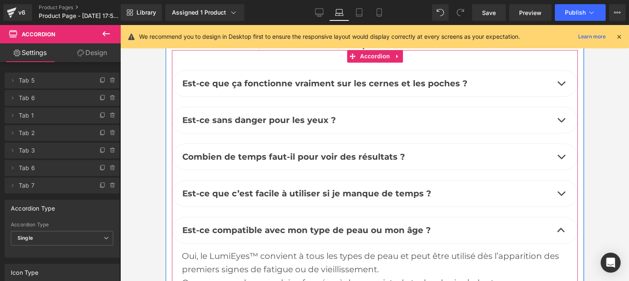
scroll to position [4358, 0]
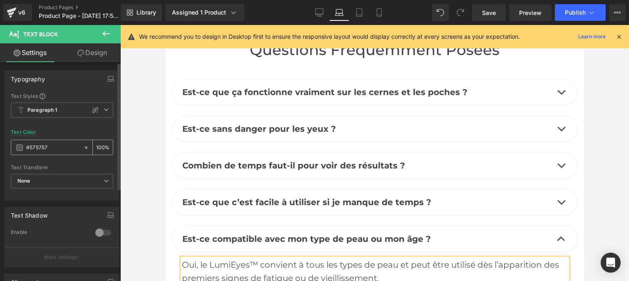
click at [55, 150] on input "#575757" at bounding box center [52, 147] width 53 height 9
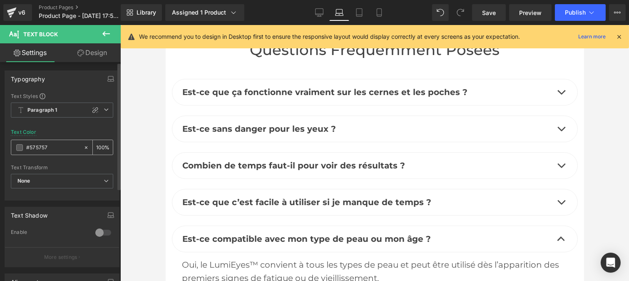
type input "#444444"
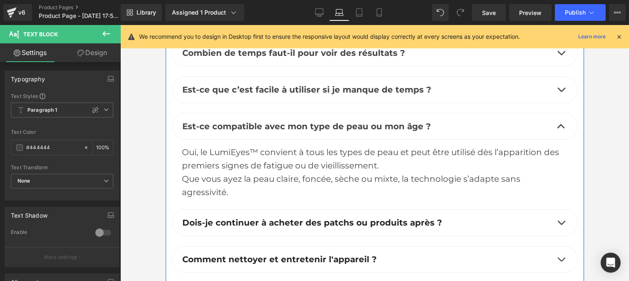
scroll to position [4471, 0]
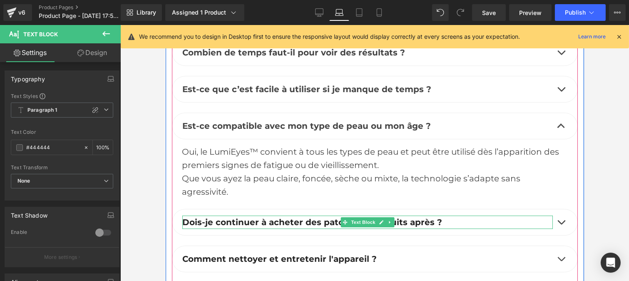
click at [318, 217] on b "Dois-je continuer à acheter des patchs ou produits après ?" at bounding box center [312, 222] width 260 height 10
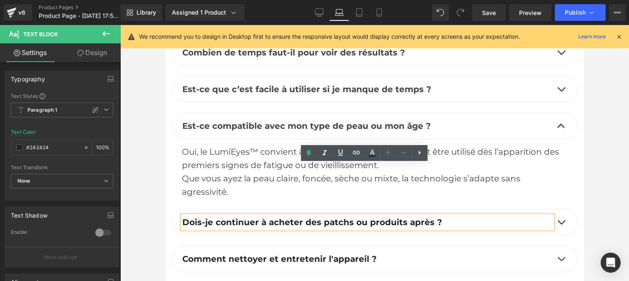
click at [54, 146] on input "#242424" at bounding box center [52, 147] width 53 height 9
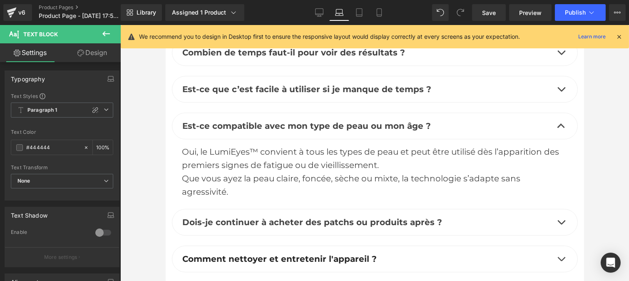
click at [328, 254] on b "Comment nettoyer et entretenir l'appareil ?" at bounding box center [279, 259] width 194 height 10
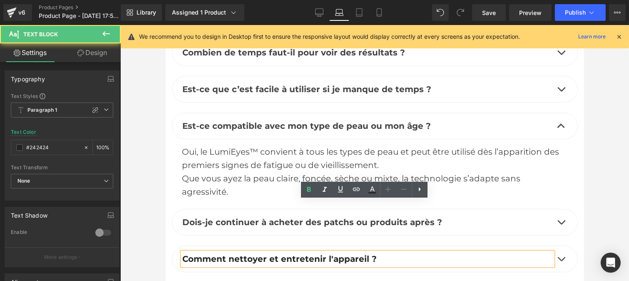
click at [52, 146] on input "#242424" at bounding box center [52, 147] width 53 height 9
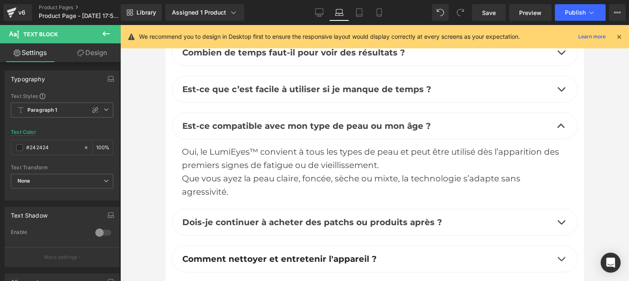
type input "#444444"
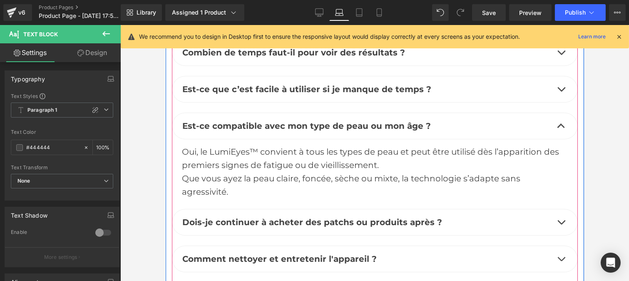
click at [559, 209] on button "button" at bounding box center [561, 222] width 17 height 26
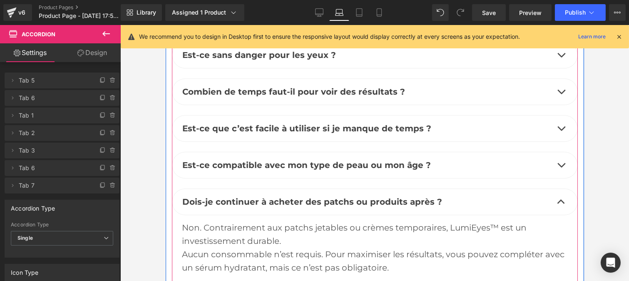
scroll to position [4425, 0]
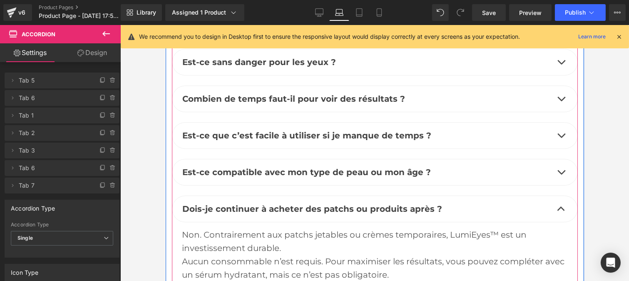
click at [252, 228] on div "Non. Contrairement aux patchs jetables ou crèmes temporaires, LumiEyes™ est un …" at bounding box center [375, 254] width 386 height 53
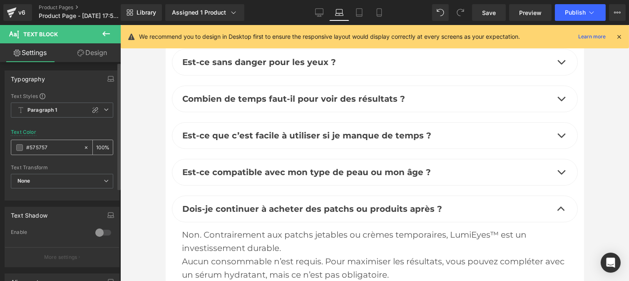
click at [48, 147] on input "#575757" at bounding box center [52, 147] width 53 height 9
type input "#444444"
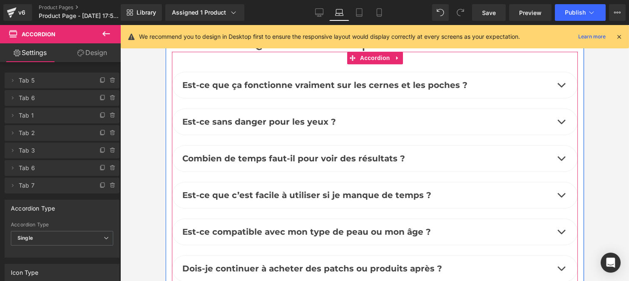
scroll to position [4458, 0]
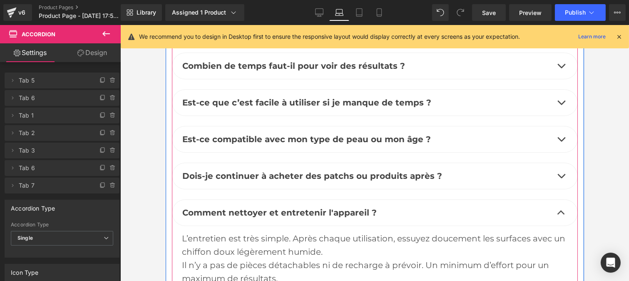
click at [257, 232] on div "L’entretien est très simple. Après chaque utilisation, essuyez doucement les su…" at bounding box center [375, 258] width 386 height 53
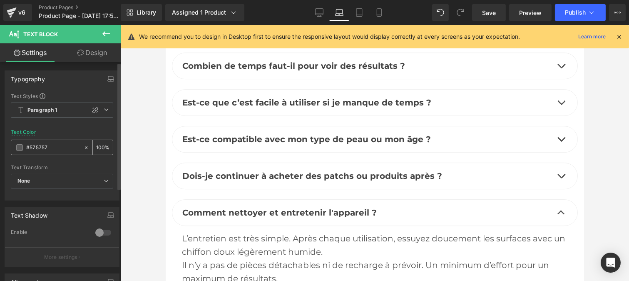
click at [49, 152] on div "#575757" at bounding box center [47, 147] width 72 height 15
click at [49, 146] on input "#575757" at bounding box center [52, 147] width 53 height 9
paste input "444444"
type input "#444444"
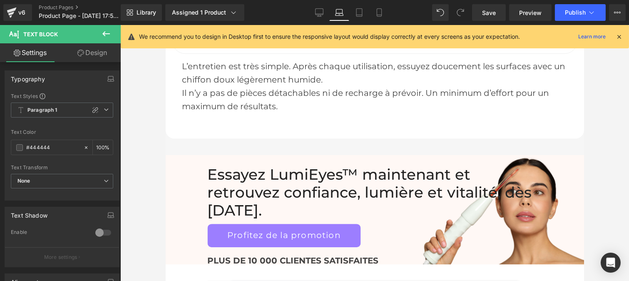
scroll to position [4539, 0]
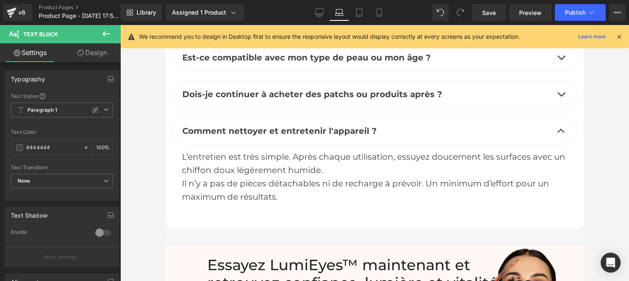
click at [256, 256] on h2 "Essayez LumiEyes™ maintenant et retrouvez confiance, lumière et vitalité, dès […" at bounding box center [374, 282] width 335 height 53
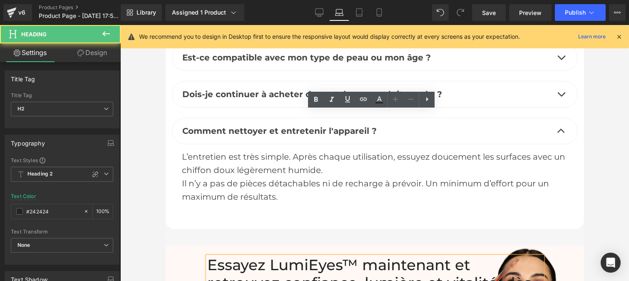
scroll to position [4647, 0]
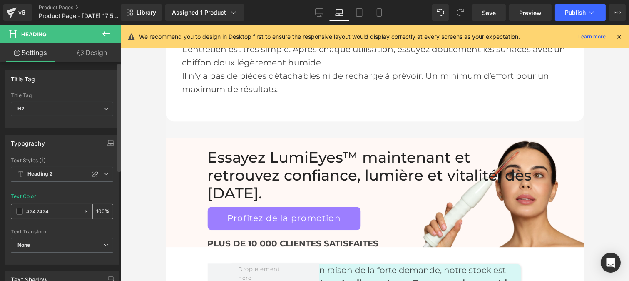
click at [50, 210] on input "#242424" at bounding box center [52, 211] width 53 height 9
type input "#444444"
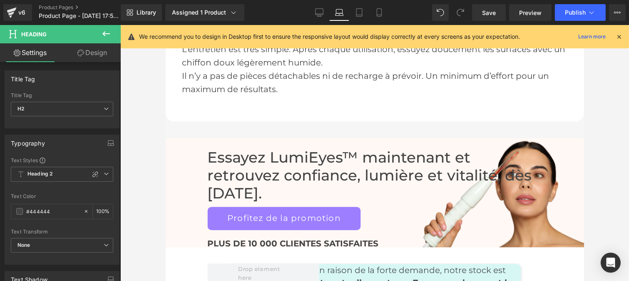
click at [250, 238] on b "PLUS DE 10 000 CLIENTES SATISFAITES" at bounding box center [292, 243] width 171 height 10
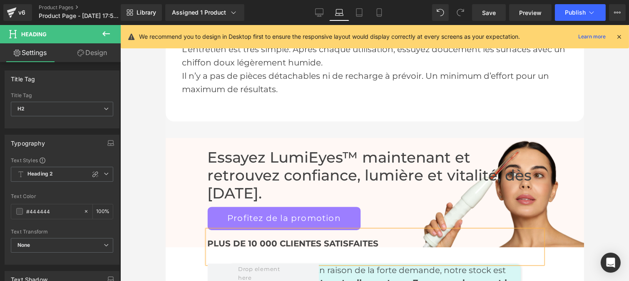
click at [241, 238] on b "PLUS DE 10 000 CLIENTES SATISFAITES" at bounding box center [292, 243] width 171 height 10
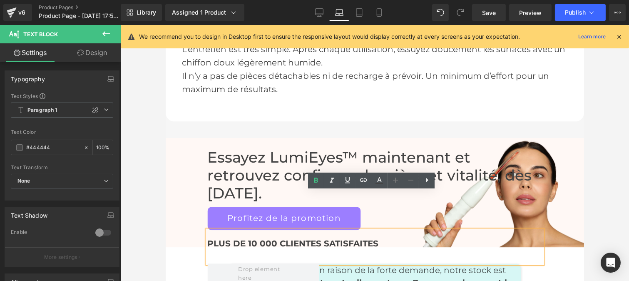
click at [335, 246] on div "Loading Product" at bounding box center [314, 247] width 45 height 9
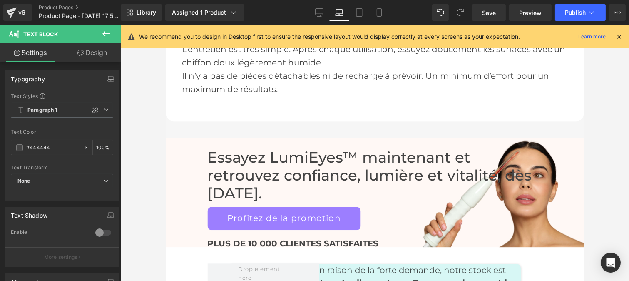
click at [335, 246] on div "Loading Product" at bounding box center [314, 247] width 45 height 9
click at [319, 11] on icon at bounding box center [319, 12] width 8 height 8
type input "100"
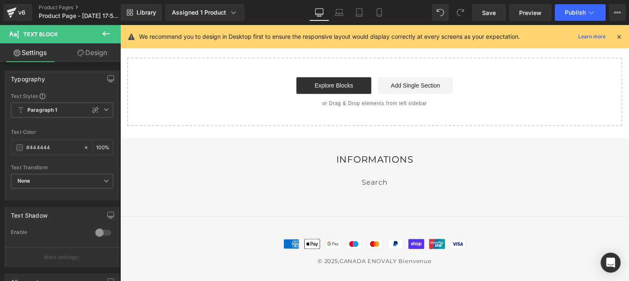
scroll to position [4067, 0]
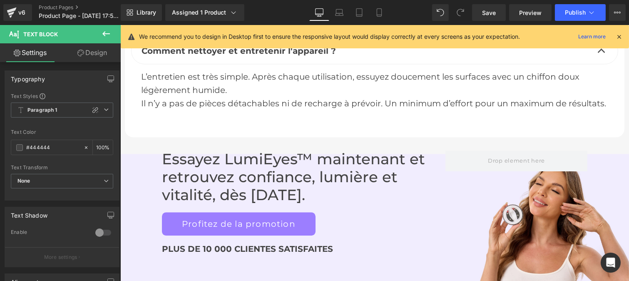
click at [275, 150] on h2 "Essayez LumiEyes™ maintenant et retrouvez confiance, lumière et vitalité, dès […" at bounding box center [304, 176] width 284 height 53
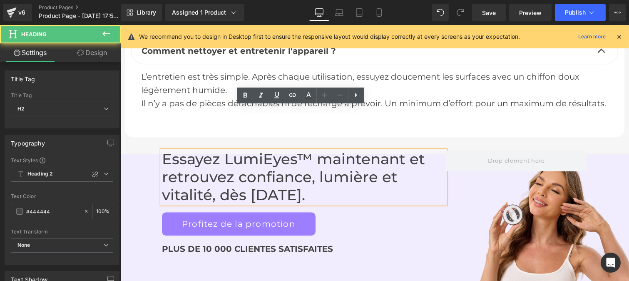
click at [275, 150] on h2 "Essayez LumiEyes™ maintenant et retrouvez confiance, lumière et vitalité, dès […" at bounding box center [304, 176] width 284 height 53
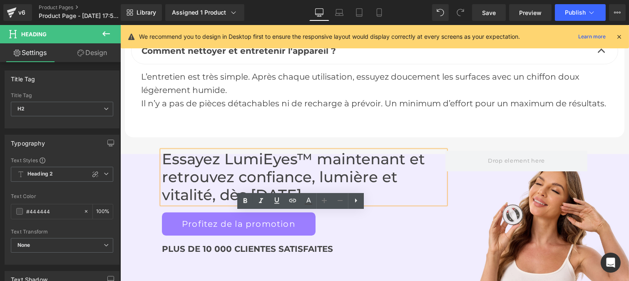
scroll to position [3901, 0]
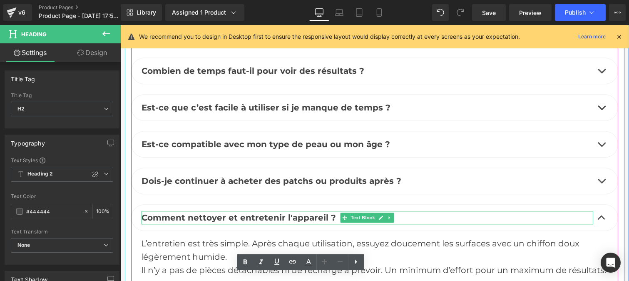
click at [210, 212] on b "Comment nettoyer et entretenir l'appareil ?" at bounding box center [238, 217] width 194 height 10
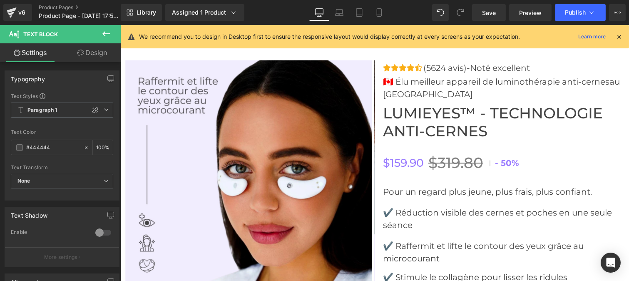
scroll to position [2844, 0]
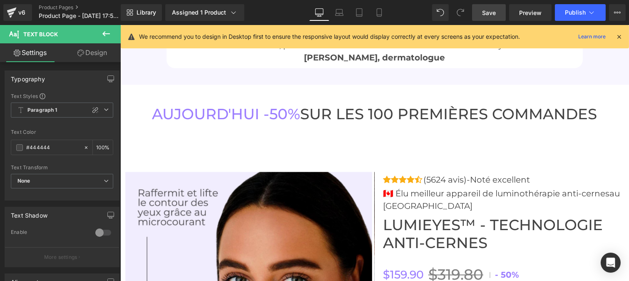
click at [489, 12] on span "Save" at bounding box center [489, 12] width 14 height 9
click at [621, 36] on icon at bounding box center [619, 36] width 7 height 7
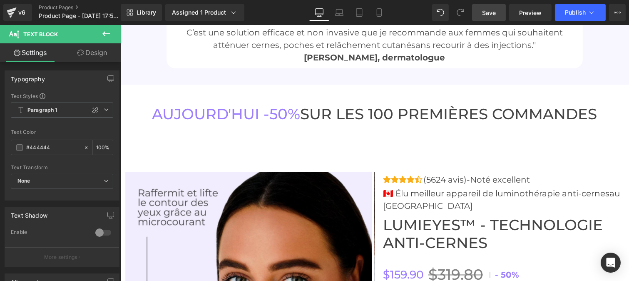
click at [110, 30] on icon at bounding box center [106, 34] width 10 height 10
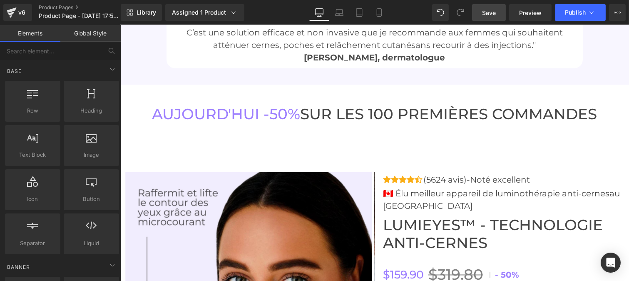
click at [95, 34] on link "Global Style" at bounding box center [90, 33] width 60 height 17
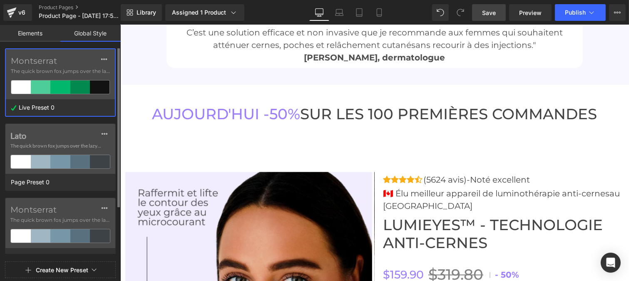
click at [47, 71] on span "The quick brown fox jumps over the lazy..." at bounding box center [60, 70] width 99 height 7
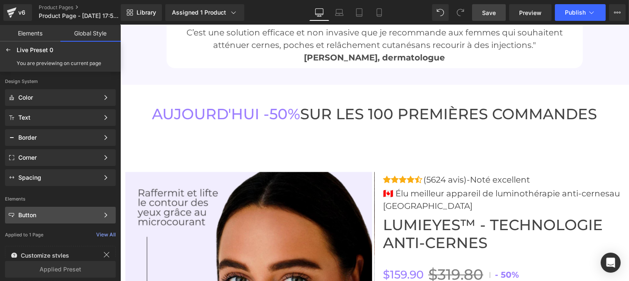
click at [36, 214] on div "Button" at bounding box center [58, 215] width 81 height 7
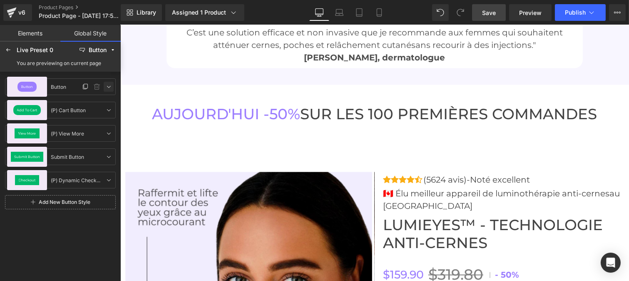
click at [105, 87] on icon at bounding box center [108, 86] width 7 height 7
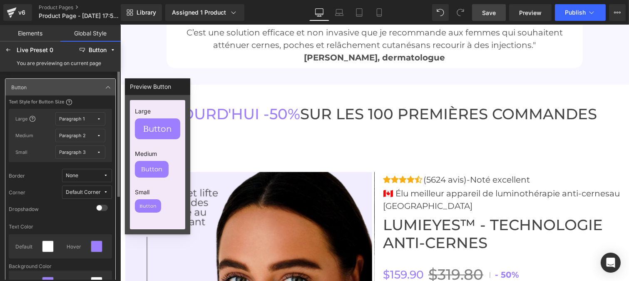
click at [92, 118] on span "Paragraph 1" at bounding box center [78, 119] width 37 height 6
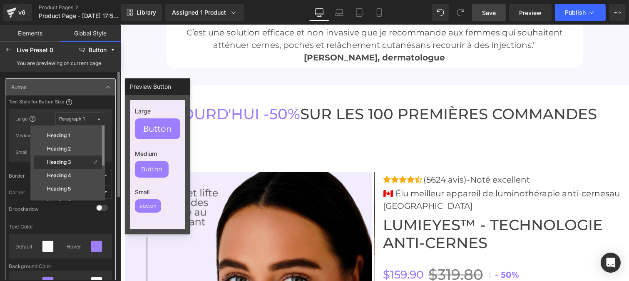
click at [72, 164] on div "Heading 3" at bounding box center [62, 162] width 55 height 7
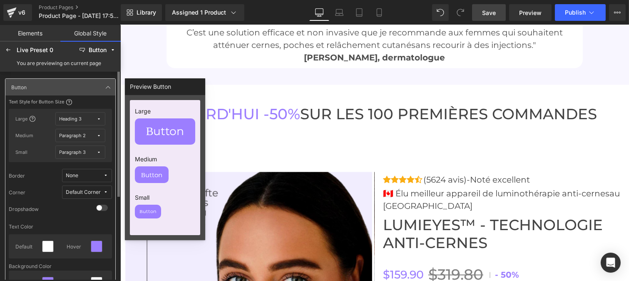
click at [82, 134] on div "Paragraph 2" at bounding box center [73, 135] width 27 height 6
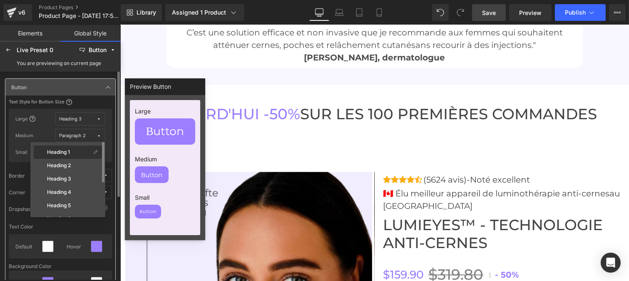
click at [76, 190] on div "Heading 4" at bounding box center [62, 192] width 55 height 7
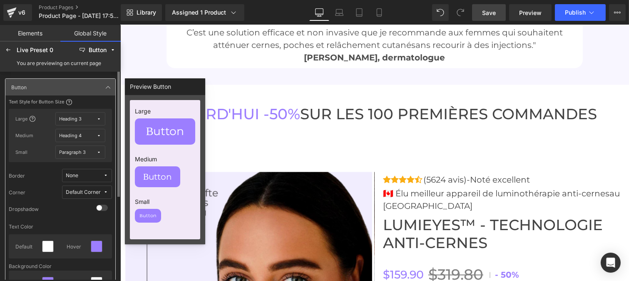
click at [84, 152] on div "Paragraph 3" at bounding box center [73, 152] width 27 height 6
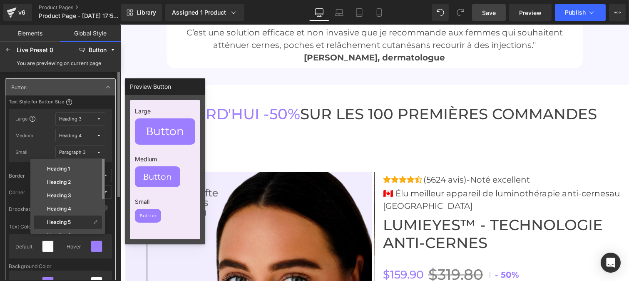
click at [71, 229] on div "Heading 5" at bounding box center [68, 235] width 68 height 13
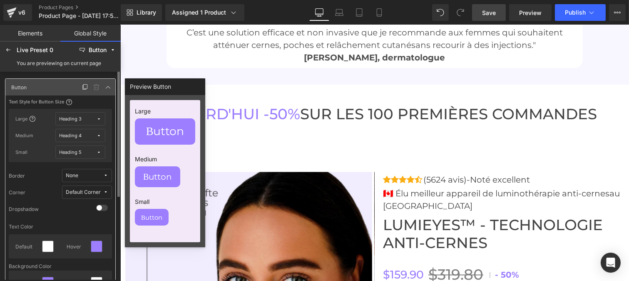
click at [107, 85] on icon at bounding box center [108, 87] width 7 height 7
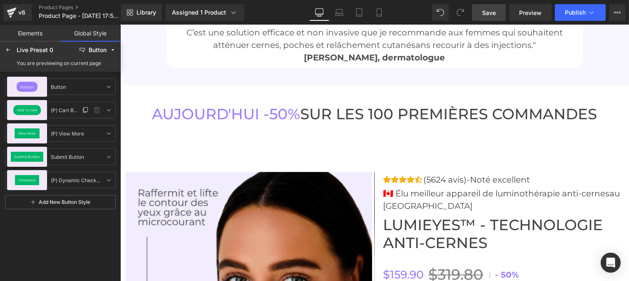
click at [27, 108] on span "Add To Cart" at bounding box center [27, 109] width 20 height 3
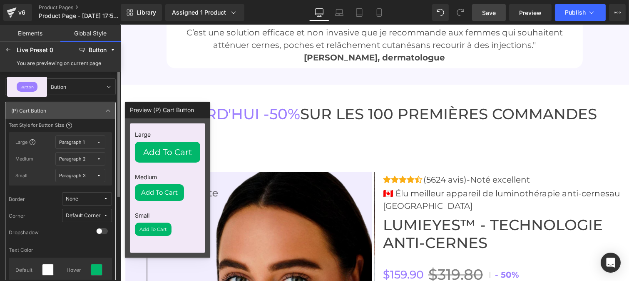
click at [83, 143] on div "Paragraph 1" at bounding box center [72, 142] width 25 height 6
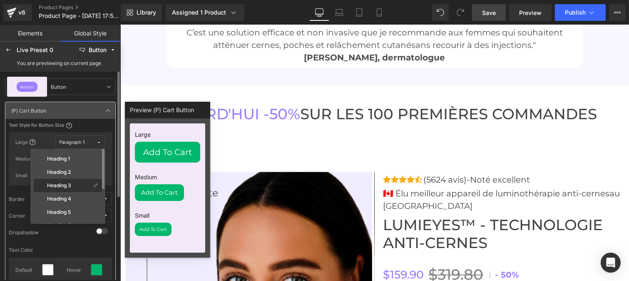
click at [77, 192] on div "Heading 3" at bounding box center [68, 198] width 68 height 13
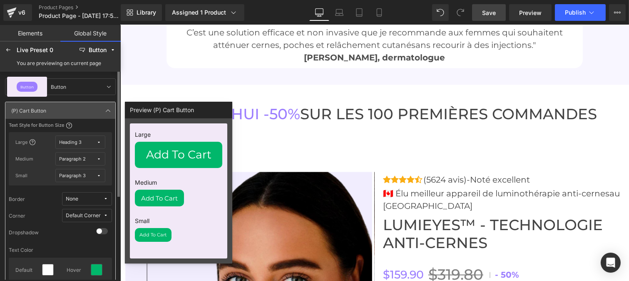
click at [72, 165] on div "Large Heading 3 Medium Paragraph 2 Small Paragraph 3" at bounding box center [60, 158] width 103 height 53
click at [71, 161] on div "Paragraph 2" at bounding box center [73, 159] width 27 height 6
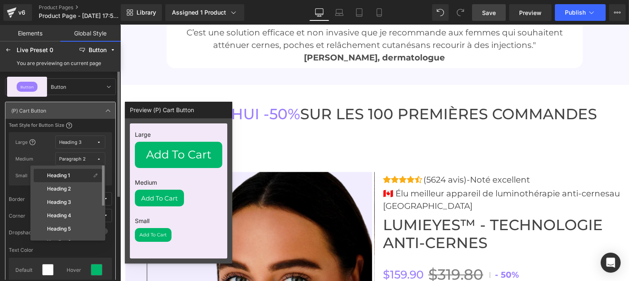
click at [70, 222] on div "Heading 4" at bounding box center [68, 228] width 68 height 13
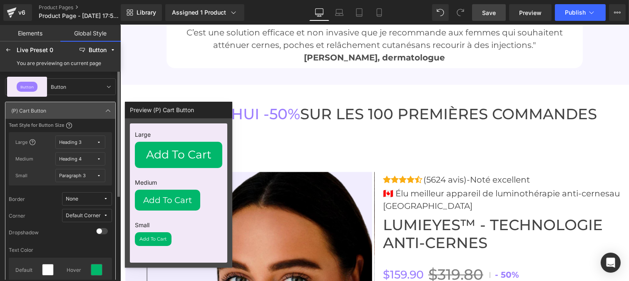
click at [77, 174] on div "Paragraph 3" at bounding box center [73, 175] width 27 height 6
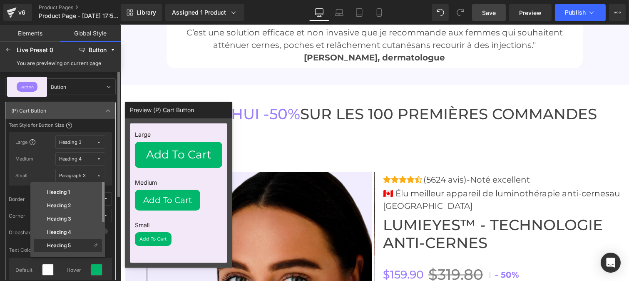
click at [62, 242] on label "Heading 5" at bounding box center [59, 245] width 24 height 6
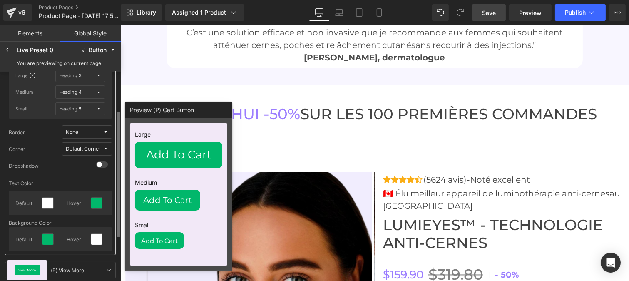
scroll to position [0, 0]
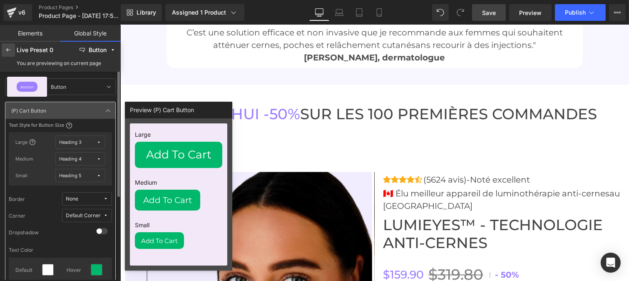
click at [10, 50] on icon at bounding box center [8, 50] width 7 height 7
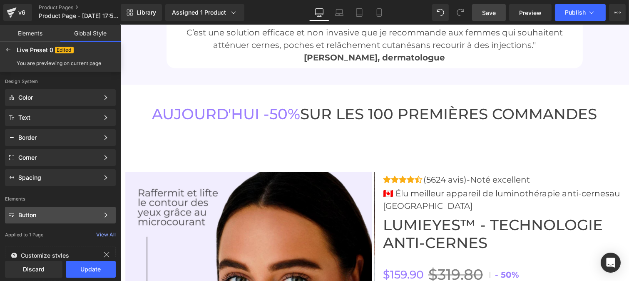
click at [33, 217] on div "Button" at bounding box center [58, 215] width 81 height 7
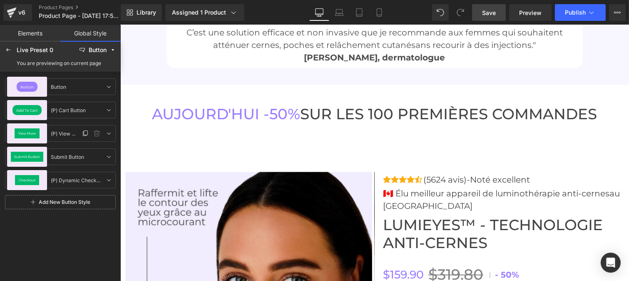
click at [28, 132] on span "View More" at bounding box center [27, 133] width 18 height 3
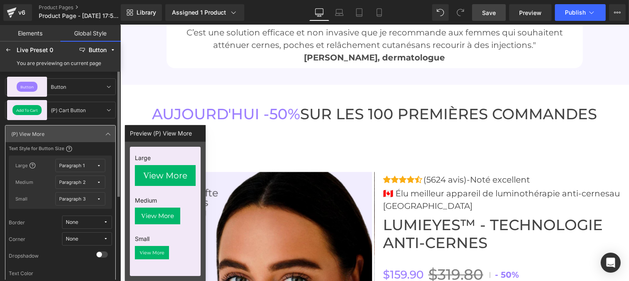
click at [80, 161] on button "Paragraph 1" at bounding box center [80, 165] width 50 height 13
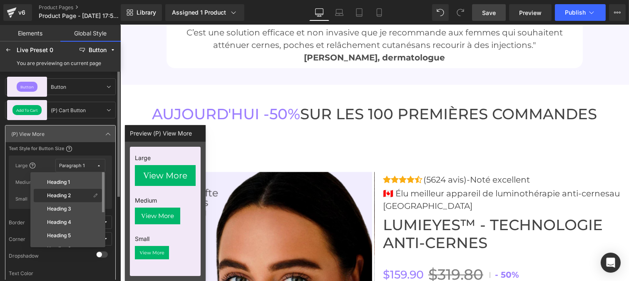
click at [74, 202] on div "Heading 2" at bounding box center [68, 208] width 68 height 13
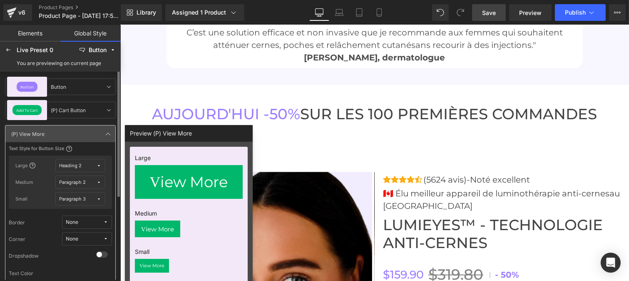
click at [80, 179] on div "Paragraph 2" at bounding box center [73, 182] width 27 height 6
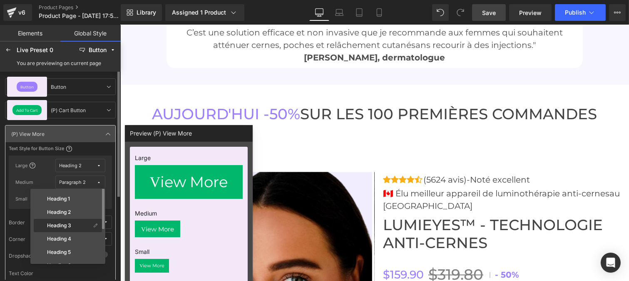
click at [69, 226] on label "Heading 3" at bounding box center [59, 225] width 24 height 6
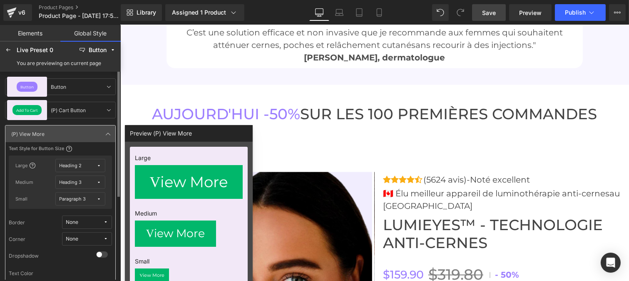
click at [78, 196] on div "Paragraph 3" at bounding box center [73, 199] width 27 height 6
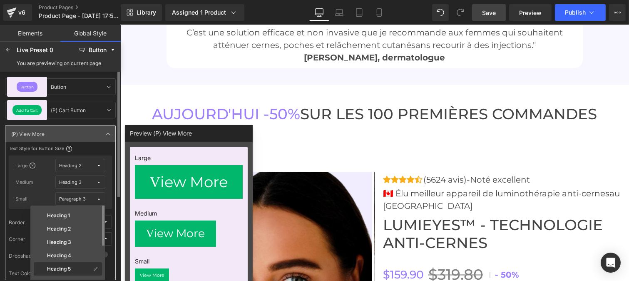
click at [67, 268] on label "Heading 5" at bounding box center [59, 269] width 24 height 6
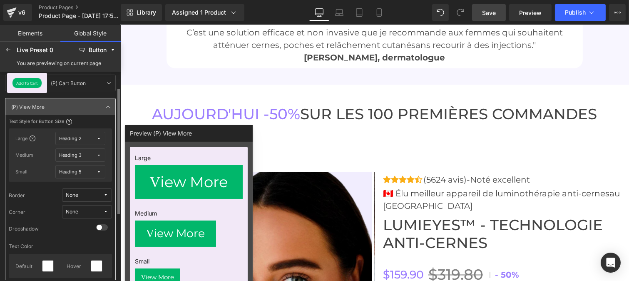
scroll to position [26, 0]
click at [108, 110] on icon at bounding box center [108, 108] width 7 height 7
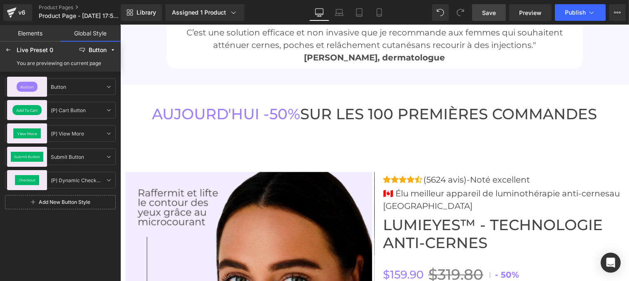
scroll to position [0, 0]
click at [28, 157] on span "Submit Button" at bounding box center [27, 156] width 26 height 3
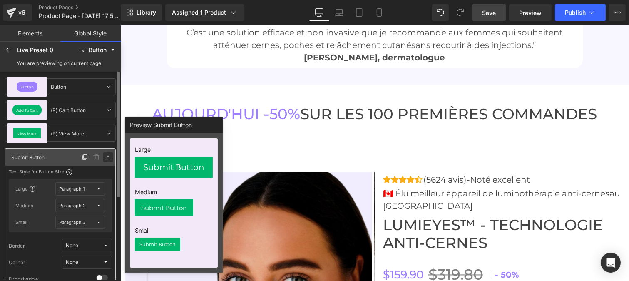
click at [109, 156] on icon at bounding box center [108, 157] width 7 height 7
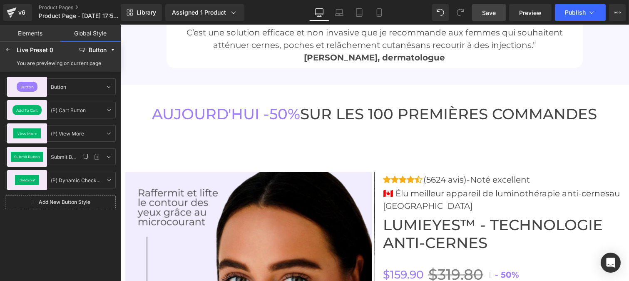
click at [27, 159] on div "Submit Button" at bounding box center [27, 157] width 32 height 10
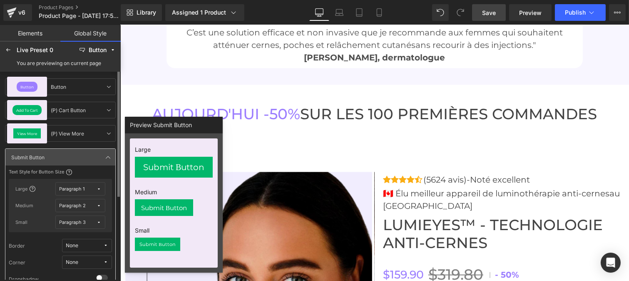
click at [85, 187] on span "Paragraph 1" at bounding box center [78, 189] width 37 height 6
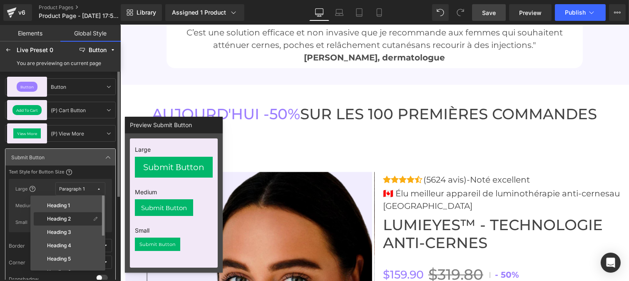
click at [76, 219] on div "Heading 2" at bounding box center [62, 218] width 55 height 7
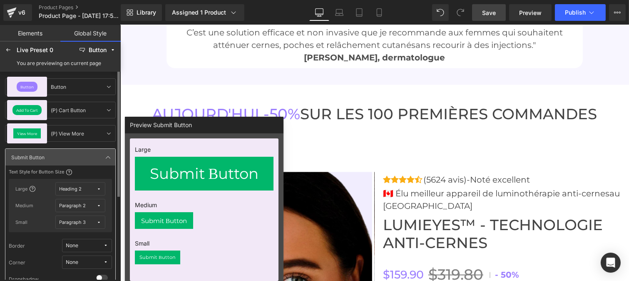
click at [84, 202] on div "Paragraph 2" at bounding box center [73, 205] width 27 height 6
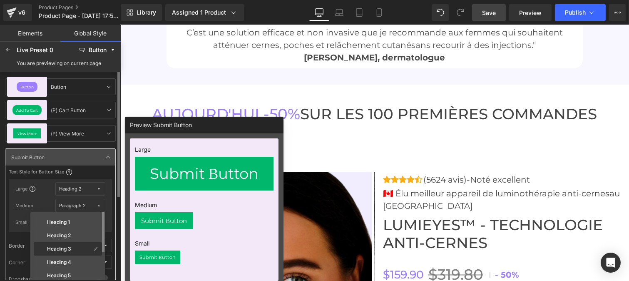
click at [68, 251] on label "Heading 3" at bounding box center [59, 249] width 24 height 6
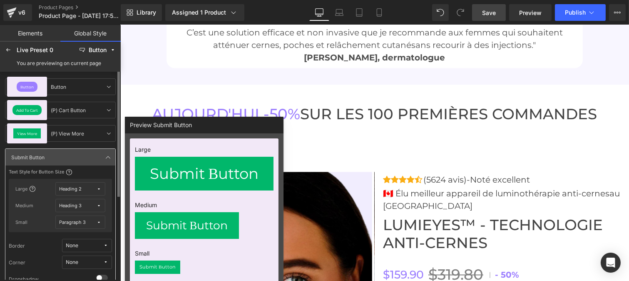
click at [82, 221] on div "Paragraph 3" at bounding box center [73, 222] width 27 height 6
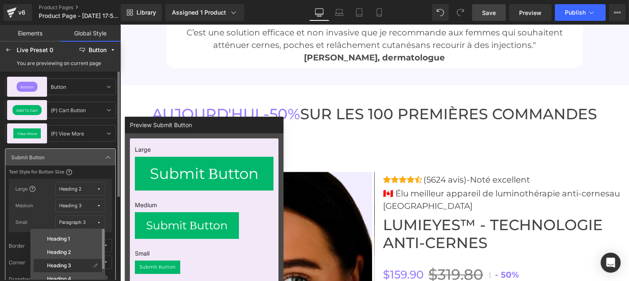
click at [68, 263] on label "Heading 3" at bounding box center [59, 265] width 24 height 6
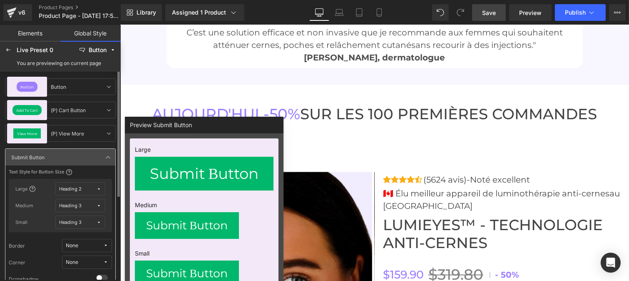
click at [98, 257] on button "None" at bounding box center [87, 261] width 50 height 13
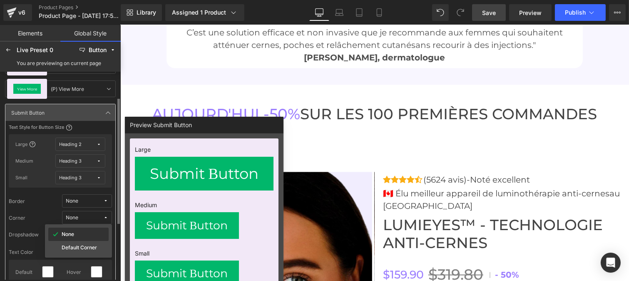
scroll to position [46, 0]
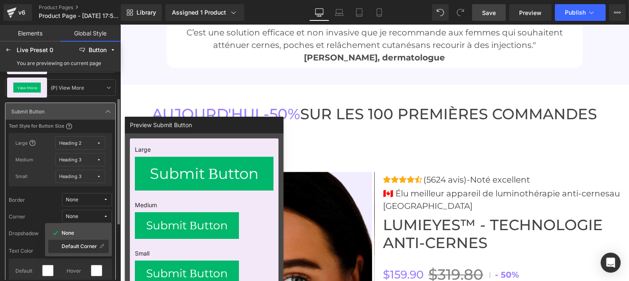
click at [74, 245] on label "Default Corner" at bounding box center [79, 246] width 35 height 6
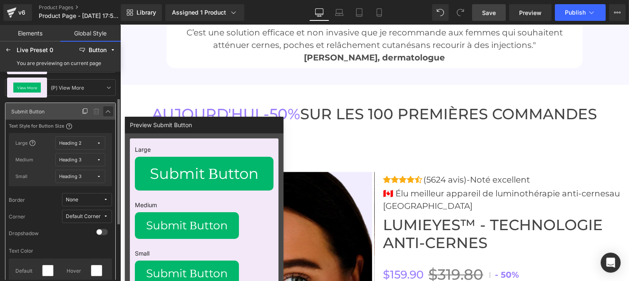
click at [105, 110] on icon at bounding box center [108, 111] width 7 height 7
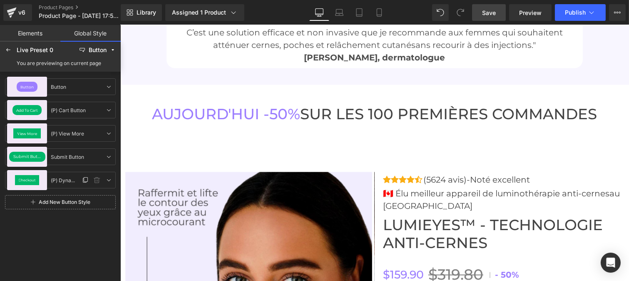
click at [29, 178] on span "Checkout" at bounding box center [27, 179] width 17 height 3
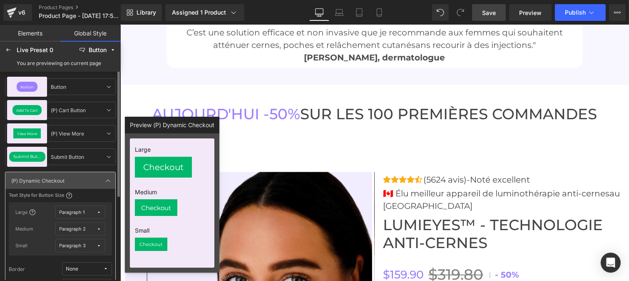
click at [97, 210] on icon at bounding box center [99, 212] width 5 height 5
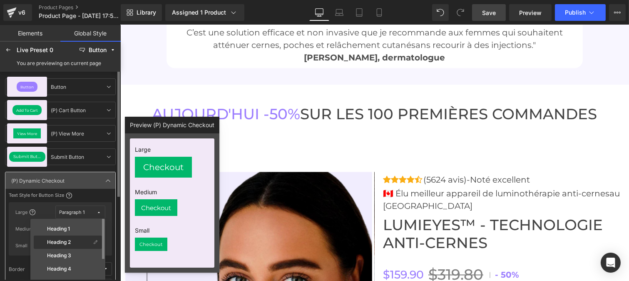
click at [71, 243] on label "Heading 2" at bounding box center [59, 242] width 24 height 6
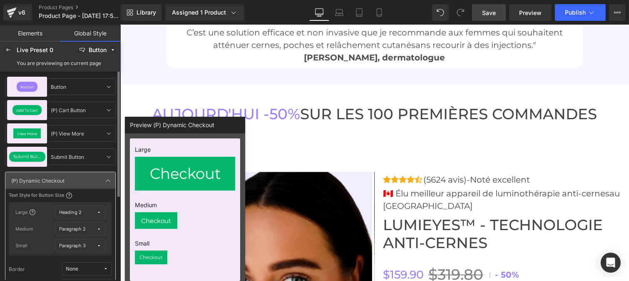
click at [97, 228] on icon at bounding box center [99, 229] width 5 height 5
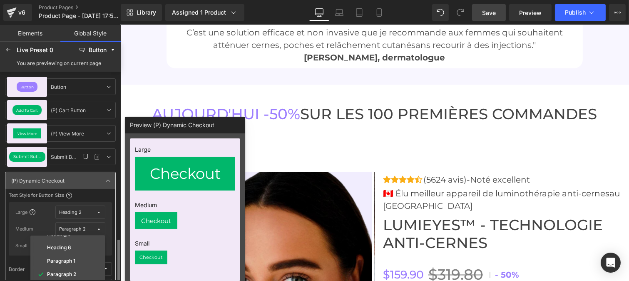
scroll to position [105, 0]
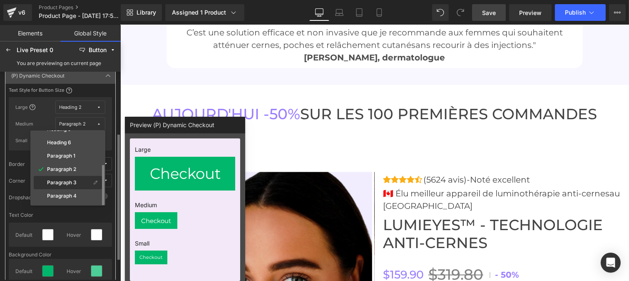
click at [69, 179] on label "Paragraph 3" at bounding box center [62, 182] width 30 height 6
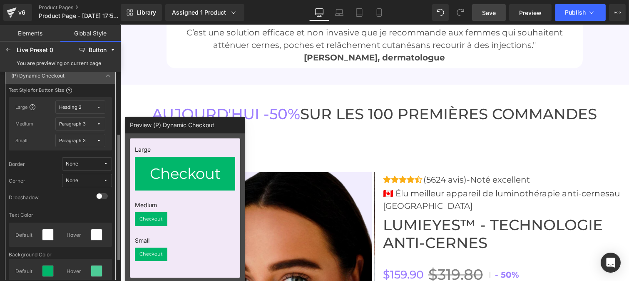
click at [85, 142] on div "Paragraph 3" at bounding box center [73, 140] width 27 height 6
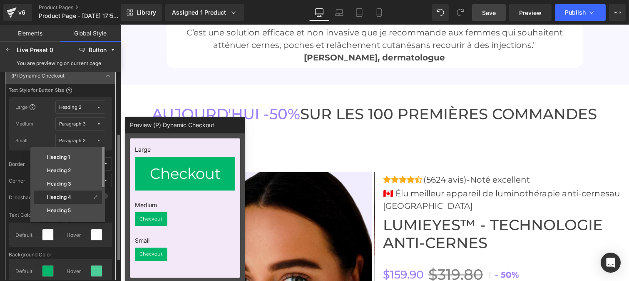
click at [70, 197] on label "Heading 4" at bounding box center [59, 197] width 24 height 6
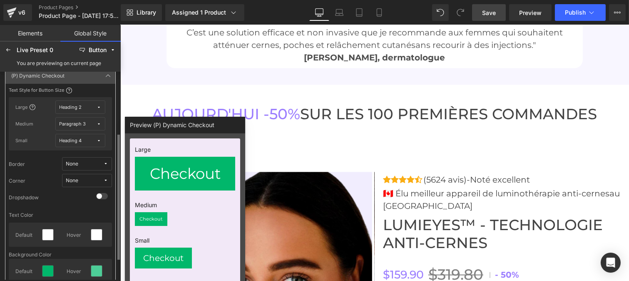
click at [96, 179] on span "None" at bounding box center [84, 180] width 37 height 6
